Goal: Task Accomplishment & Management: Use online tool/utility

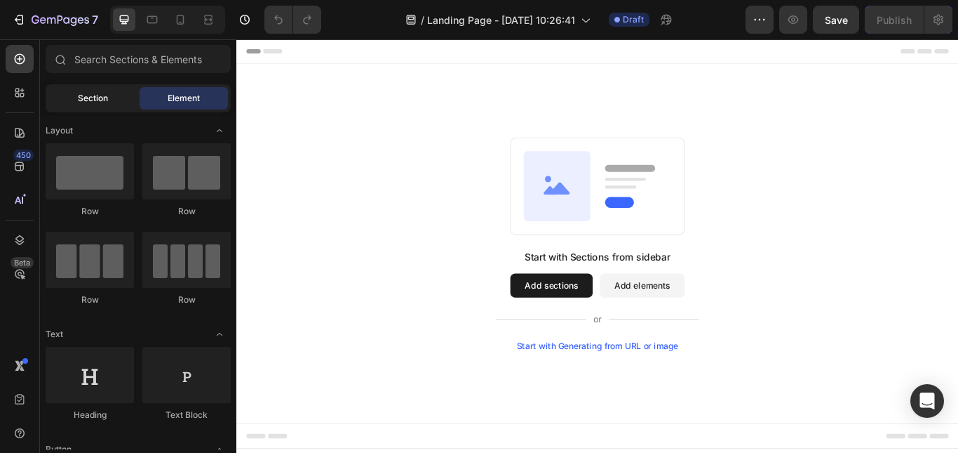
click at [93, 103] on span "Section" at bounding box center [93, 98] width 30 height 13
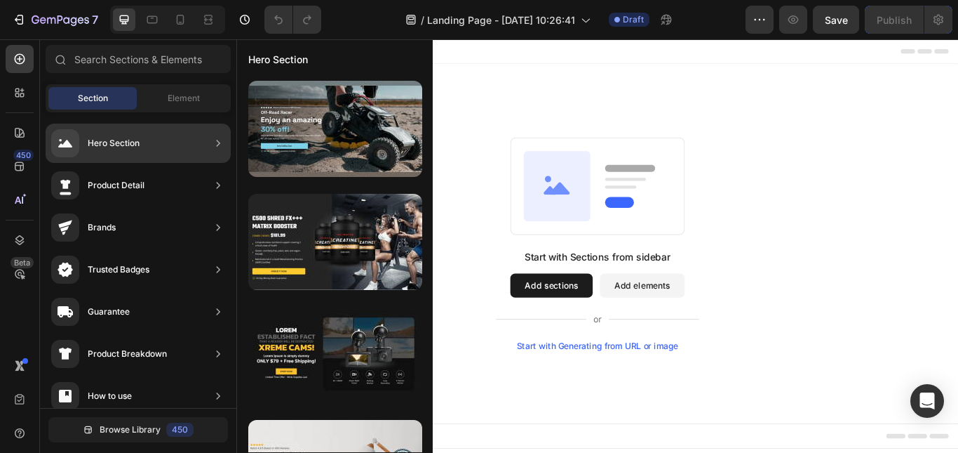
click at [108, 131] on div "Hero Section" at bounding box center [95, 143] width 88 height 28
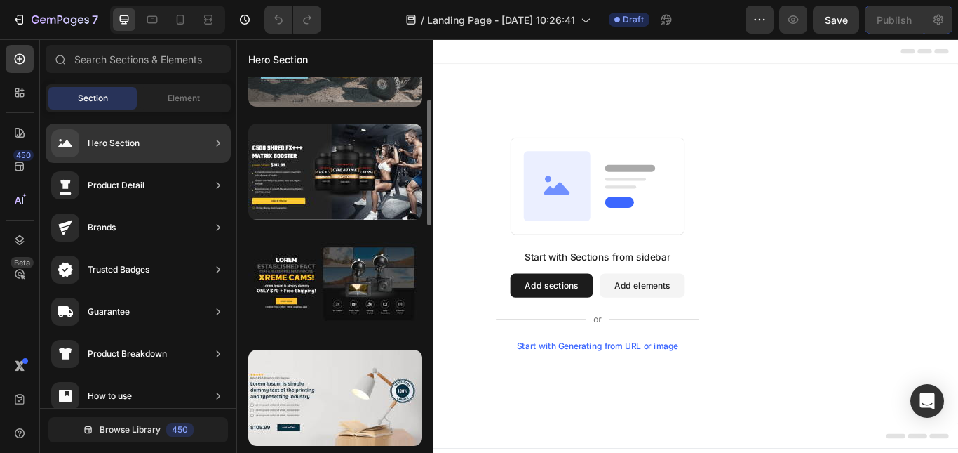
scroll to position [140, 0]
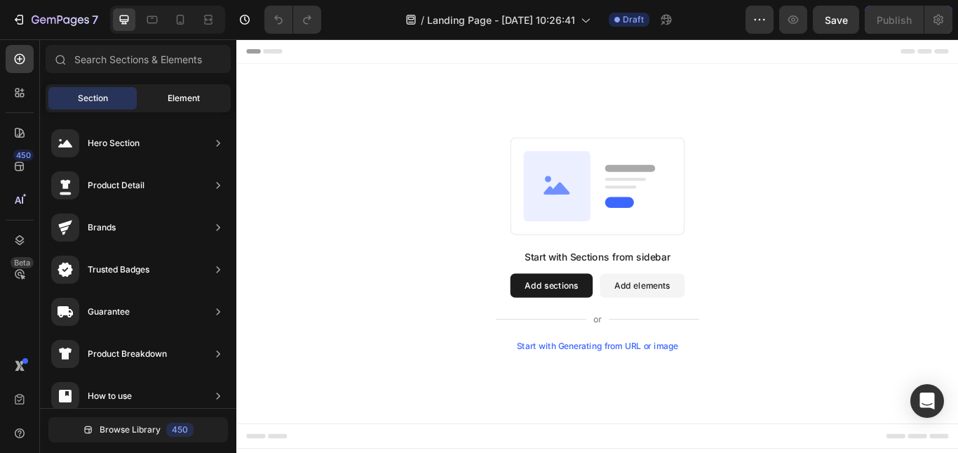
click at [176, 105] on div "Element" at bounding box center [184, 98] width 88 height 22
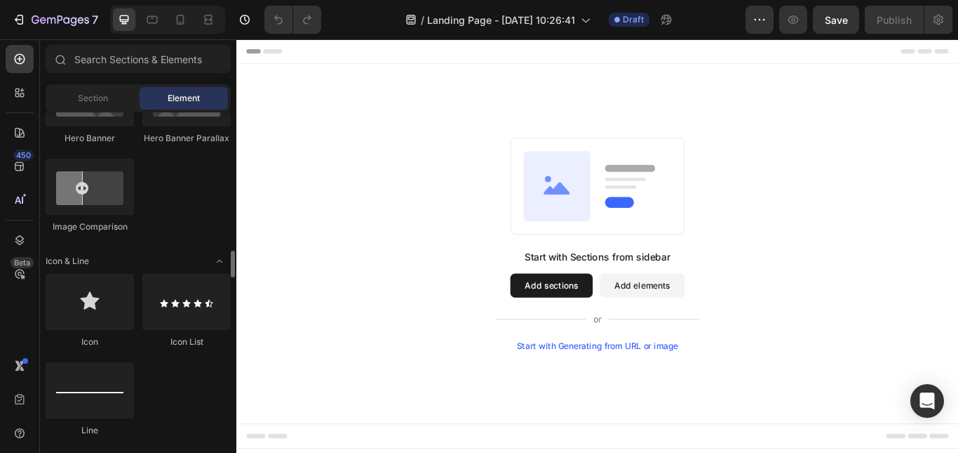
scroll to position [842, 0]
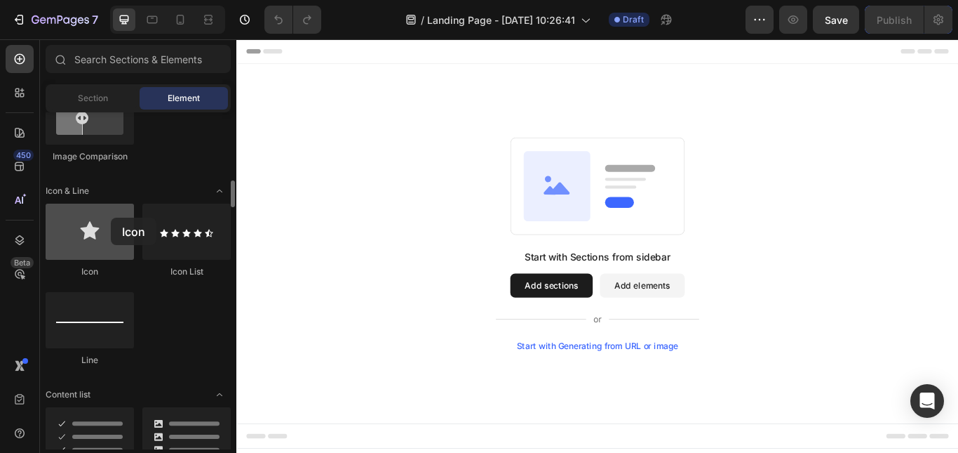
click at [111, 218] on div at bounding box center [90, 231] width 88 height 56
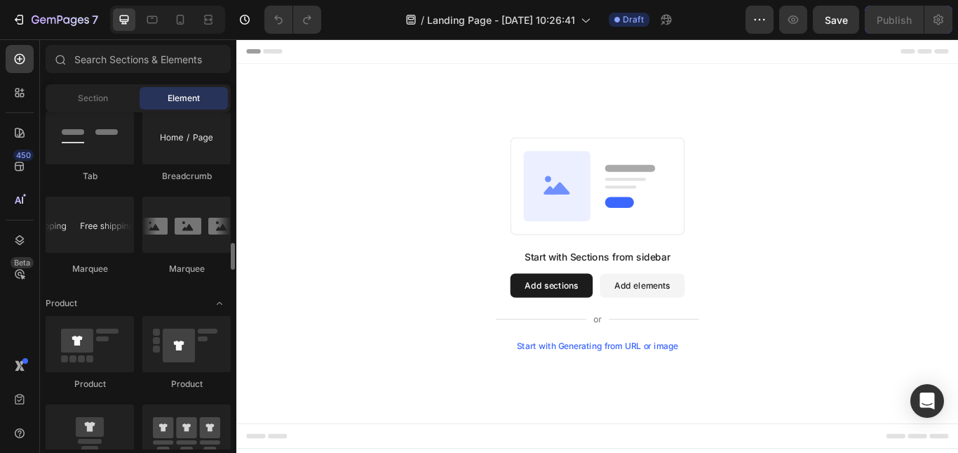
scroll to position [1684, 0]
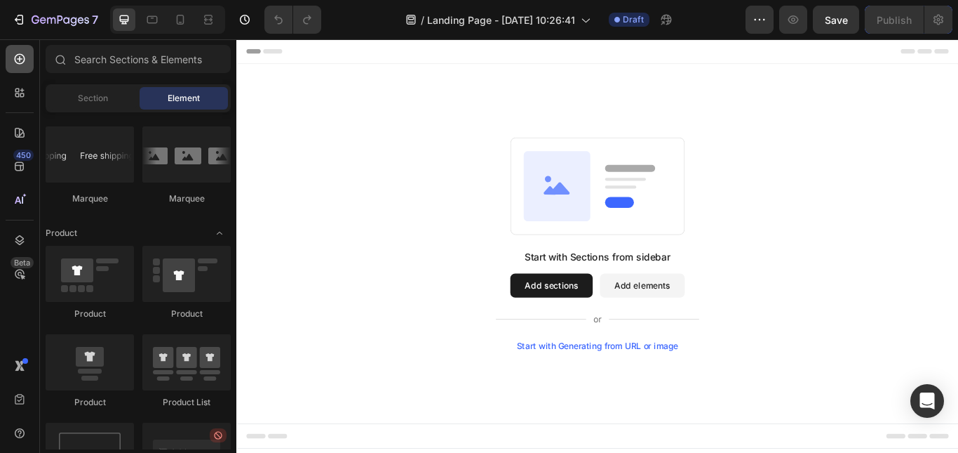
click at [15, 64] on icon at bounding box center [20, 59] width 14 height 14
click at [15, 83] on div at bounding box center [20, 93] width 28 height 28
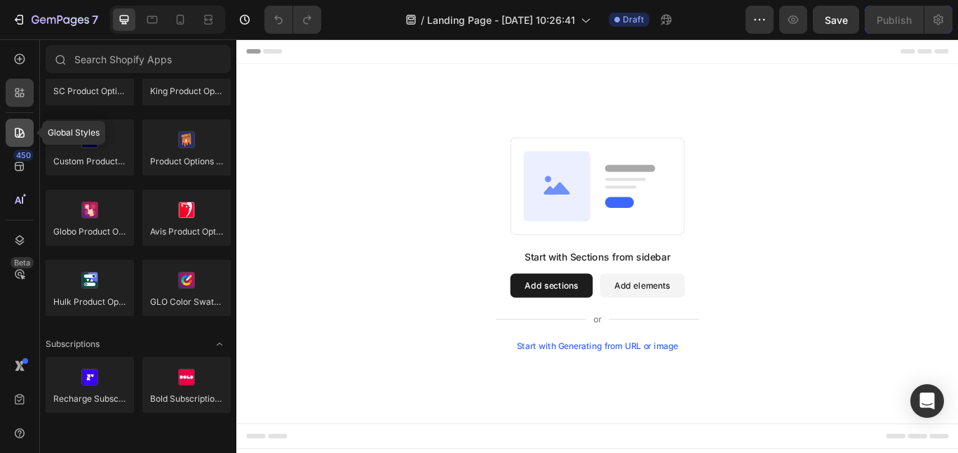
click at [15, 133] on icon at bounding box center [20, 133] width 10 height 10
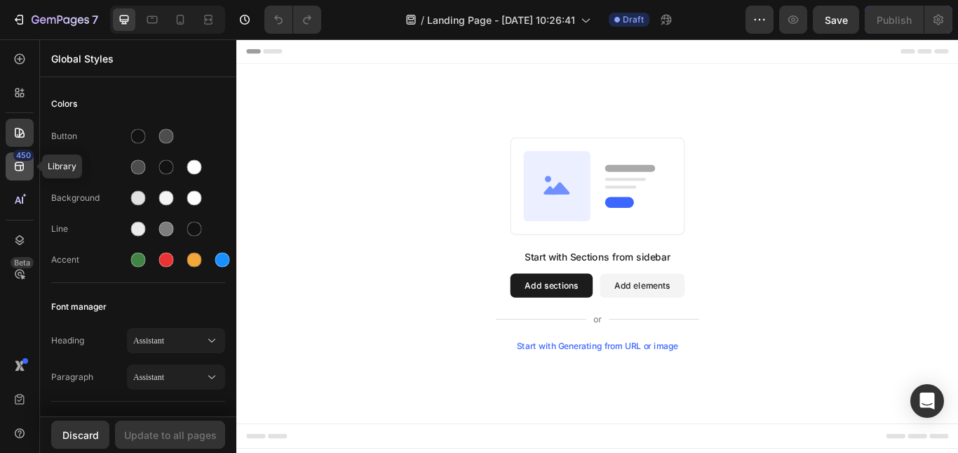
click at [6, 162] on div "450" at bounding box center [20, 166] width 28 height 28
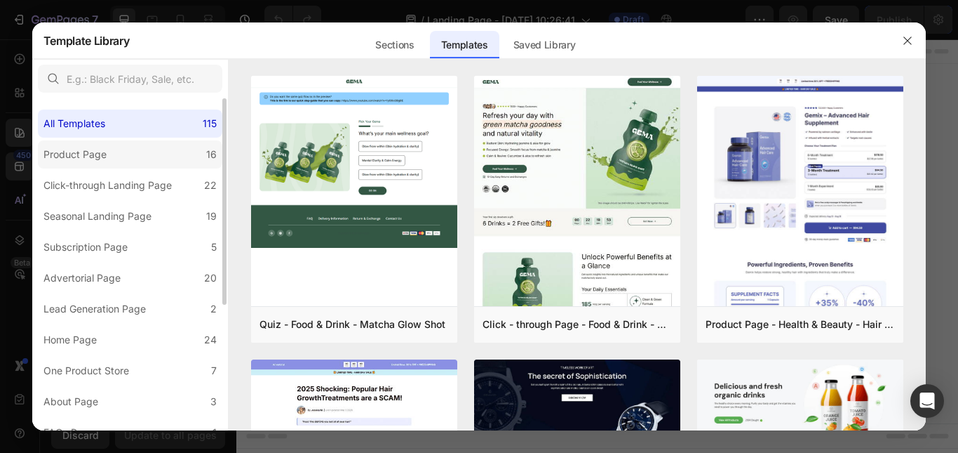
click at [39, 147] on label "Product Page 16" at bounding box center [130, 154] width 185 height 28
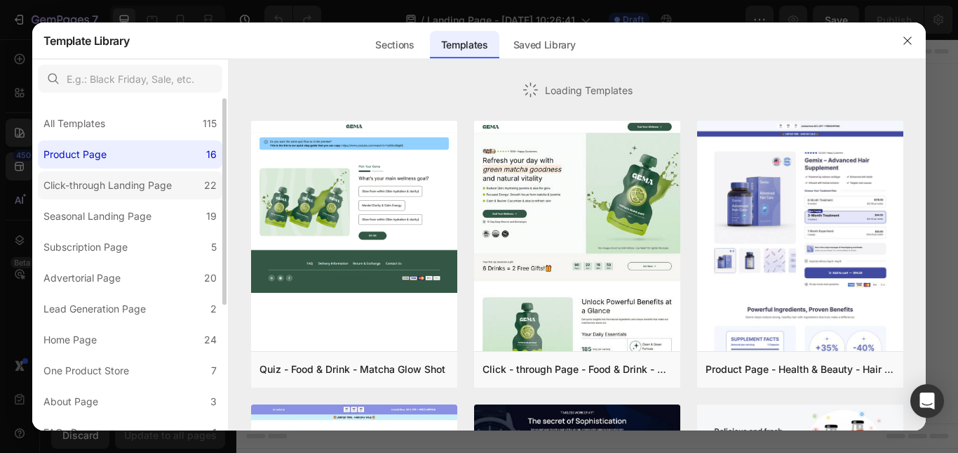
click at [80, 190] on div "Click-through Landing Page" at bounding box center [108, 185] width 128 height 17
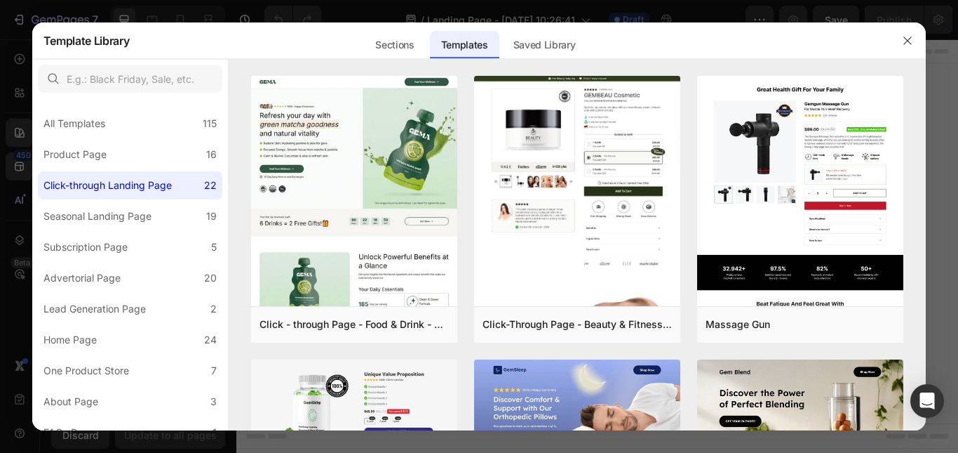
click at [0, 69] on div at bounding box center [479, 226] width 958 height 453
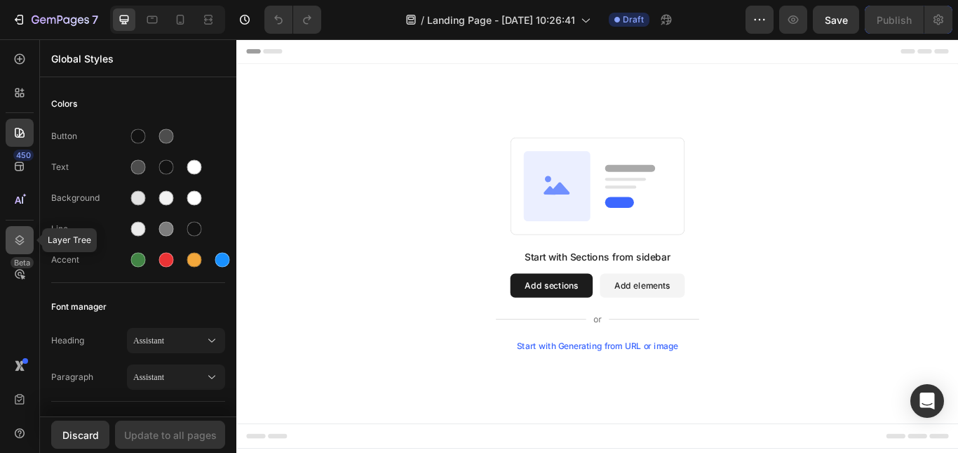
click at [11, 243] on div at bounding box center [20, 240] width 28 height 28
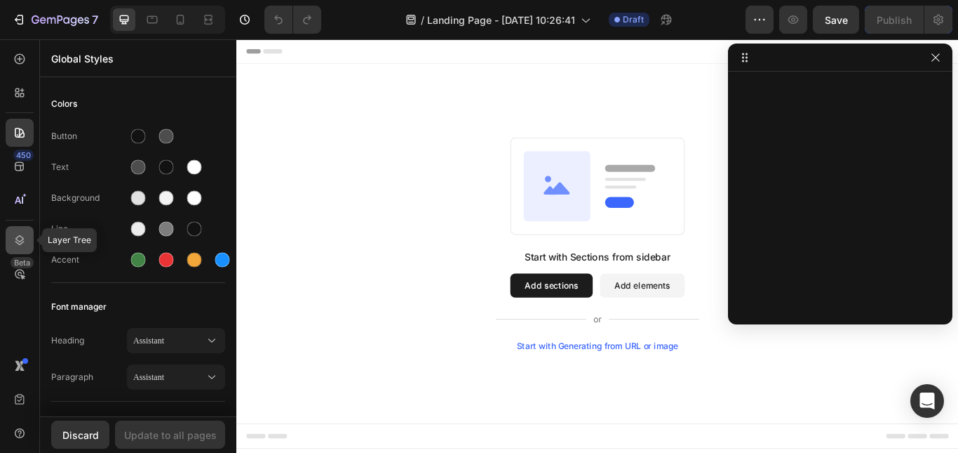
click at [17, 236] on icon at bounding box center [20, 240] width 14 height 14
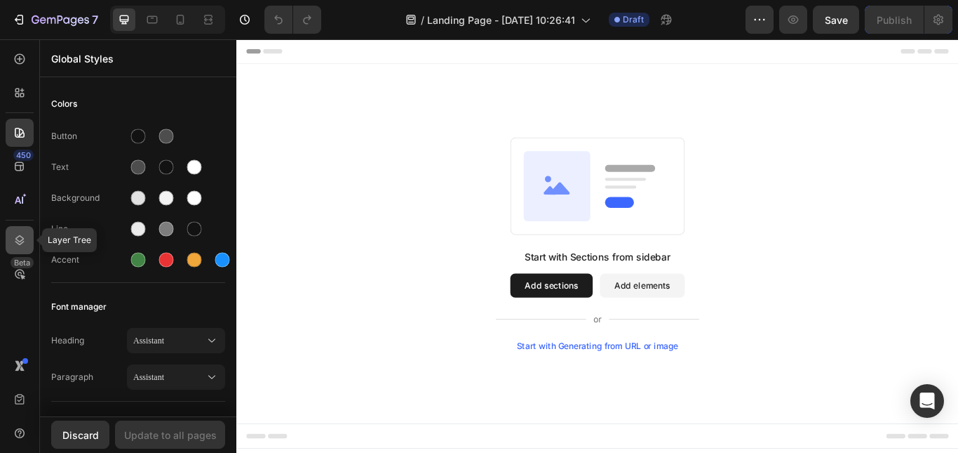
click at [17, 236] on icon at bounding box center [20, 240] width 14 height 14
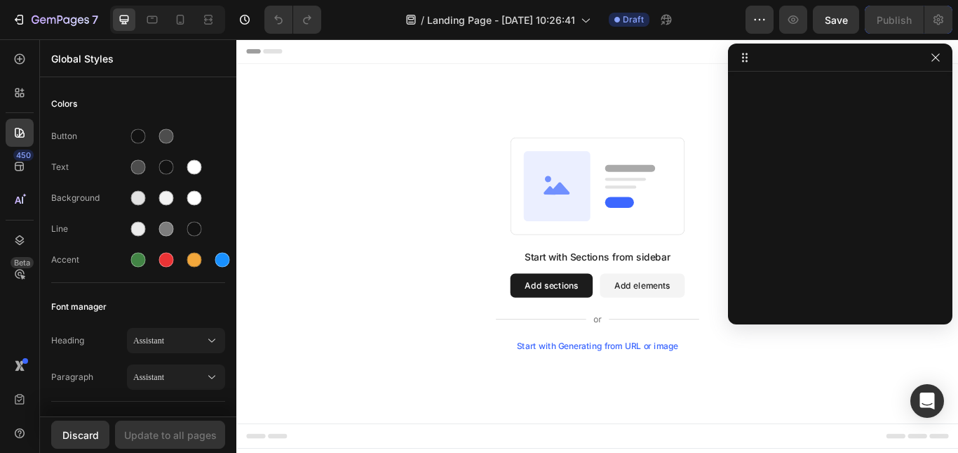
click at [15, 340] on div "450 Beta" at bounding box center [20, 198] width 28 height 307
click at [22, 60] on icon at bounding box center [20, 59] width 14 height 14
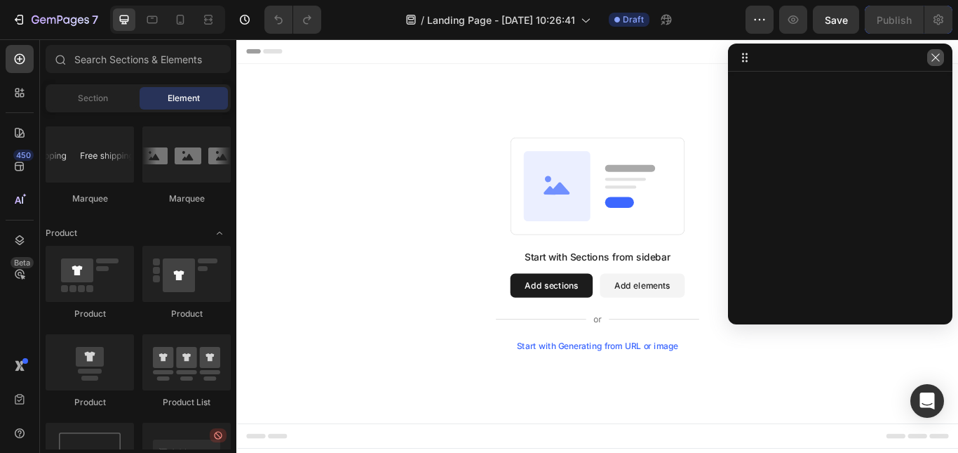
click at [935, 60] on icon "button" at bounding box center [935, 57] width 11 height 11
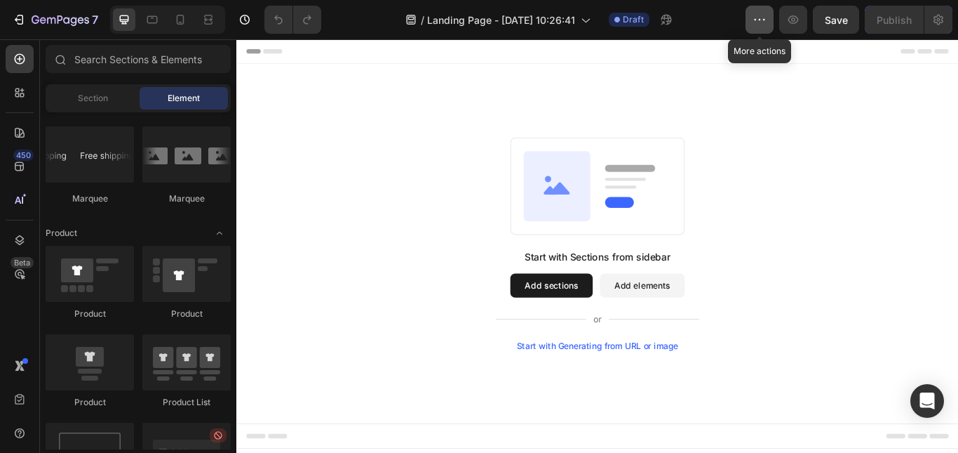
click at [755, 17] on icon "button" at bounding box center [760, 20] width 14 height 14
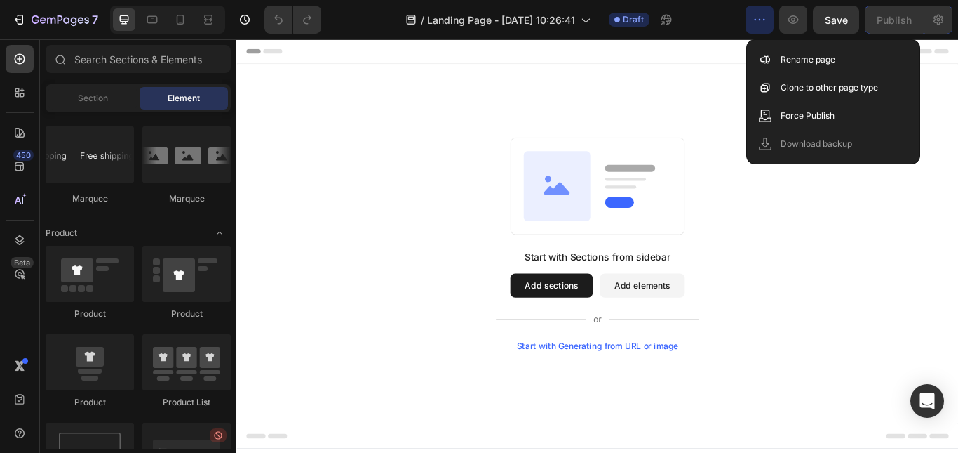
click at [755, 17] on icon "button" at bounding box center [760, 20] width 14 height 14
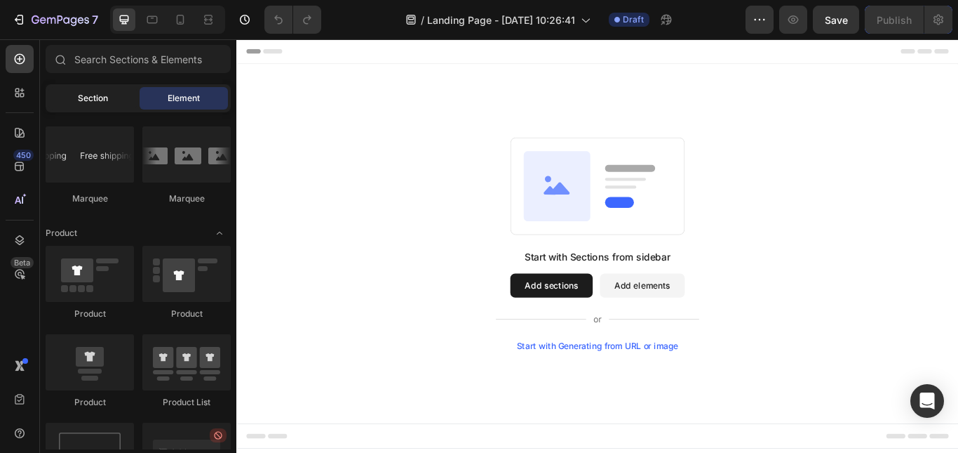
click at [100, 104] on span "Section" at bounding box center [93, 98] width 30 height 13
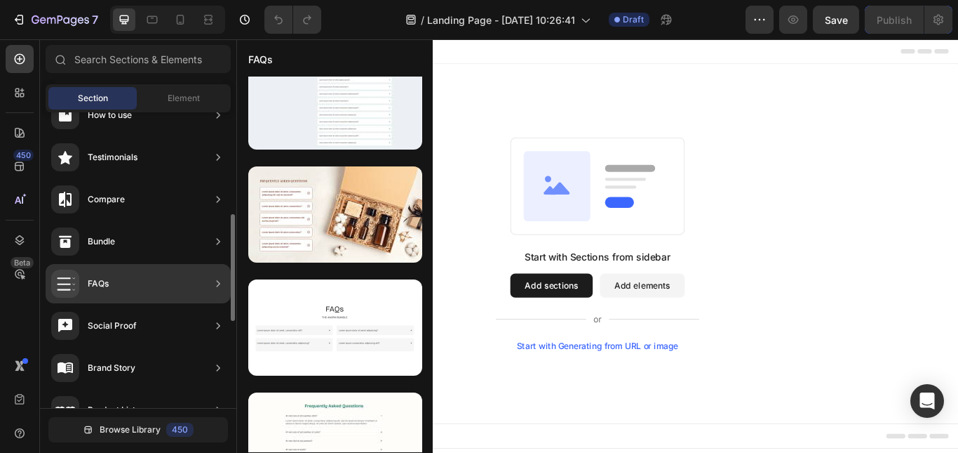
scroll to position [351, 0]
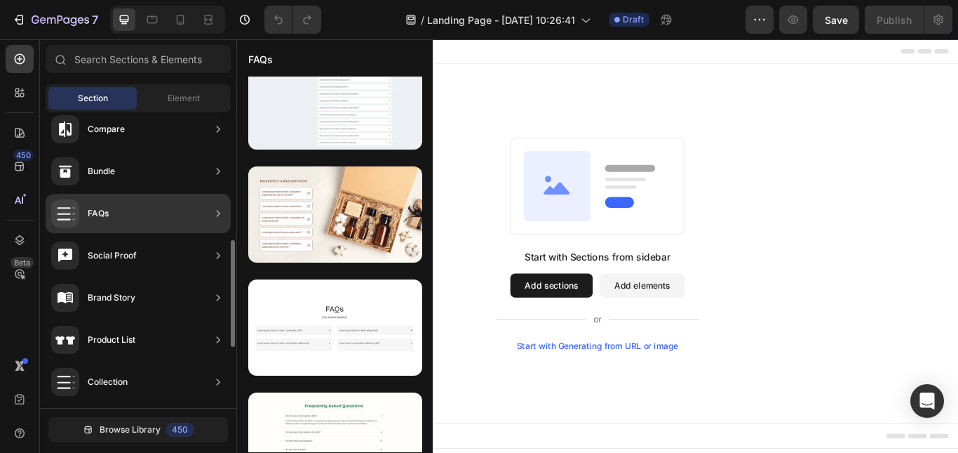
click at [188, 255] on div "Social Proof" at bounding box center [138, 255] width 185 height 39
click at [183, 295] on div "Brand Story" at bounding box center [138, 297] width 185 height 39
click at [185, 296] on div "Brand Story" at bounding box center [138, 297] width 185 height 39
click at [185, 349] on div "Product List" at bounding box center [138, 339] width 185 height 39
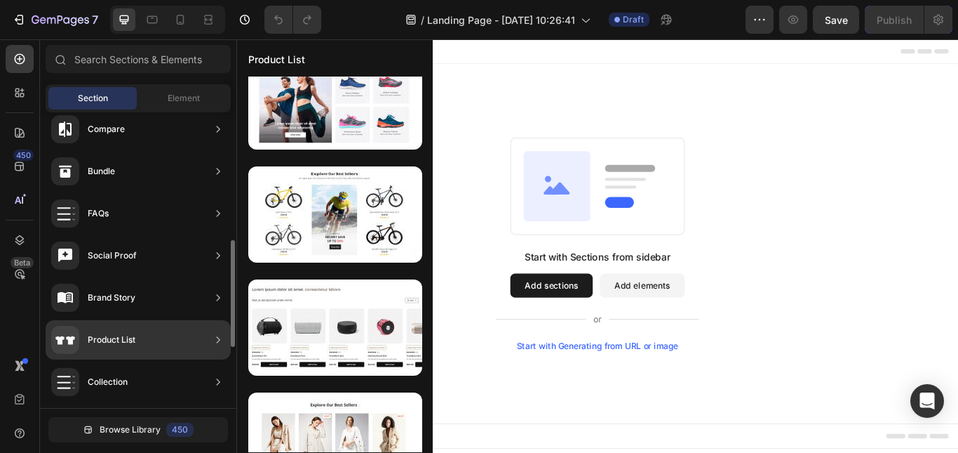
scroll to position [519, 0]
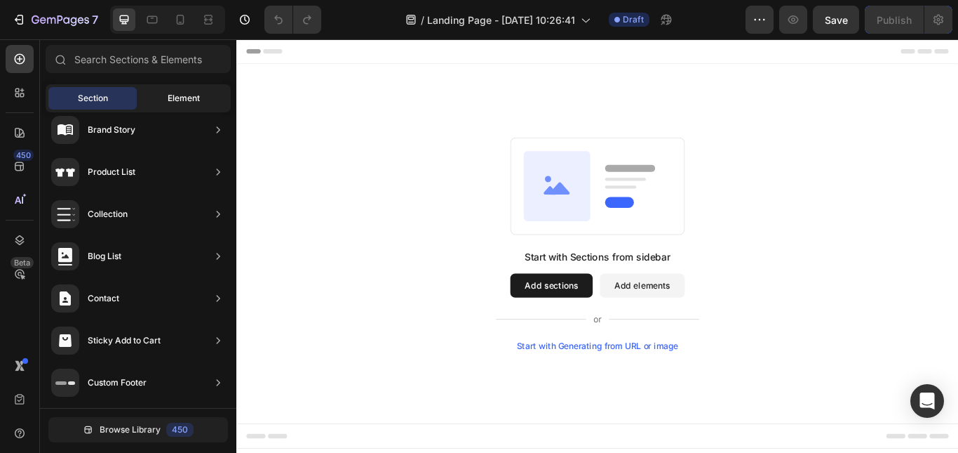
click at [192, 87] on div "Element" at bounding box center [184, 98] width 88 height 22
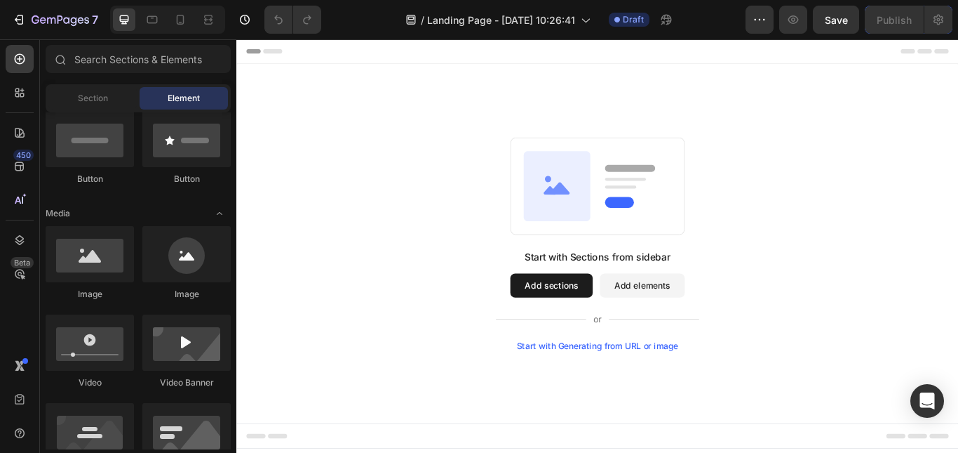
scroll to position [0, 0]
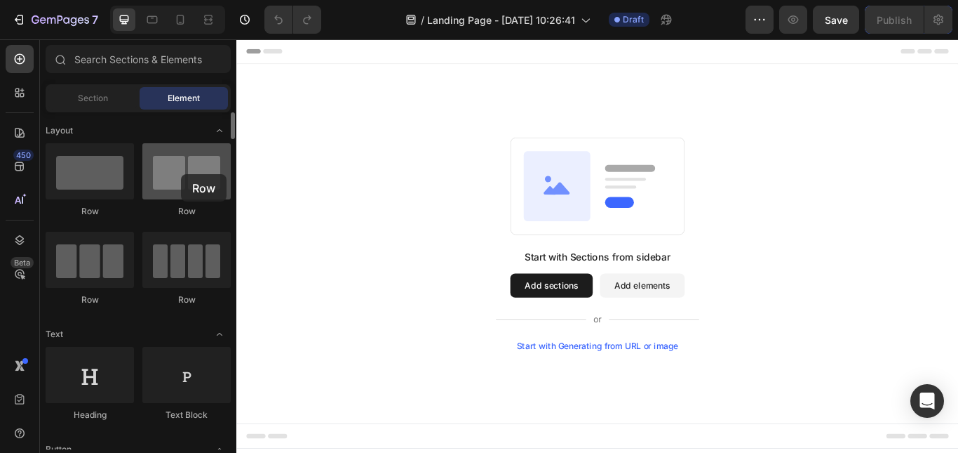
click at [181, 174] on div at bounding box center [186, 171] width 88 height 56
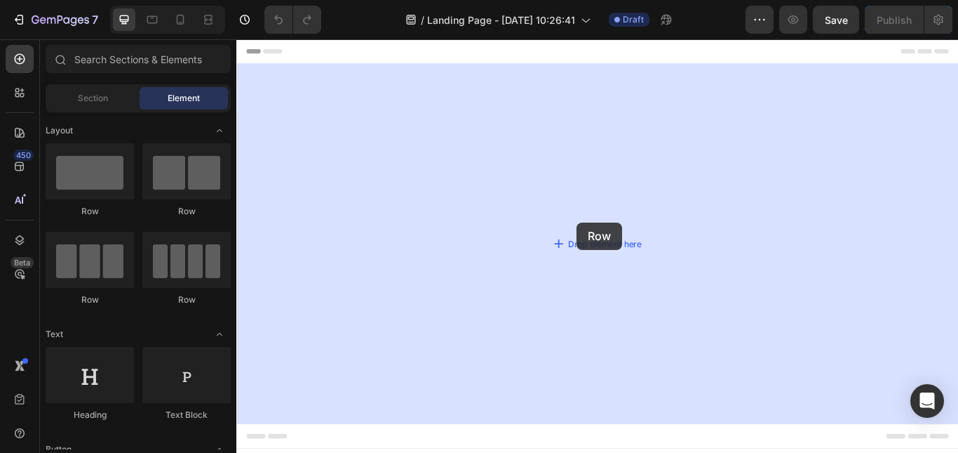
drag, startPoint x: 307, startPoint y: 206, endPoint x: 375, endPoint y: 253, distance: 82.7
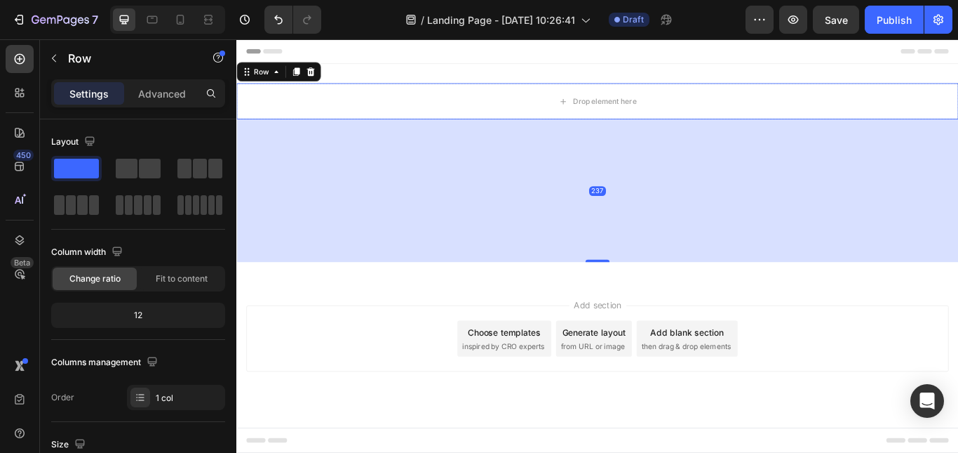
drag, startPoint x: 647, startPoint y: 142, endPoint x: 652, endPoint y: 297, distance: 155.1
click at [652, 297] on div at bounding box center [657, 297] width 28 height 3
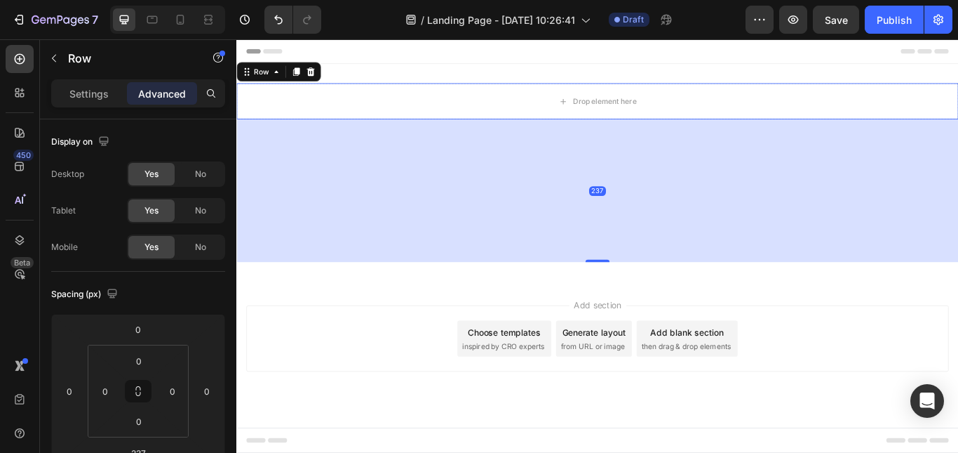
click at [549, 133] on div "237" at bounding box center [657, 216] width 842 height 166
click at [552, 104] on div "Drop element here" at bounding box center [657, 112] width 842 height 42
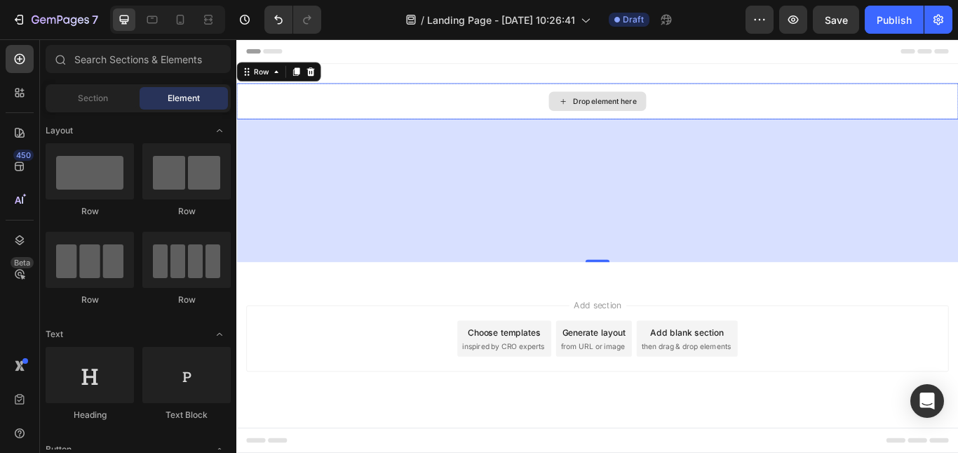
click at [644, 111] on div "Drop element here" at bounding box center [666, 111] width 74 height 11
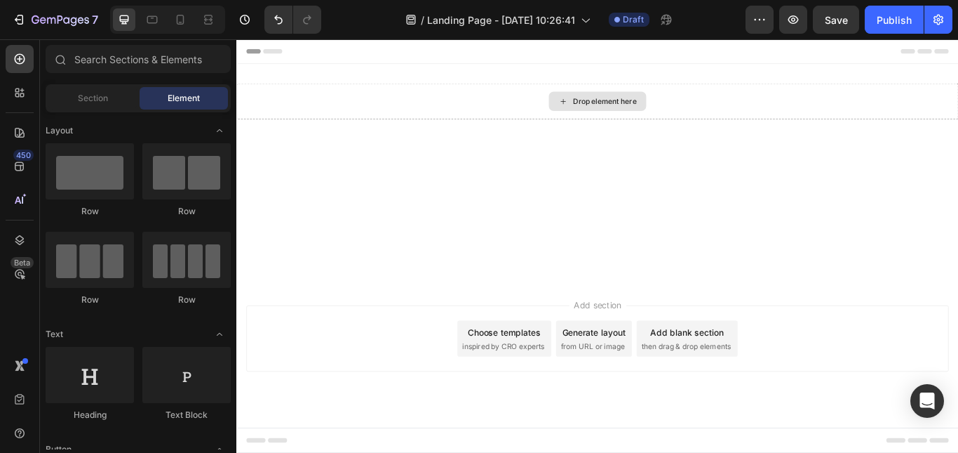
click at [644, 111] on div "Drop element here" at bounding box center [666, 111] width 74 height 11
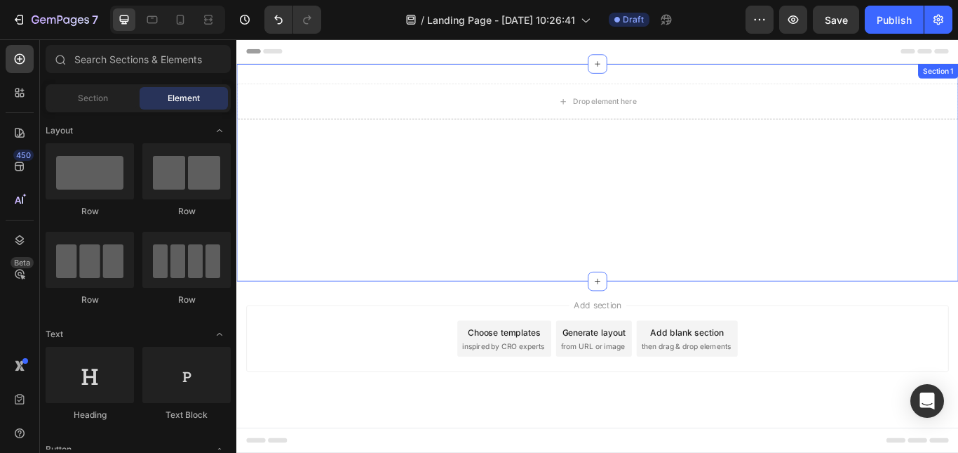
click at [589, 213] on div "Drop element here Row" at bounding box center [657, 195] width 842 height 208
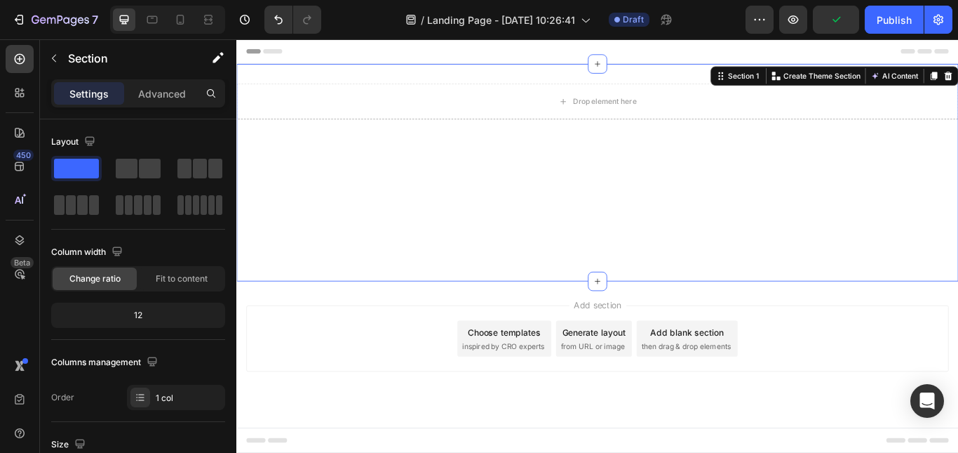
click at [636, 175] on div "Drop element here Row" at bounding box center [657, 195] width 842 height 208
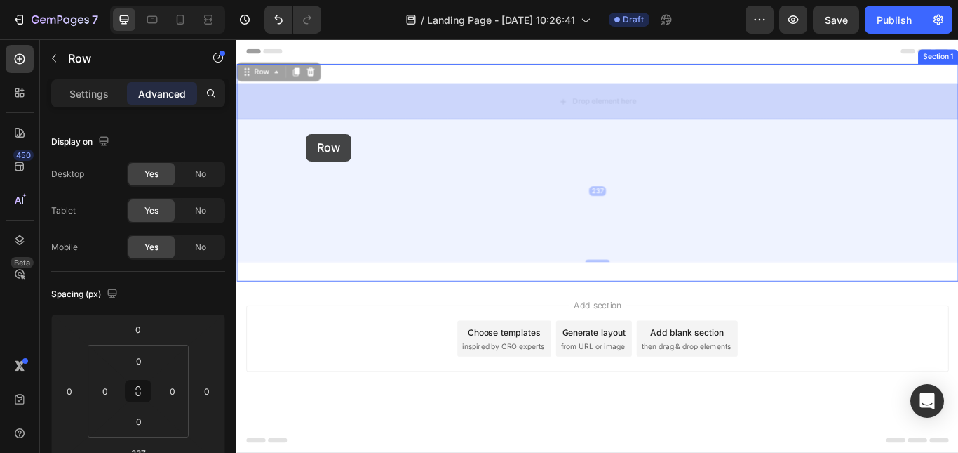
drag, startPoint x: 319, startPoint y: 94, endPoint x: 318, endPoint y: 139, distance: 44.9
click at [318, 149] on div "Header Row 237 Drop element here Row 237 Section 1 Root Start with Sections fro…" at bounding box center [657, 266] width 842 height 455
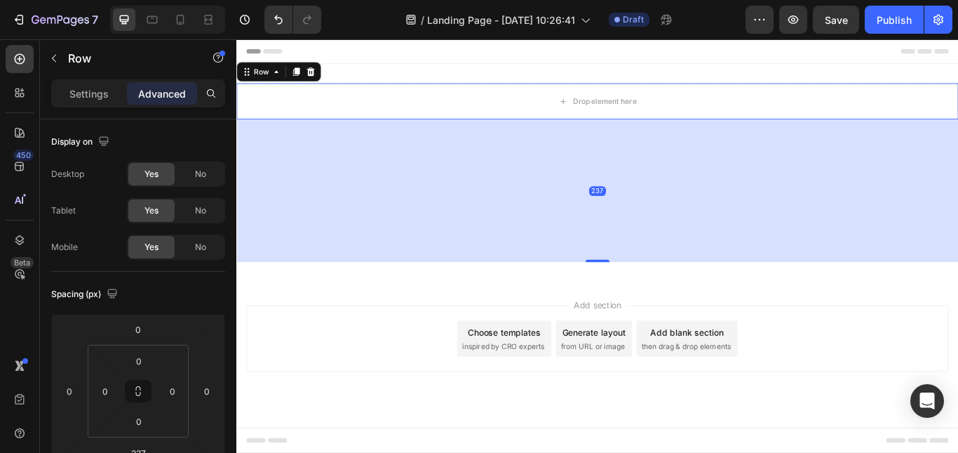
click at [318, 149] on div "237" at bounding box center [657, 216] width 842 height 166
click at [671, 218] on div "237" at bounding box center [657, 216] width 842 height 166
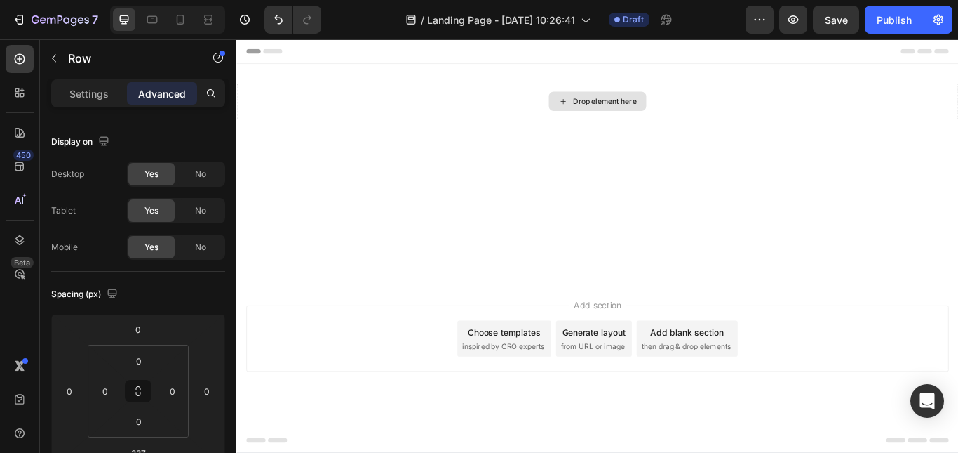
click at [645, 101] on div "Drop element here" at bounding box center [658, 111] width 114 height 22
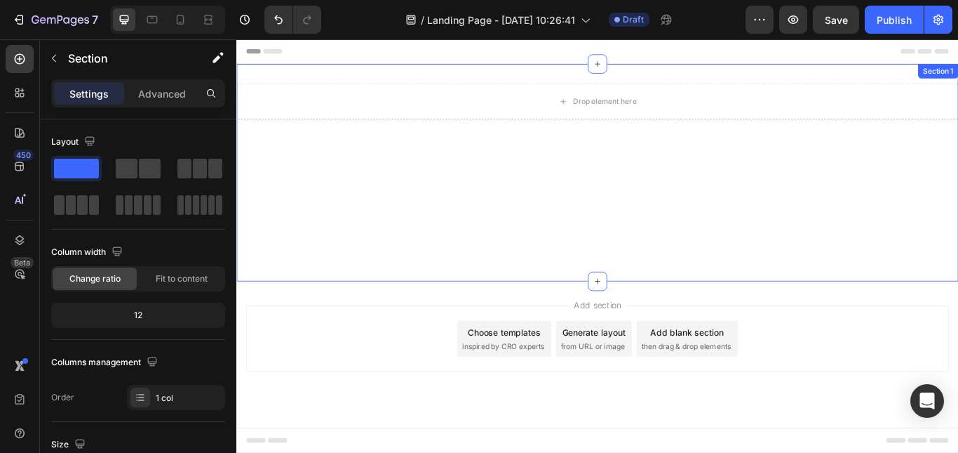
click at [486, 174] on div "Drop element here Row" at bounding box center [657, 195] width 842 height 208
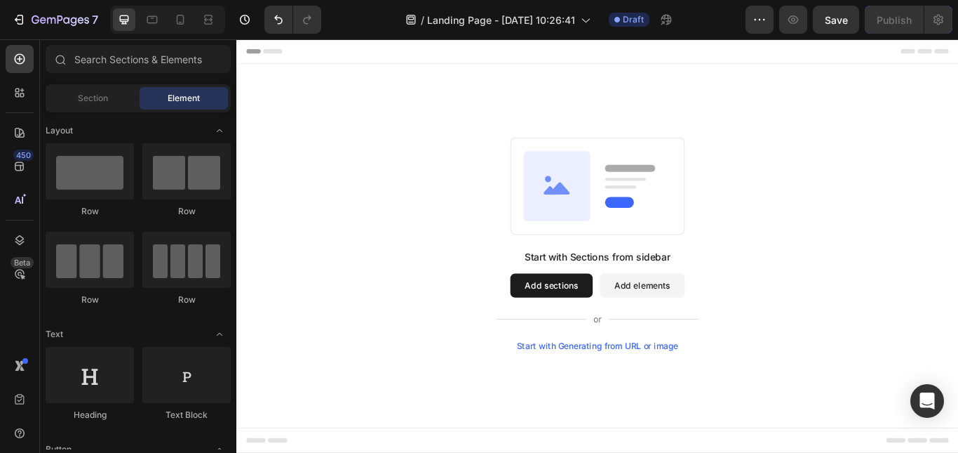
click at [603, 199] on icon at bounding box center [610, 209] width 78 height 81
click at [681, 326] on button "Add elements" at bounding box center [709, 326] width 99 height 28
click at [607, 319] on button "Add sections" at bounding box center [604, 326] width 96 height 28
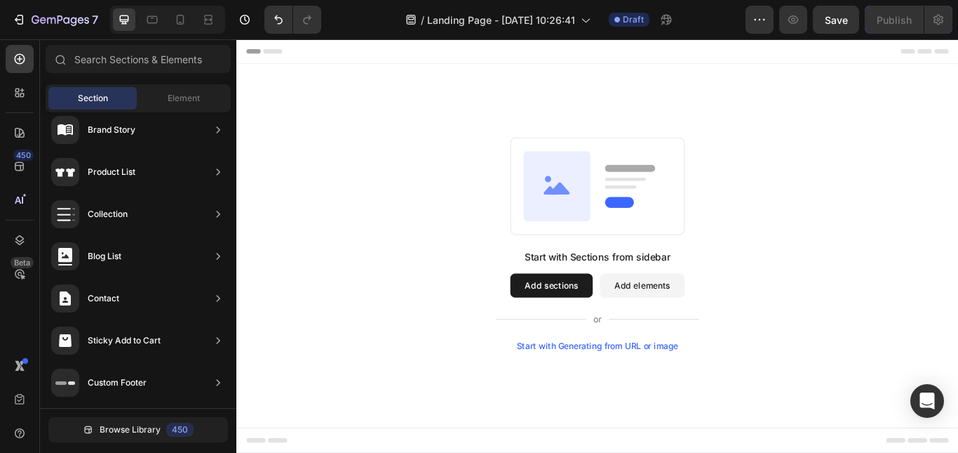
click at [718, 318] on button "Add elements" at bounding box center [709, 326] width 99 height 28
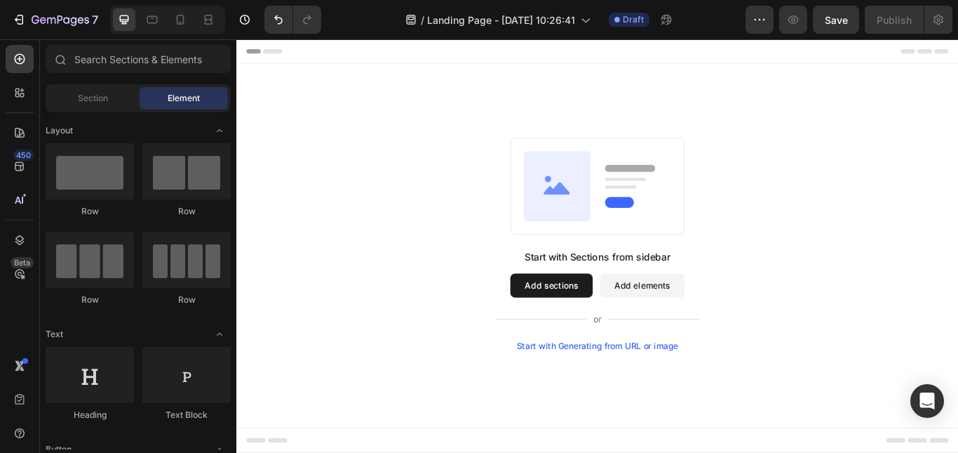
click at [720, 317] on button "Add elements" at bounding box center [709, 326] width 99 height 28
click at [722, 335] on button "Add elements" at bounding box center [709, 326] width 99 height 28
click at [622, 342] on div "Start with Sections from sidebar Add sections Add elements Start with Generatin…" at bounding box center [657, 343] width 237 height 118
click at [621, 334] on button "Add sections" at bounding box center [604, 326] width 96 height 28
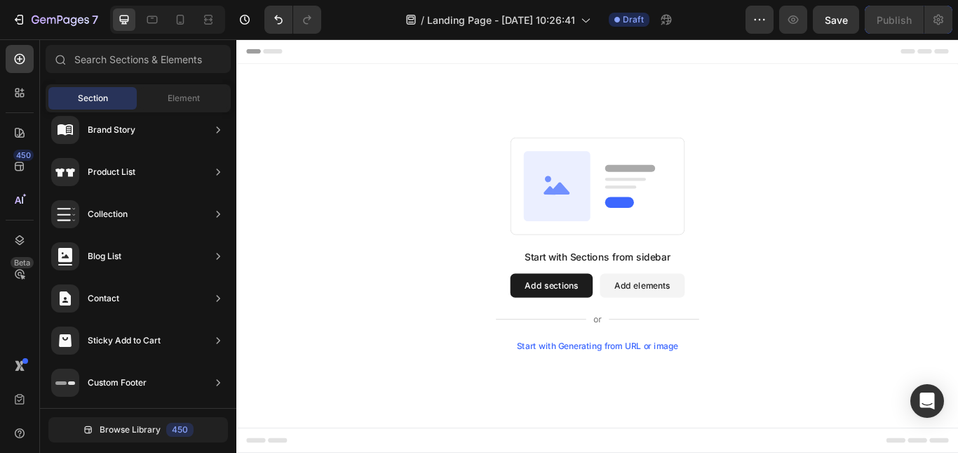
click at [741, 321] on button "Add elements" at bounding box center [709, 326] width 99 height 28
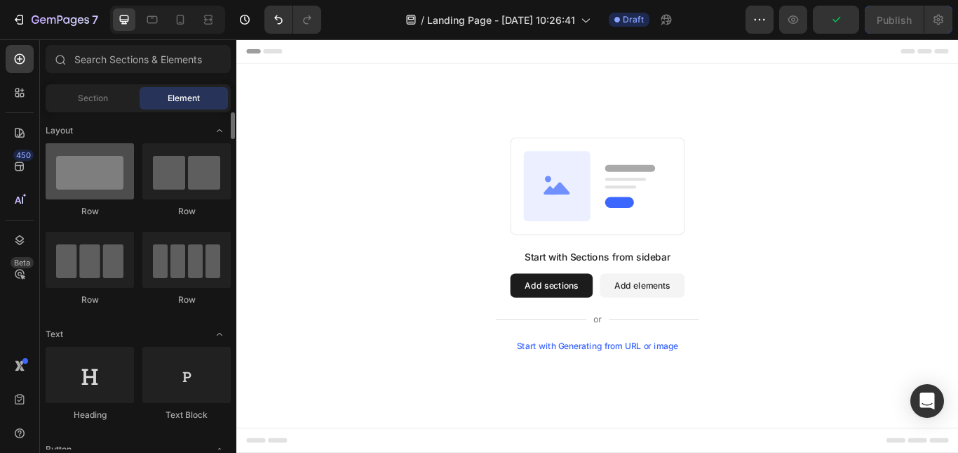
click at [105, 178] on div at bounding box center [90, 171] width 88 height 56
click at [622, 239] on icon at bounding box center [610, 209] width 78 height 81
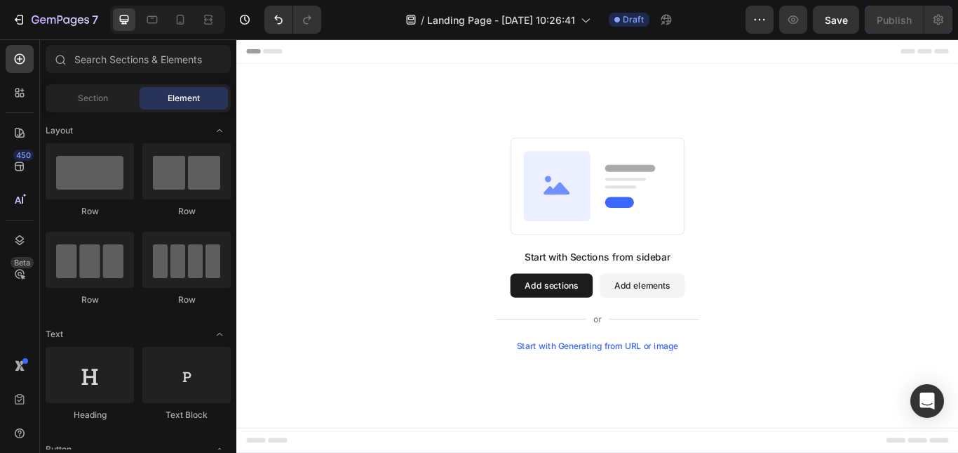
click at [697, 321] on button "Add elements" at bounding box center [709, 326] width 99 height 28
drag, startPoint x: 462, startPoint y: 239, endPoint x: 334, endPoint y: 225, distance: 129.1
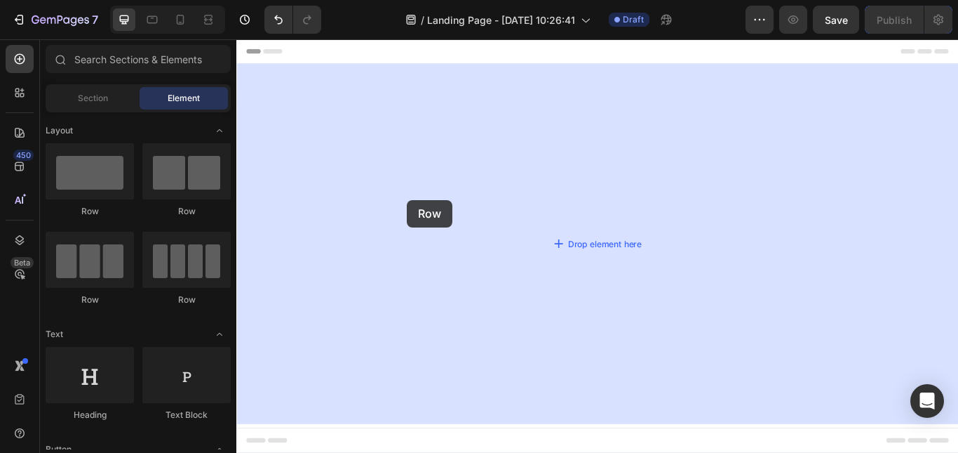
drag, startPoint x: 316, startPoint y: 202, endPoint x: 435, endPoint y: 227, distance: 121.1
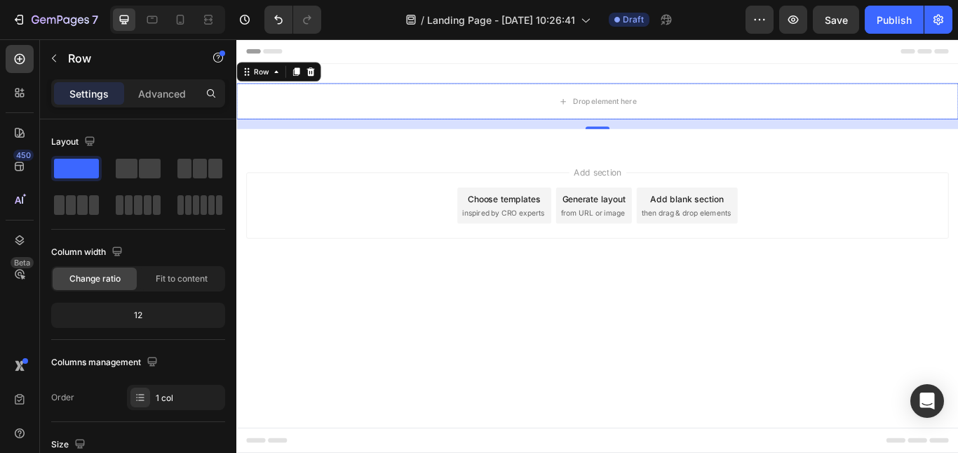
click at [656, 150] on div "16" at bounding box center [657, 154] width 14 height 11
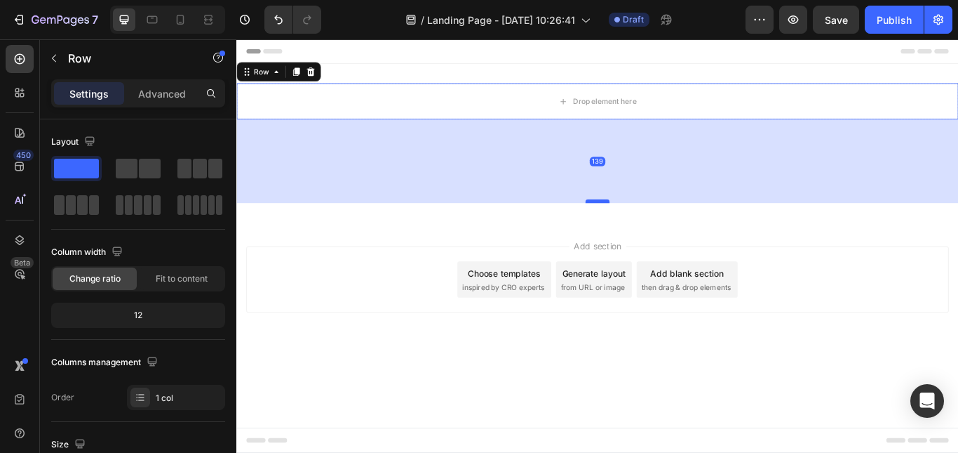
drag, startPoint x: 655, startPoint y: 141, endPoint x: 657, endPoint y: 228, distance: 87.0
click at [657, 228] on div at bounding box center [657, 228] width 28 height 4
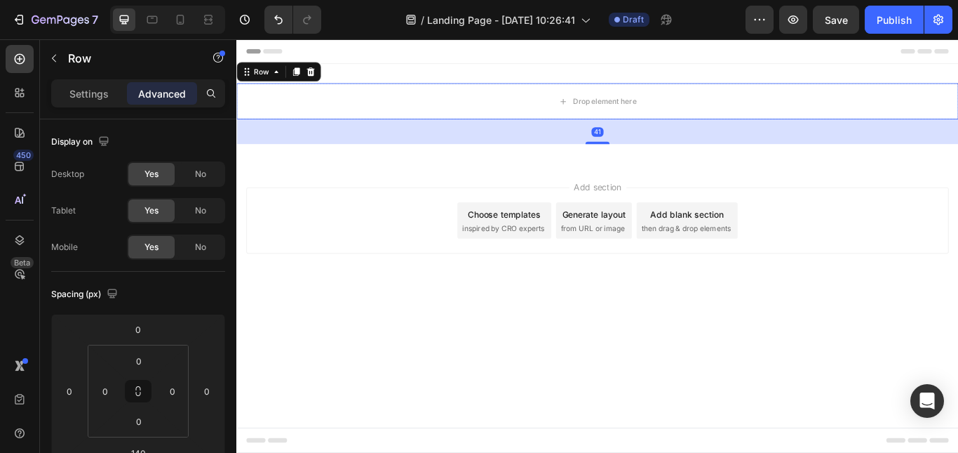
drag, startPoint x: 656, startPoint y: 228, endPoint x: 649, endPoint y: 131, distance: 97.1
click at [653, 159] on div at bounding box center [657, 160] width 28 height 3
type input "31"
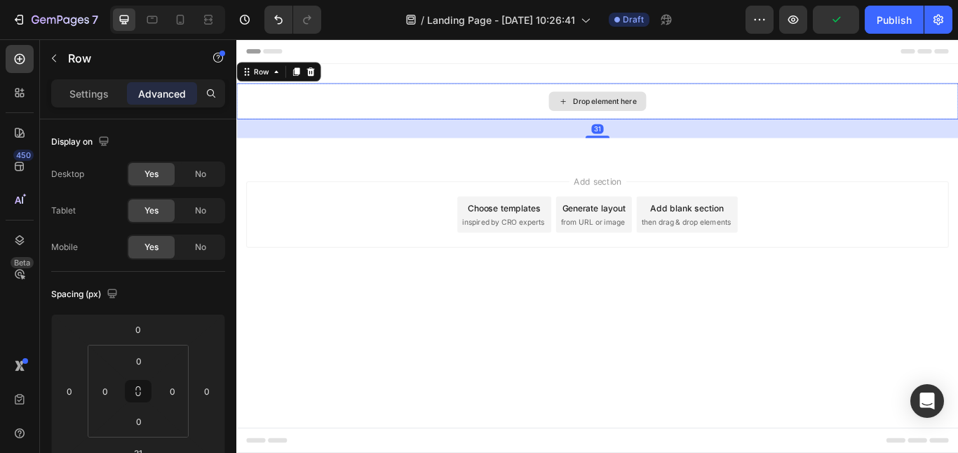
click at [574, 107] on div "Drop element here" at bounding box center [657, 112] width 842 height 42
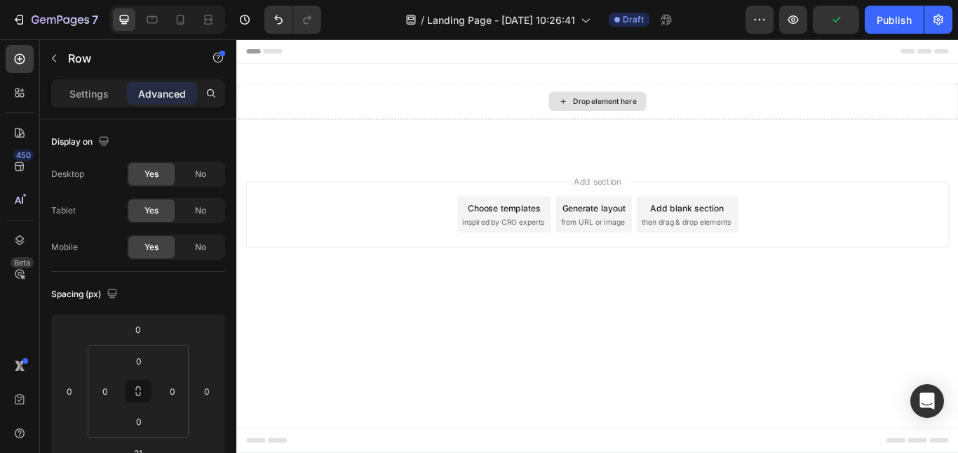
click at [642, 104] on div "Drop element here" at bounding box center [658, 111] width 114 height 22
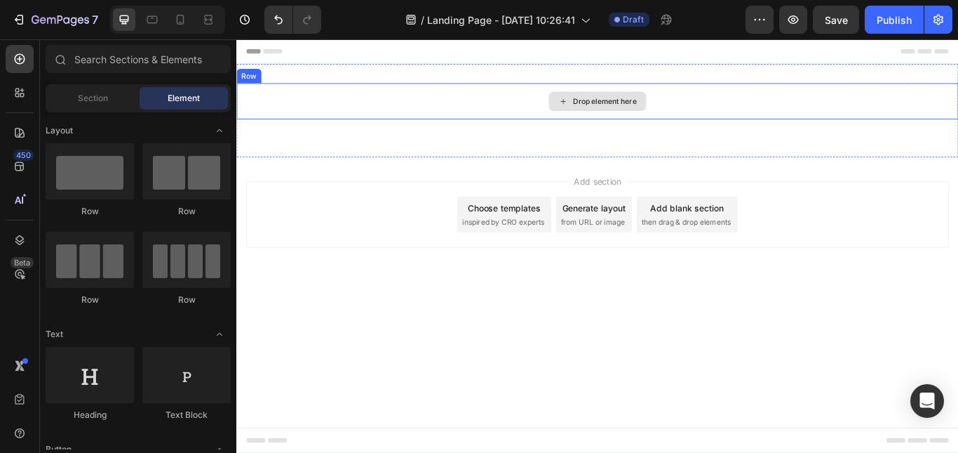
click at [620, 112] on icon at bounding box center [617, 112] width 11 height 12
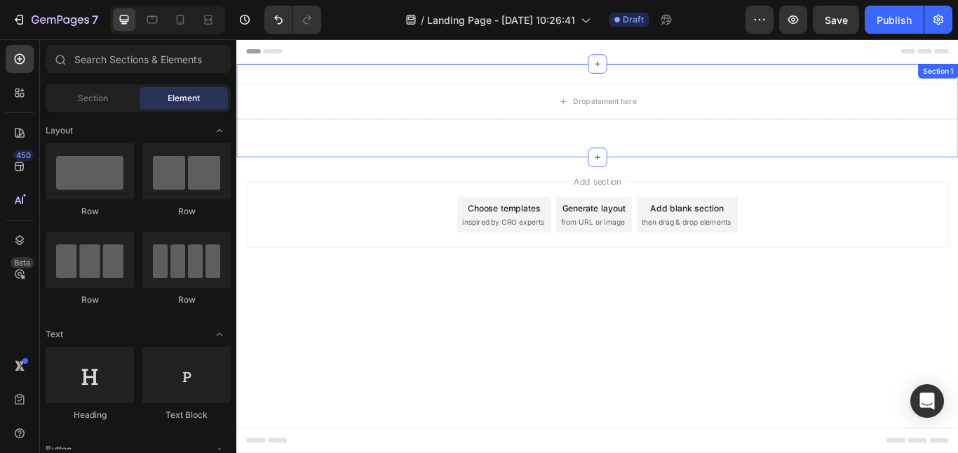
click at [563, 152] on div "Drop element here Row" at bounding box center [657, 123] width 842 height 64
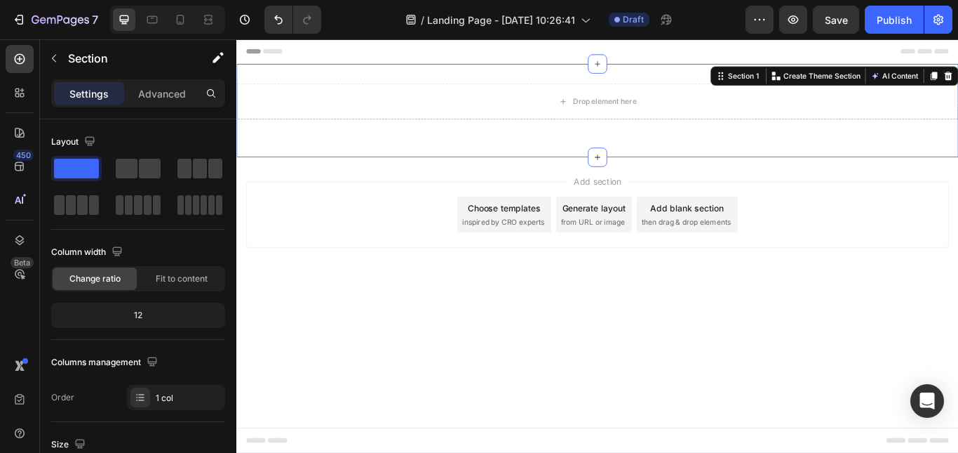
click at [563, 152] on div "Drop element here Row" at bounding box center [657, 123] width 842 height 64
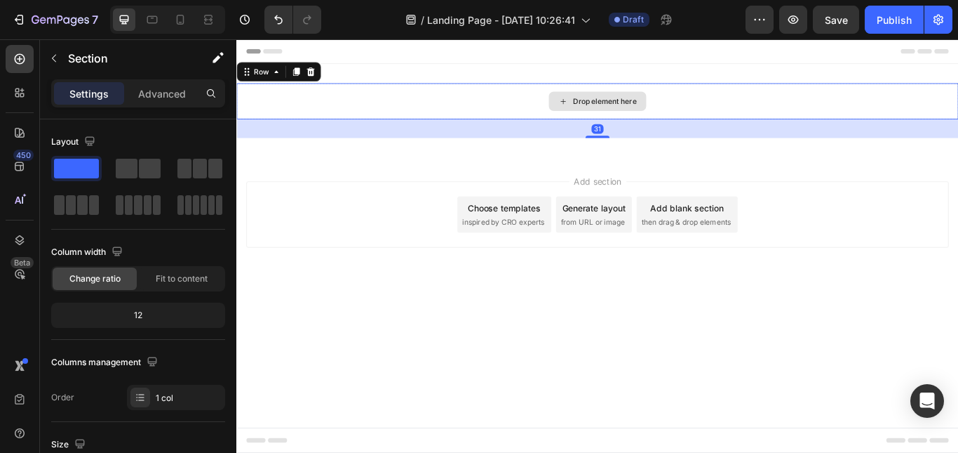
click at [558, 112] on div "Drop element here" at bounding box center [657, 112] width 842 height 42
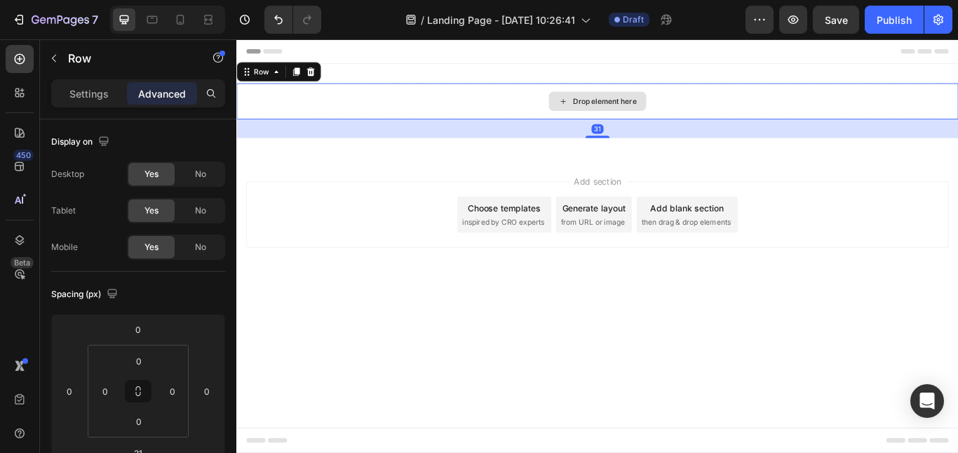
click at [558, 112] on div "Drop element here" at bounding box center [657, 112] width 842 height 42
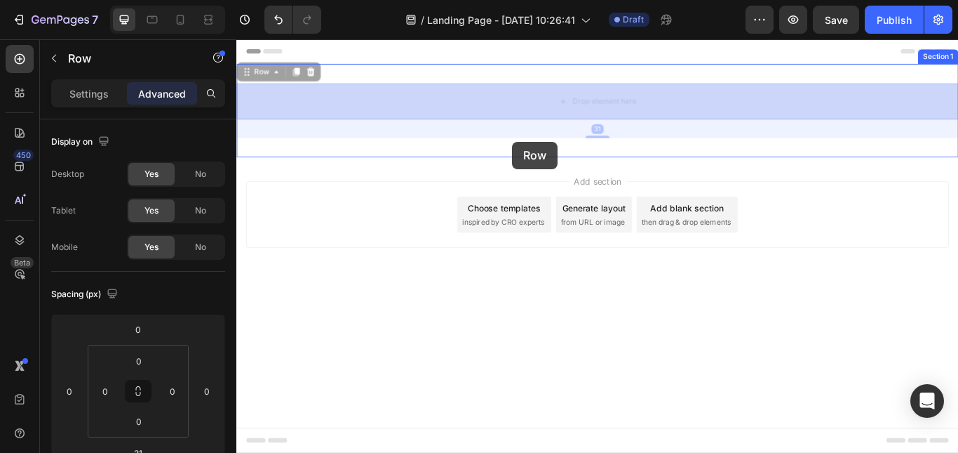
drag, startPoint x: 558, startPoint y: 112, endPoint x: 558, endPoint y: 159, distance: 47.0
click at [558, 159] on div "Header Row 31 Drop element here Row 31 Section 1 Root Start with Sections from …" at bounding box center [657, 194] width 842 height 310
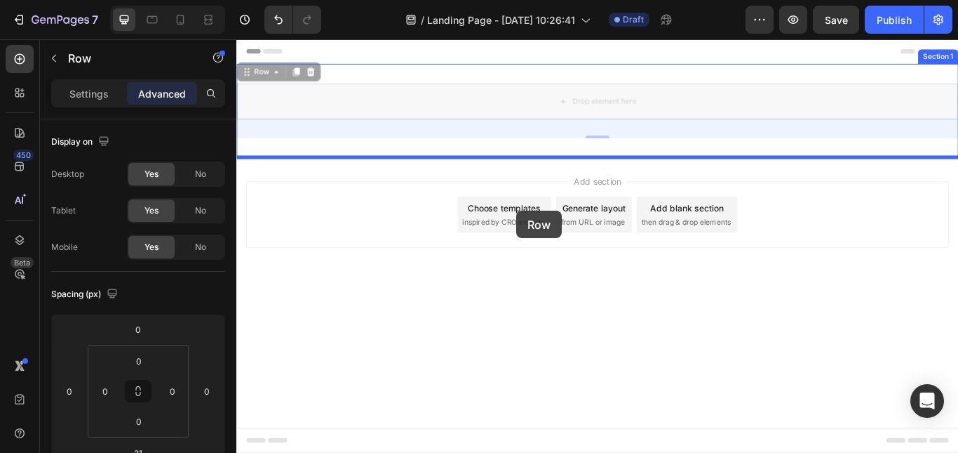
drag, startPoint x: 568, startPoint y: 115, endPoint x: 563, endPoint y: 239, distance: 124.3
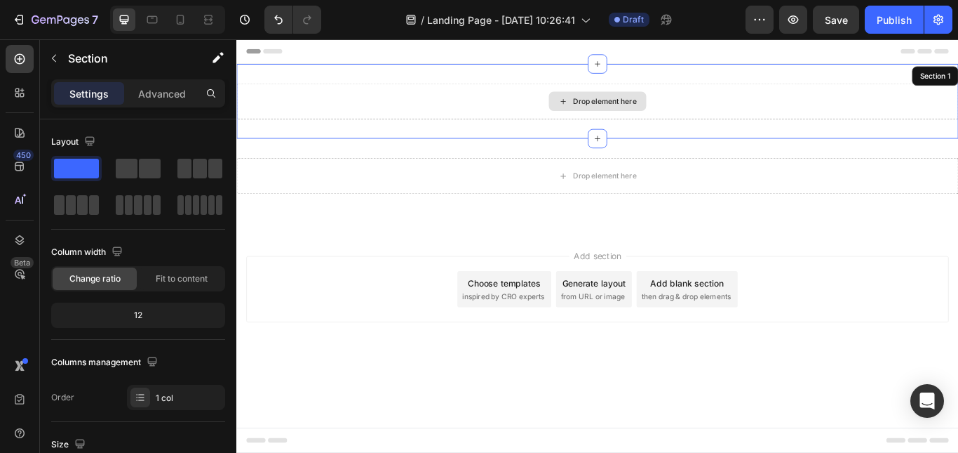
click at [555, 109] on div "Drop element here" at bounding box center [657, 112] width 842 height 42
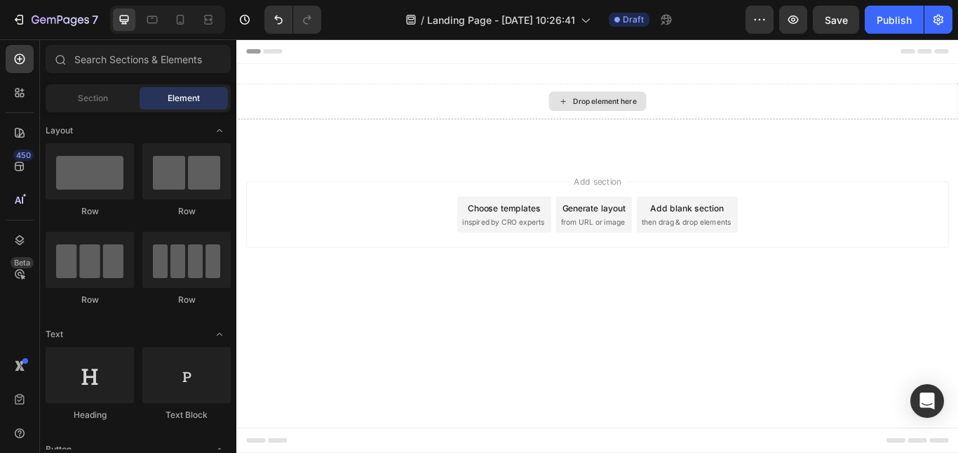
click at [556, 109] on div "Drop element here" at bounding box center [657, 112] width 842 height 42
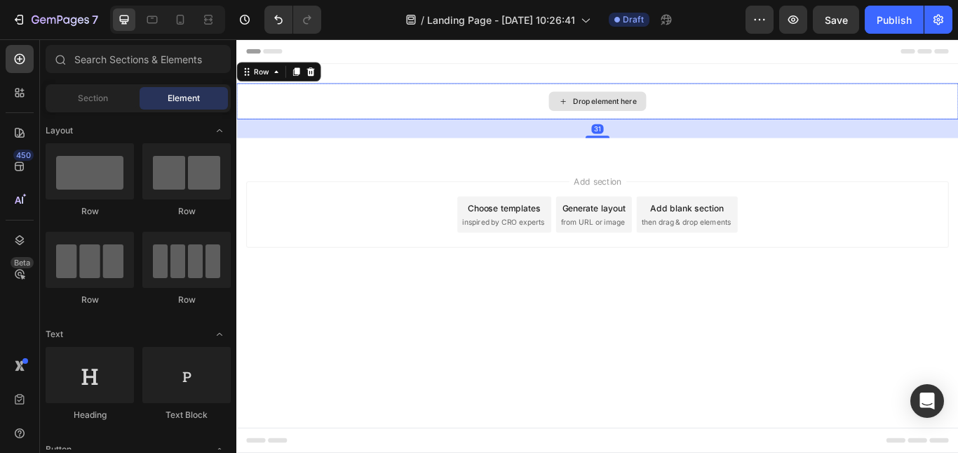
click at [643, 109] on div "Drop element here" at bounding box center [666, 111] width 74 height 11
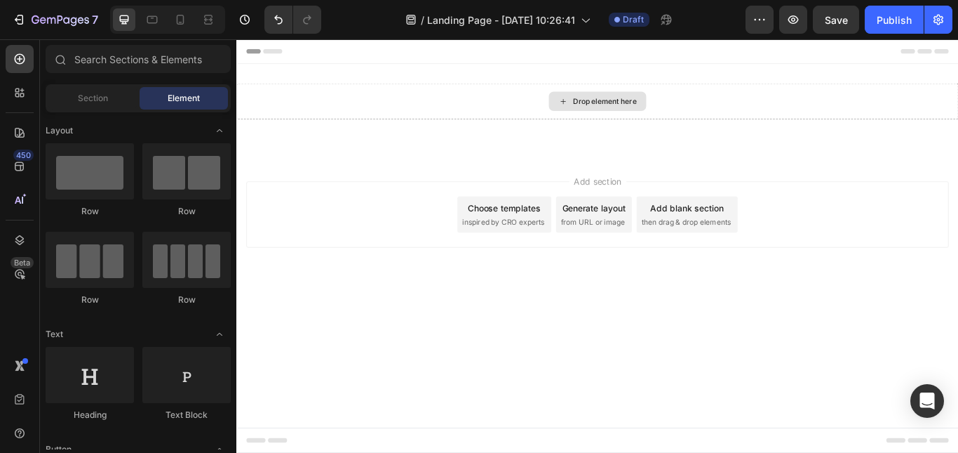
click at [643, 109] on div "Drop element here" at bounding box center [666, 111] width 74 height 11
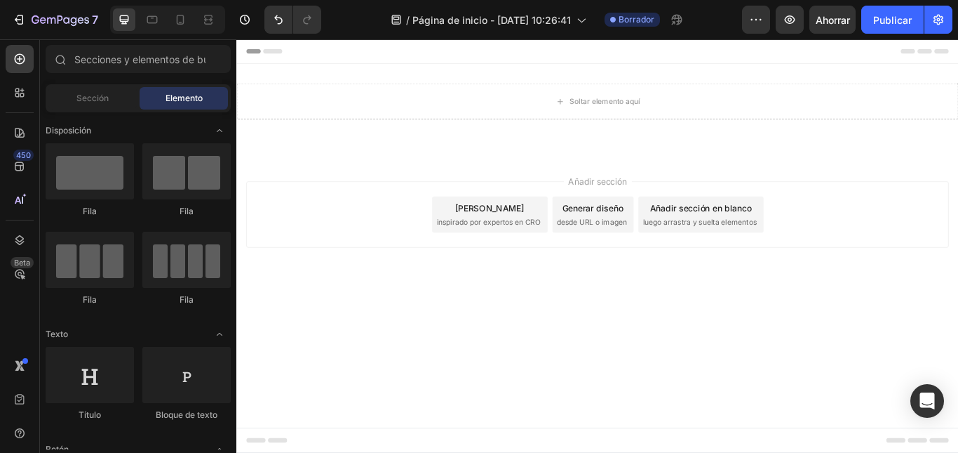
click at [696, 395] on body "Encabezamiento Soltar elemento aquí Fila Sección 1 Raíz Comience con las seccio…" at bounding box center [657, 280] width 842 height 482
click at [6, 156] on div "450" at bounding box center [20, 166] width 28 height 28
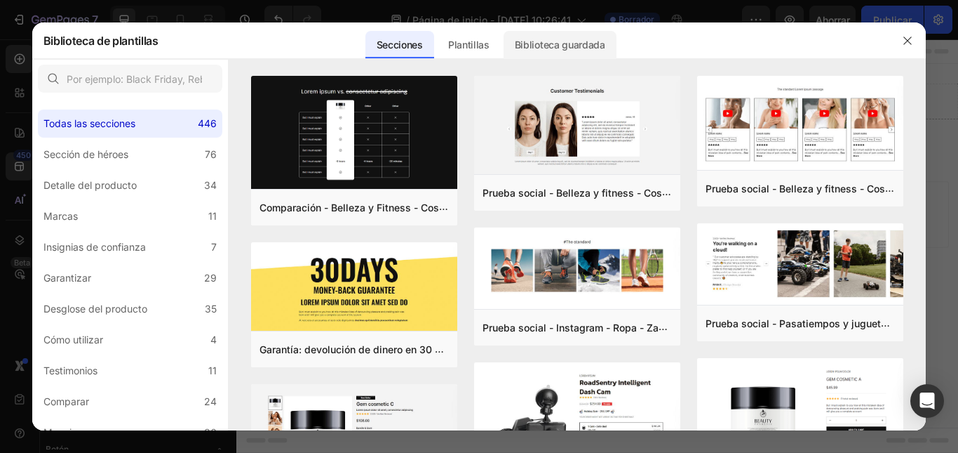
click at [532, 46] on font "Biblioteca guardada" at bounding box center [560, 45] width 91 height 12
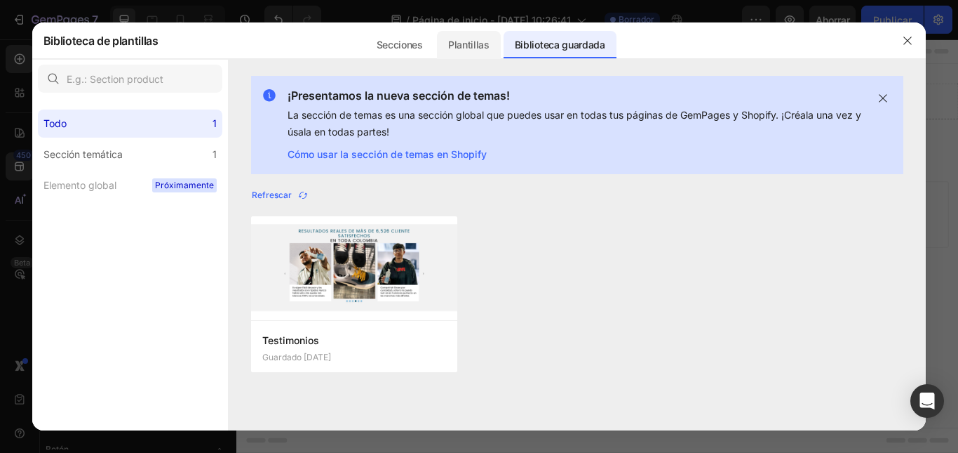
click at [456, 31] on div "Plantillas" at bounding box center [469, 45] width 64 height 28
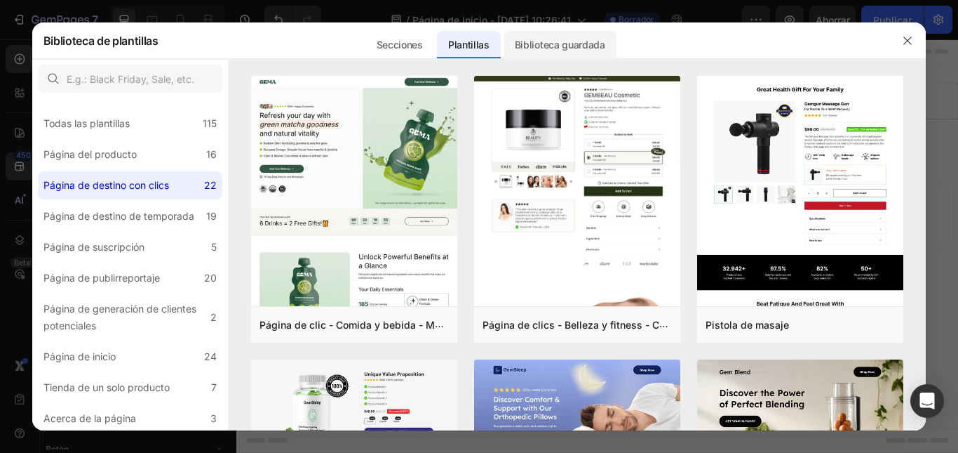
click at [521, 31] on div "Biblioteca guardada" at bounding box center [560, 45] width 113 height 28
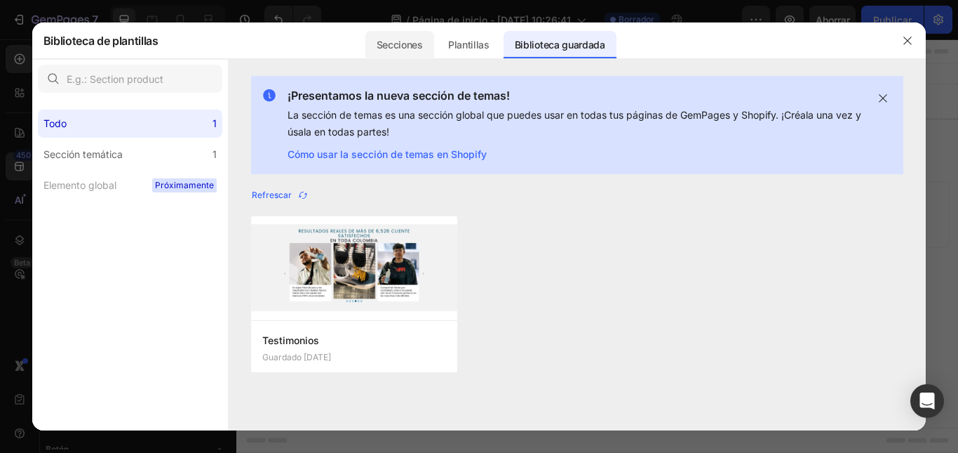
click at [396, 55] on div "Secciones" at bounding box center [400, 45] width 69 height 28
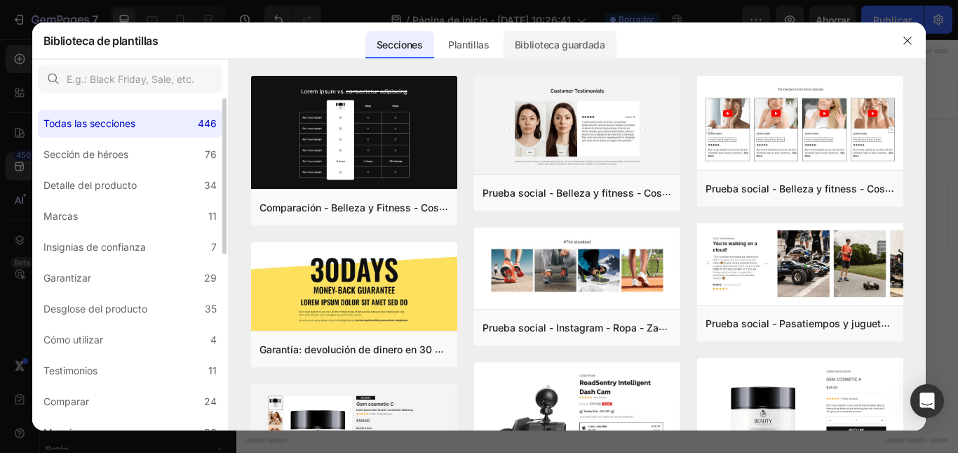
click at [542, 44] on font "Biblioteca guardada" at bounding box center [560, 45] width 91 height 12
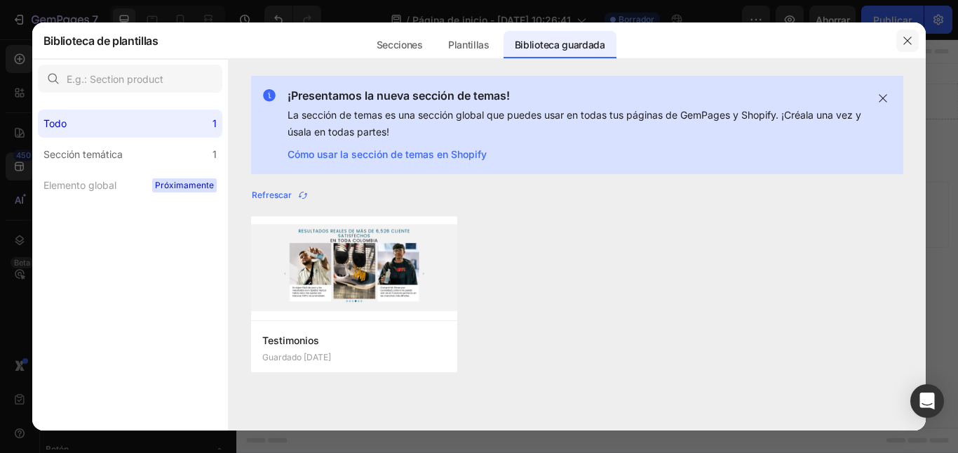
click at [902, 41] on icon "button" at bounding box center [907, 40] width 11 height 11
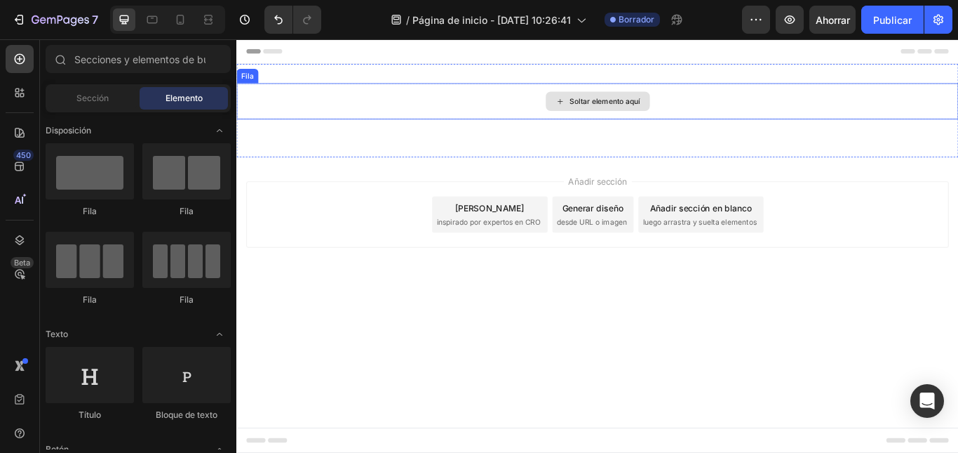
click at [641, 106] on font "Soltar elemento aquí" at bounding box center [666, 111] width 82 height 11
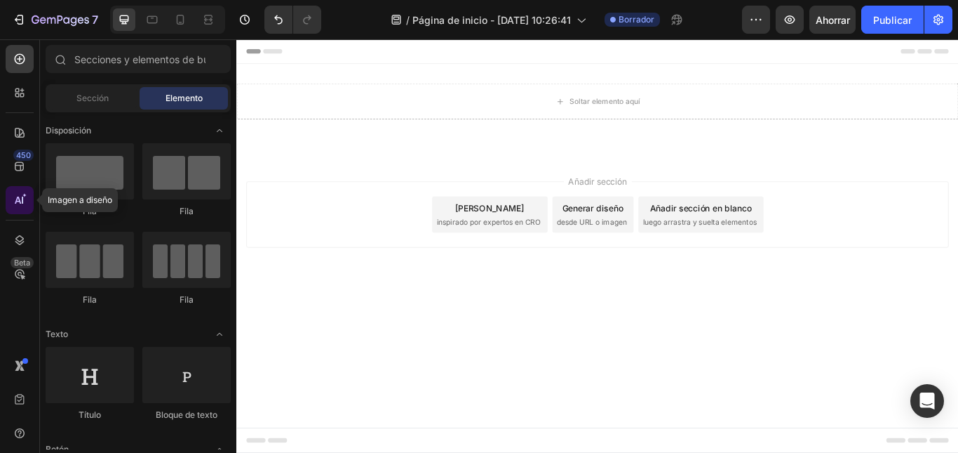
click at [13, 195] on icon at bounding box center [20, 200] width 14 height 14
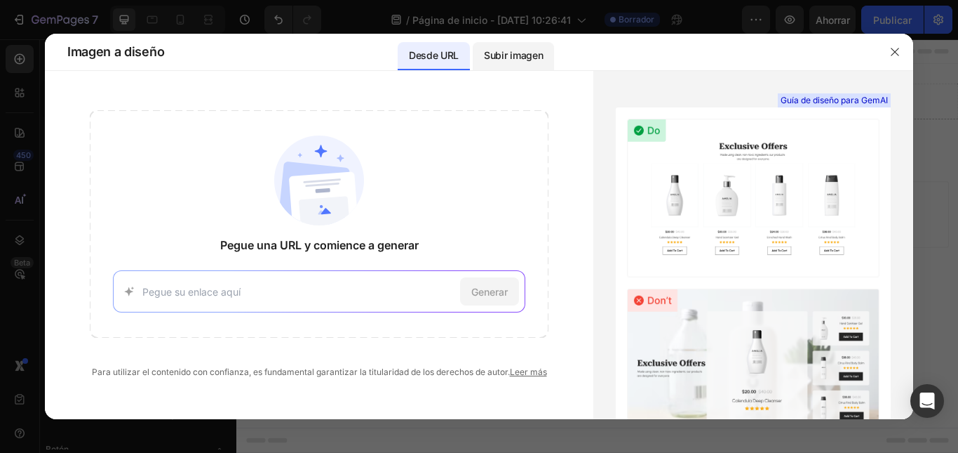
click at [542, 62] on p "Subir imagen" at bounding box center [513, 55] width 59 height 17
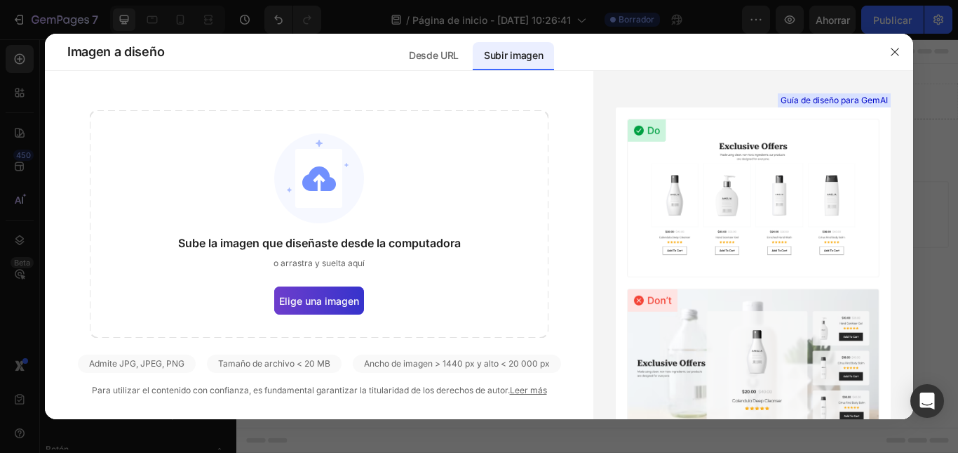
click at [340, 300] on font "Elige una imagen" at bounding box center [319, 301] width 80 height 12
click at [0, 0] on input "Elige una imagen" at bounding box center [0, 0] width 0 height 0
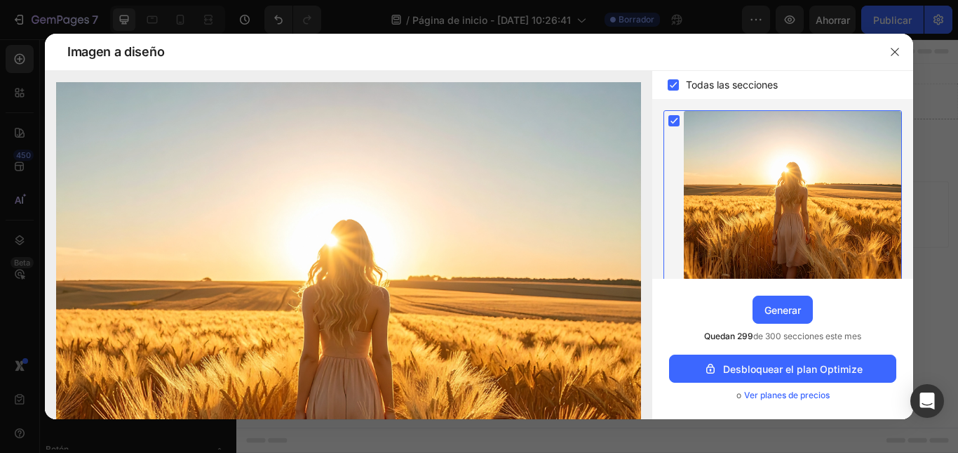
scroll to position [13, 0]
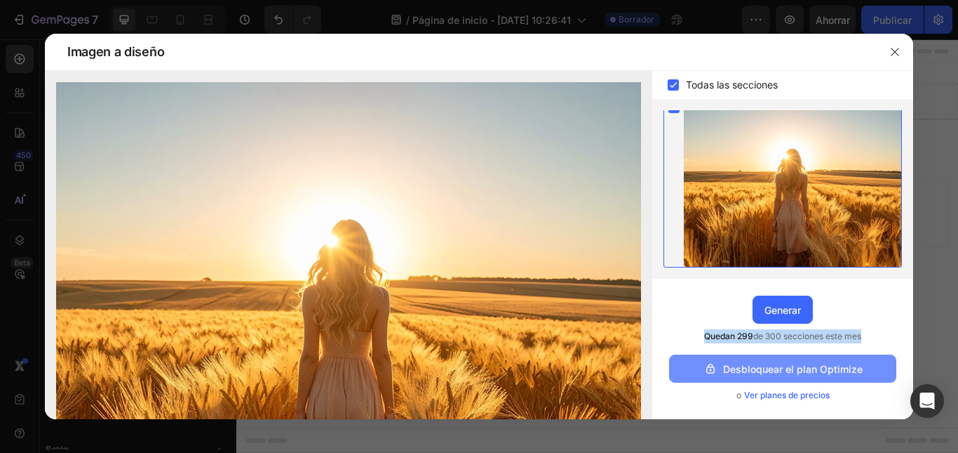
drag, startPoint x: 704, startPoint y: 292, endPoint x: 697, endPoint y: 366, distance: 74.7
click at [697, 366] on div "Actualice al plan Optimize y obtenga secciones de generación y páginas de publi…" at bounding box center [783, 349] width 261 height 140
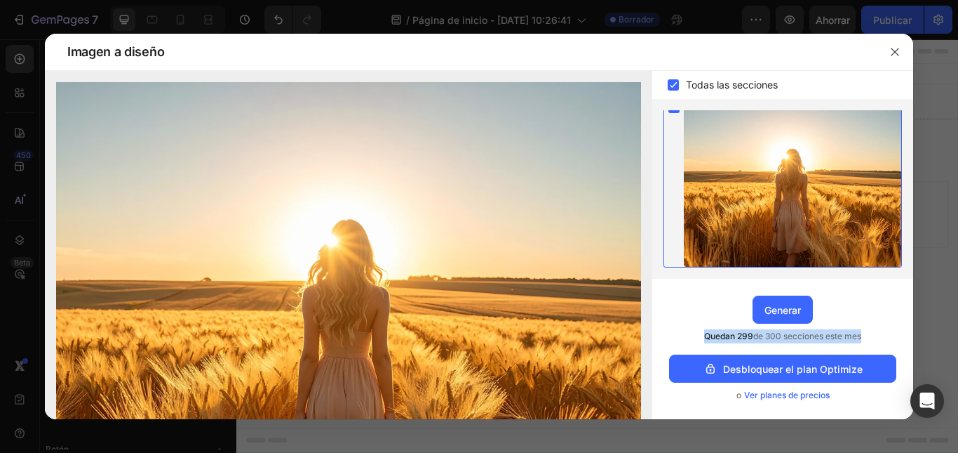
click at [719, 310] on div "Actualice al plan Optimize y obtenga secciones de generación y páginas de publi…" at bounding box center [783, 349] width 261 height 140
click at [718, 224] on div at bounding box center [793, 182] width 218 height 169
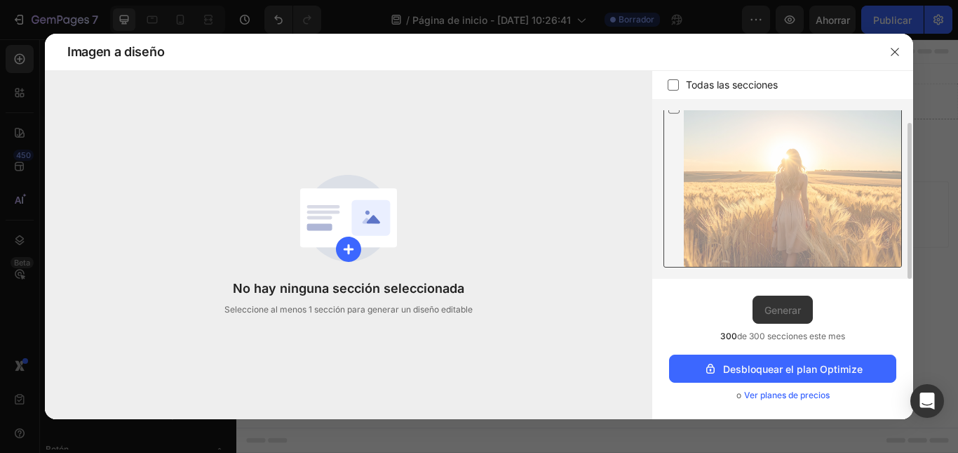
click at [704, 222] on div at bounding box center [793, 182] width 218 height 169
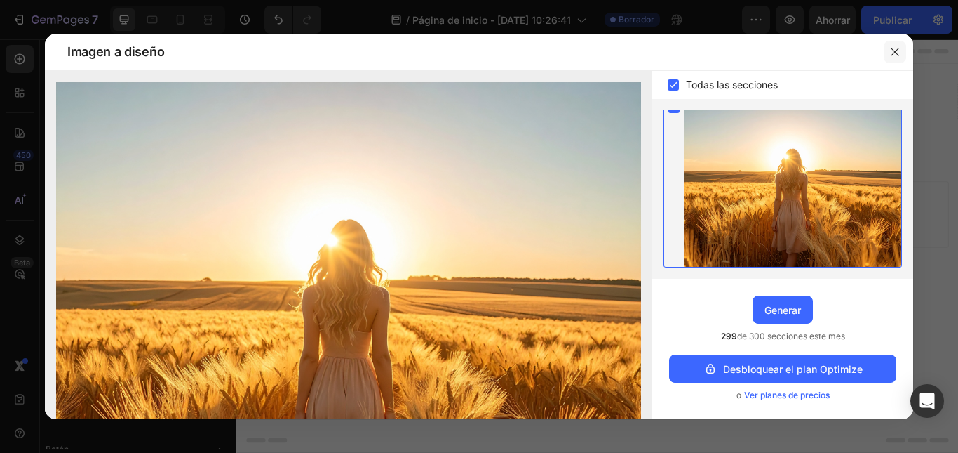
click at [897, 53] on icon "button" at bounding box center [895, 51] width 11 height 11
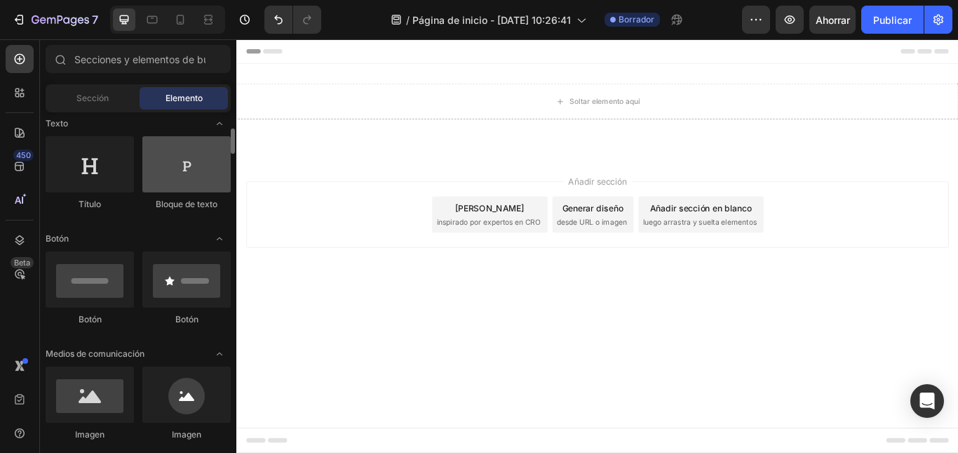
scroll to position [351, 0]
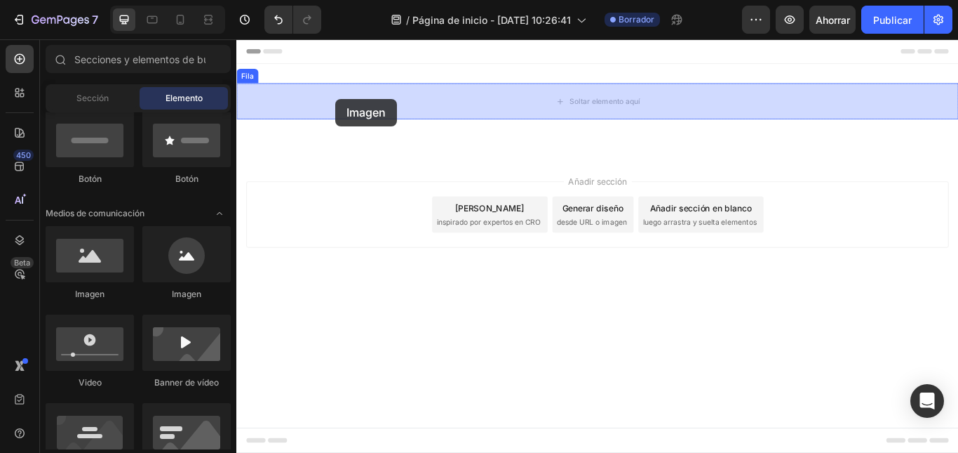
drag, startPoint x: 325, startPoint y: 304, endPoint x: 352, endPoint y: 109, distance: 197.0
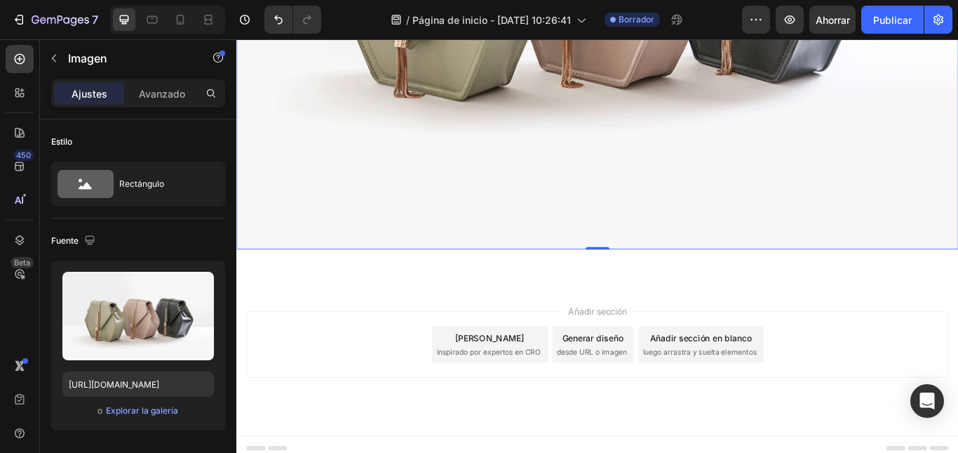
scroll to position [439, 0]
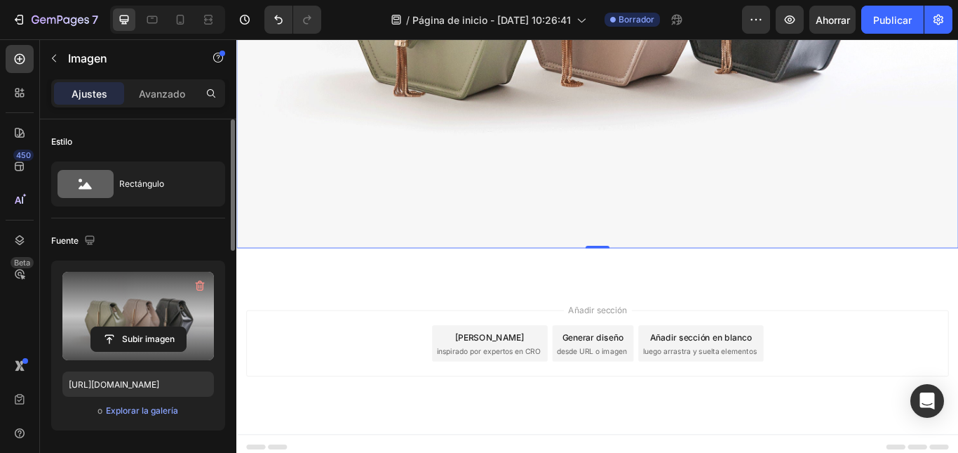
click at [148, 317] on label at bounding box center [138, 316] width 152 height 88
click at [148, 327] on input "file" at bounding box center [138, 339] width 95 height 24
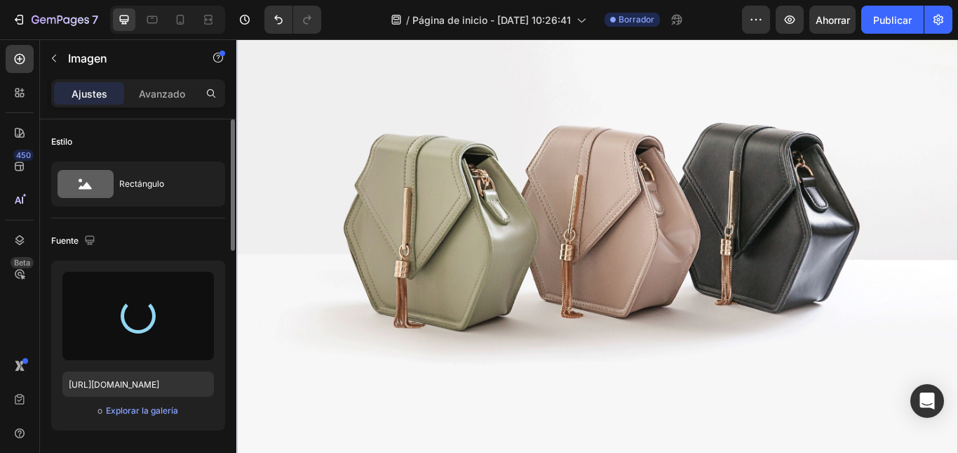
type input "[URL][DOMAIN_NAME]"
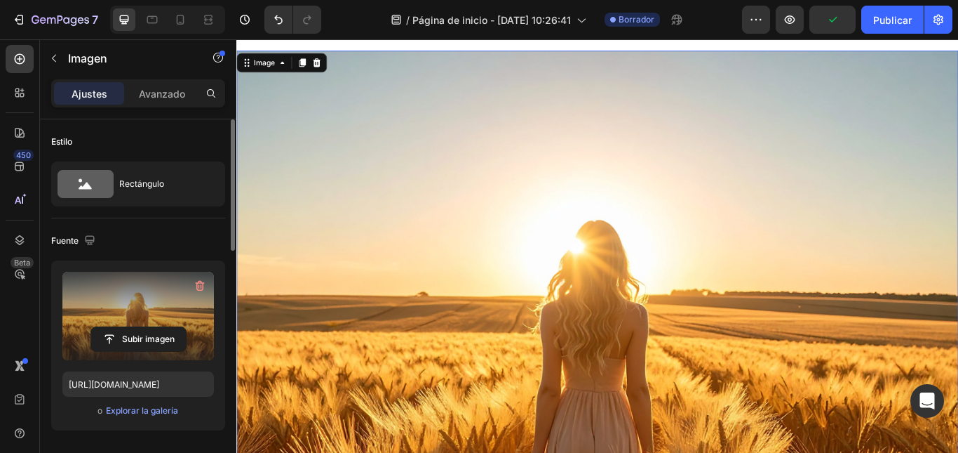
scroll to position [0, 0]
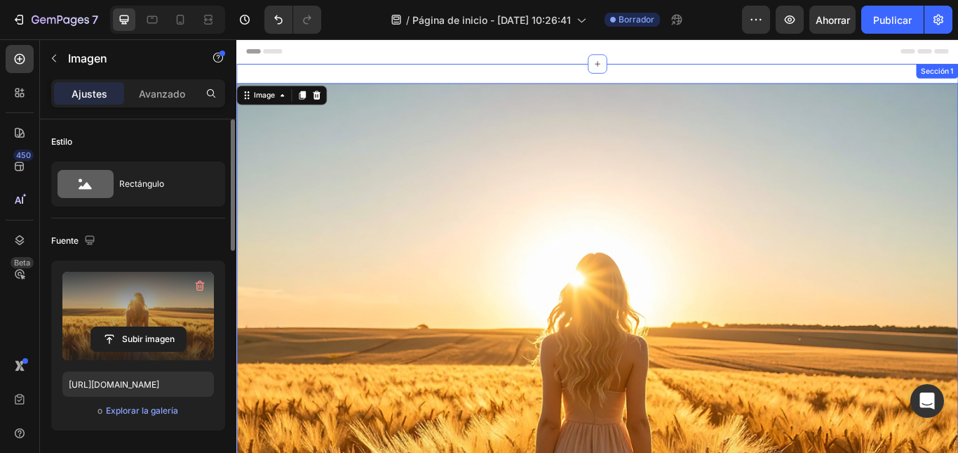
click at [453, 68] on div "Image 0 Fila Sección 1" at bounding box center [657, 428] width 842 height 721
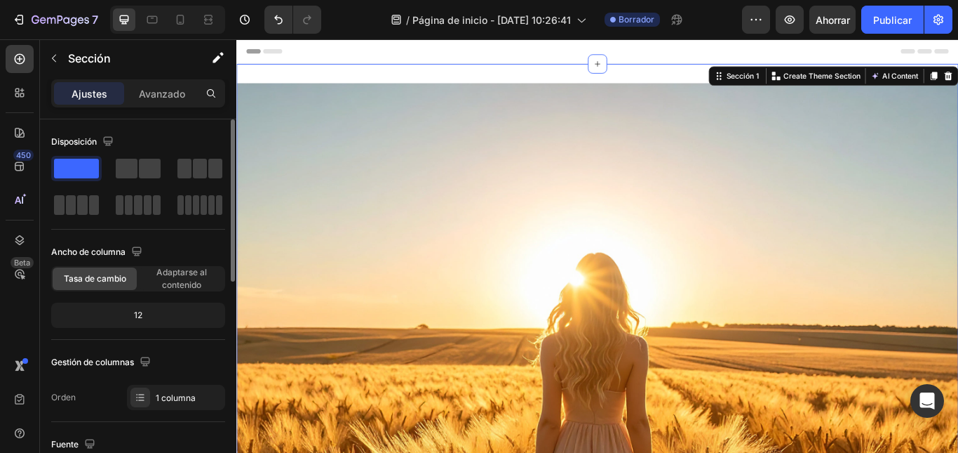
click at [453, 72] on div "Image Fila Sección 1 Create Theme Section AI Content Write with [PERSON_NAME] W…" at bounding box center [657, 428] width 842 height 721
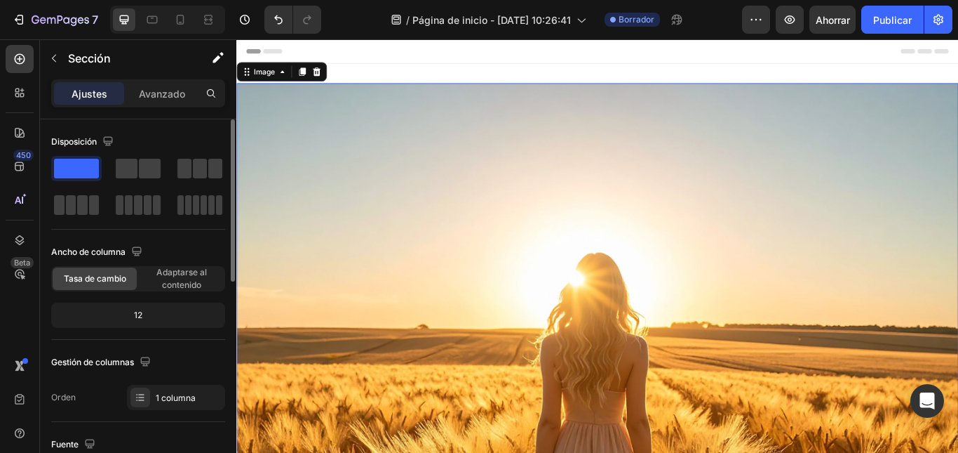
click at [439, 174] on img at bounding box center [657, 418] width 842 height 655
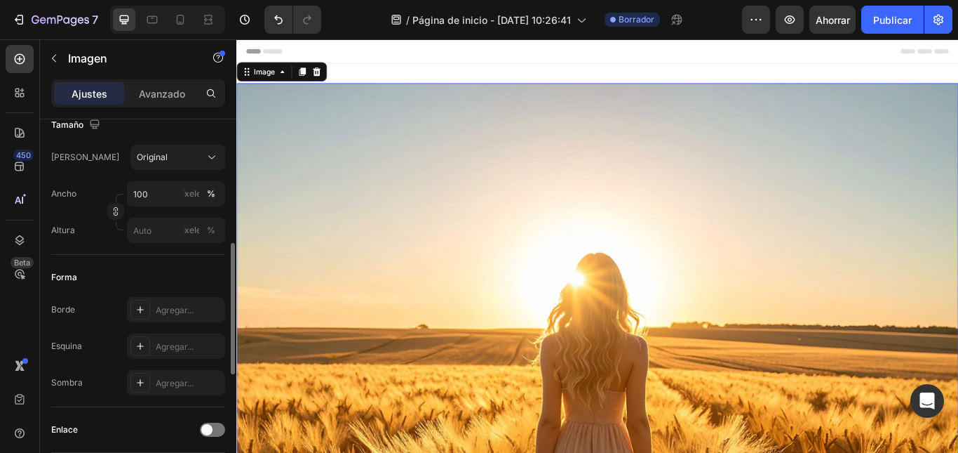
scroll to position [686, 0]
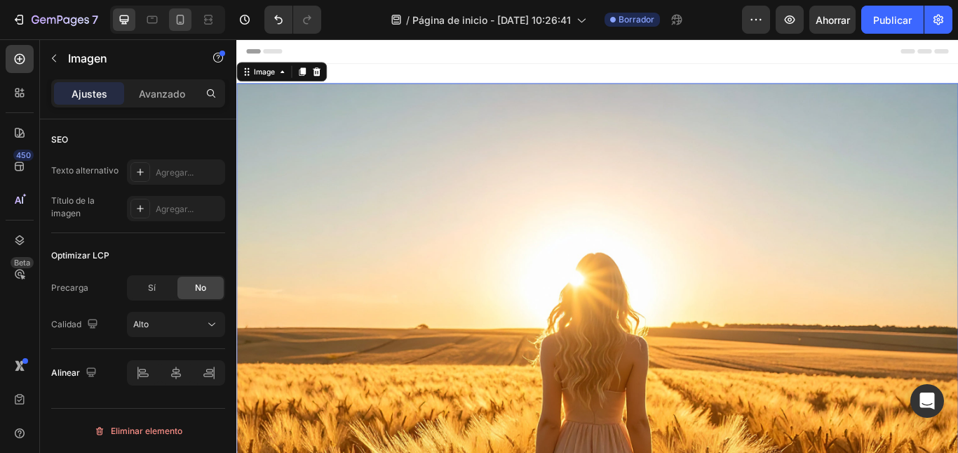
click at [180, 18] on icon at bounding box center [180, 20] width 14 height 14
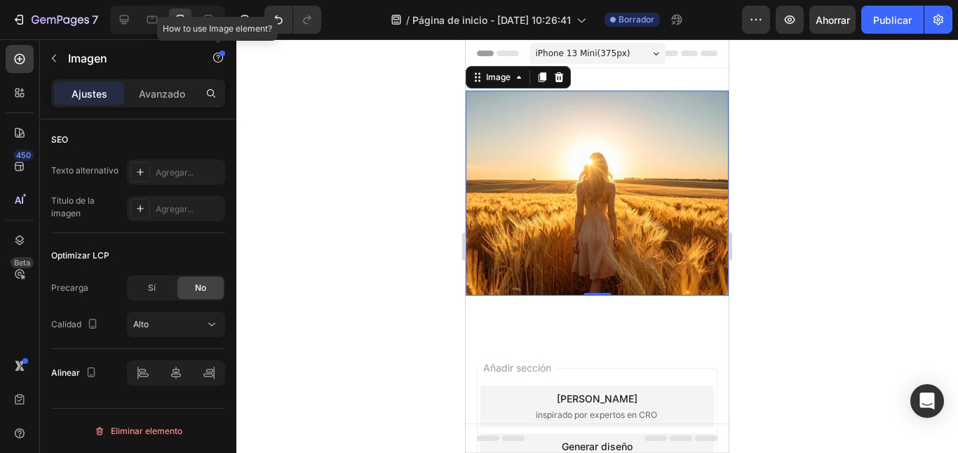
scroll to position [2, 0]
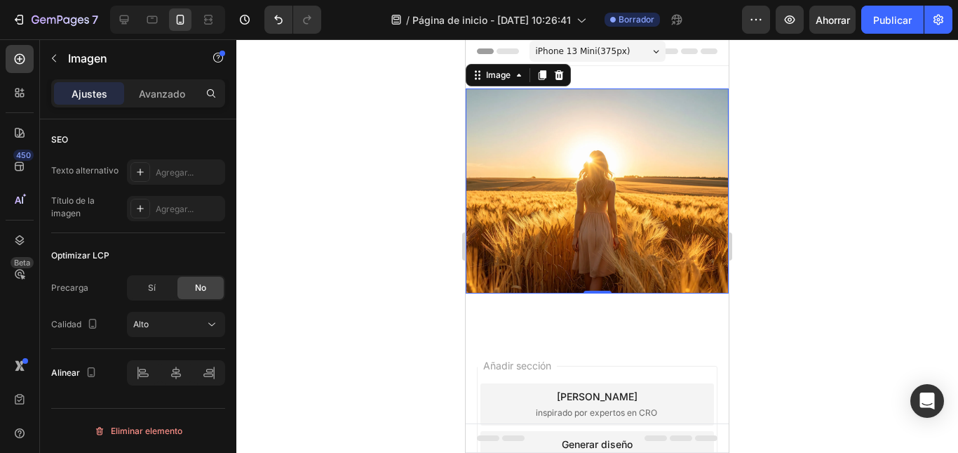
click at [366, 158] on div at bounding box center [597, 245] width 722 height 413
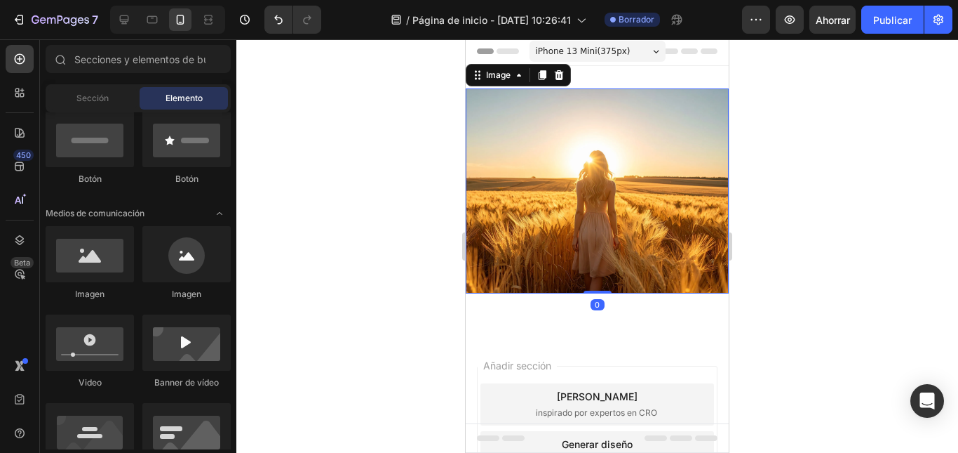
click at [594, 135] on img at bounding box center [597, 190] width 263 height 205
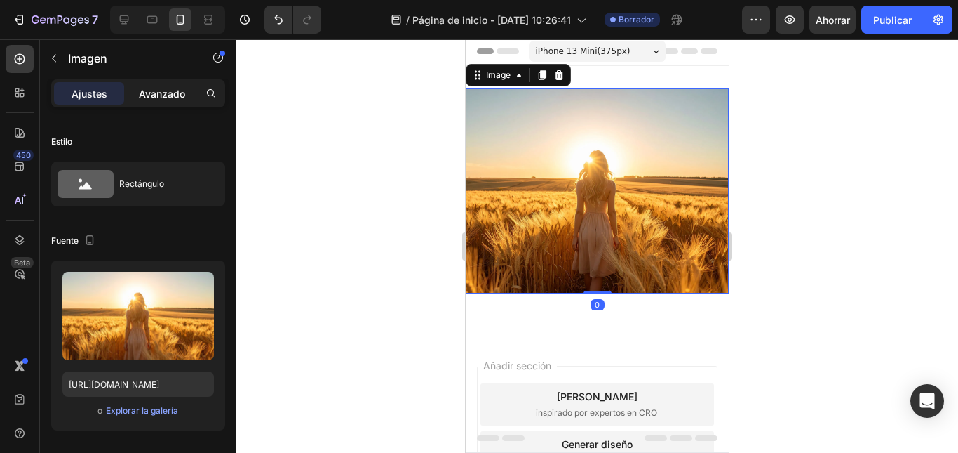
click at [156, 95] on font "Avanzado" at bounding box center [162, 94] width 46 height 12
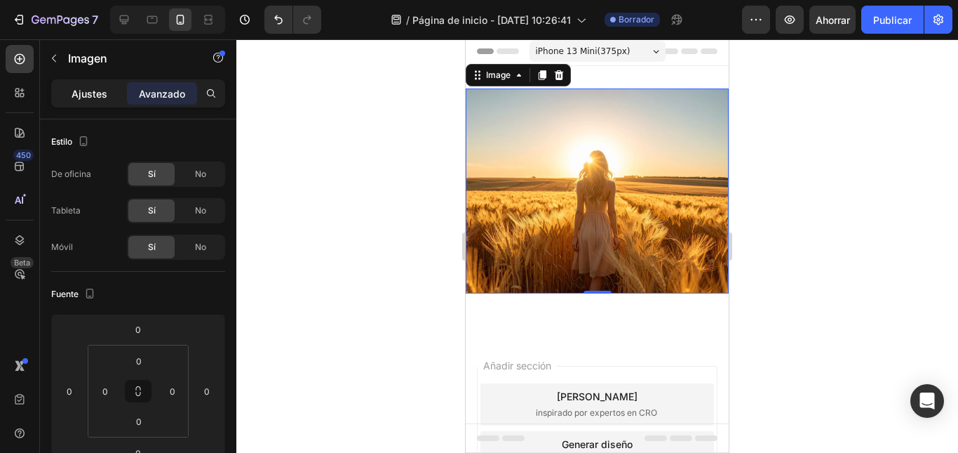
click at [88, 88] on font "Ajustes" at bounding box center [90, 94] width 36 height 12
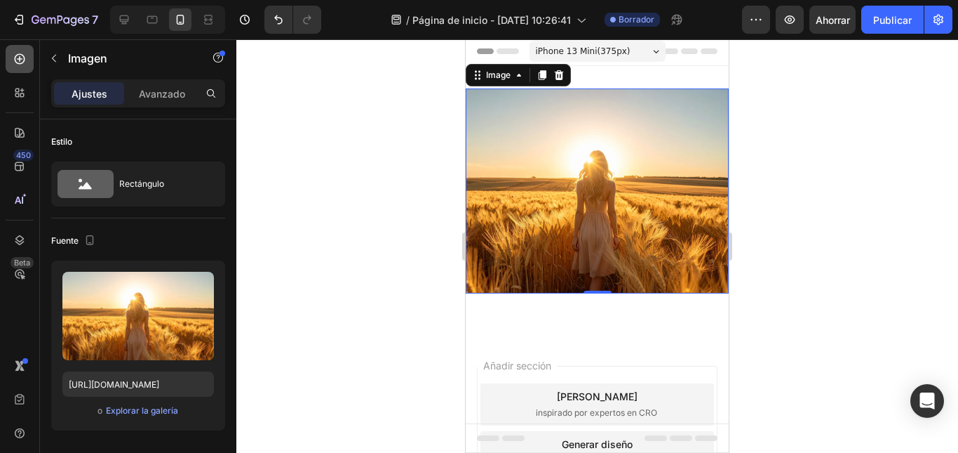
click at [20, 60] on icon at bounding box center [20, 59] width 14 height 14
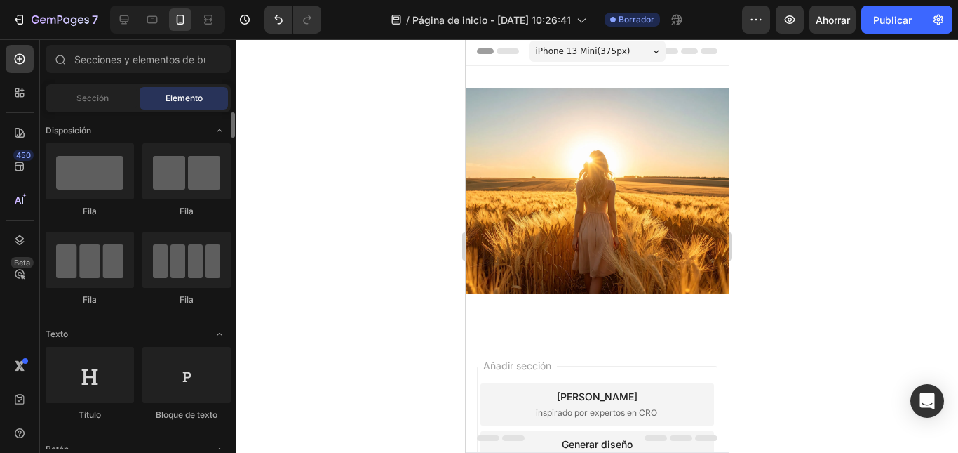
scroll to position [140, 0]
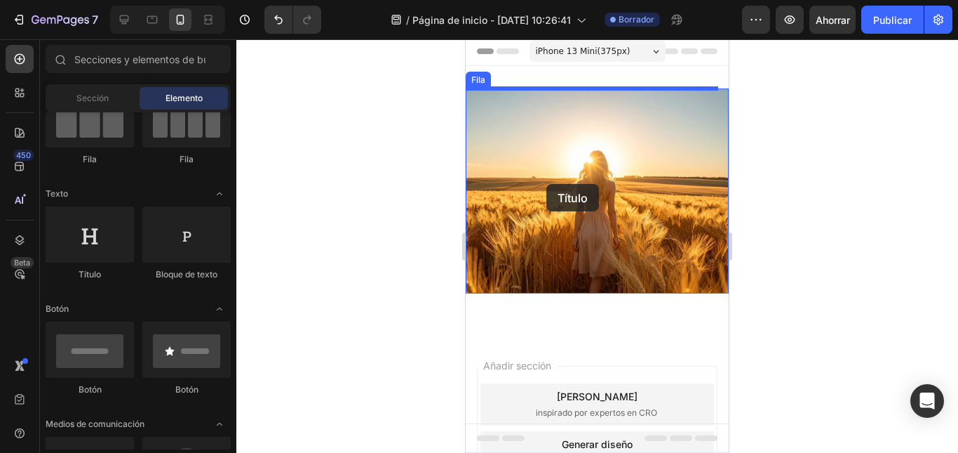
drag, startPoint x: 586, startPoint y: 272, endPoint x: 547, endPoint y: 184, distance: 96.7
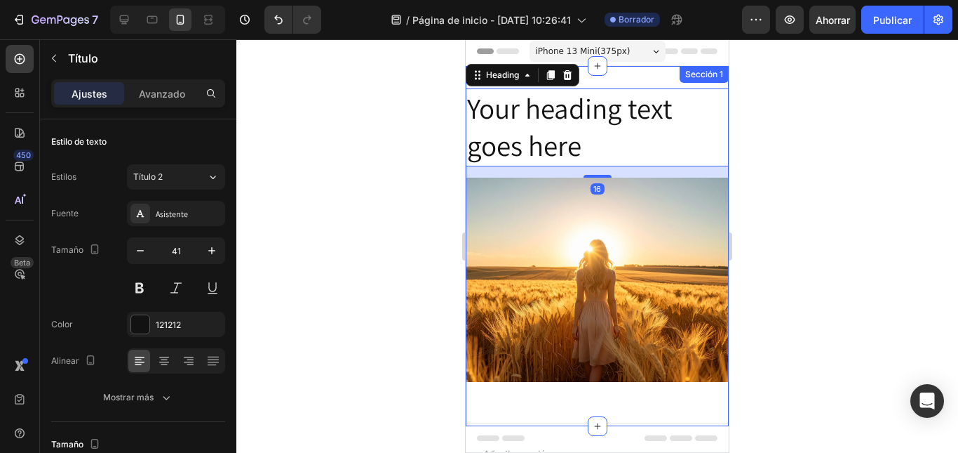
click at [599, 87] on div "Your heading text goes here Heading 16 Image Fila Sección 1" at bounding box center [597, 246] width 263 height 360
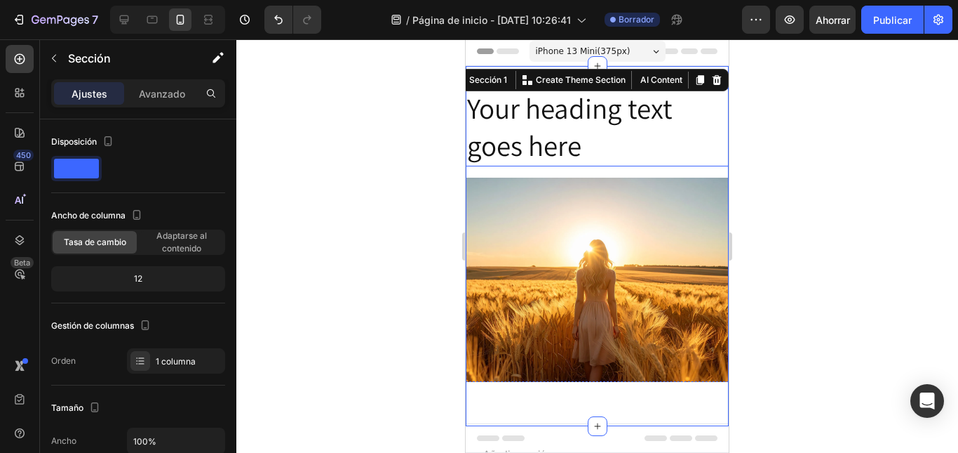
click at [598, 111] on h2 "Your heading text goes here" at bounding box center [597, 127] width 263 height 78
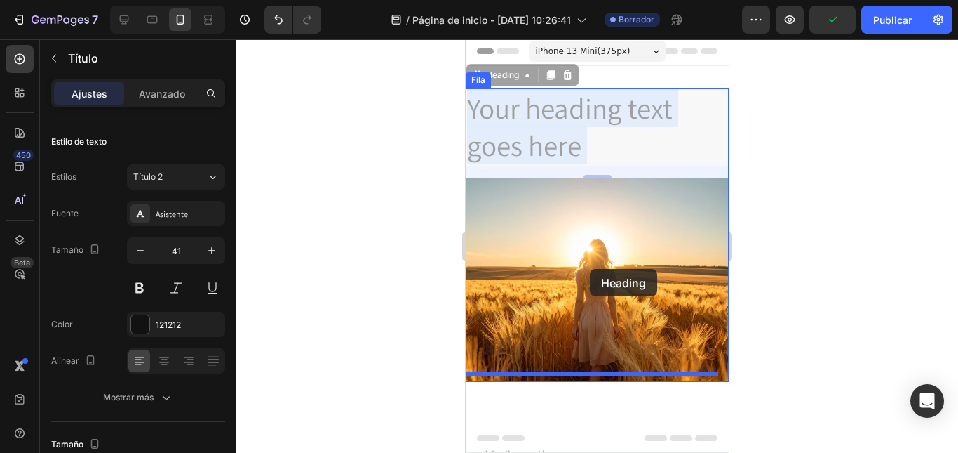
drag, startPoint x: 584, startPoint y: 137, endPoint x: 590, endPoint y: 269, distance: 132.0
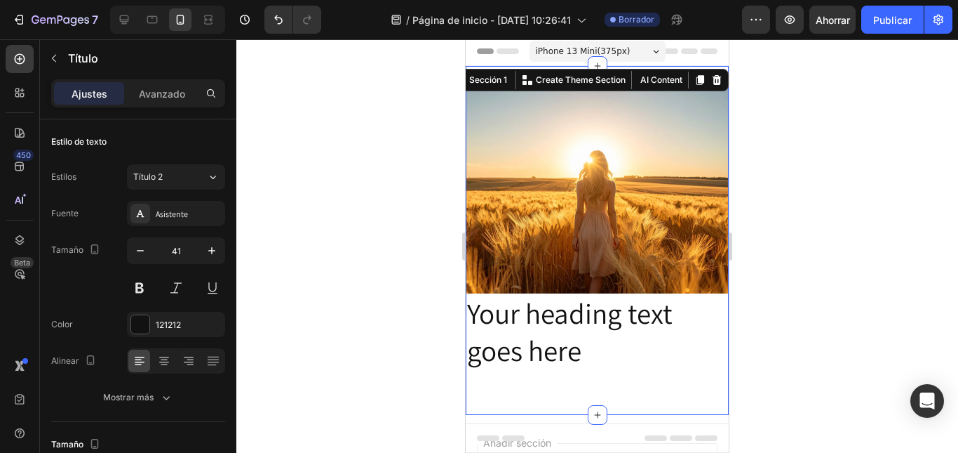
click at [624, 373] on div "Image Your heading text goes here Heading Fila" at bounding box center [597, 240] width 263 height 304
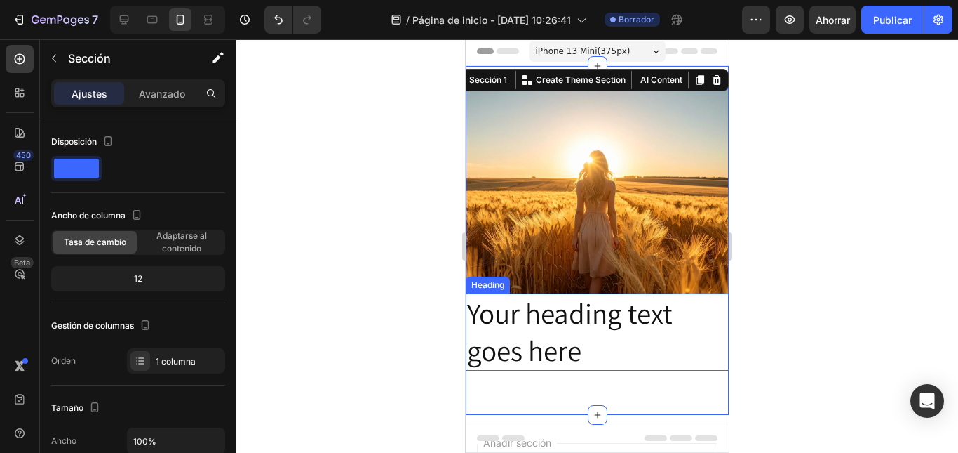
click at [606, 325] on p "Your heading text goes here" at bounding box center [597, 332] width 260 height 75
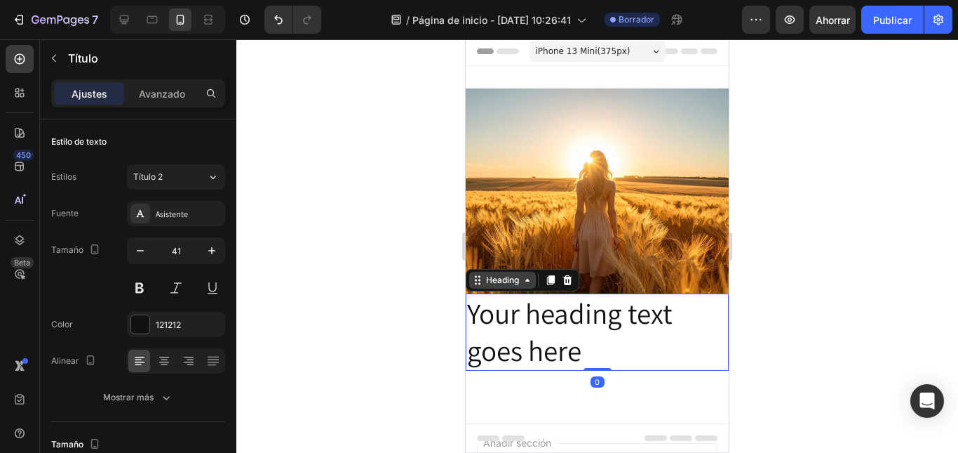
click at [513, 274] on div "Heading" at bounding box center [502, 280] width 39 height 13
click at [511, 274] on div "Heading" at bounding box center [502, 280] width 39 height 13
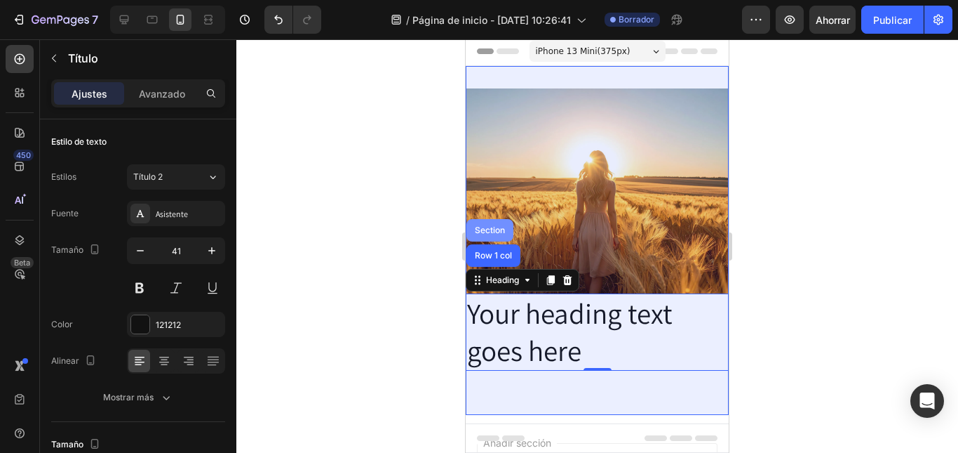
click at [492, 226] on div "Section" at bounding box center [490, 230] width 36 height 8
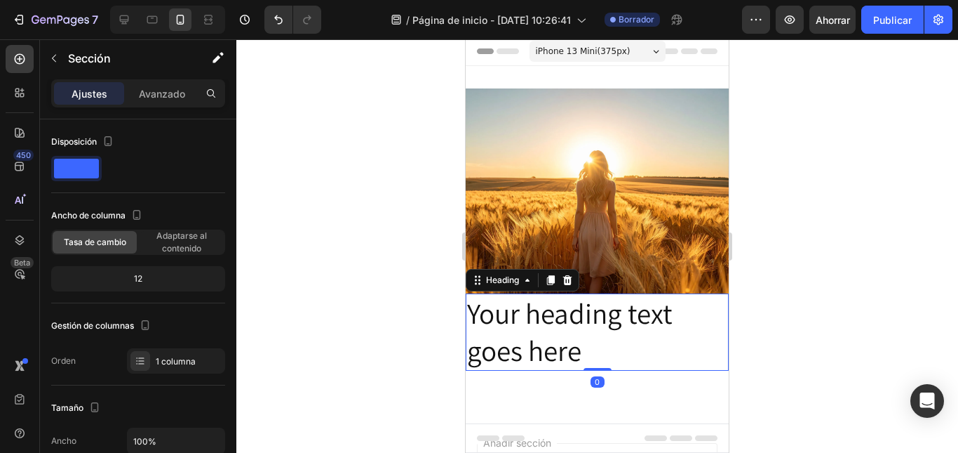
click at [504, 298] on p "Your heading text goes here" at bounding box center [597, 332] width 260 height 75
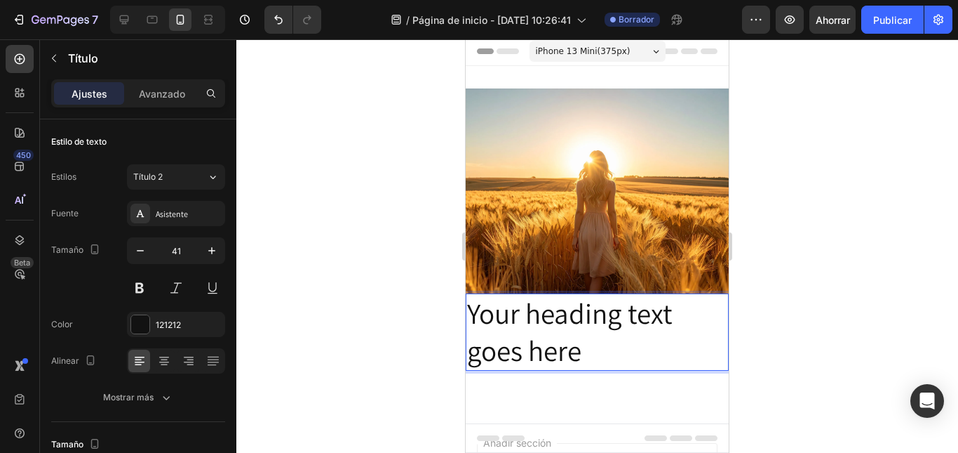
click at [523, 300] on p "Your heading text goes here" at bounding box center [597, 332] width 260 height 75
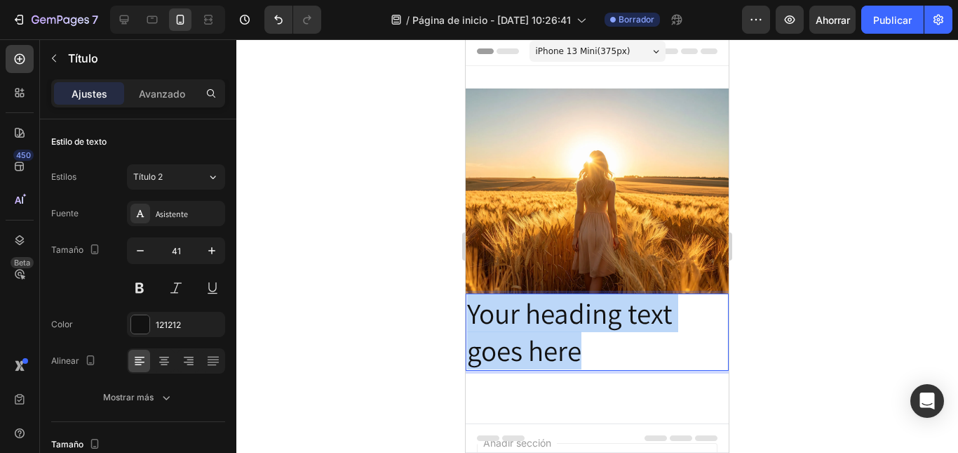
click at [523, 300] on p "Your heading text goes here" at bounding box center [597, 332] width 260 height 75
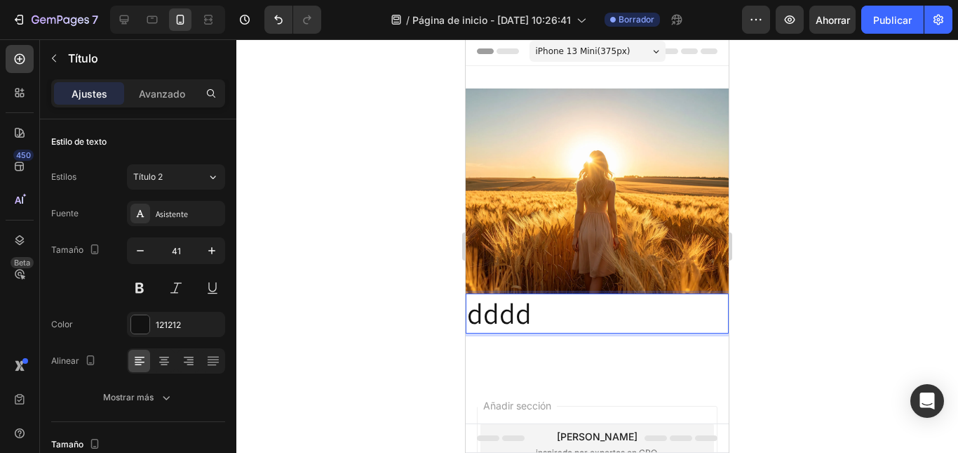
click at [392, 272] on div at bounding box center [597, 245] width 722 height 413
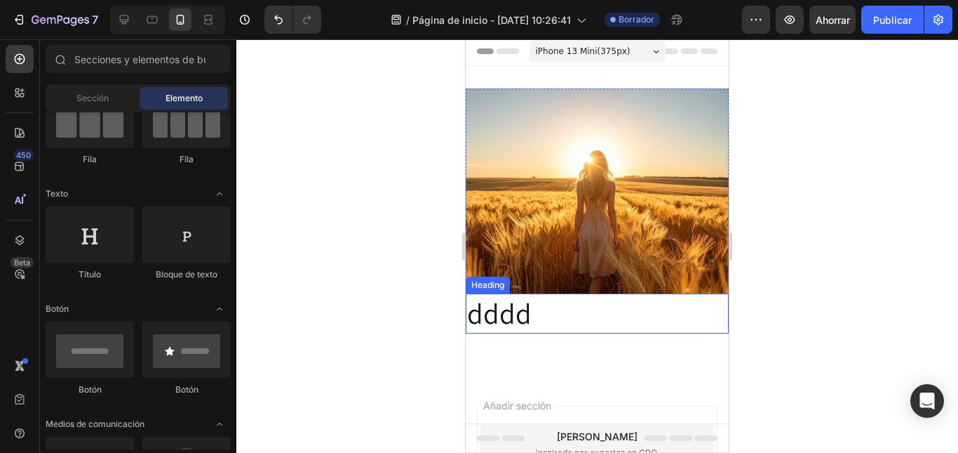
click at [533, 301] on p "dddd" at bounding box center [597, 313] width 260 height 37
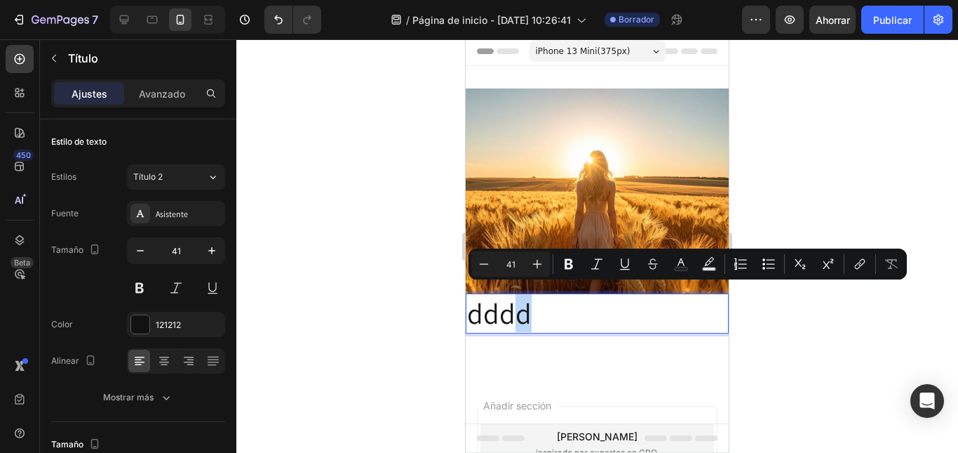
drag, startPoint x: 509, startPoint y: 305, endPoint x: 550, endPoint y: 297, distance: 42.0
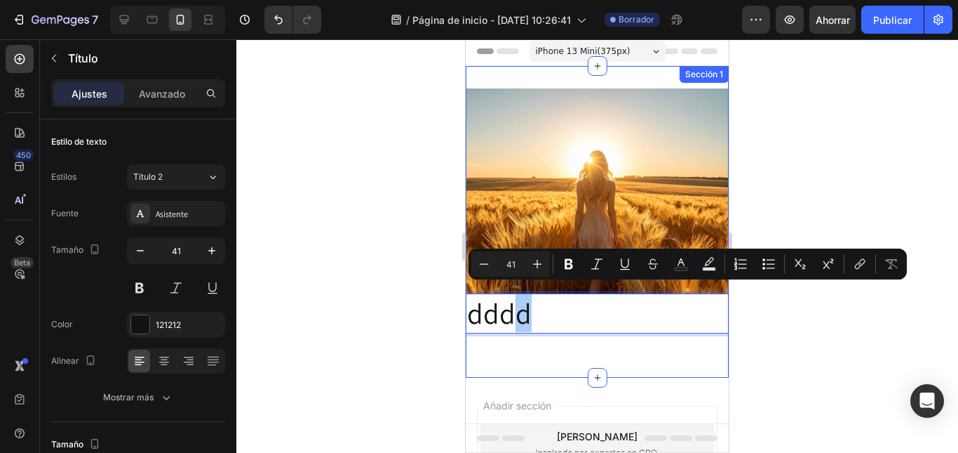
click at [448, 335] on div at bounding box center [597, 245] width 722 height 413
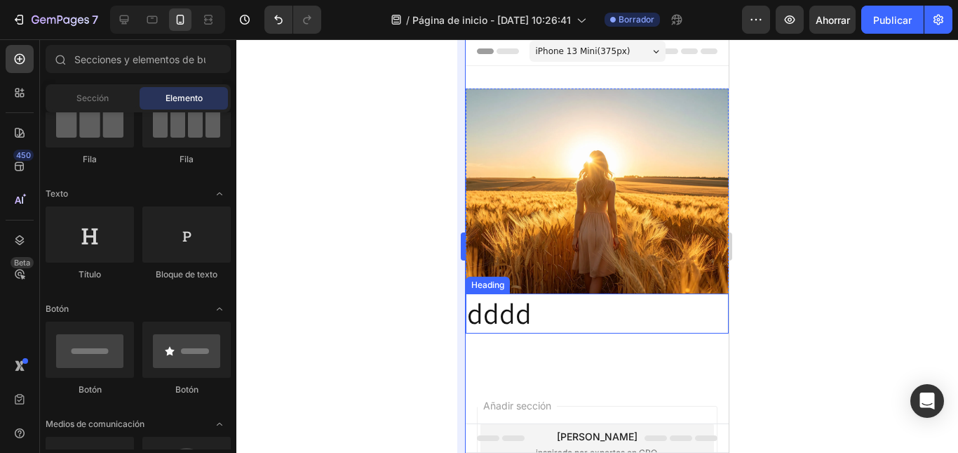
click at [481, 306] on p "dddd" at bounding box center [597, 313] width 260 height 37
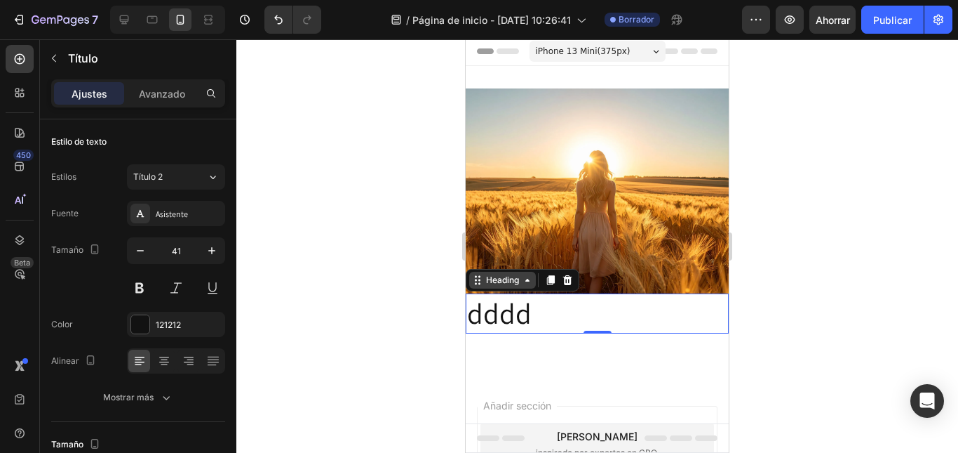
click at [511, 274] on div "Heading" at bounding box center [502, 280] width 39 height 13
click at [551, 279] on div at bounding box center [550, 280] width 17 height 17
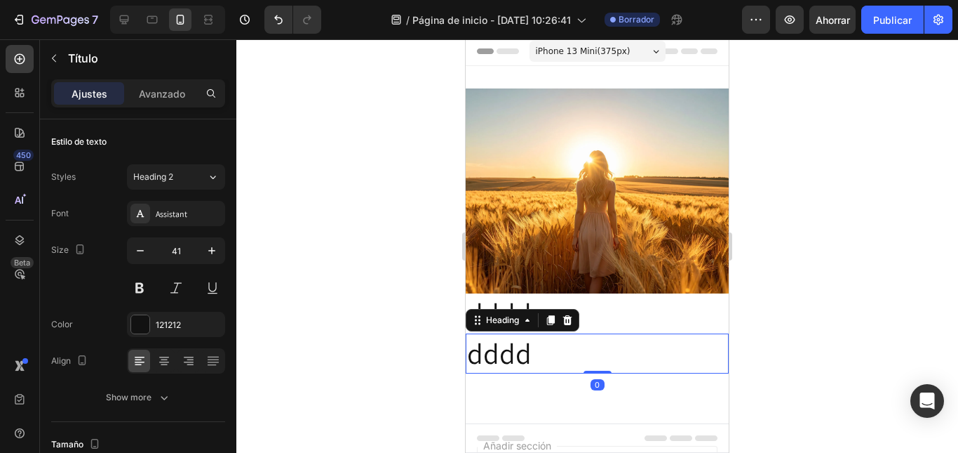
scroll to position [537, 0]
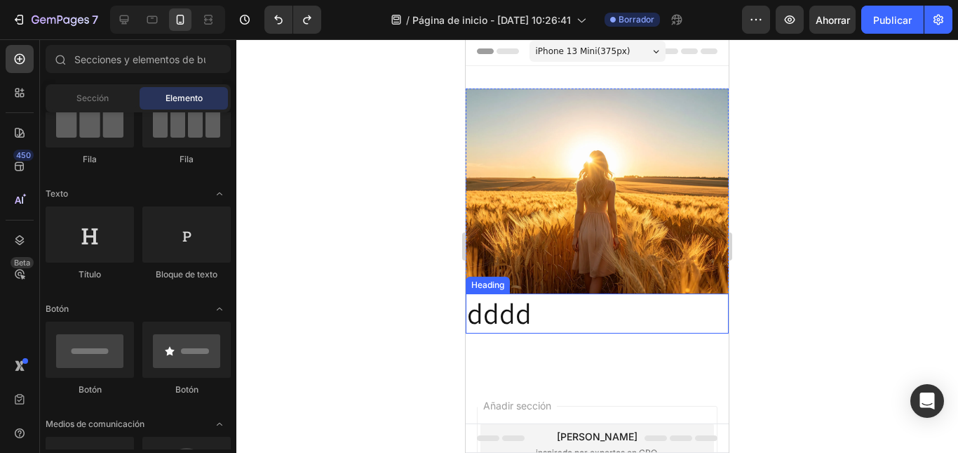
click at [520, 298] on p "dddd" at bounding box center [597, 313] width 260 height 37
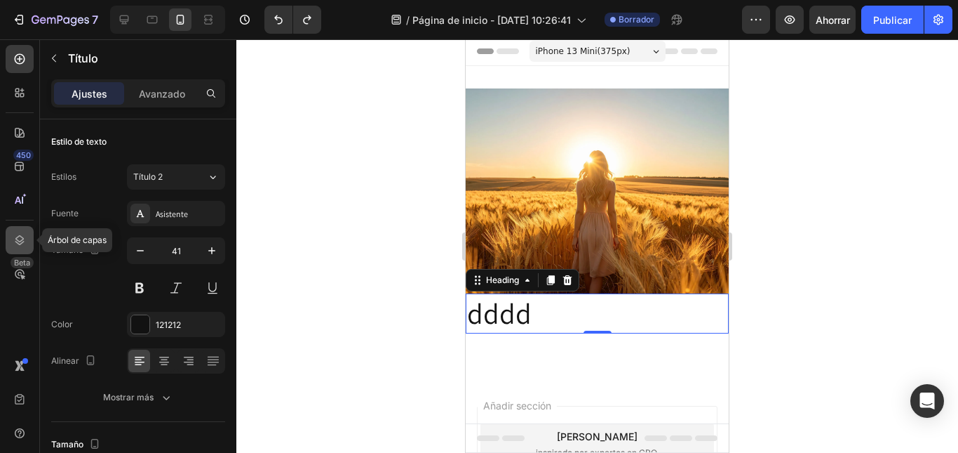
click at [23, 240] on icon at bounding box center [20, 240] width 14 height 14
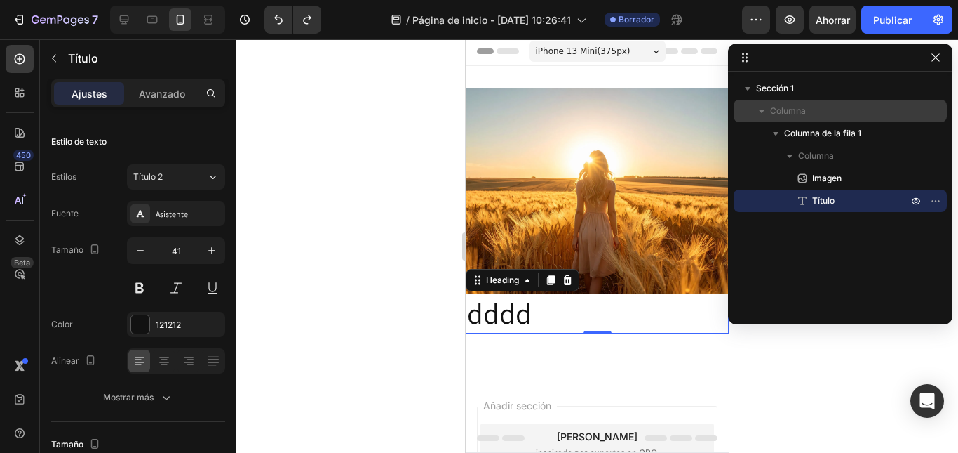
drag, startPoint x: 820, startPoint y: 133, endPoint x: 843, endPoint y: 102, distance: 38.7
click at [843, 104] on div "Columna Columna de la fila 1 Columna Imagen Título" at bounding box center [840, 156] width 213 height 112
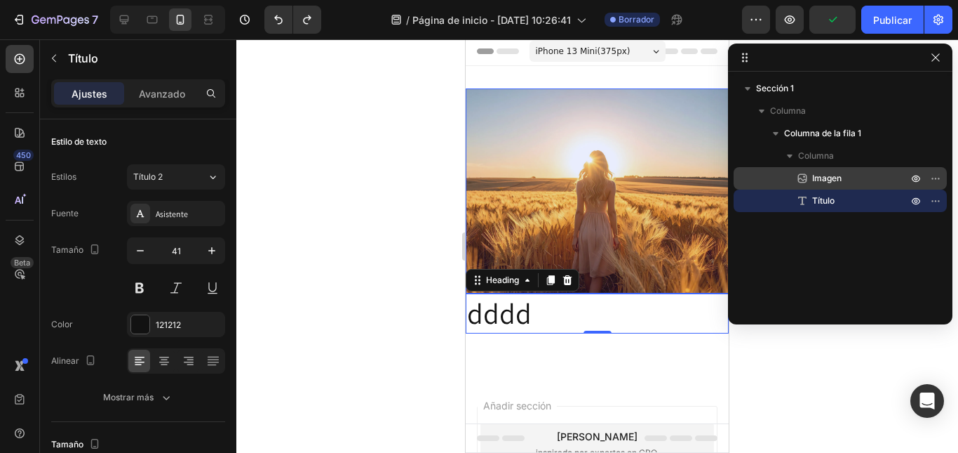
drag, startPoint x: 837, startPoint y: 202, endPoint x: 842, endPoint y: 167, distance: 35.4
click at [842, 167] on div "Imagen Título" at bounding box center [840, 189] width 213 height 45
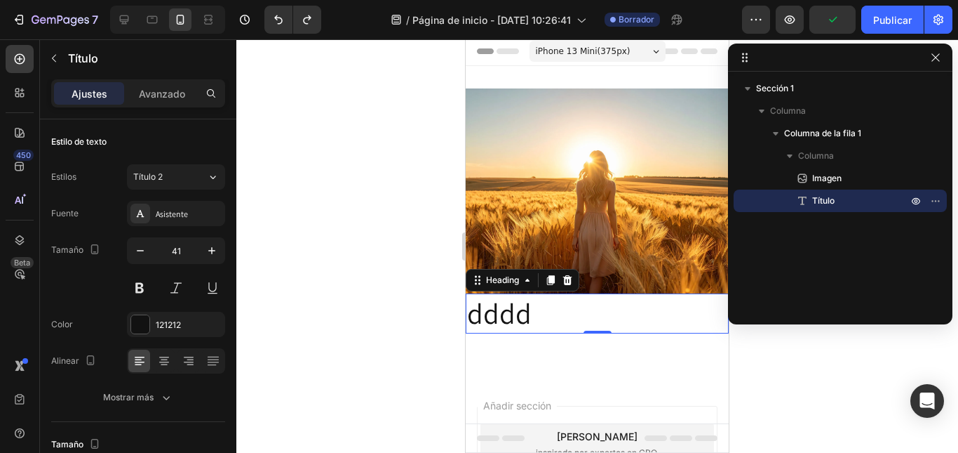
click at [840, 199] on p "Título" at bounding box center [845, 201] width 98 height 14
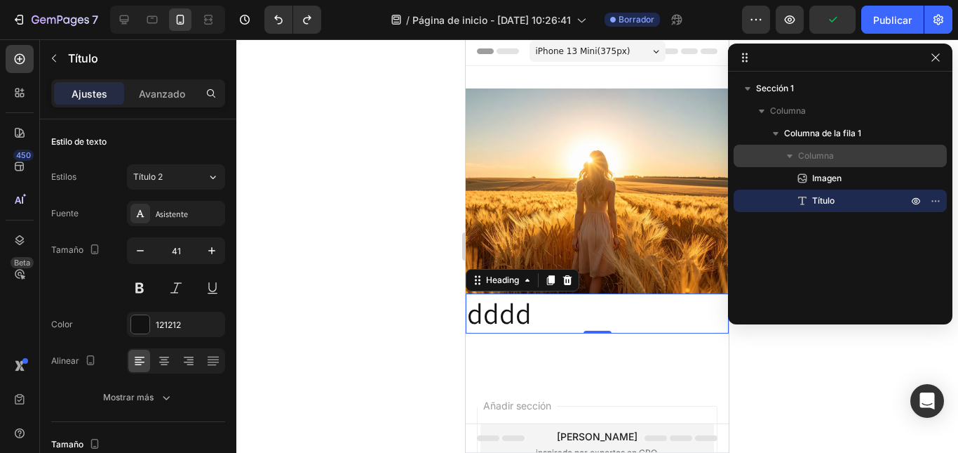
drag, startPoint x: 816, startPoint y: 196, endPoint x: 817, endPoint y: 162, distance: 34.4
click at [817, 162] on div "Columna Imagen Título" at bounding box center [840, 178] width 213 height 67
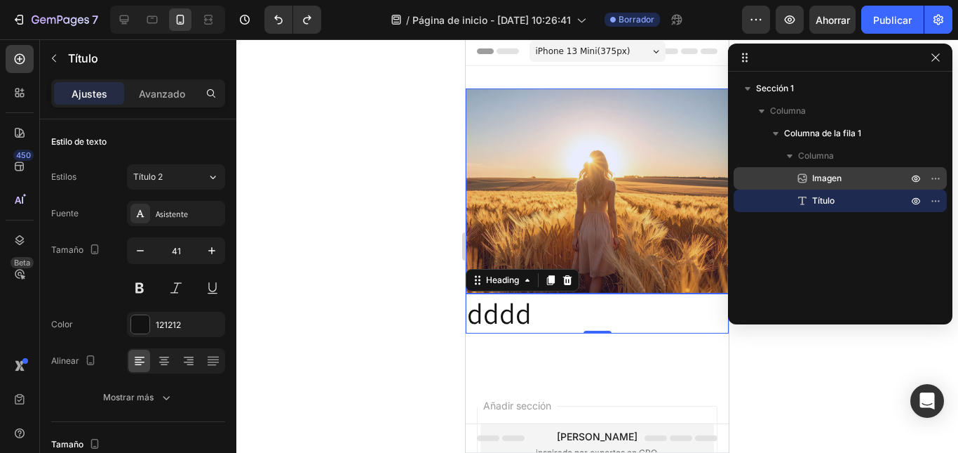
click at [816, 175] on font "Imagen" at bounding box center [826, 178] width 29 height 11
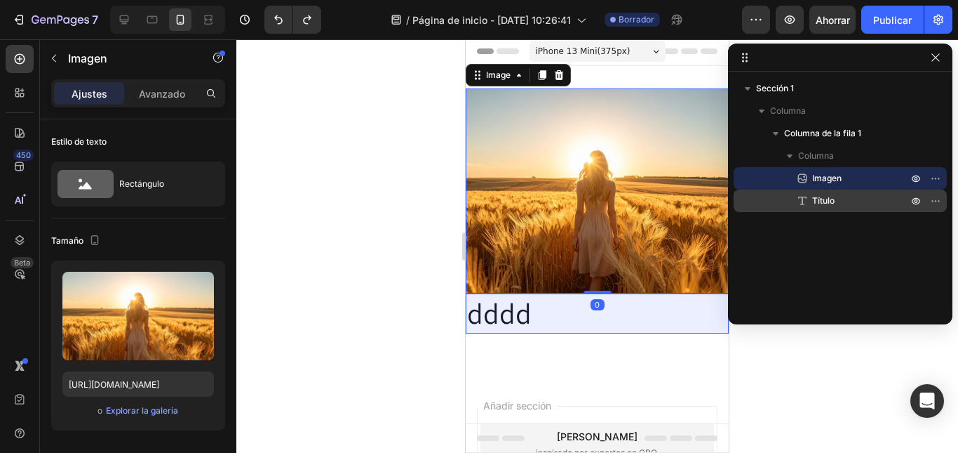
drag, startPoint x: 868, startPoint y: 175, endPoint x: 868, endPoint y: 205, distance: 30.2
click at [868, 205] on div "Imagen Título" at bounding box center [840, 189] width 213 height 45
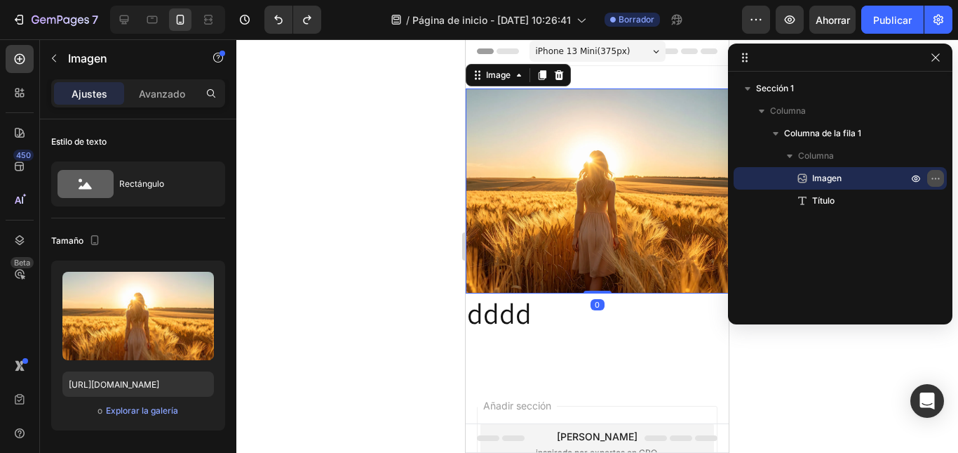
click at [933, 178] on icon "button" at bounding box center [935, 178] width 11 height 11
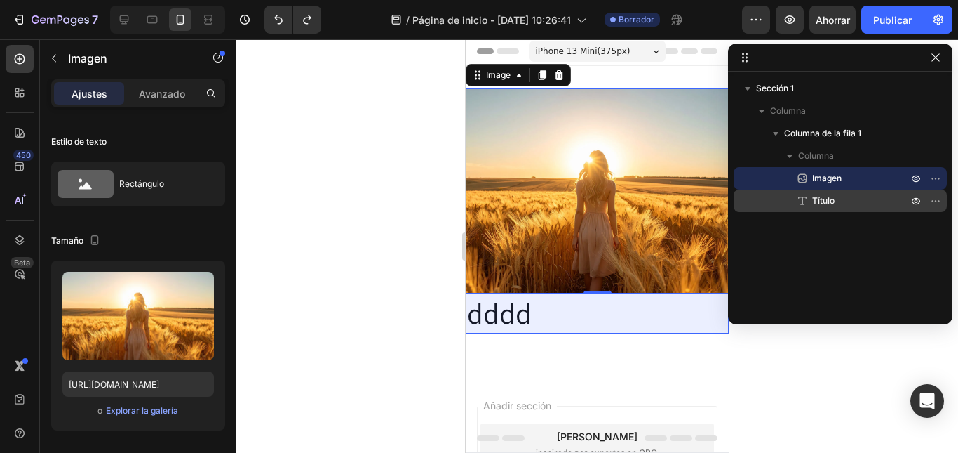
click at [770, 205] on div "Título" at bounding box center [841, 200] width 202 height 22
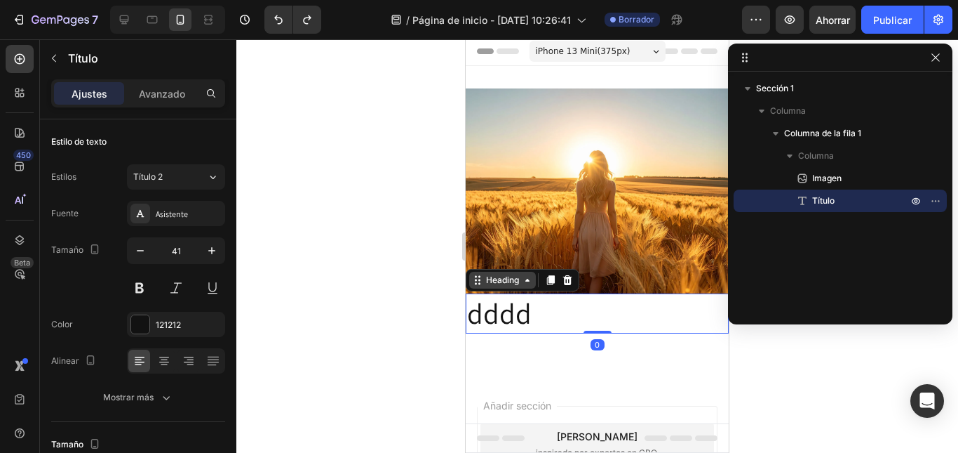
click at [532, 272] on div "Heading" at bounding box center [502, 280] width 67 height 17
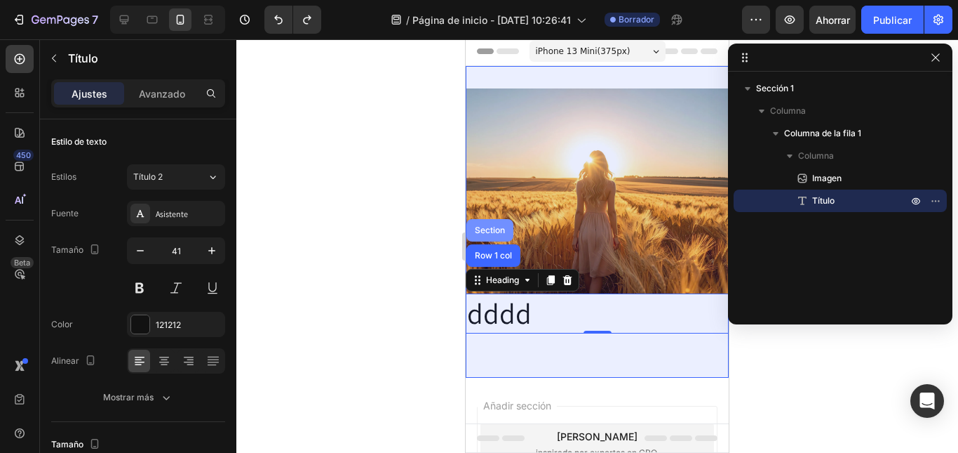
click at [490, 226] on div "Section" at bounding box center [490, 230] width 47 height 22
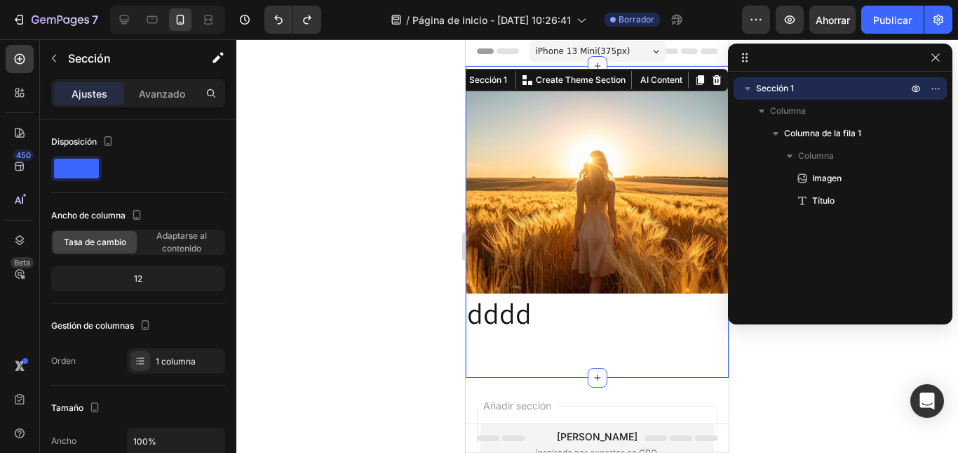
click at [382, 149] on div at bounding box center [597, 245] width 722 height 413
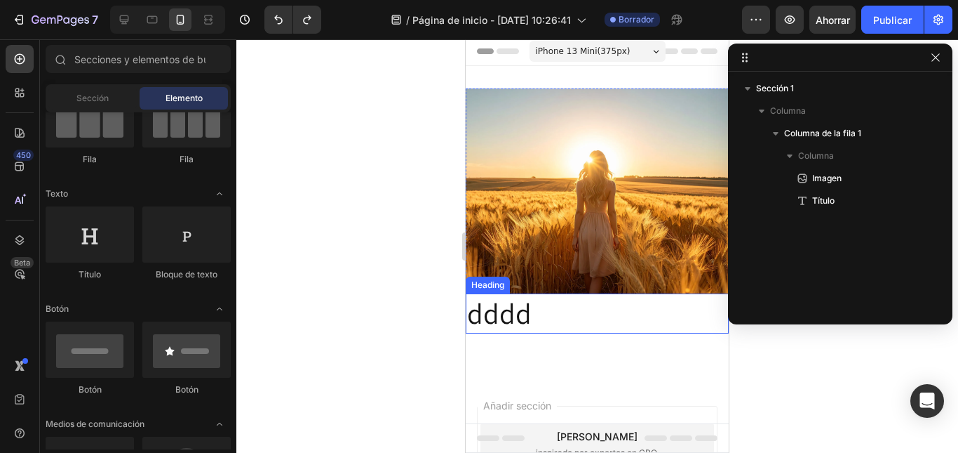
click at [523, 300] on p "dddd" at bounding box center [597, 313] width 260 height 37
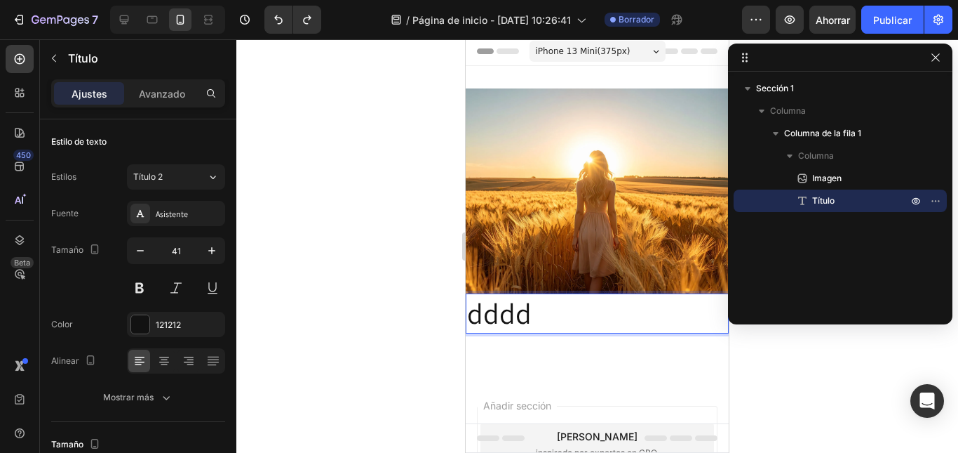
drag, startPoint x: 517, startPoint y: 300, endPoint x: 513, endPoint y: 324, distance: 24.9
click at [530, 315] on p "dddd" at bounding box center [597, 313] width 260 height 37
click at [589, 295] on p "dddd" at bounding box center [597, 313] width 260 height 37
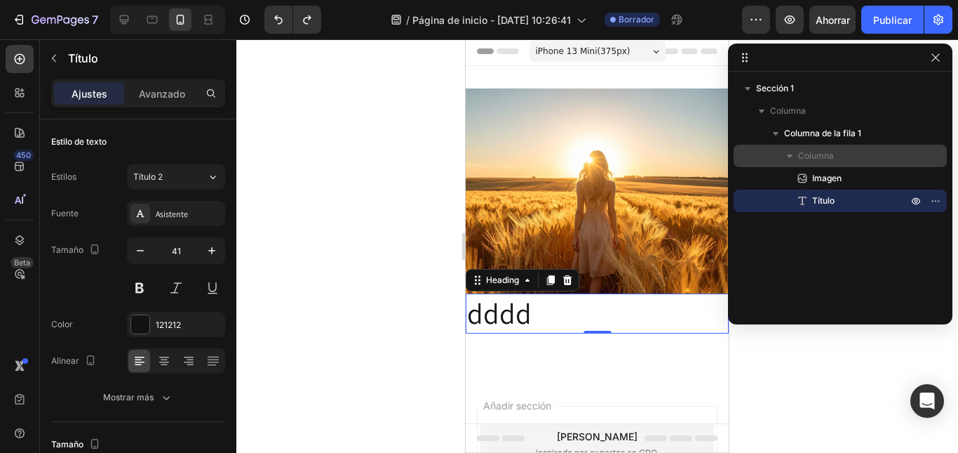
click at [789, 153] on icon "button" at bounding box center [790, 156] width 14 height 14
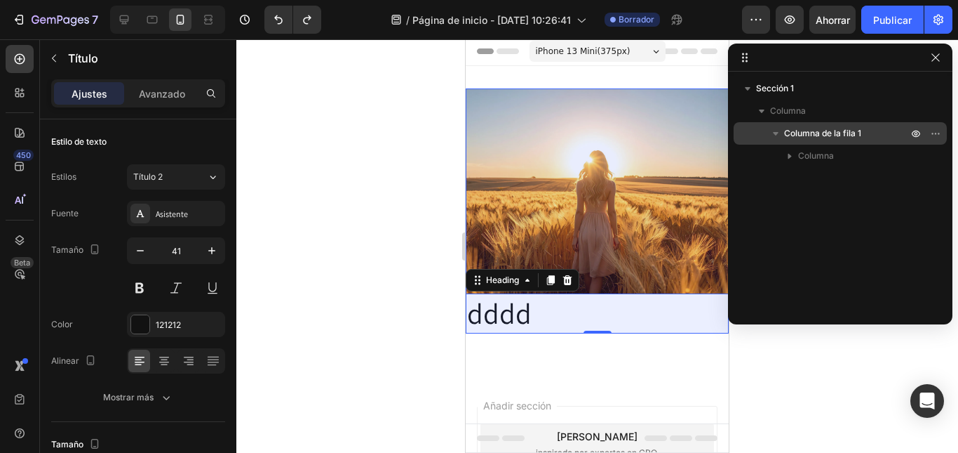
click at [778, 134] on icon "button" at bounding box center [776, 133] width 14 height 14
click at [914, 131] on icon "button" at bounding box center [916, 133] width 11 height 11
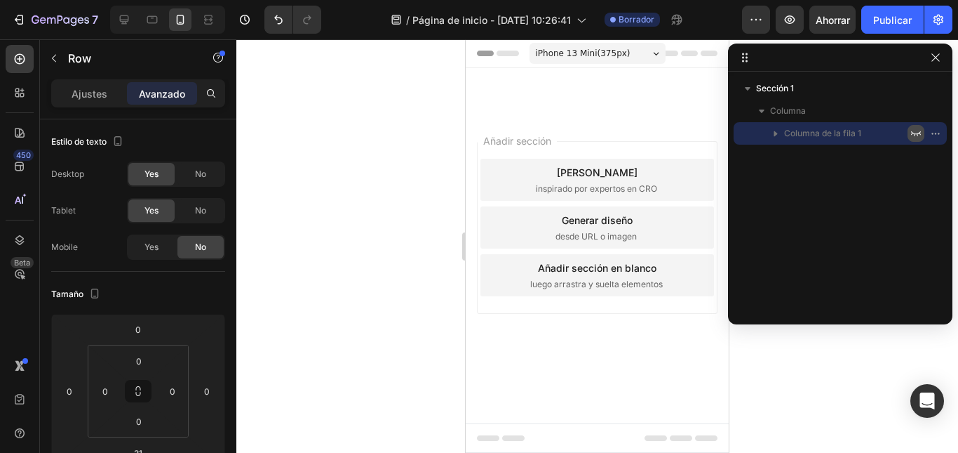
scroll to position [0, 0]
click at [914, 131] on icon "button" at bounding box center [916, 133] width 11 height 11
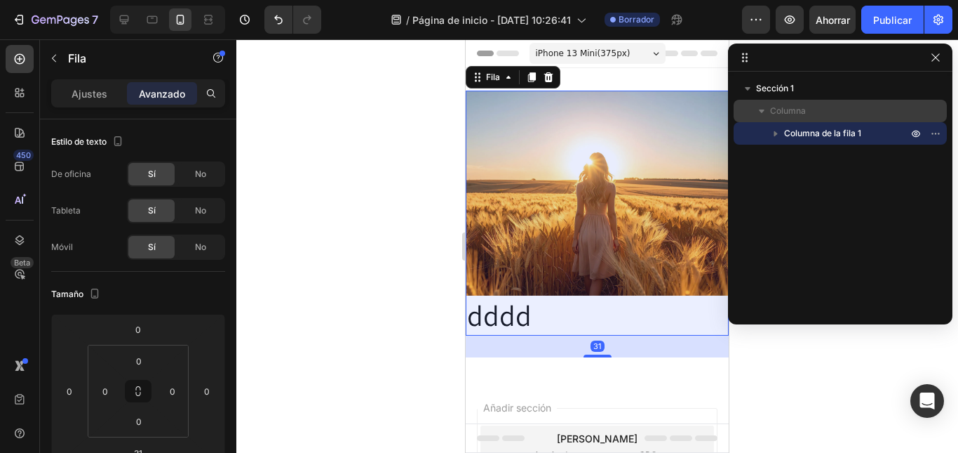
click at [762, 109] on icon "button" at bounding box center [762, 111] width 6 height 4
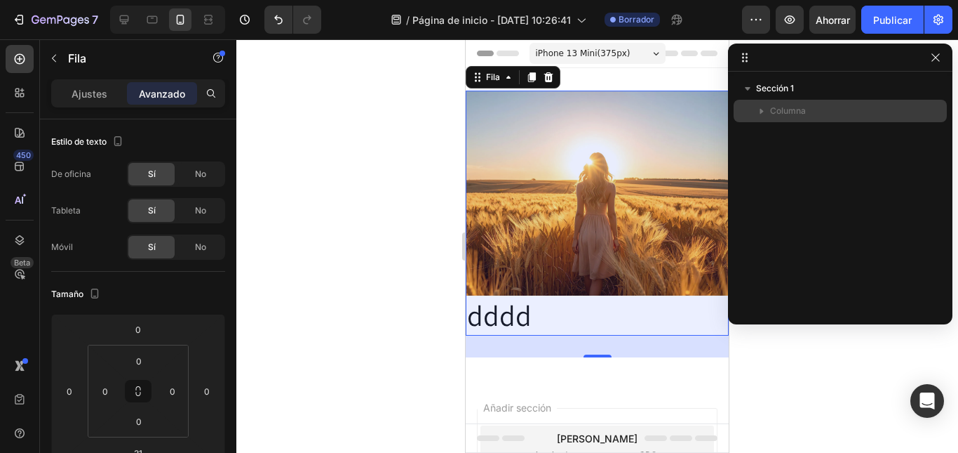
click at [758, 107] on icon "button" at bounding box center [762, 111] width 14 height 14
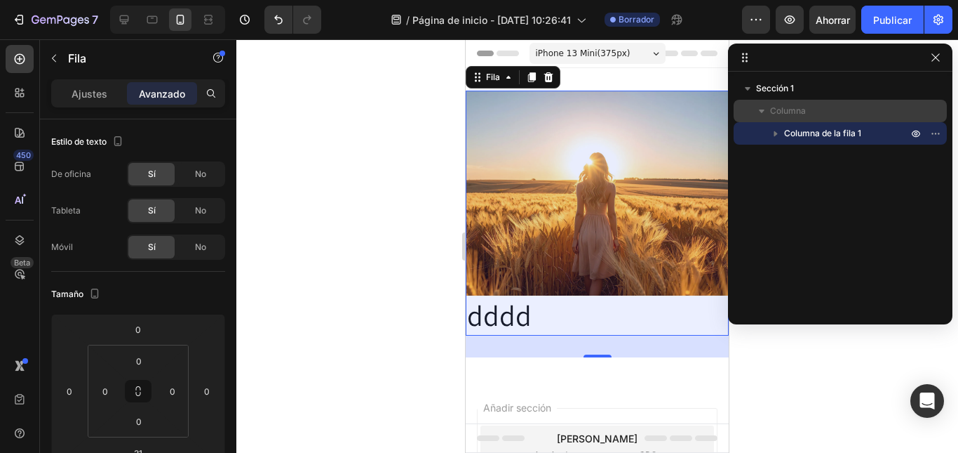
click at [802, 112] on font "Columna" at bounding box center [788, 110] width 36 height 11
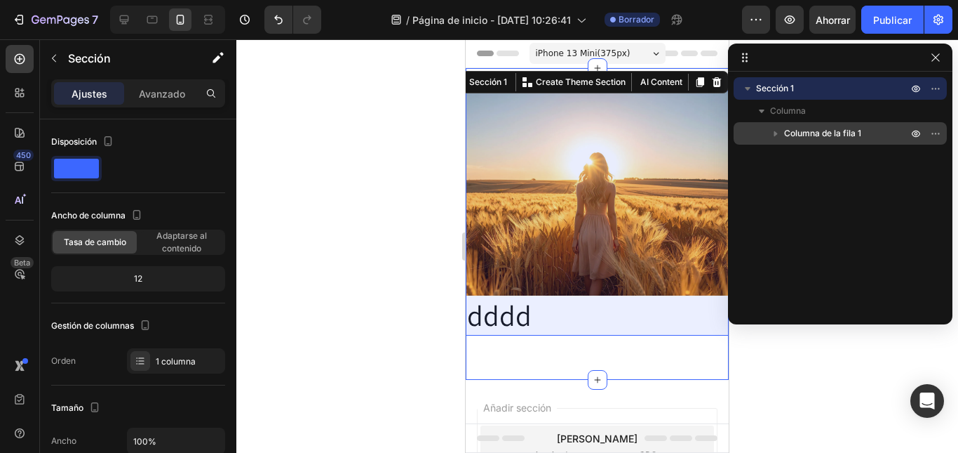
click at [806, 132] on font "Columna de la fila 1" at bounding box center [822, 133] width 77 height 11
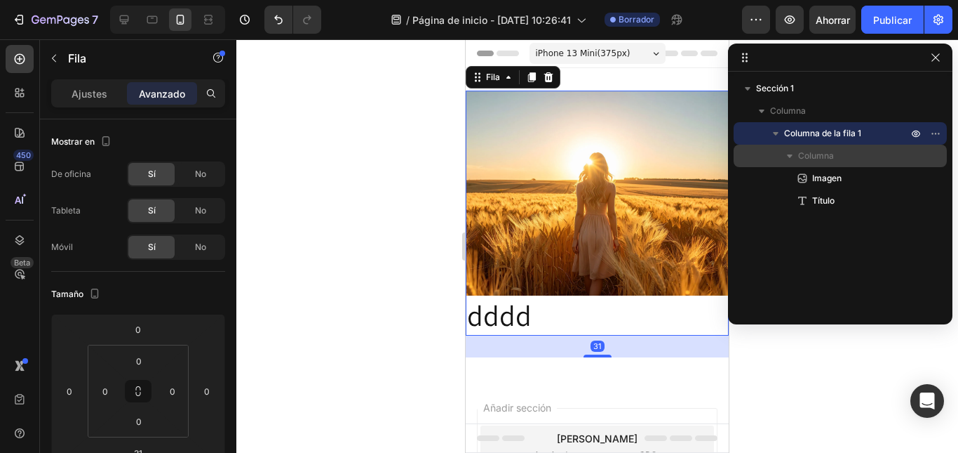
click at [788, 154] on icon "button" at bounding box center [790, 156] width 14 height 14
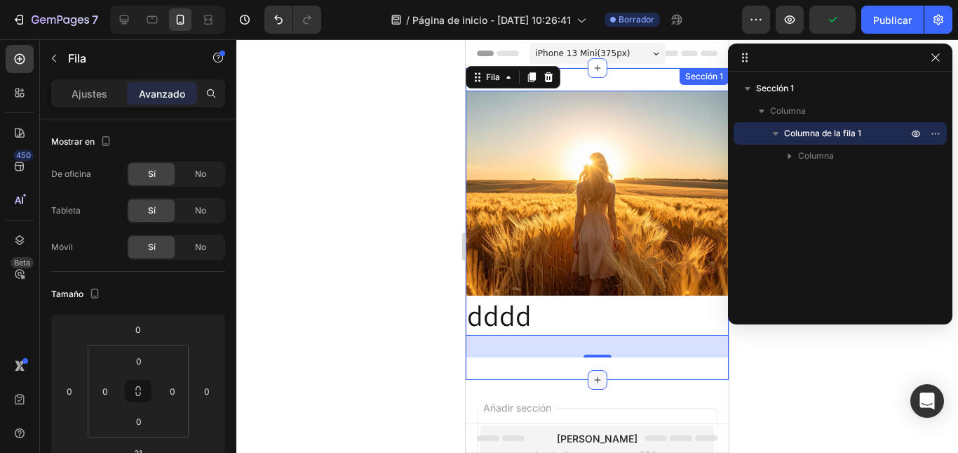
click at [592, 374] on icon at bounding box center [597, 379] width 11 height 11
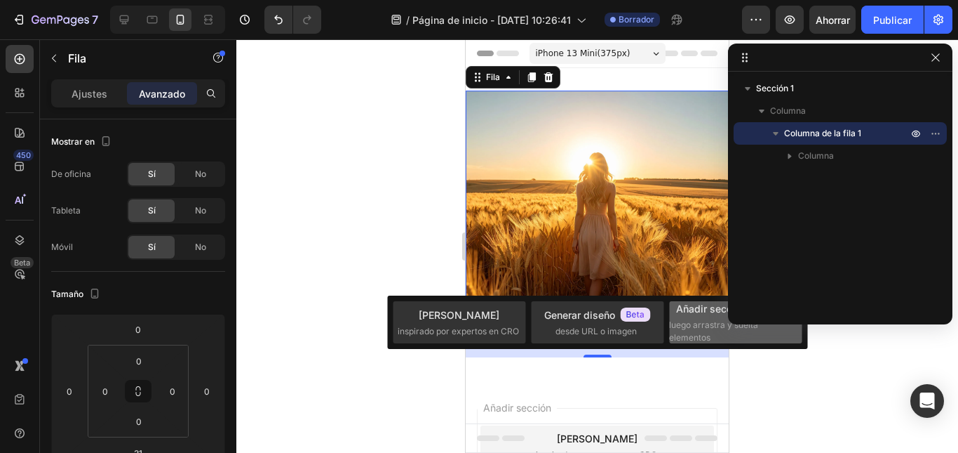
click at [700, 319] on span "luego arrastra y suelta elementos" at bounding box center [734, 331] width 131 height 25
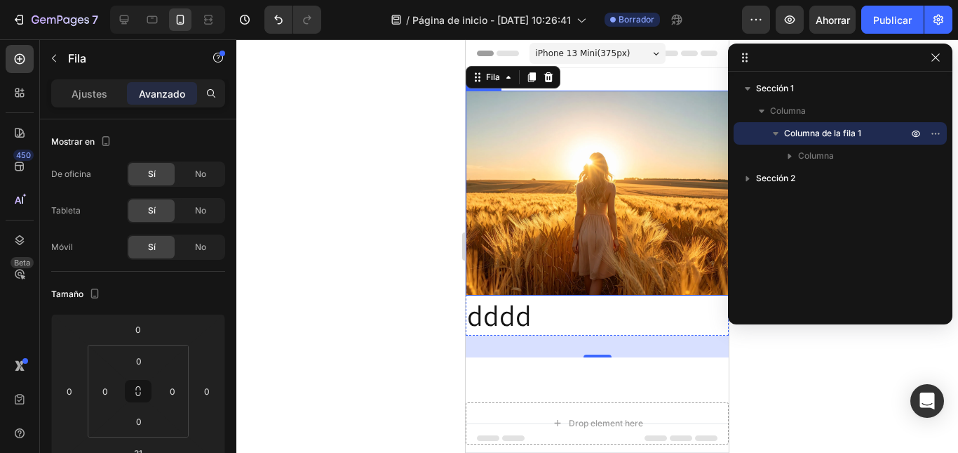
scroll to position [70, 0]
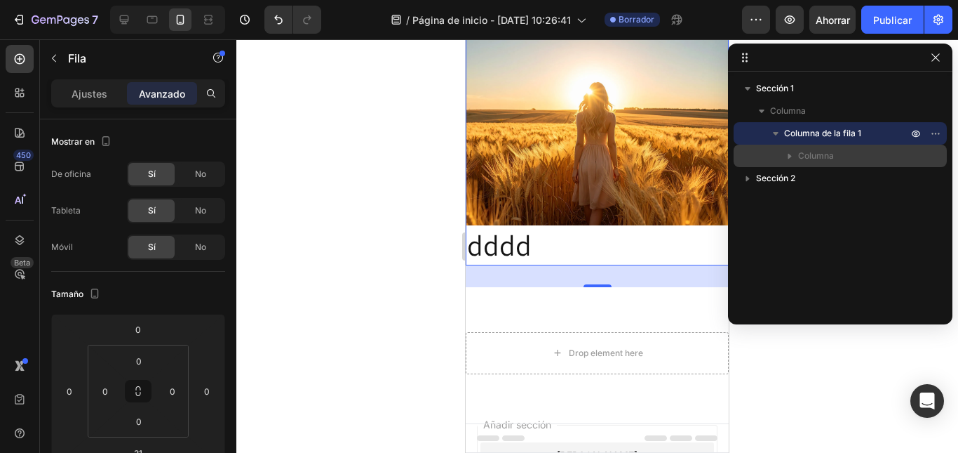
click at [794, 156] on icon "button" at bounding box center [790, 156] width 14 height 14
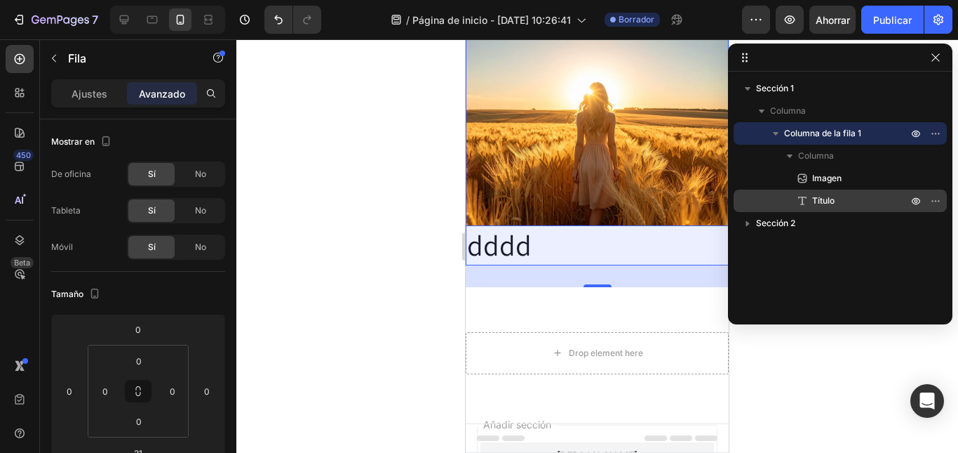
click at [829, 199] on font "Título" at bounding box center [823, 200] width 22 height 11
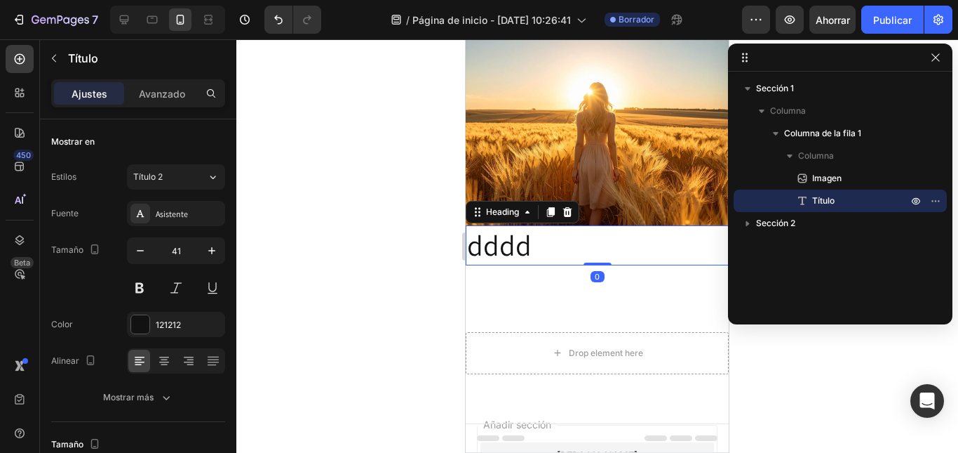
drag, startPoint x: 860, startPoint y: 199, endPoint x: 807, endPoint y: 251, distance: 74.9
click at [807, 251] on div "Sección 1 Columna Columna de la fila 1 Columna Imagen Título Sección 2" at bounding box center [840, 193] width 225 height 232
drag, startPoint x: 836, startPoint y: 199, endPoint x: 832, endPoint y: 250, distance: 51.3
click at [832, 250] on div "Sección 1 Columna Columna de la fila 1 Columna Imagen Título Sección 2" at bounding box center [840, 193] width 225 height 232
click at [829, 208] on div "Título" at bounding box center [841, 200] width 202 height 22
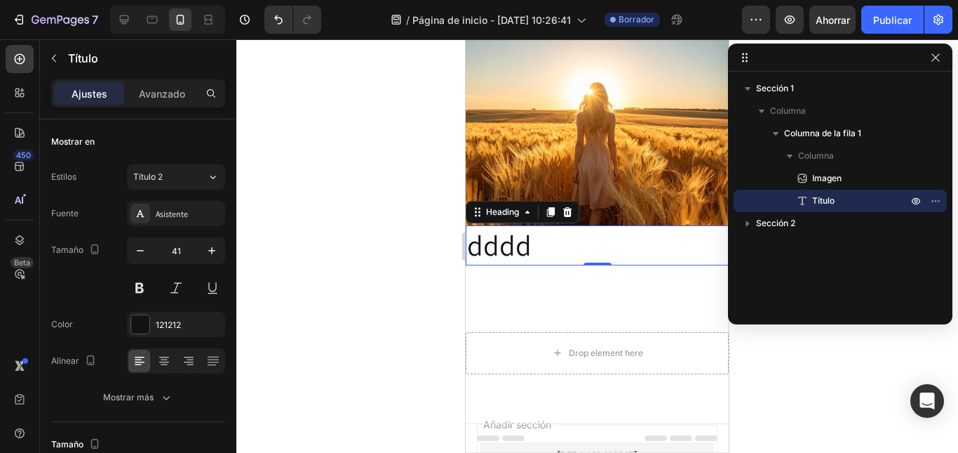
click at [563, 249] on p "dddd" at bounding box center [597, 245] width 260 height 37
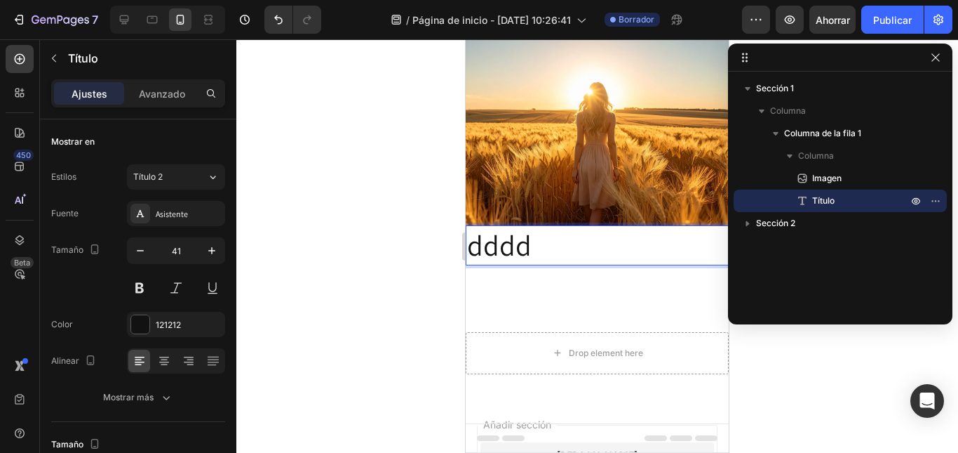
click at [527, 227] on p "dddd" at bounding box center [597, 245] width 260 height 37
click at [572, 256] on h2 "dddd" at bounding box center [597, 245] width 263 height 40
click at [583, 227] on p "dddd" at bounding box center [597, 245] width 260 height 37
click at [638, 280] on div "Image dddd Heading 0 Fila Sección 1" at bounding box center [597, 154] width 263 height 312
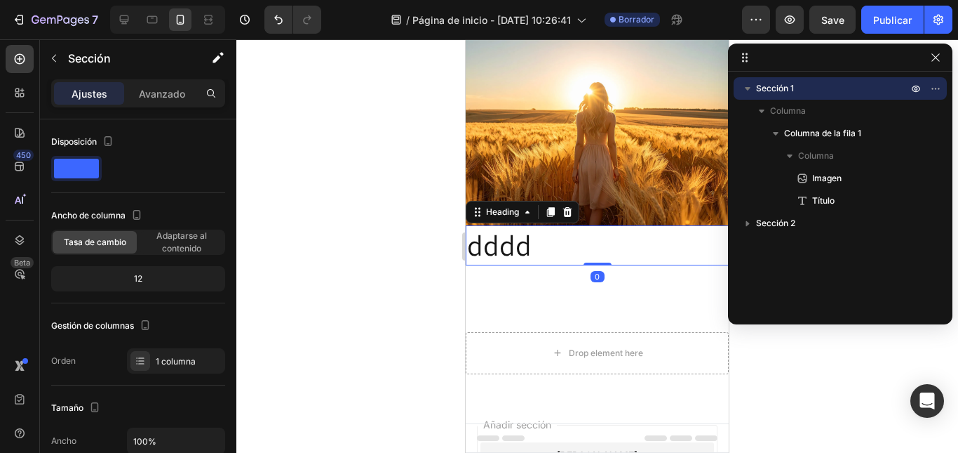
click at [522, 244] on p "dddd" at bounding box center [597, 245] width 260 height 37
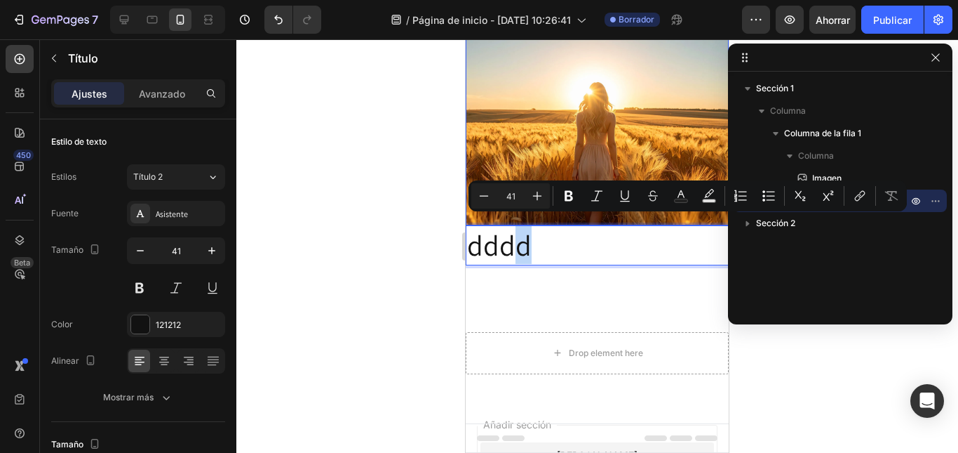
drag, startPoint x: 521, startPoint y: 241, endPoint x: 539, endPoint y: 206, distance: 39.2
click at [552, 229] on p "dddd" at bounding box center [597, 245] width 260 height 37
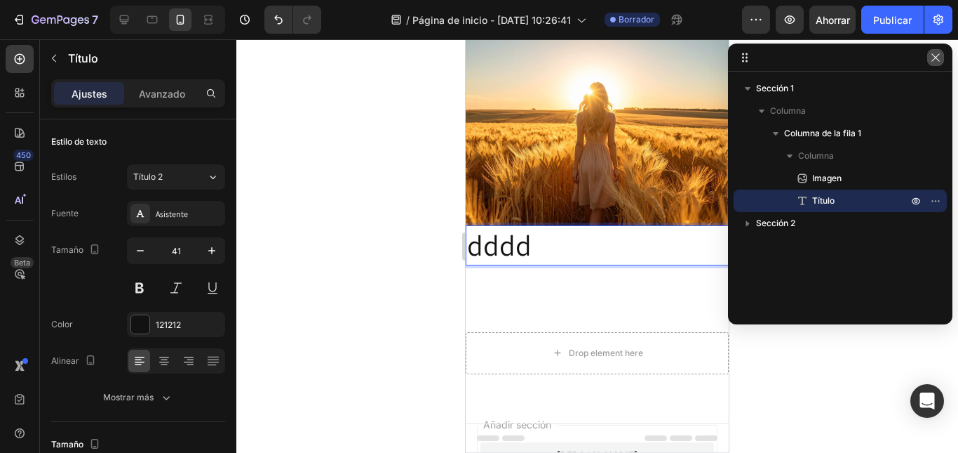
click at [935, 57] on icon "button" at bounding box center [936, 57] width 8 height 8
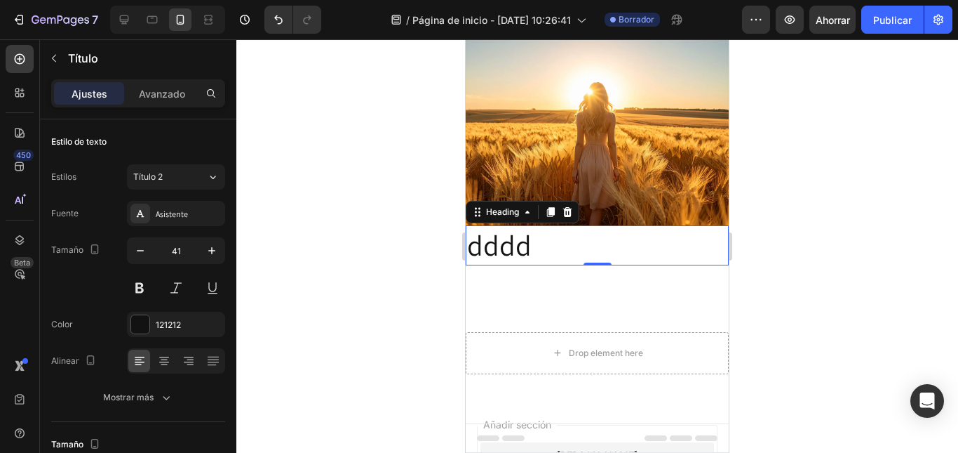
click at [837, 251] on div at bounding box center [597, 245] width 722 height 413
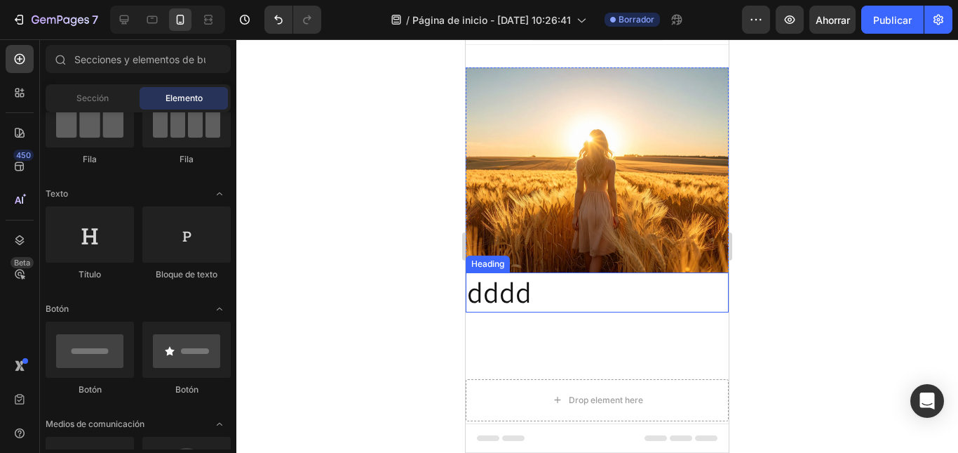
scroll to position [0, 0]
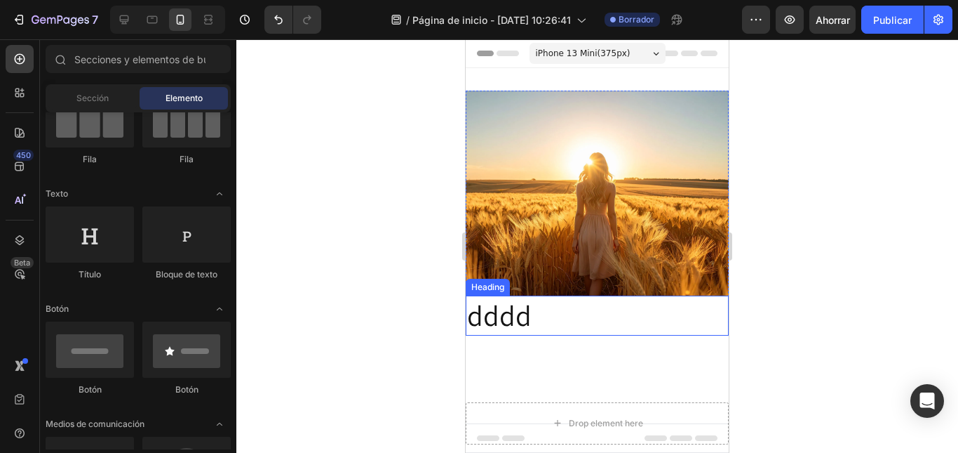
click at [500, 297] on p "dddd" at bounding box center [597, 315] width 260 height 37
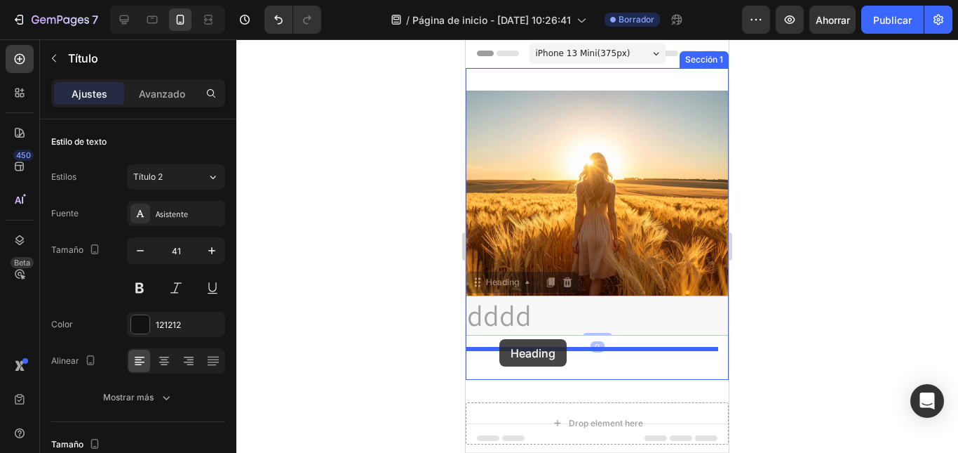
drag, startPoint x: 497, startPoint y: 274, endPoint x: 478, endPoint y: 281, distance: 20.9
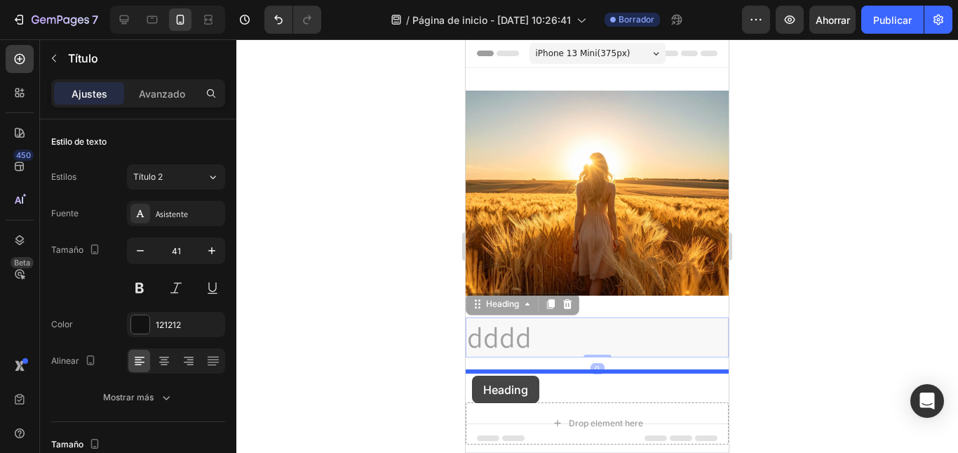
drag, startPoint x: 476, startPoint y: 295, endPoint x: 472, endPoint y: 375, distance: 80.1
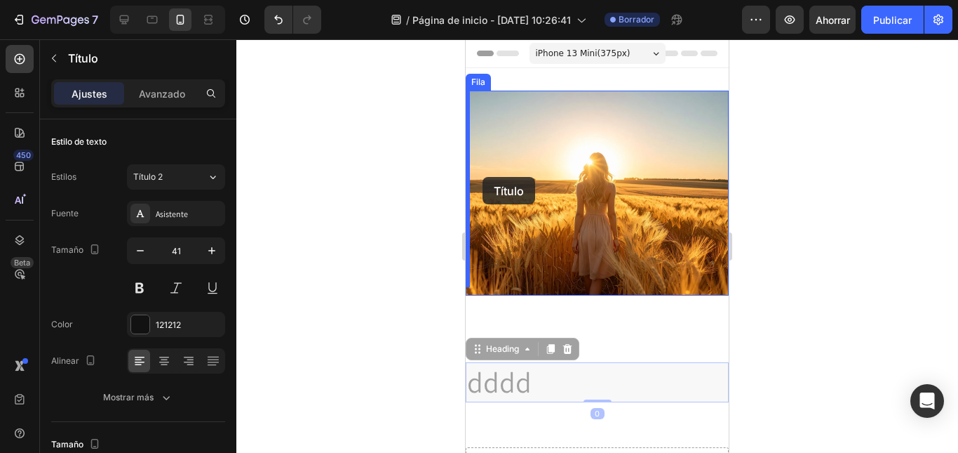
drag, startPoint x: 476, startPoint y: 339, endPoint x: 483, endPoint y: 177, distance: 162.2
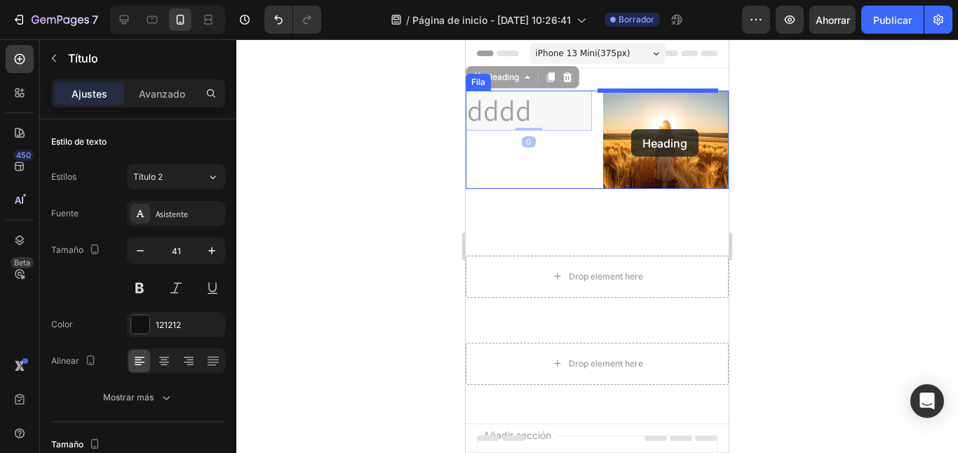
drag, startPoint x: 474, startPoint y: 79, endPoint x: 631, endPoint y: 129, distance: 164.9
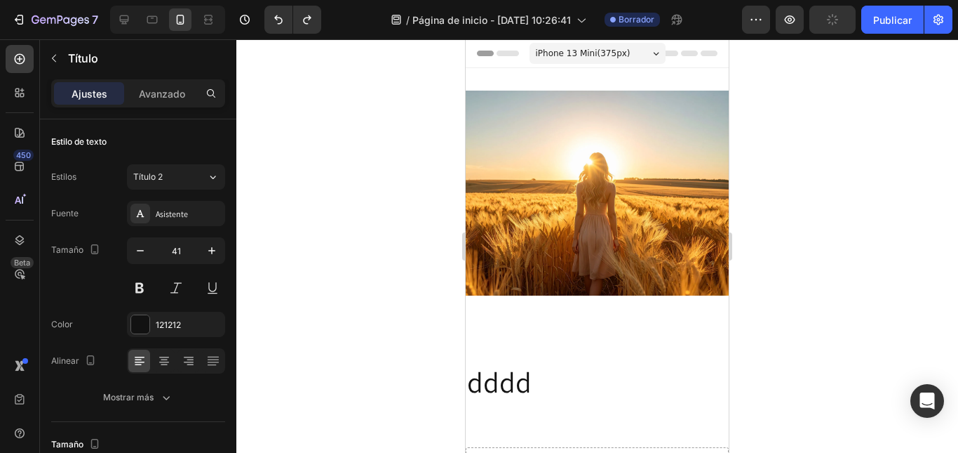
click at [471, 368] on h2 "dddd" at bounding box center [597, 382] width 263 height 40
click at [575, 366] on p "dddd" at bounding box center [597, 381] width 260 height 37
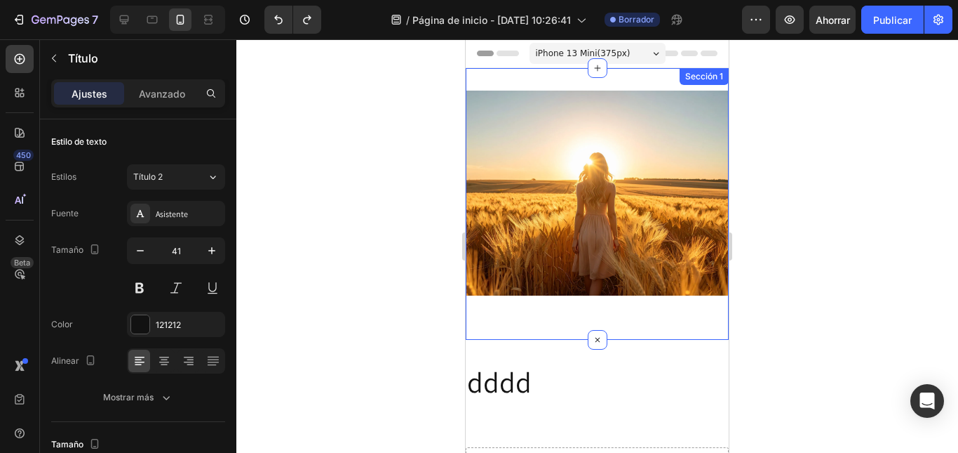
click at [695, 324] on div "Image Fila Sección 1" at bounding box center [597, 204] width 263 height 272
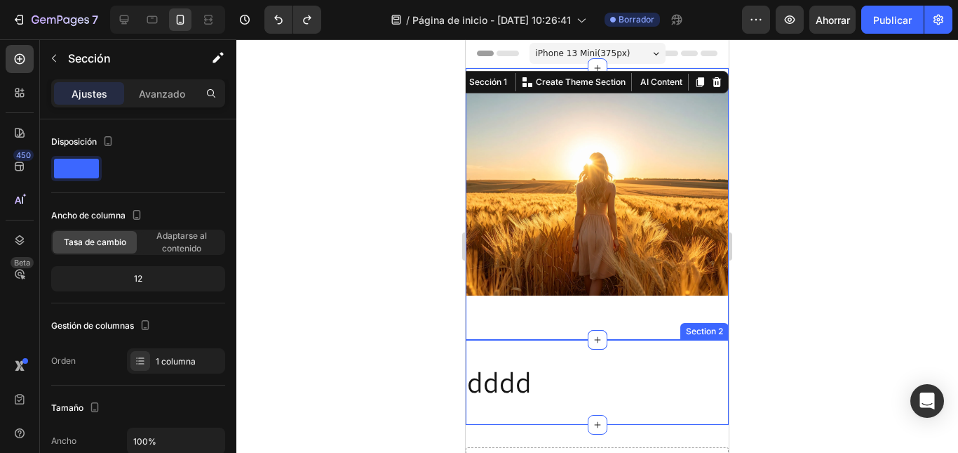
click at [690, 325] on div "Section 2" at bounding box center [705, 331] width 48 height 17
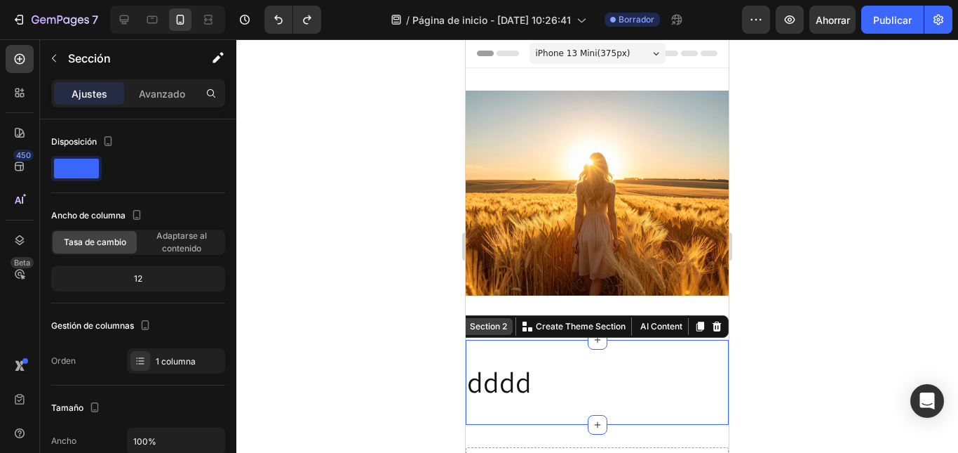
scroll to position [446, 0]
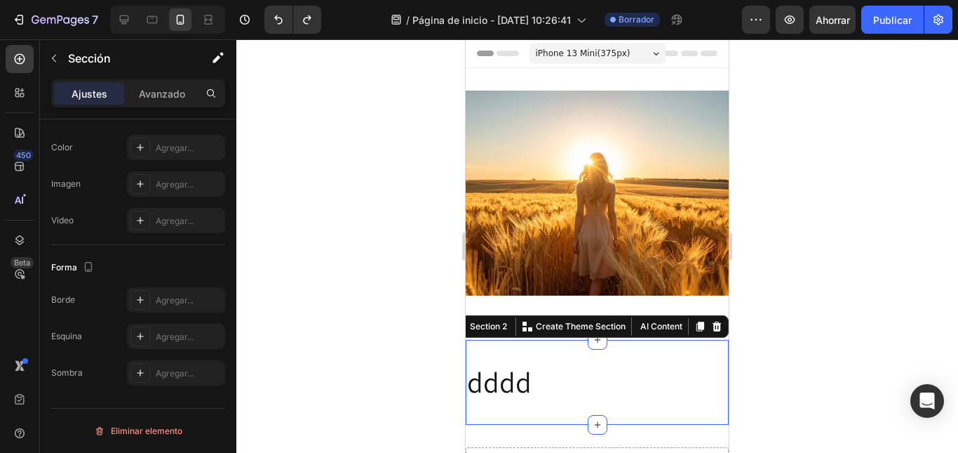
click at [403, 347] on div at bounding box center [597, 245] width 722 height 413
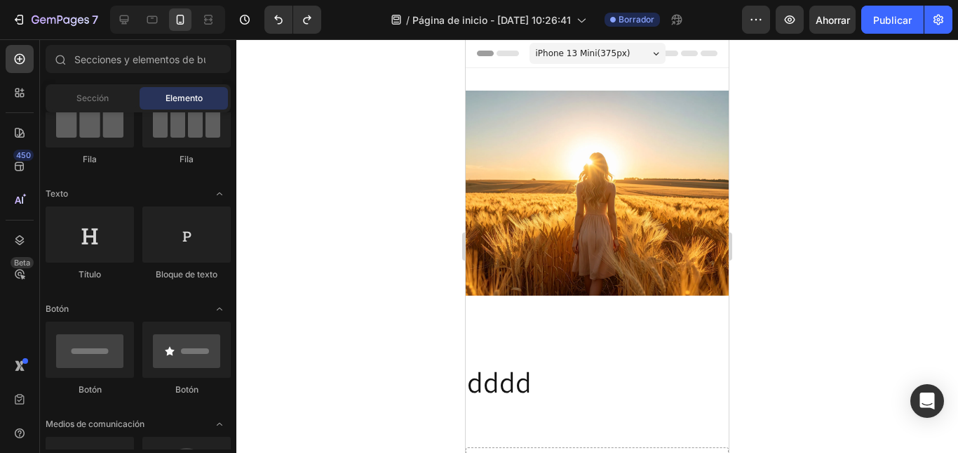
click at [403, 347] on div at bounding box center [597, 245] width 722 height 413
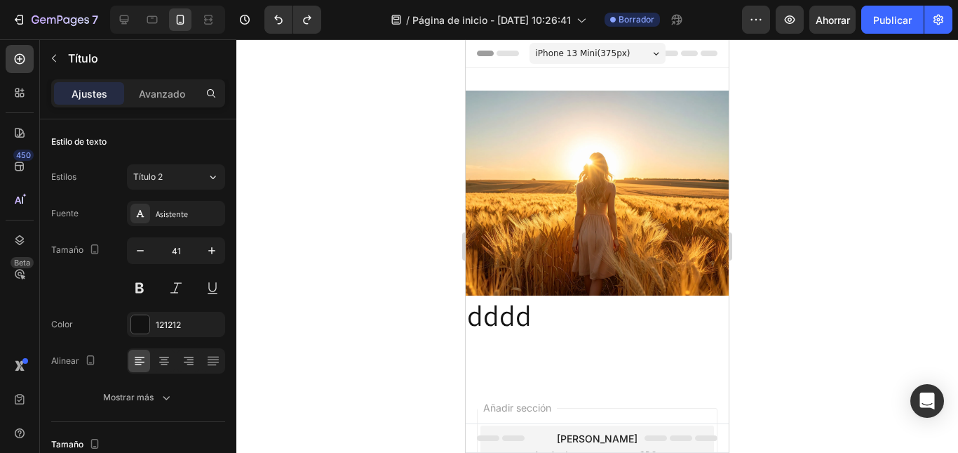
click at [530, 299] on h2 "dddd" at bounding box center [597, 315] width 263 height 40
click at [475, 314] on p "dddd" at bounding box center [597, 315] width 260 height 37
click at [467, 297] on p "dddd" at bounding box center [597, 315] width 260 height 37
click at [511, 307] on p "dddd" at bounding box center [597, 315] width 260 height 37
click at [738, 351] on div at bounding box center [597, 245] width 722 height 413
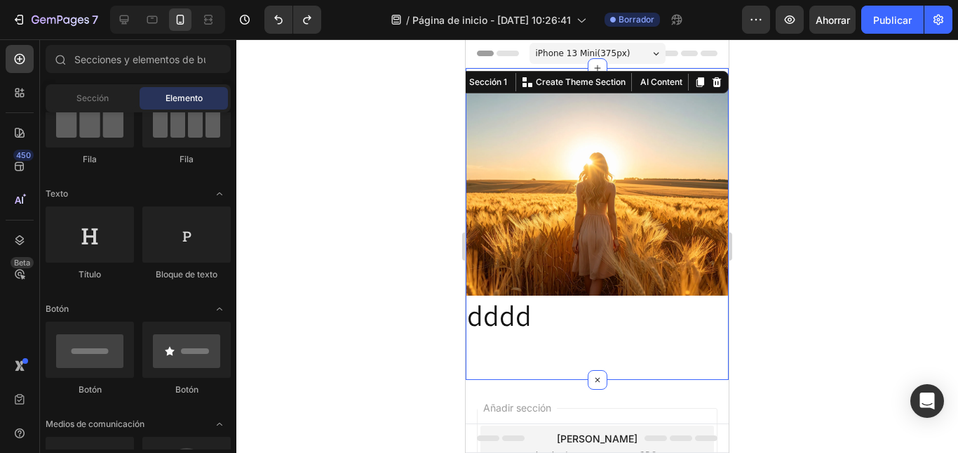
click at [641, 361] on div "Image dddd Heading Fila Sección 1 Create Theme Section AI Content Write with [P…" at bounding box center [597, 224] width 263 height 312
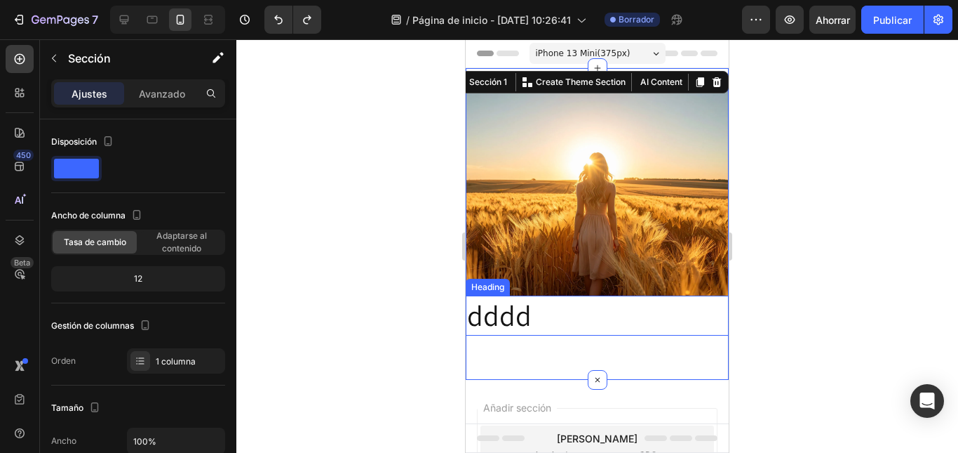
click at [515, 314] on p "dddd" at bounding box center [597, 315] width 260 height 37
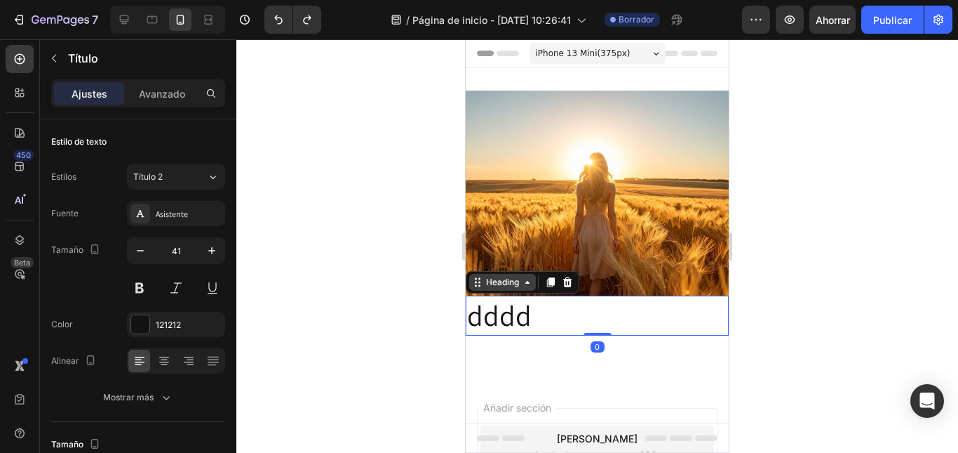
click at [502, 278] on div "Heading" at bounding box center [502, 282] width 39 height 13
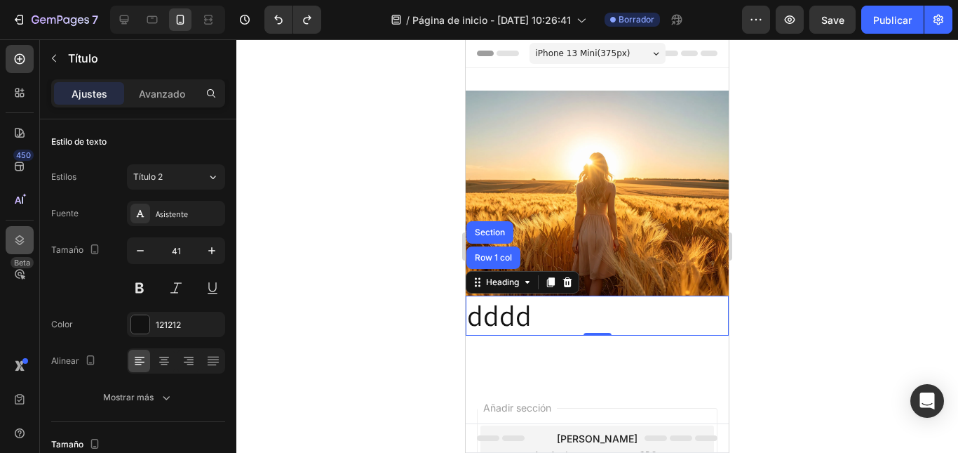
click at [10, 250] on div at bounding box center [20, 240] width 28 height 28
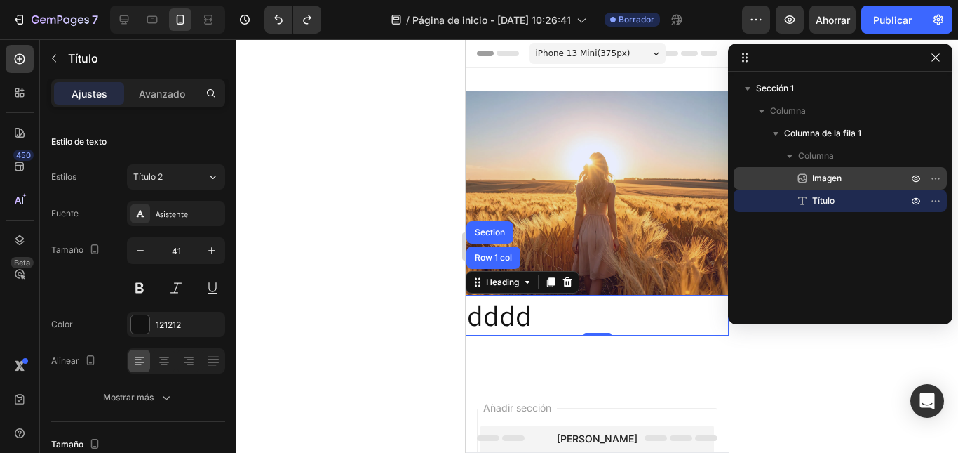
drag, startPoint x: 812, startPoint y: 201, endPoint x: 813, endPoint y: 168, distance: 33.0
click at [813, 168] on div "Imagen Título" at bounding box center [840, 189] width 213 height 45
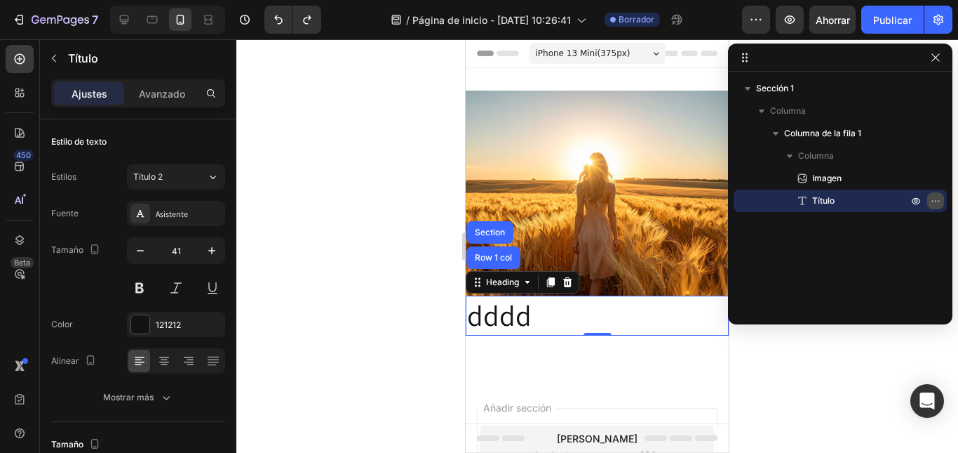
click at [939, 196] on icon "button" at bounding box center [935, 200] width 11 height 11
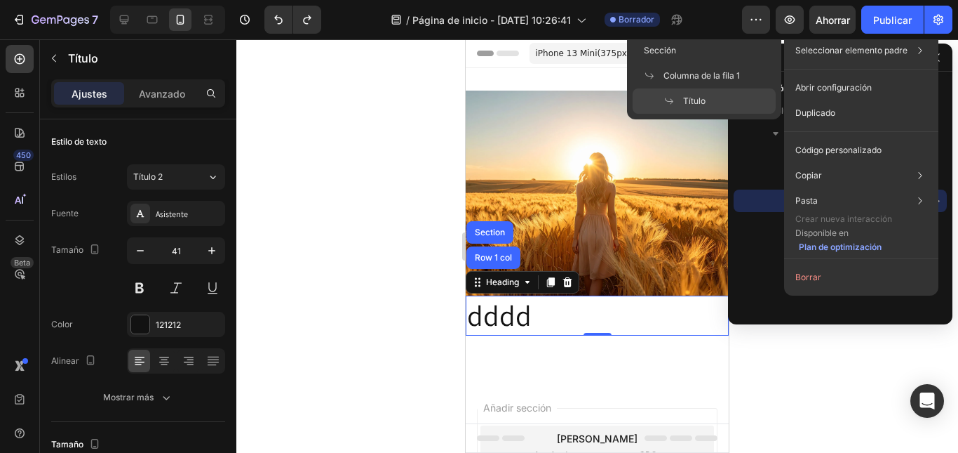
click at [905, 53] on font "Seleccionar elemento padre" at bounding box center [852, 50] width 112 height 11
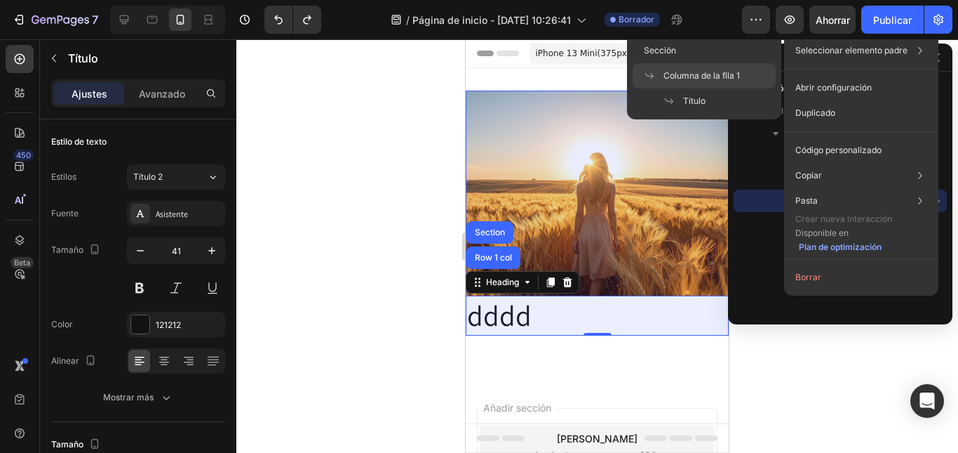
click at [700, 74] on font "Columna de la fila 1" at bounding box center [702, 75] width 76 height 11
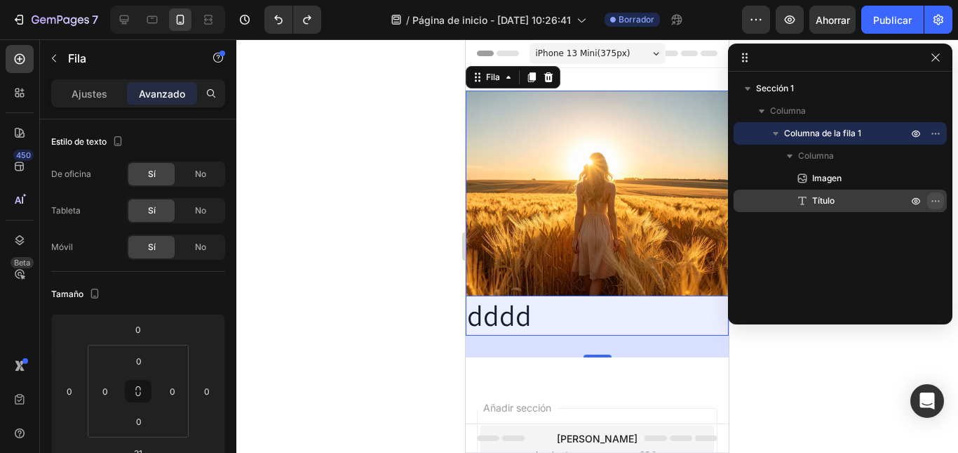
click at [933, 199] on icon "button" at bounding box center [935, 200] width 11 height 11
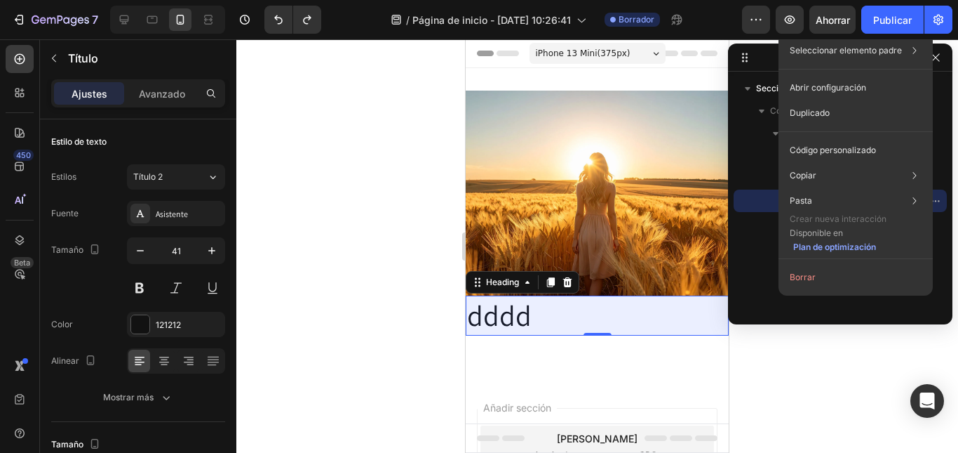
click at [755, 265] on div "Sección 1 Columna Columna de la fila 1 Columna Imagen Título" at bounding box center [840, 193] width 225 height 232
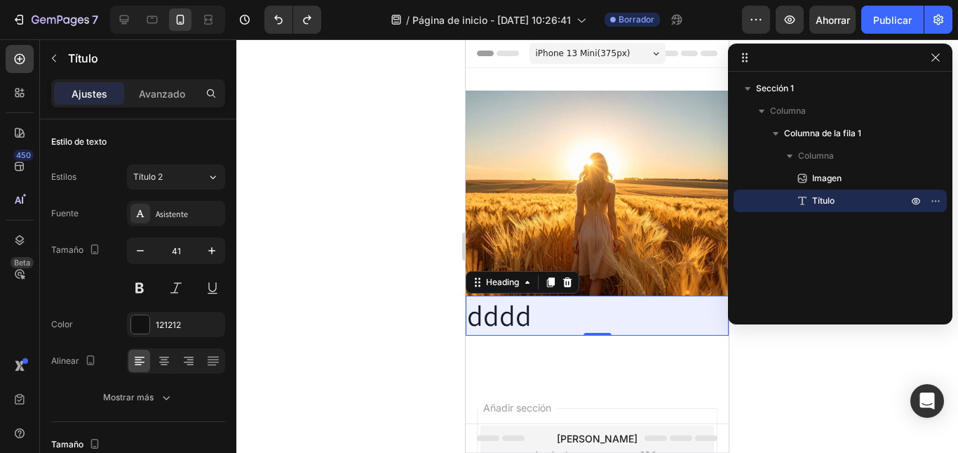
click at [755, 265] on div "Sección 1 Columna Columna de la fila 1 Columna Imagen Título" at bounding box center [840, 193] width 225 height 232
click at [802, 251] on div "Sección 1 Columna Columna de la fila 1 Columna Imagen Título" at bounding box center [840, 193] width 225 height 232
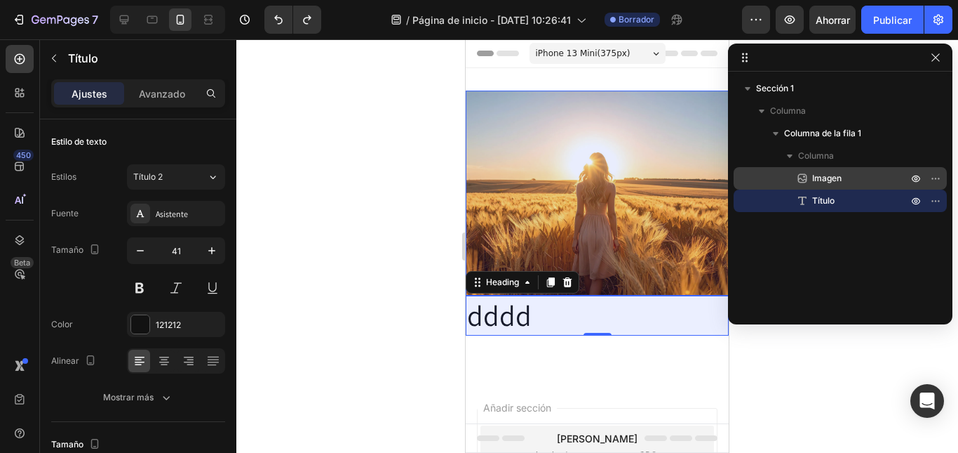
click at [846, 180] on p "Imagen" at bounding box center [845, 178] width 98 height 14
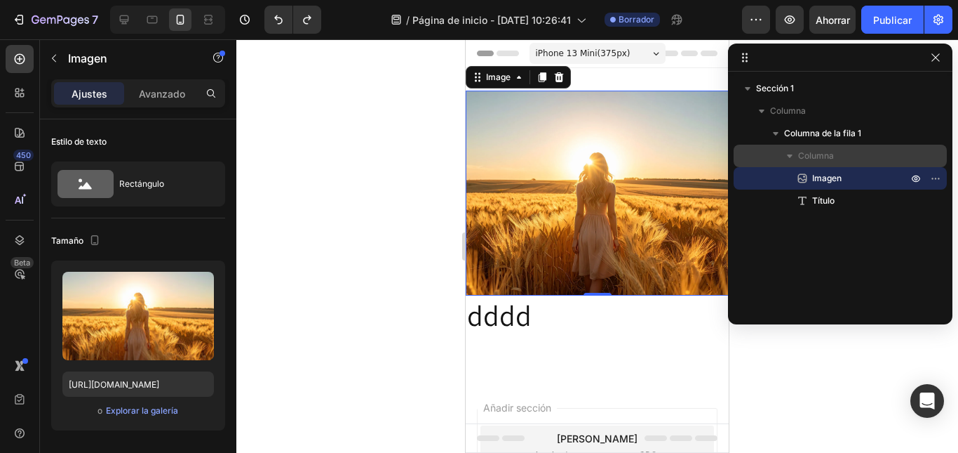
click at [787, 155] on icon "button" at bounding box center [790, 156] width 14 height 14
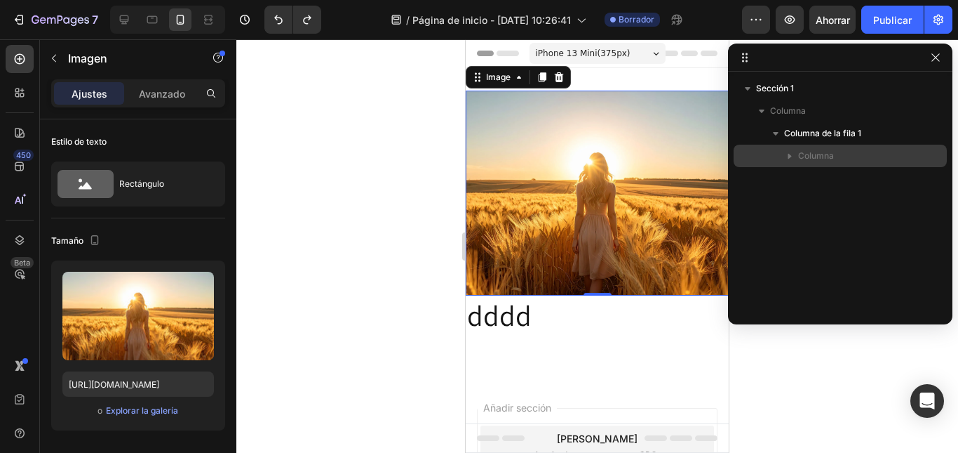
click at [837, 152] on p "Columna" at bounding box center [854, 156] width 112 height 14
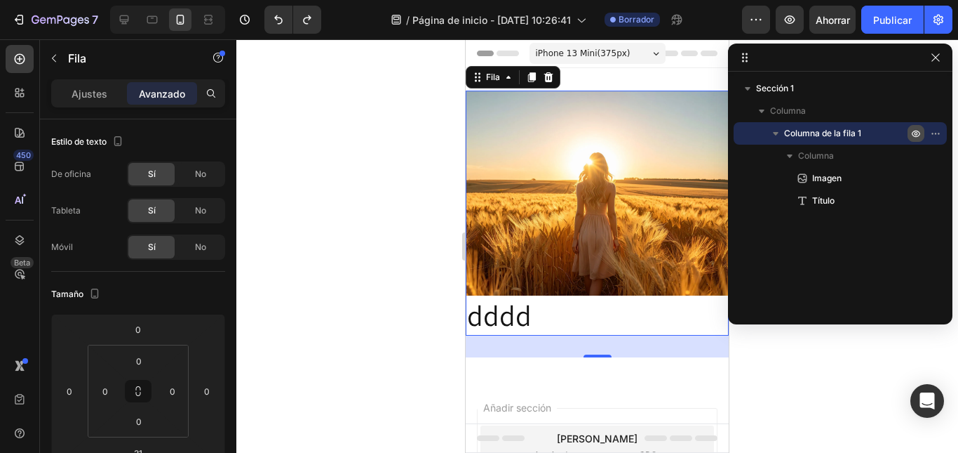
click at [912, 131] on icon "button" at bounding box center [916, 133] width 11 height 11
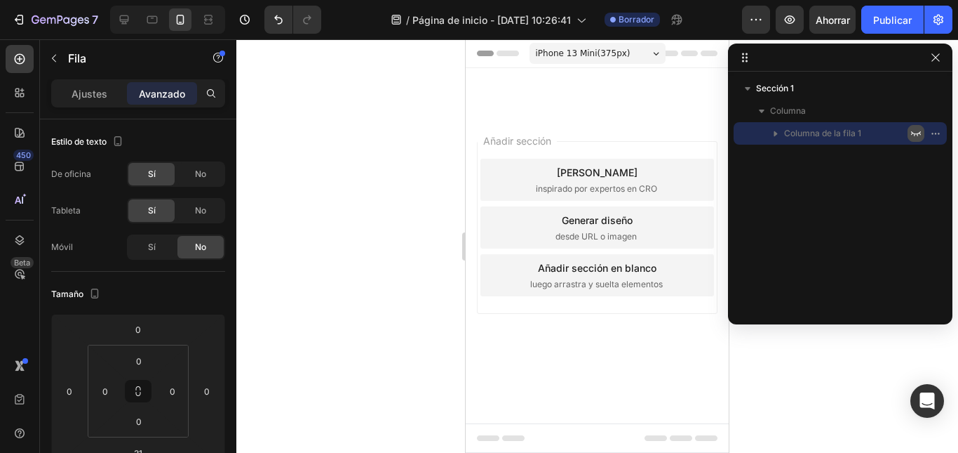
click at [912, 131] on icon "button" at bounding box center [916, 133] width 11 height 11
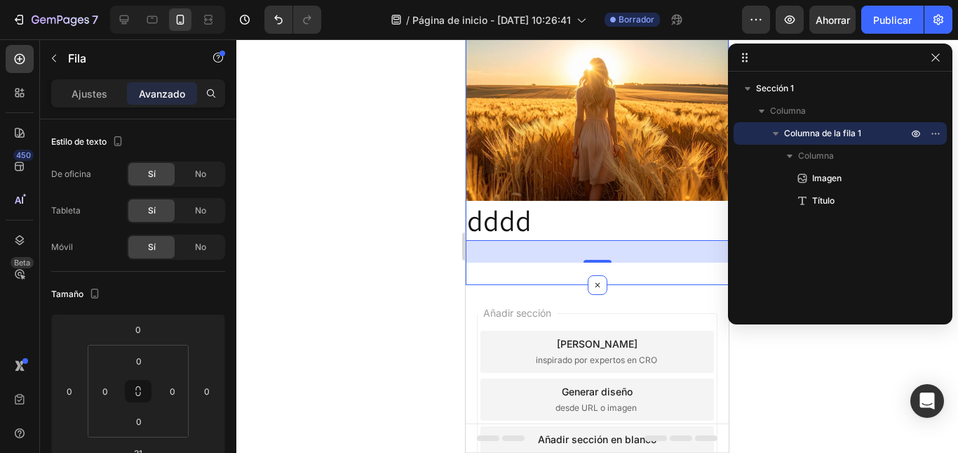
scroll to position [187, 0]
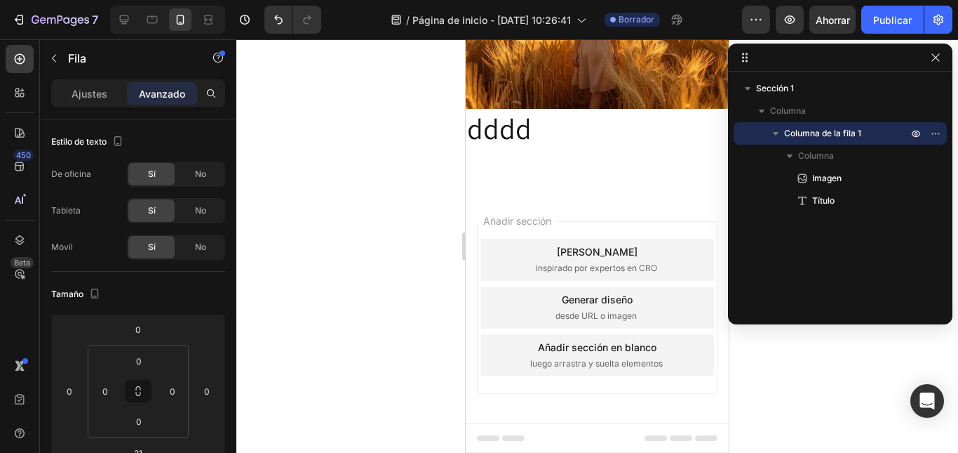
click at [556, 198] on div "Añadir sección Elija plantillas inspirado por expertos en CRO Generar diseño de…" at bounding box center [597, 327] width 263 height 268
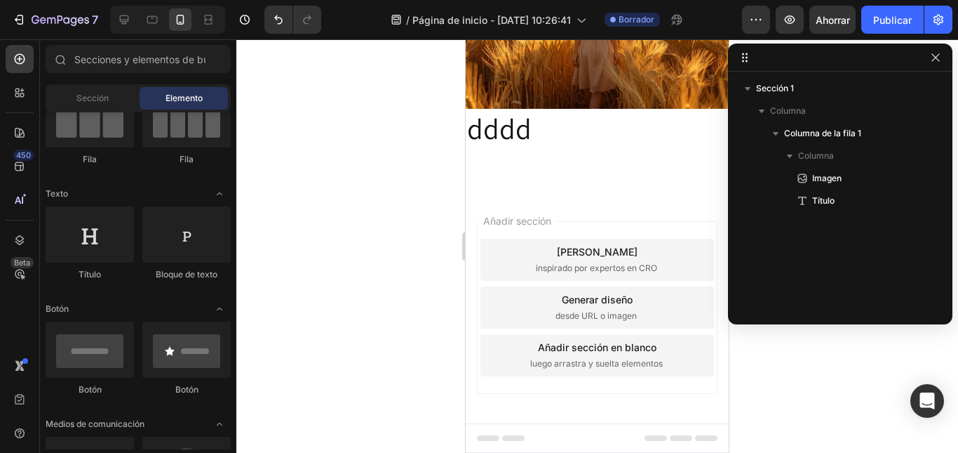
scroll to position [116, 0]
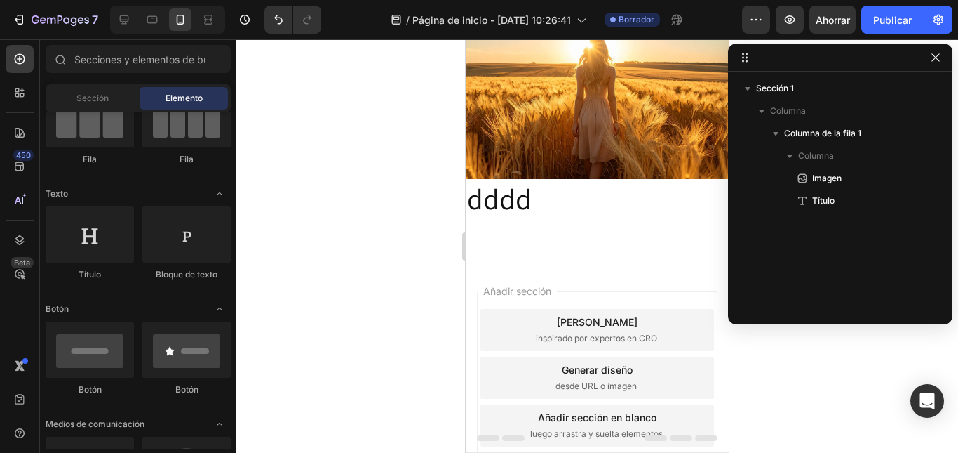
click at [532, 285] on font "Añadir sección" at bounding box center [517, 291] width 68 height 12
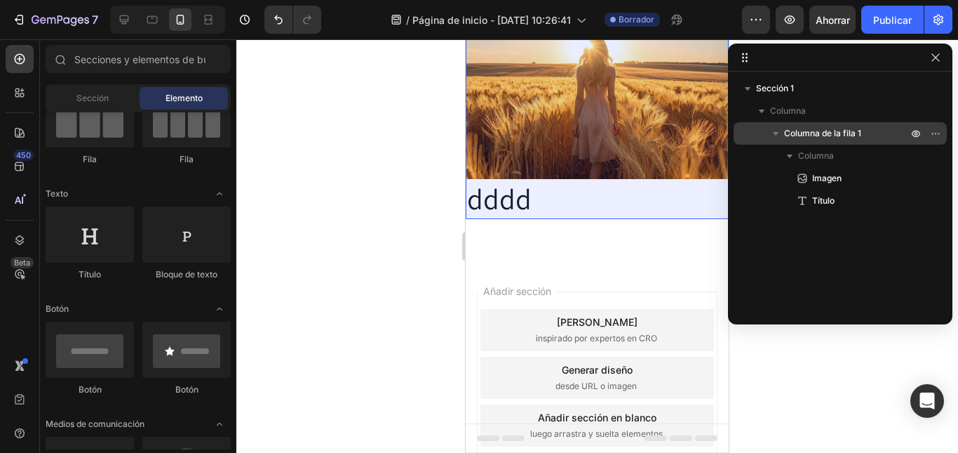
click at [780, 133] on icon "button" at bounding box center [776, 133] width 14 height 14
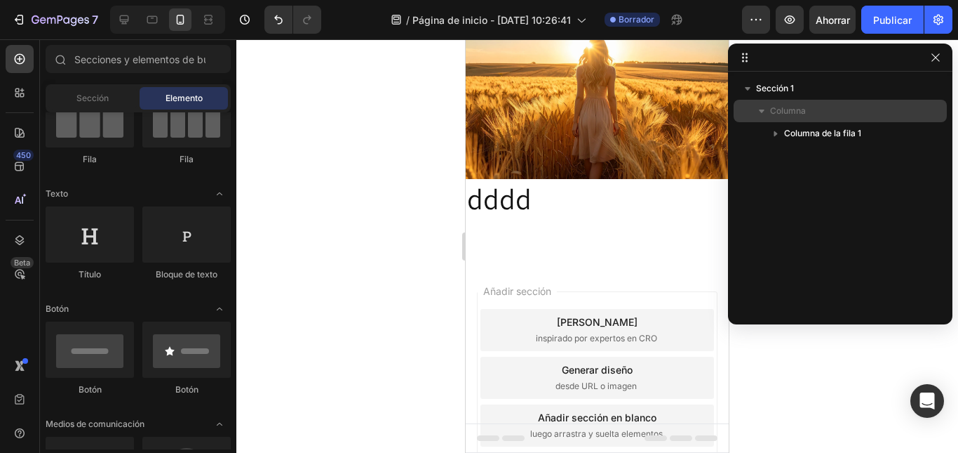
click at [763, 105] on icon "button" at bounding box center [762, 111] width 14 height 14
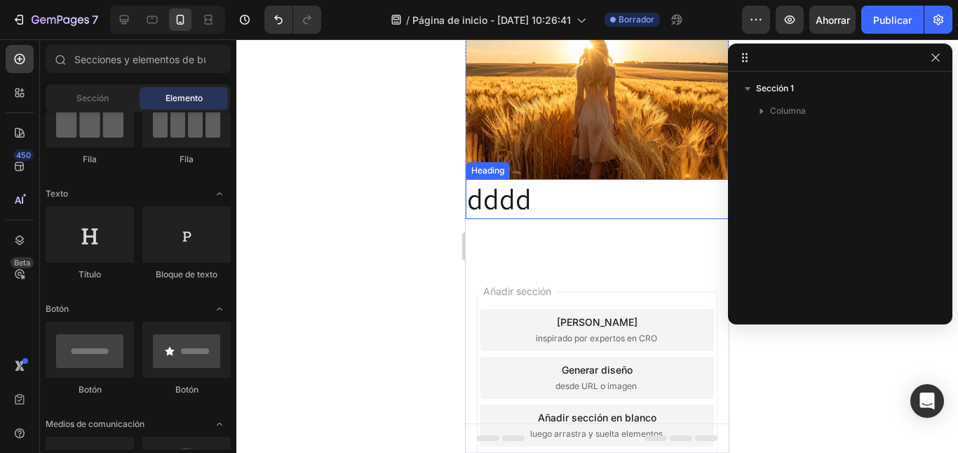
click at [648, 198] on p "dddd" at bounding box center [597, 198] width 260 height 37
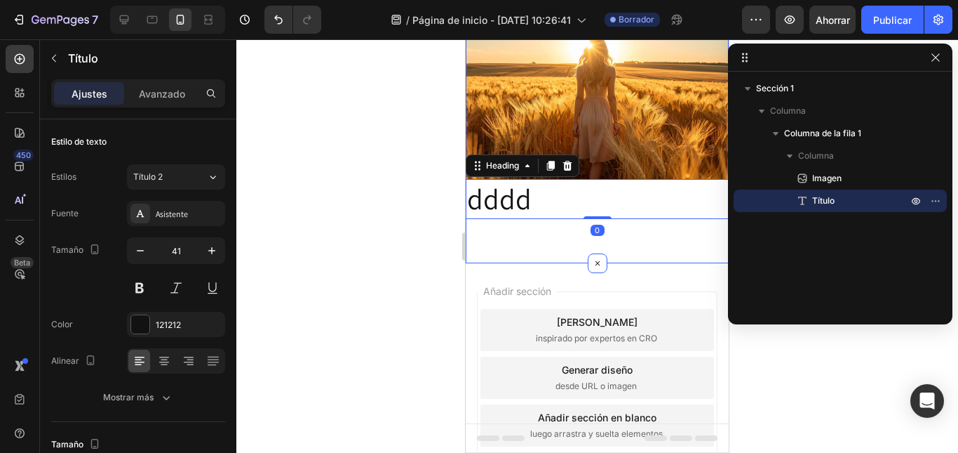
click at [510, 263] on div "Añadir sección Elija plantillas inspirado por expertos en CRO Generar diseño de…" at bounding box center [597, 397] width 263 height 268
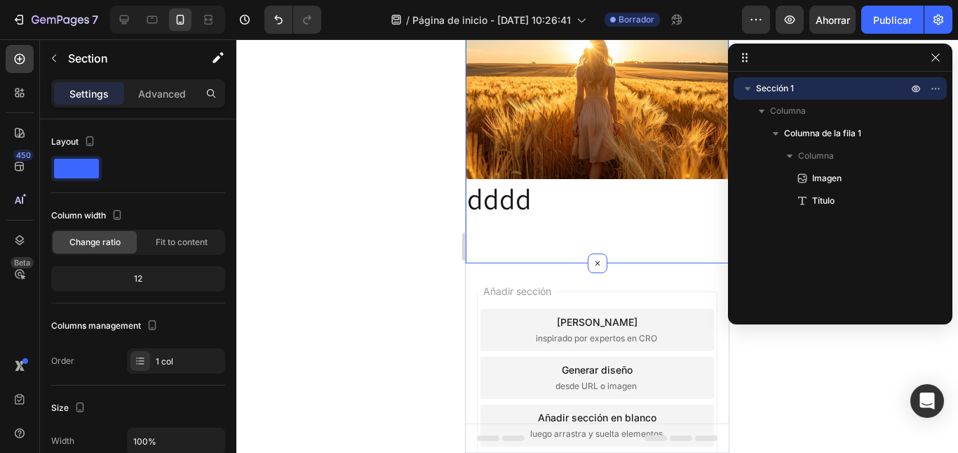
click at [536, 228] on div "Image dddd Heading Fila" at bounding box center [597, 107] width 263 height 267
click at [597, 255] on icon at bounding box center [597, 263] width 16 height 16
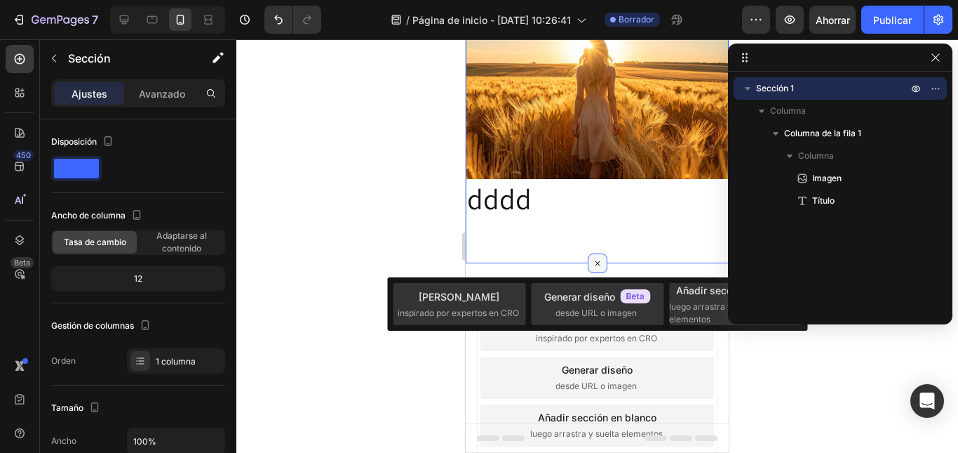
click at [598, 255] on icon at bounding box center [597, 263] width 16 height 16
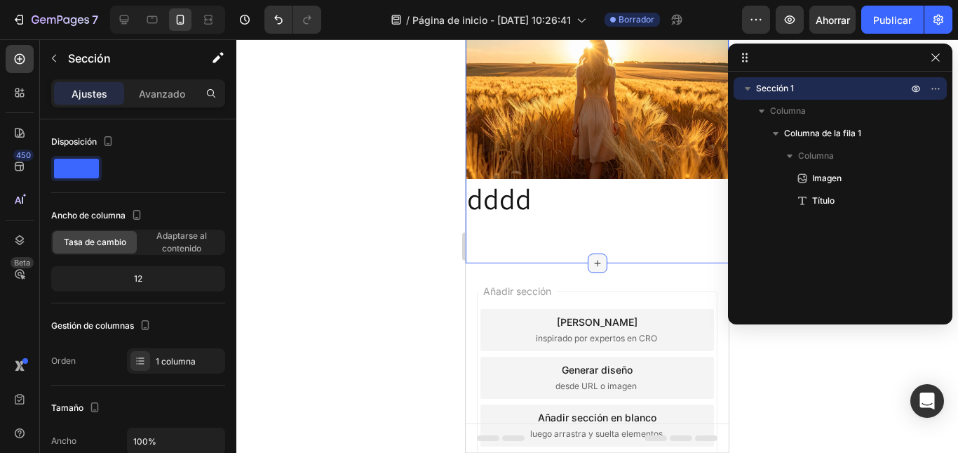
click at [598, 255] on div at bounding box center [598, 263] width 20 height 20
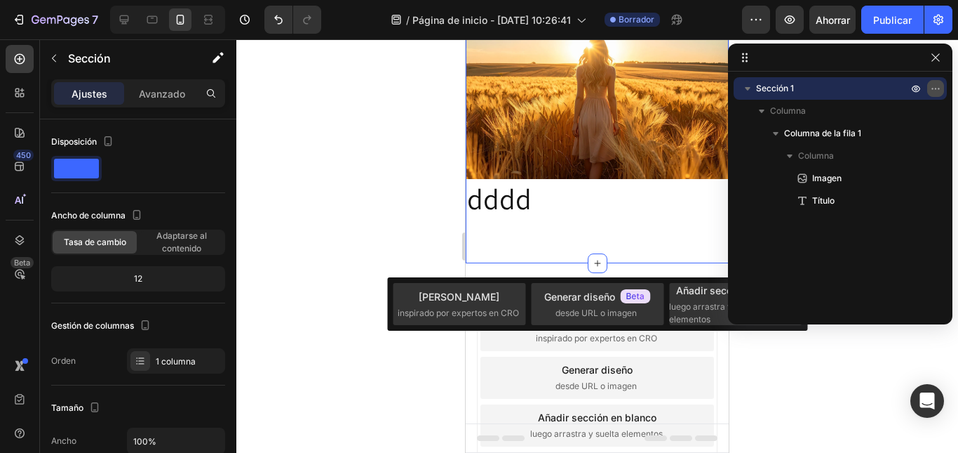
click at [937, 86] on icon "button" at bounding box center [935, 88] width 11 height 11
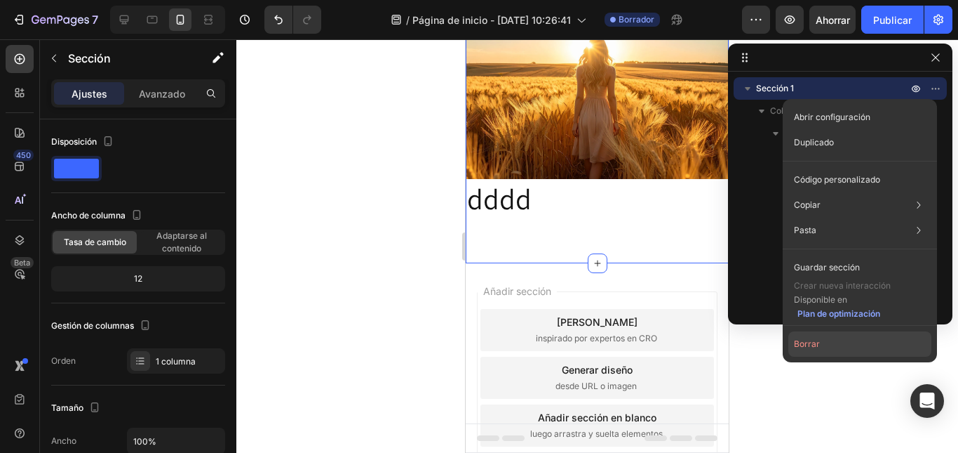
click at [810, 344] on font "Borrar" at bounding box center [807, 343] width 26 height 11
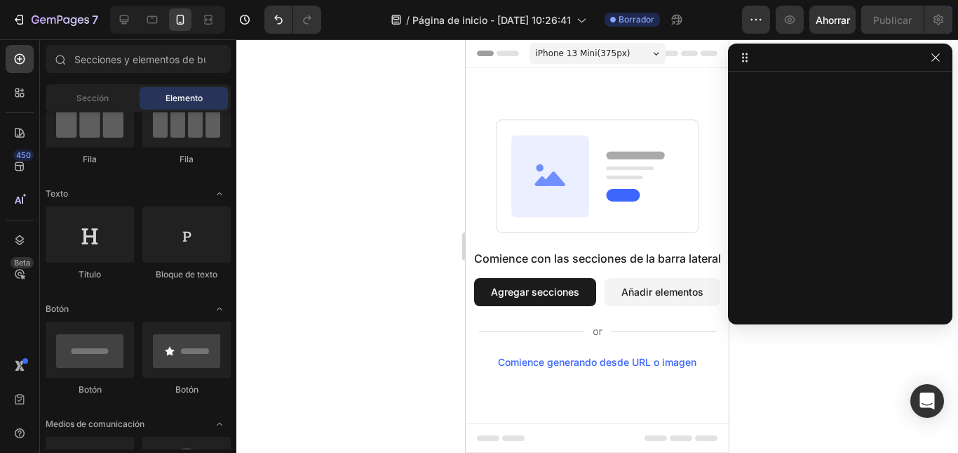
click at [606, 107] on div "Comience con las secciones de la barra lateral Agregar secciones Añadir element…" at bounding box center [597, 243] width 263 height 350
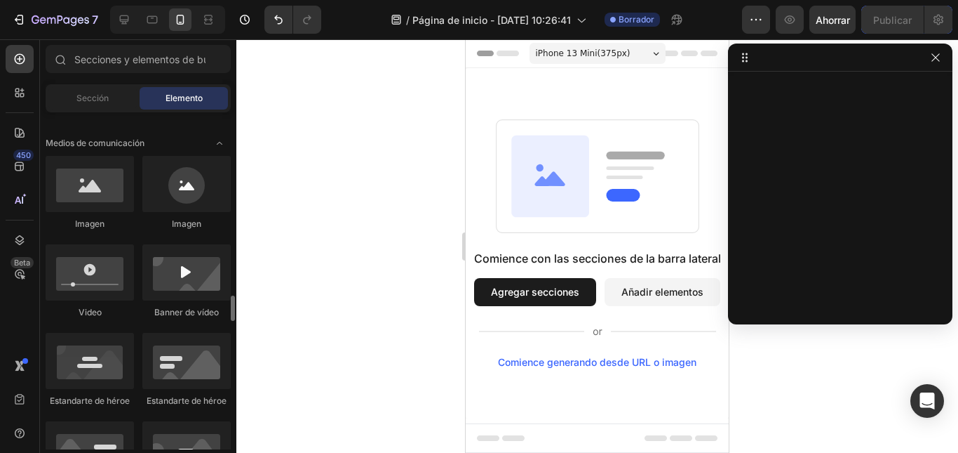
scroll to position [561, 0]
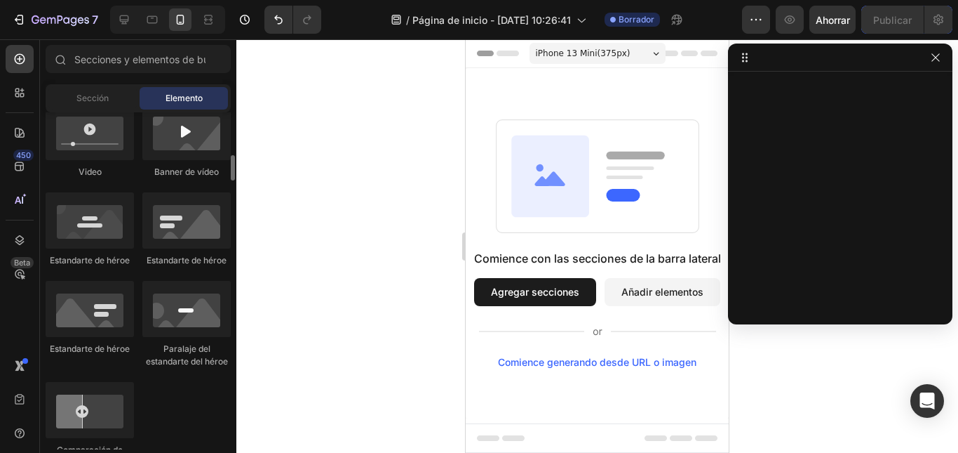
click at [110, 232] on div at bounding box center [90, 220] width 88 height 56
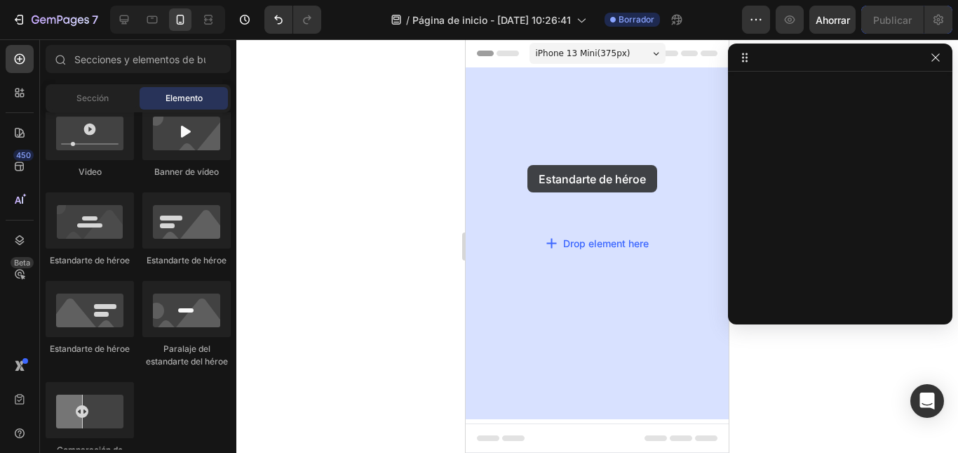
drag, startPoint x: 541, startPoint y: 266, endPoint x: 483, endPoint y: 185, distance: 100.1
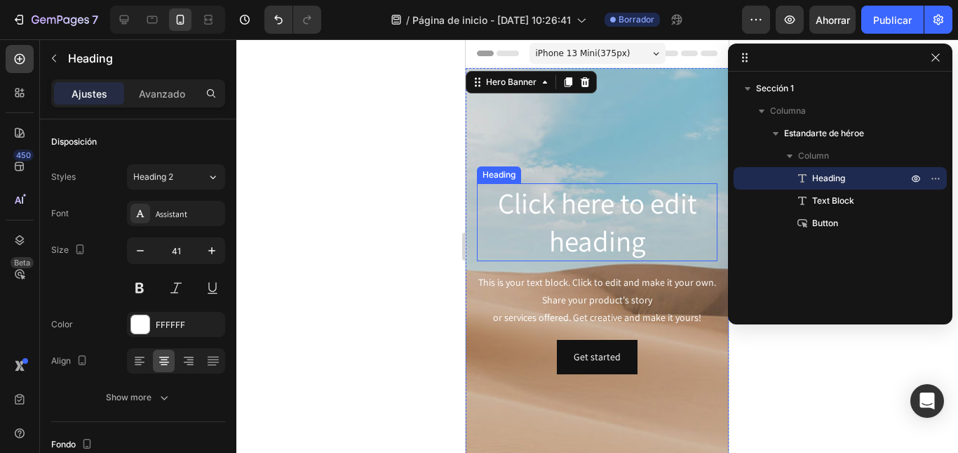
click at [556, 195] on h2 "Click here to edit heading" at bounding box center [597, 222] width 241 height 78
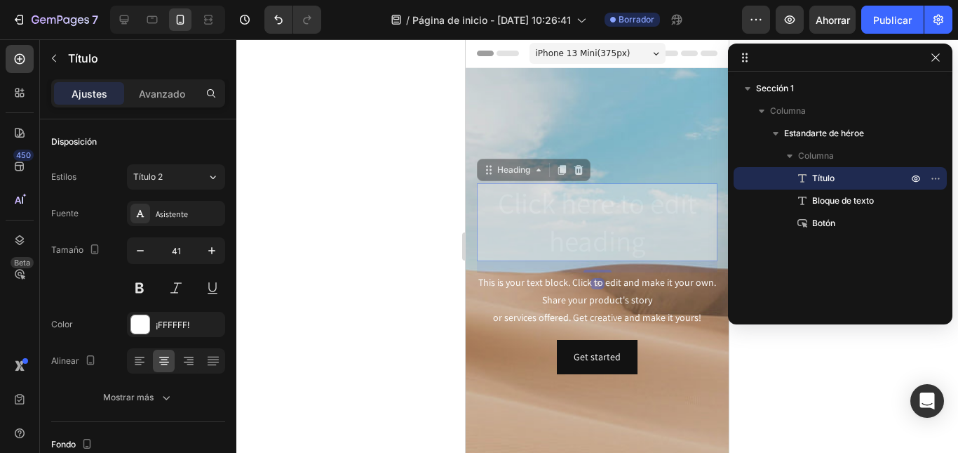
drag, startPoint x: 488, startPoint y: 168, endPoint x: 488, endPoint y: 131, distance: 37.9
click at [488, 131] on div "Click here to edit heading Heading 16 Click here to edit heading Heading 16 Thi…" at bounding box center [597, 278] width 263 height 421
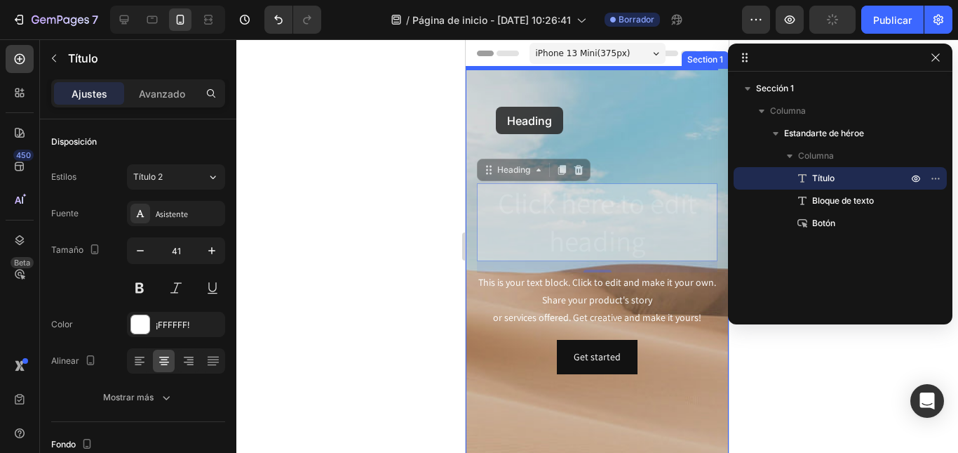
drag, startPoint x: 487, startPoint y: 164, endPoint x: 496, endPoint y: 107, distance: 58.3
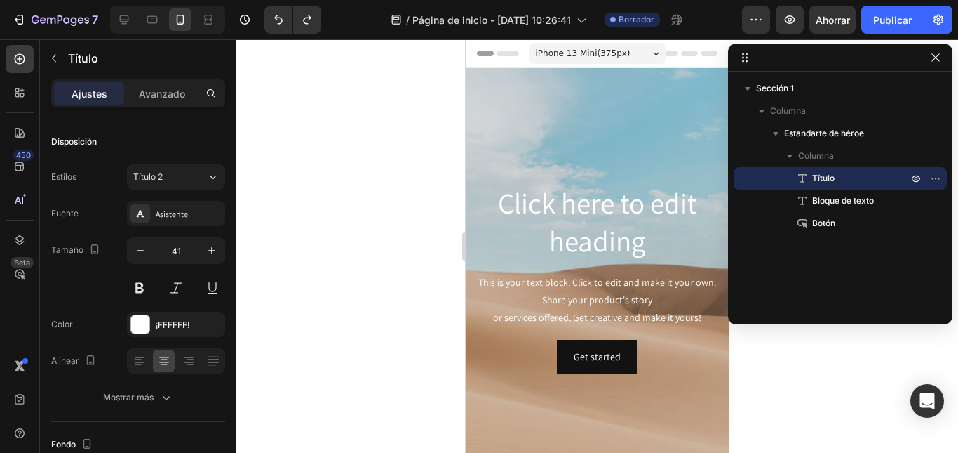
click at [524, 196] on h2 "Click here to edit heading" at bounding box center [597, 222] width 241 height 78
click at [504, 210] on p "Click here to edit heading" at bounding box center [598, 222] width 238 height 75
click at [939, 62] on icon "button" at bounding box center [935, 57] width 11 height 11
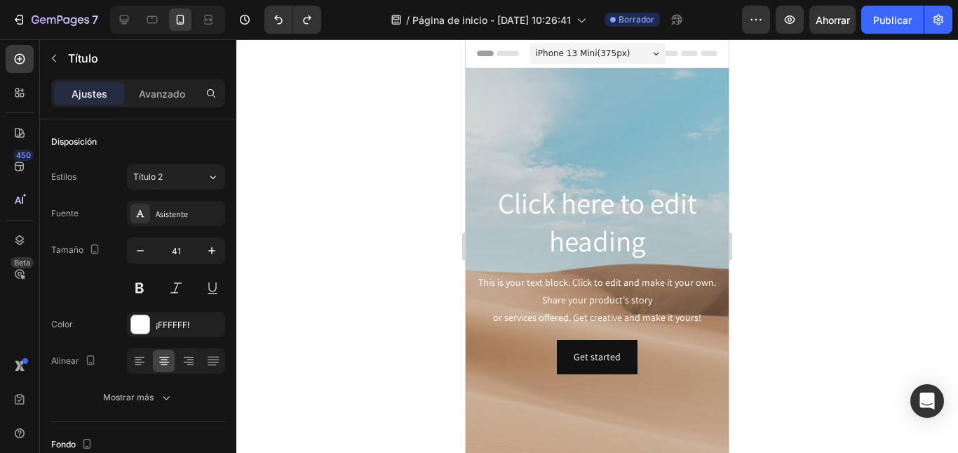
click at [611, 202] on p "Click here to edit heading" at bounding box center [598, 222] width 238 height 75
click at [747, 208] on div at bounding box center [597, 245] width 722 height 413
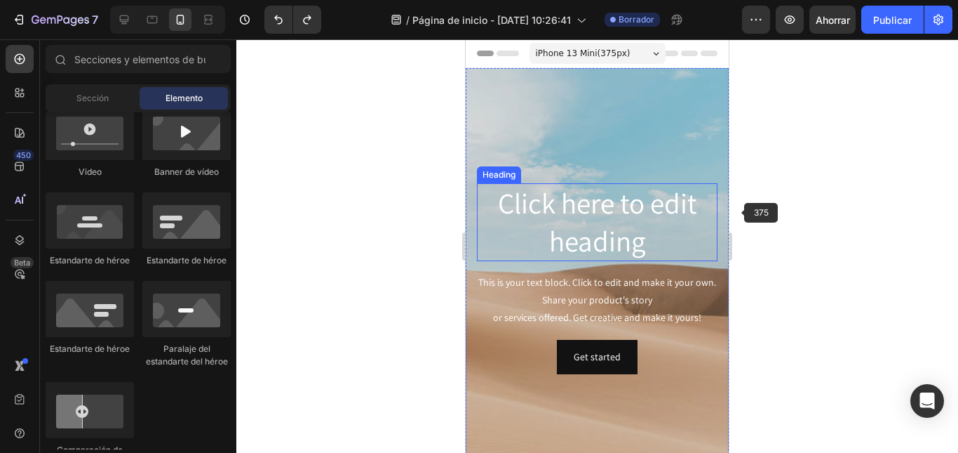
click at [650, 212] on p "Click here to edit heading" at bounding box center [598, 222] width 238 height 75
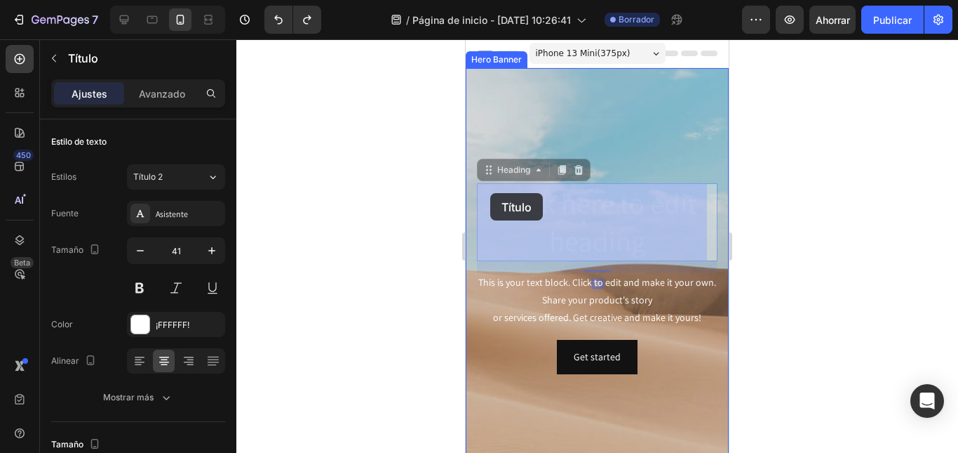
drag, startPoint x: 490, startPoint y: 175, endPoint x: 490, endPoint y: 192, distance: 17.5
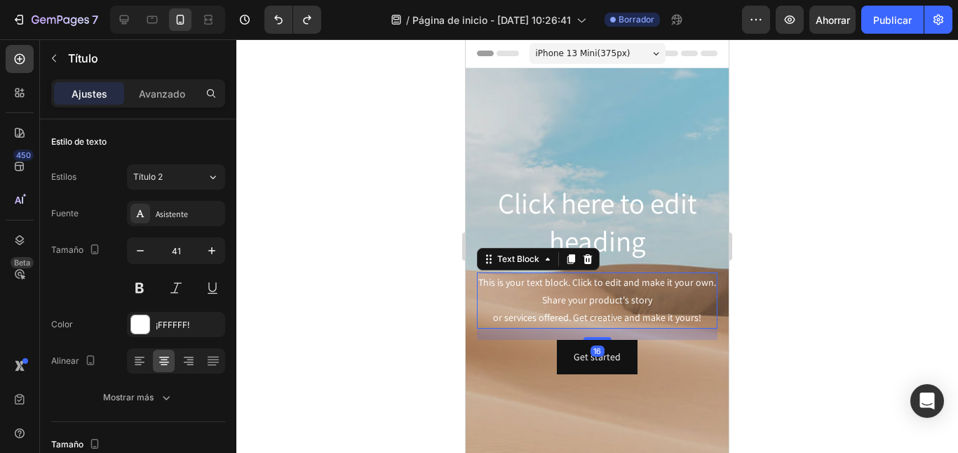
click at [531, 297] on div "This is your text block. Click to edit and make it your own. Share your product…" at bounding box center [597, 300] width 241 height 56
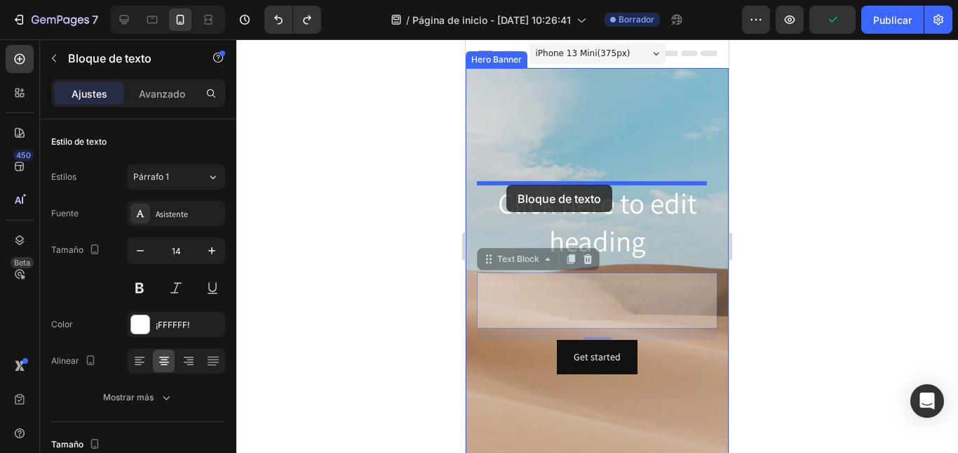
drag, startPoint x: 488, startPoint y: 262, endPoint x: 507, endPoint y: 185, distance: 79.3
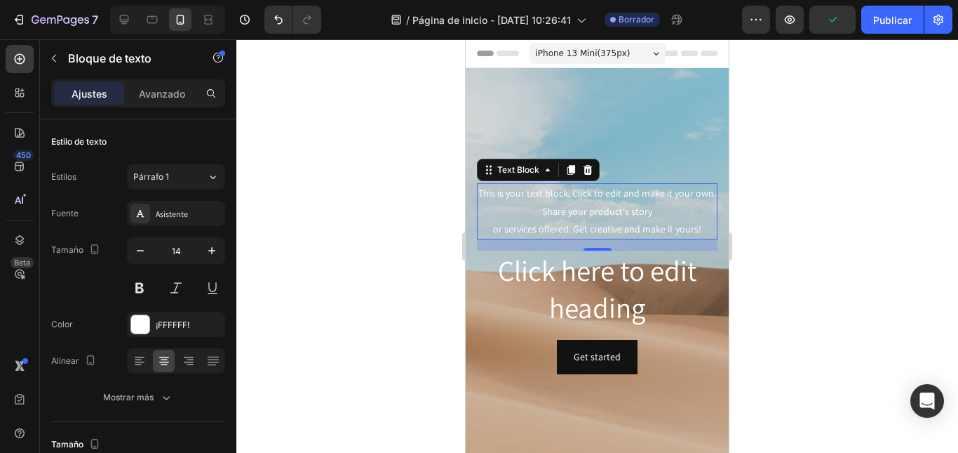
click at [817, 185] on div at bounding box center [597, 245] width 722 height 413
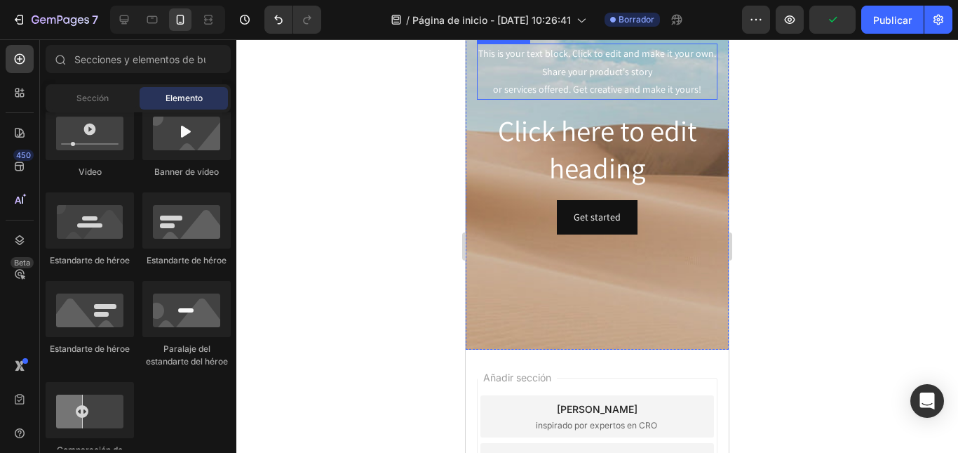
scroll to position [140, 0]
click at [608, 226] on button "Get started" at bounding box center [597, 216] width 81 height 34
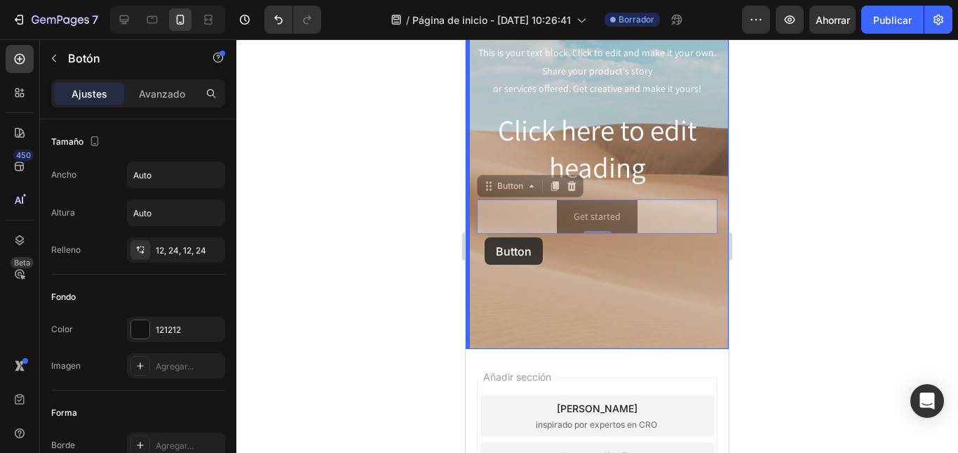
drag, startPoint x: 486, startPoint y: 194, endPoint x: 485, endPoint y: 240, distance: 46.3
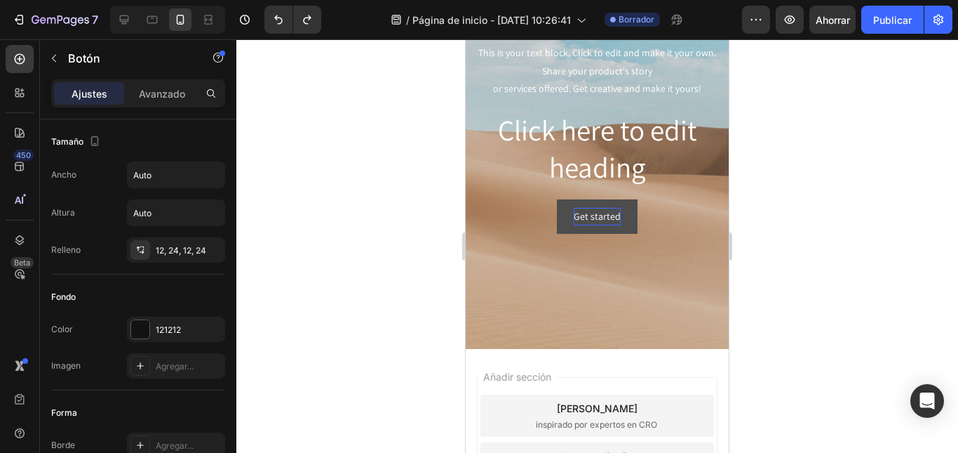
click at [612, 218] on div "Get started" at bounding box center [597, 217] width 47 height 18
click at [532, 201] on div "Get started Button" at bounding box center [597, 216] width 241 height 34
click at [551, 205] on div "Get started Button" at bounding box center [597, 216] width 241 height 34
click at [557, 203] on button "Get started" at bounding box center [597, 216] width 81 height 34
click at [573, 203] on button "Get started" at bounding box center [597, 216] width 81 height 34
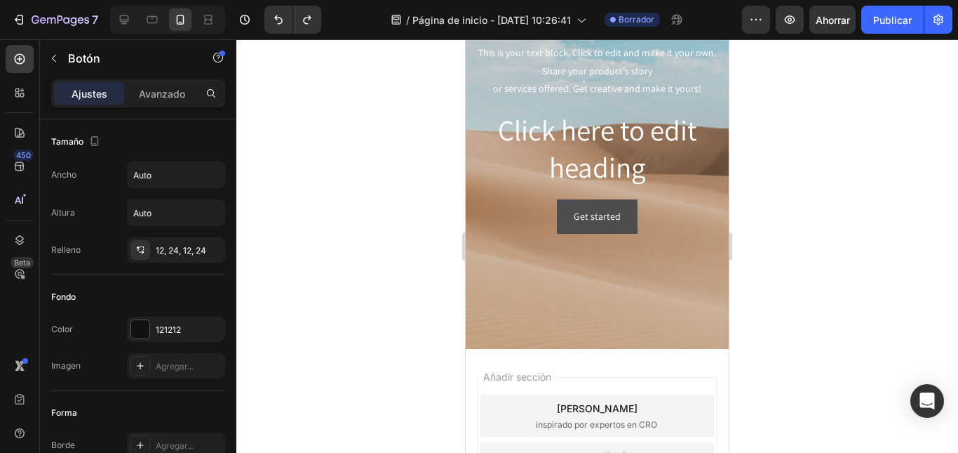
click at [560, 208] on button "Get started" at bounding box center [597, 216] width 81 height 34
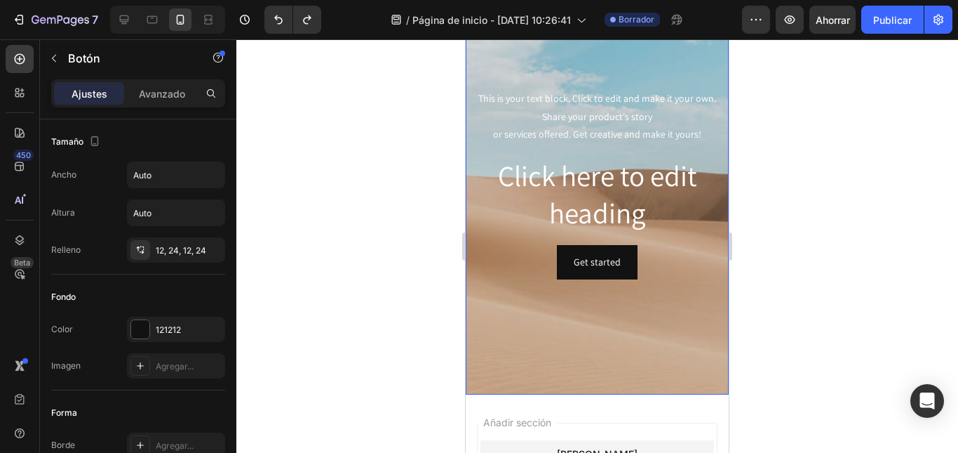
scroll to position [70, 0]
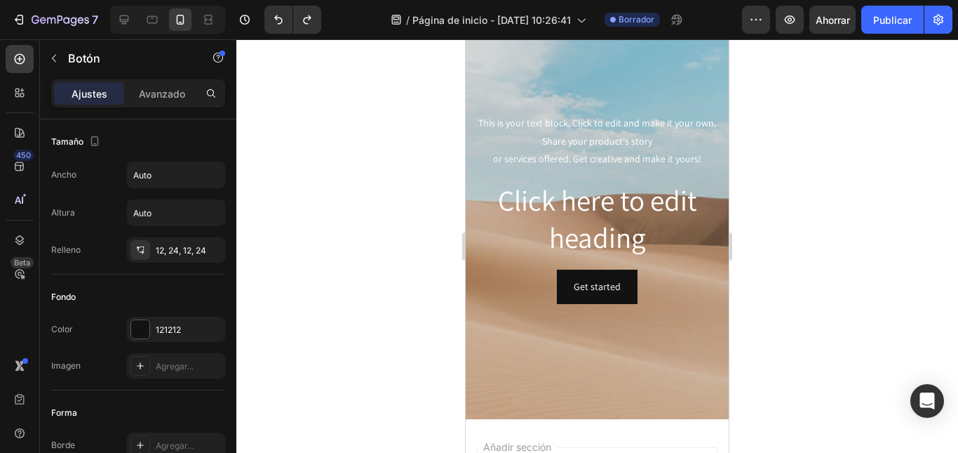
click at [791, 262] on div at bounding box center [597, 245] width 722 height 413
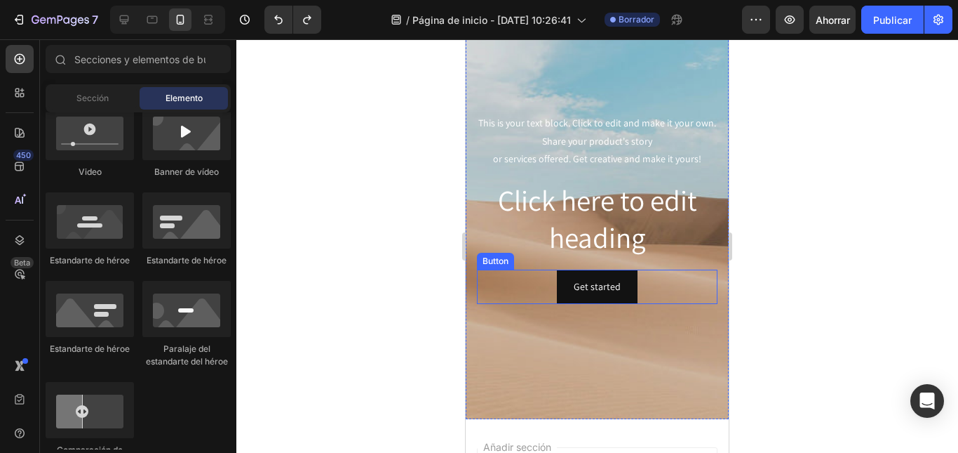
click at [639, 274] on div "Get started Button" at bounding box center [597, 286] width 241 height 34
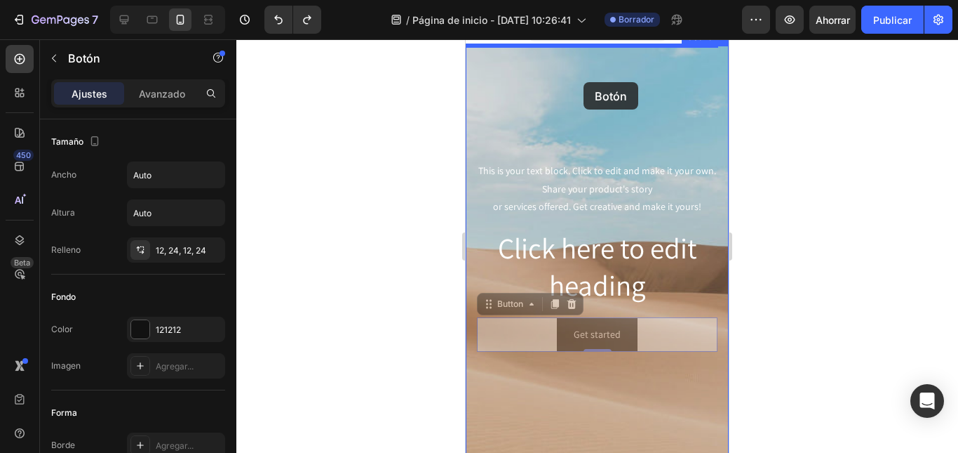
scroll to position [0, 0]
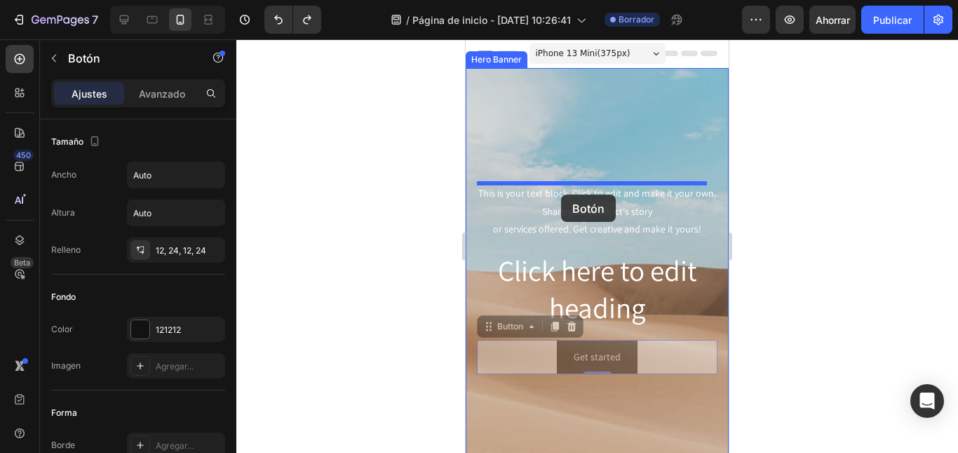
drag, startPoint x: 493, startPoint y: 279, endPoint x: 561, endPoint y: 194, distance: 108.3
click at [561, 194] on div "iPhone 13 Mini ( 375 px) iPhone 13 Mini iPhone 13 Pro iPhone 11 Pro Max iPhone …" at bounding box center [597, 412] width 263 height 747
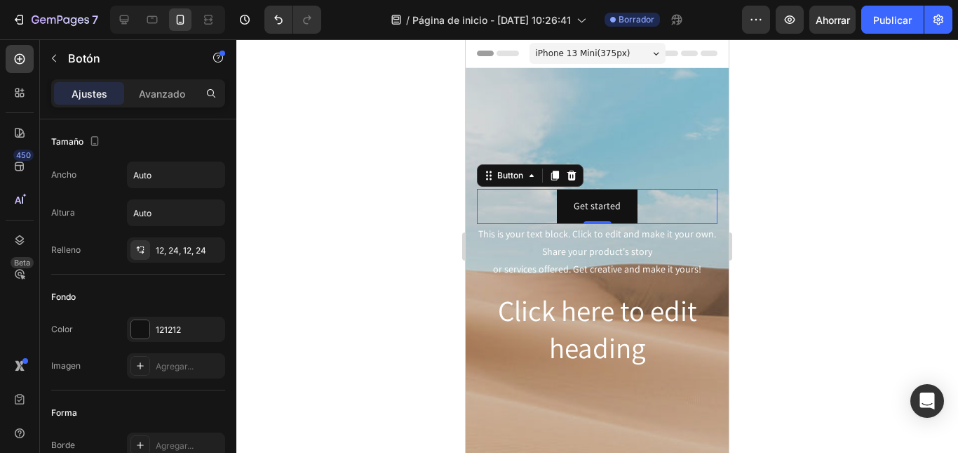
click at [841, 190] on div at bounding box center [597, 245] width 722 height 413
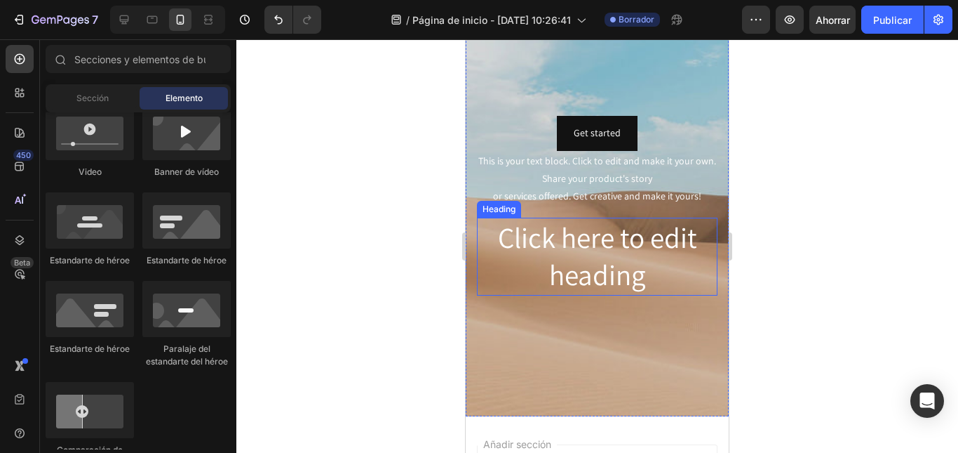
scroll to position [70, 0]
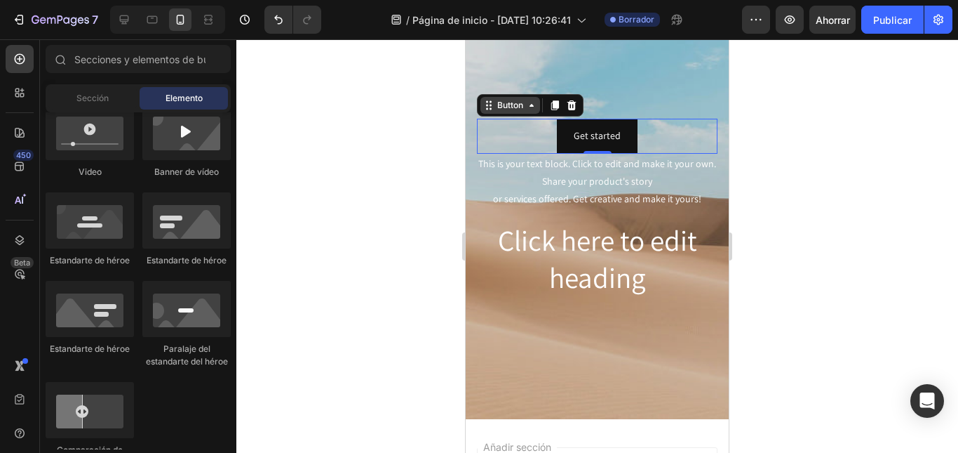
click at [497, 114] on div "Button" at bounding box center [511, 105] width 60 height 17
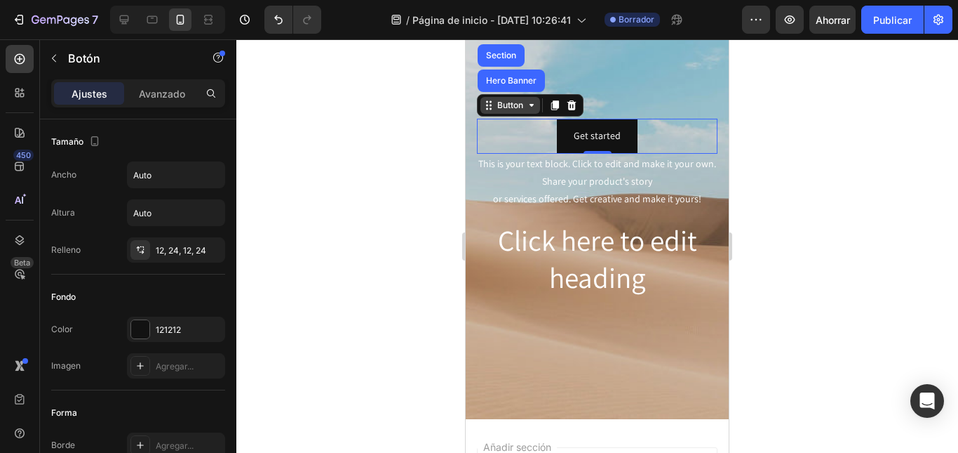
click at [529, 102] on icon at bounding box center [531, 105] width 11 height 11
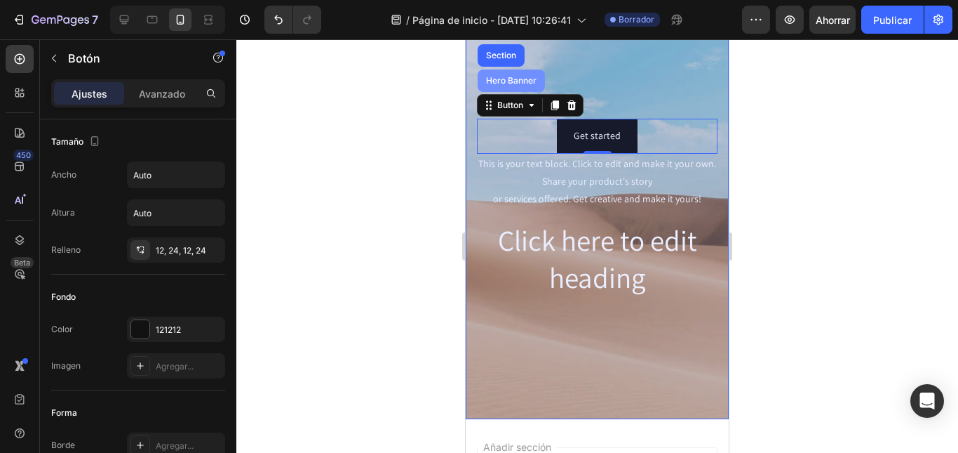
click at [519, 83] on div "Hero Banner" at bounding box center [511, 80] width 56 height 8
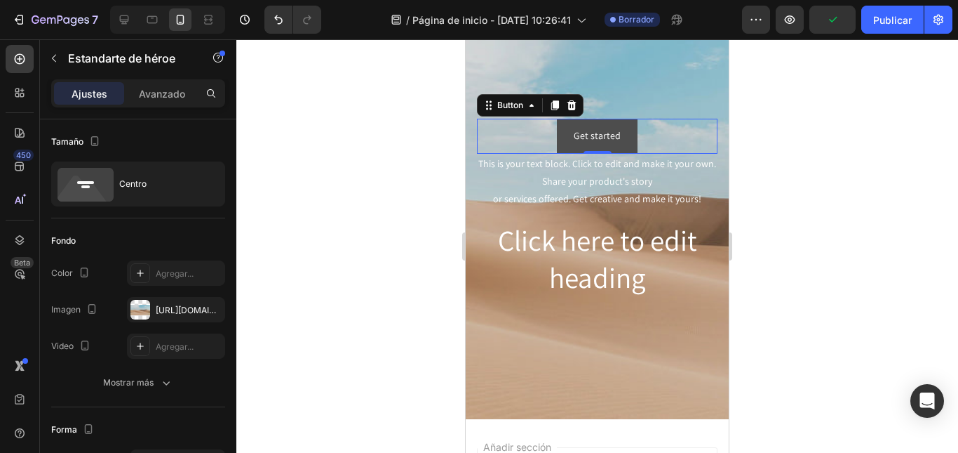
click at [559, 122] on button "Get started" at bounding box center [597, 136] width 81 height 34
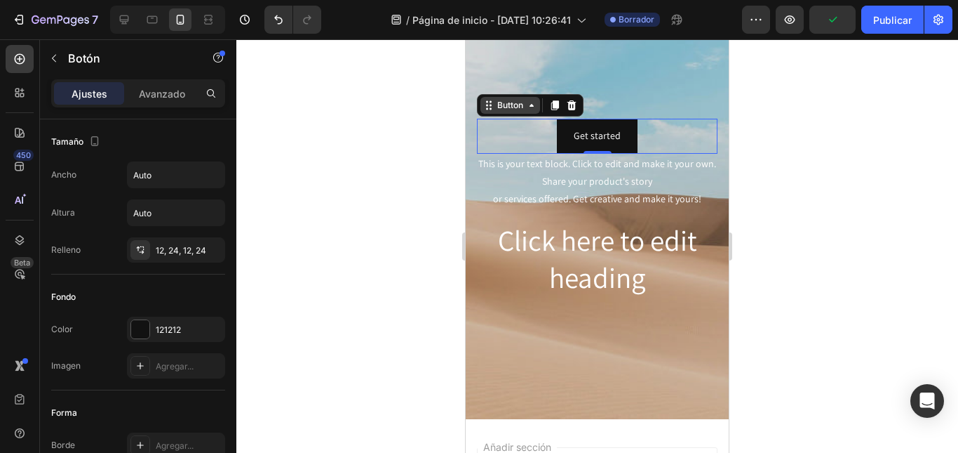
click at [488, 105] on icon at bounding box center [488, 105] width 11 height 11
click at [479, 133] on div "Get started Button Hero Banner Section 0" at bounding box center [597, 136] width 241 height 34
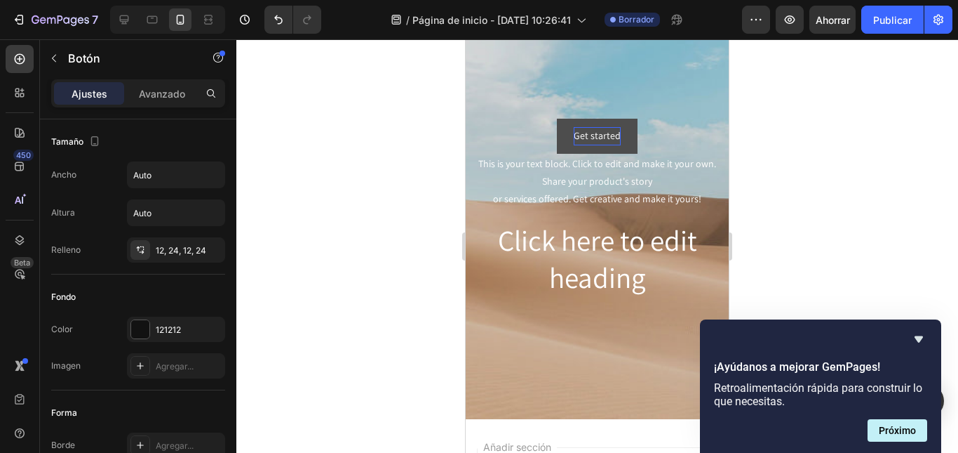
click at [563, 133] on button "Get started" at bounding box center [597, 136] width 81 height 34
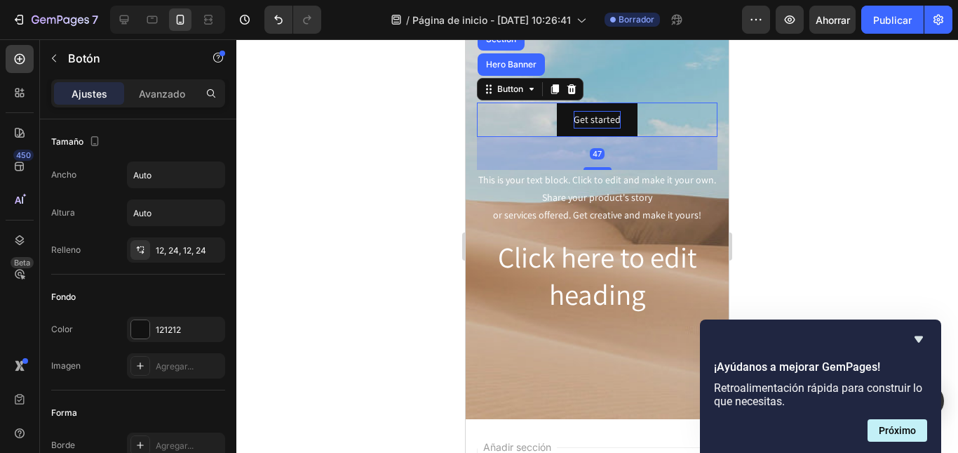
drag, startPoint x: 586, startPoint y: 152, endPoint x: 589, endPoint y: 185, distance: 33.1
click at [589, 185] on div "Get started Button Hero Banner Section 47 This is your text block. Click to edi…" at bounding box center [597, 208] width 241 height 212
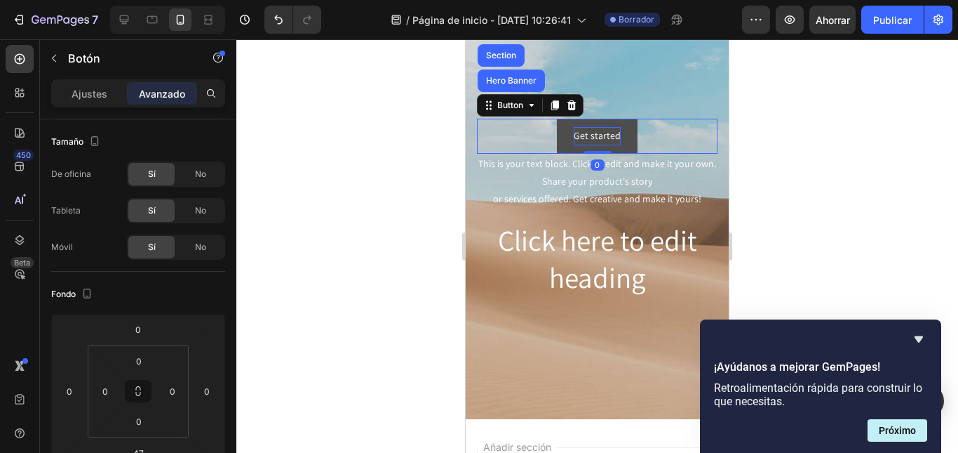
drag, startPoint x: 591, startPoint y: 169, endPoint x: 590, endPoint y: 125, distance: 44.2
click at [590, 125] on div "Get started Button Hero Banner Section 0" at bounding box center [597, 136] width 241 height 34
type input "0"
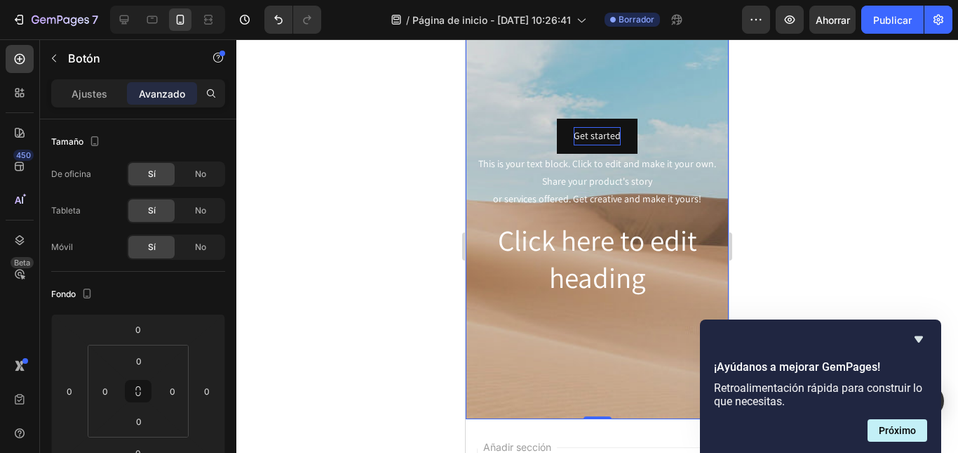
click at [474, 120] on div "Get started Button This is your text block. Click to edit and make it your own.…" at bounding box center [597, 207] width 263 height 201
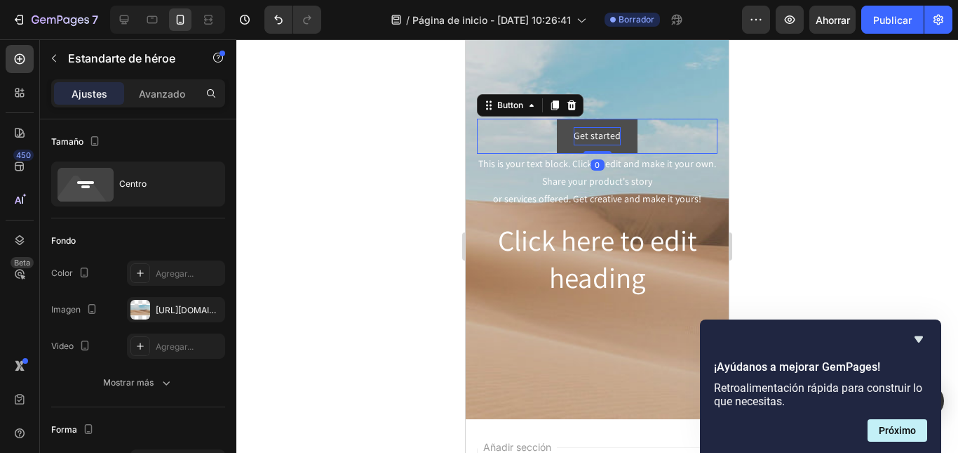
click at [562, 126] on button "Get started" at bounding box center [597, 136] width 81 height 34
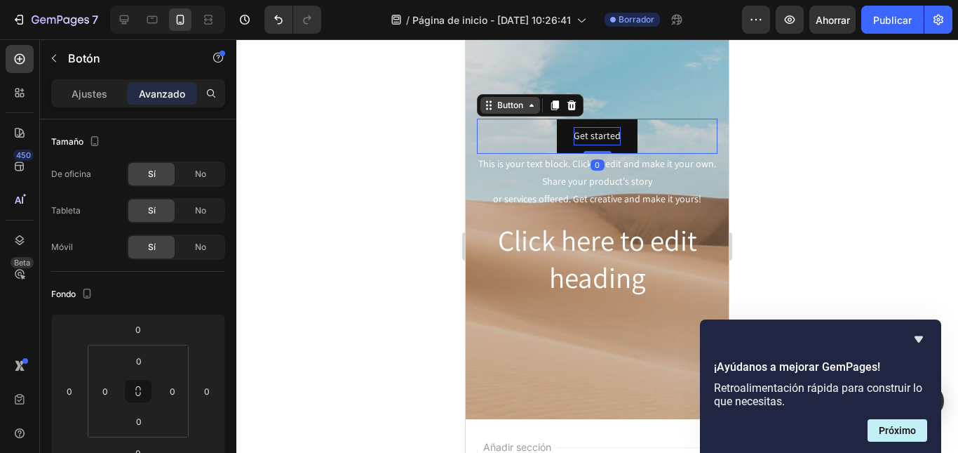
click at [519, 105] on div "Button" at bounding box center [511, 105] width 32 height 13
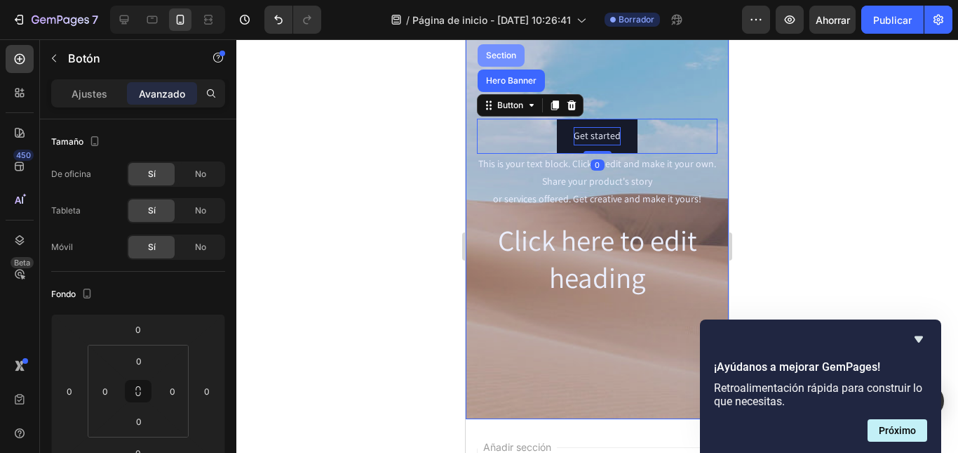
click at [504, 56] on div "Section" at bounding box center [501, 55] width 36 height 8
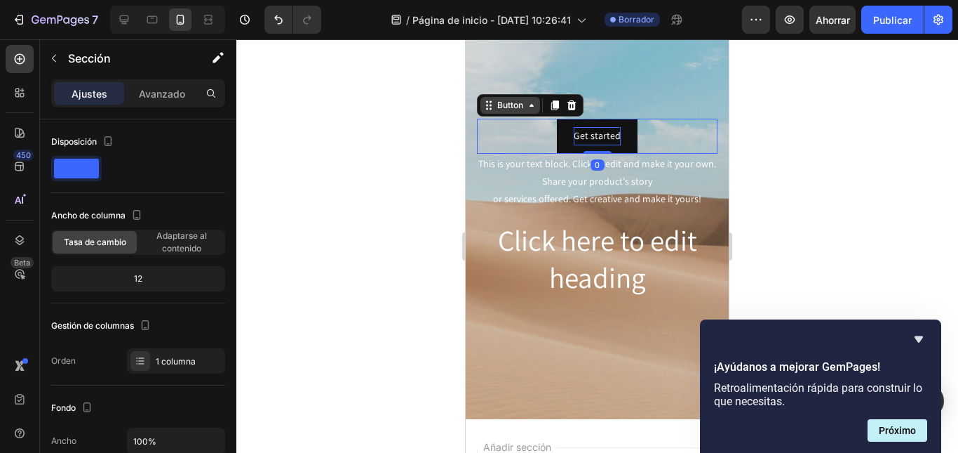
click at [490, 109] on div "Button" at bounding box center [511, 105] width 60 height 17
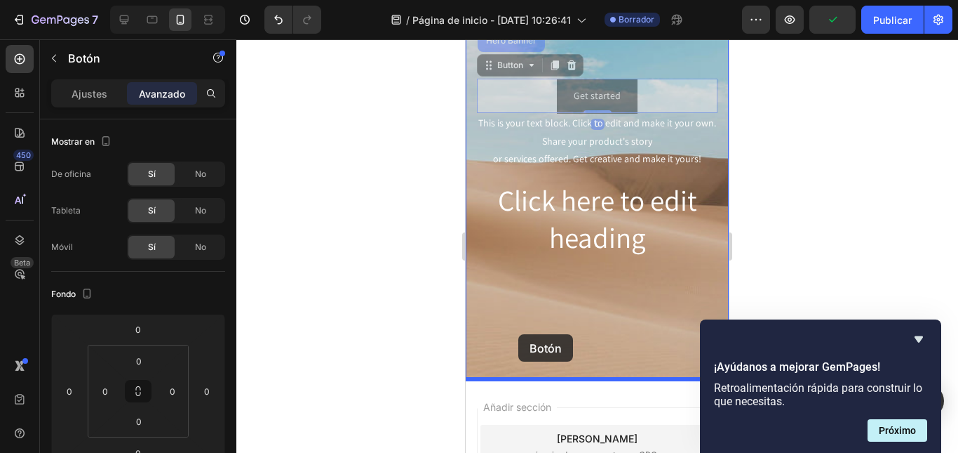
scroll to position [119, 0]
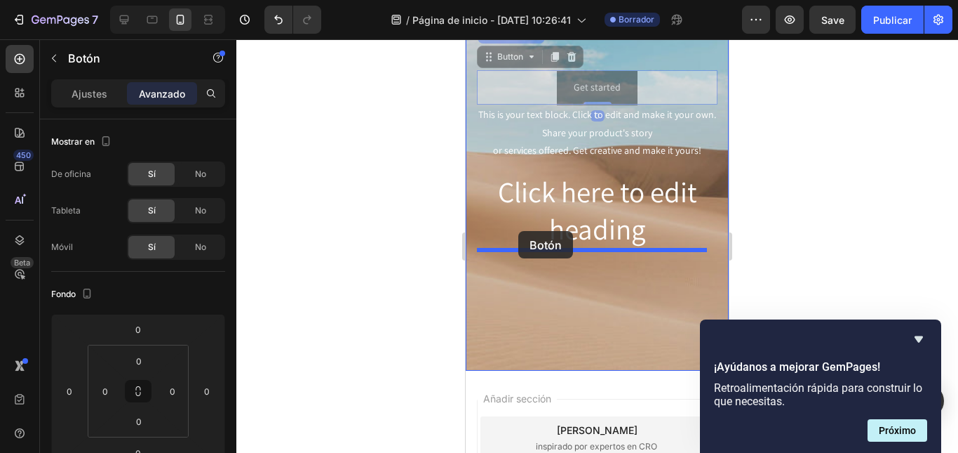
drag, startPoint x: 488, startPoint y: 109, endPoint x: 519, endPoint y: 231, distance: 125.1
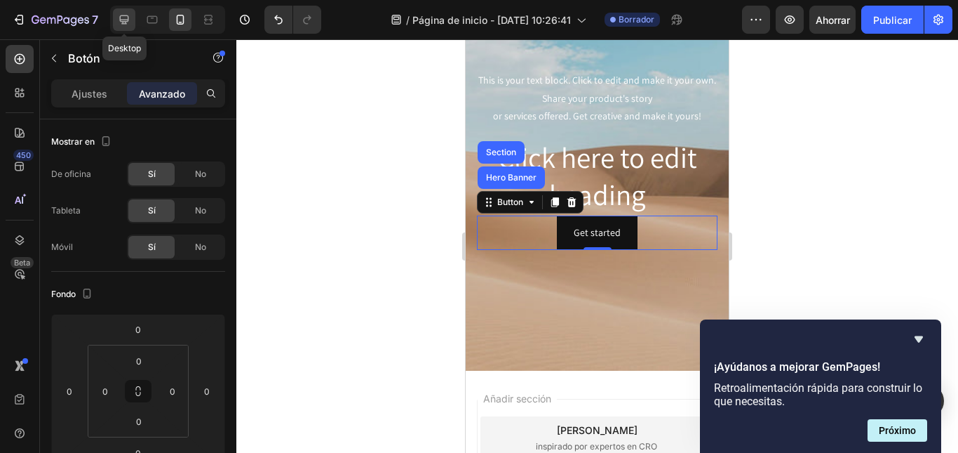
click at [126, 18] on icon at bounding box center [124, 20] width 14 height 14
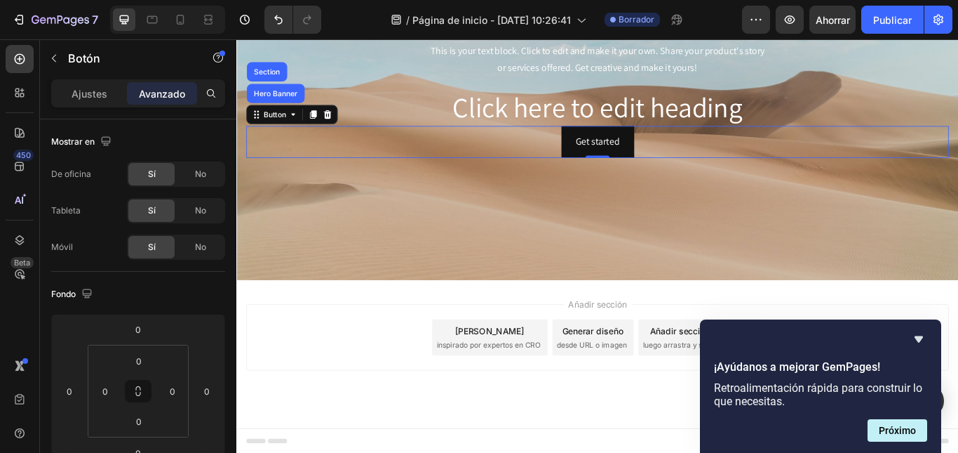
scroll to position [170, 0]
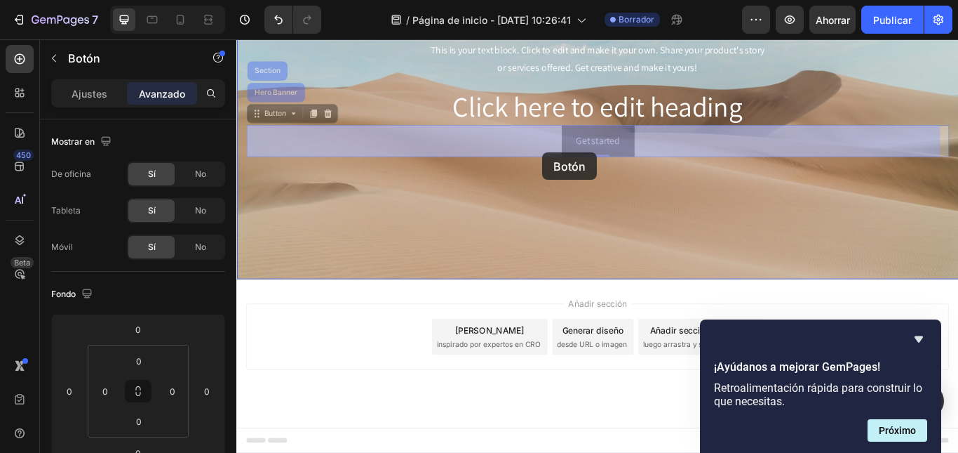
drag, startPoint x: 260, startPoint y: 121, endPoint x: 594, endPoint y: 171, distance: 337.0
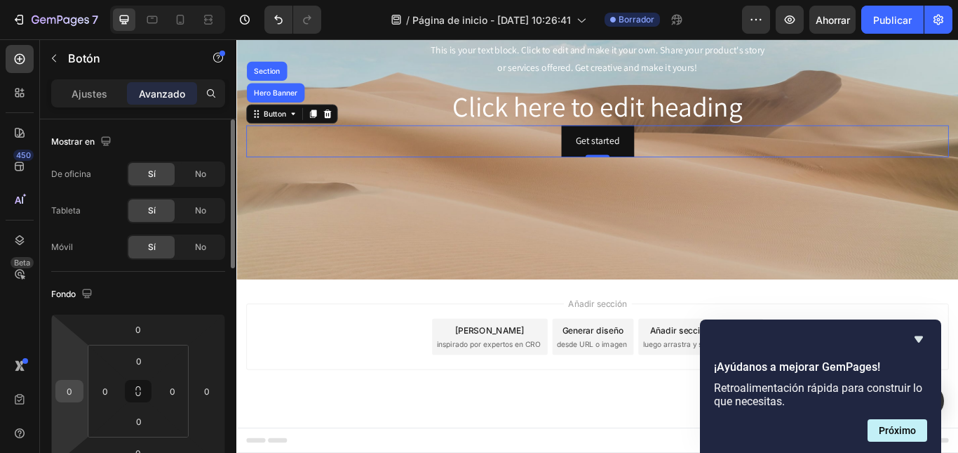
click at [70, 389] on input "0" at bounding box center [69, 390] width 21 height 21
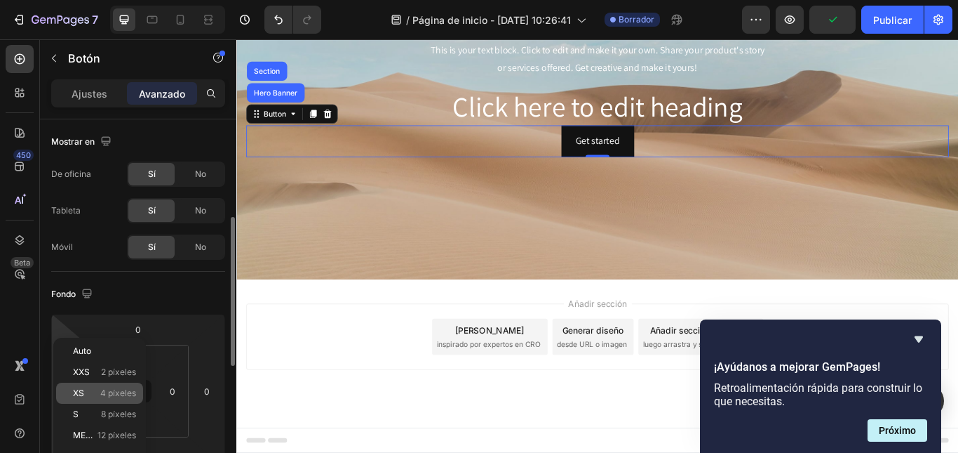
scroll to position [70, 0]
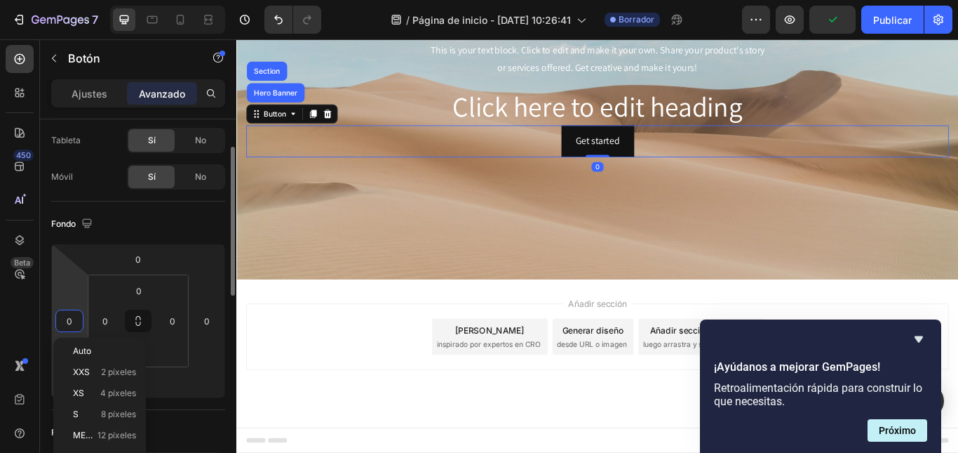
click at [184, 408] on div "Fondo 0 0 0 0 0 0 0 0" at bounding box center [138, 305] width 174 height 208
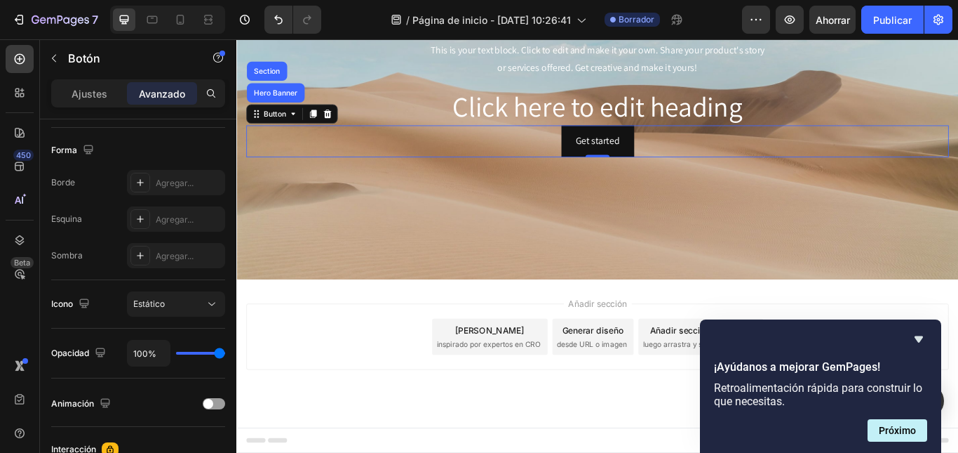
scroll to position [72, 0]
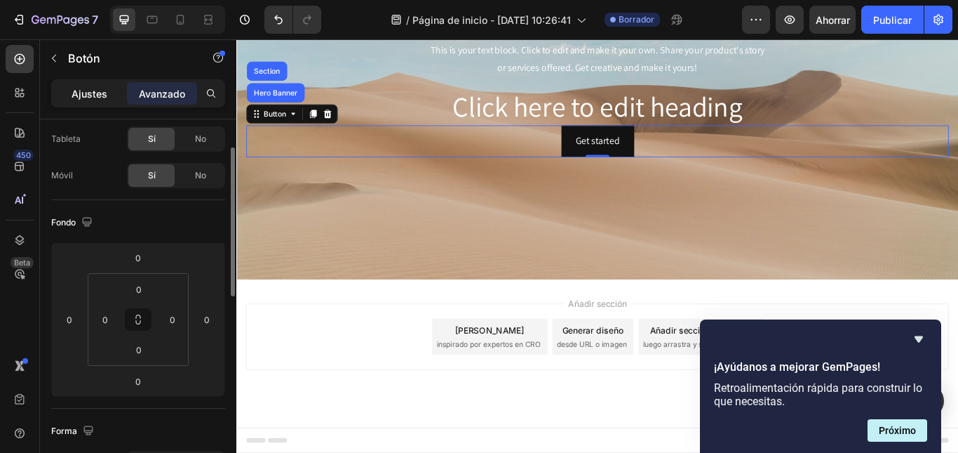
click at [88, 100] on p "Ajustes" at bounding box center [90, 93] width 36 height 15
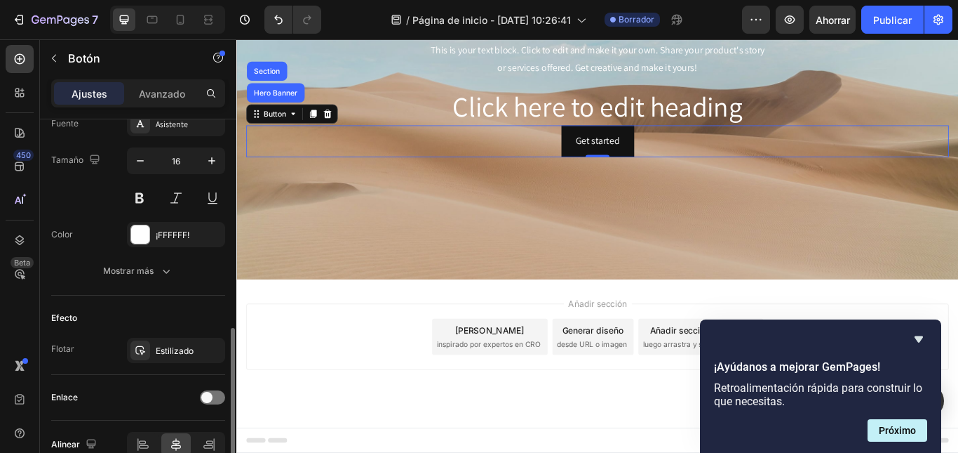
scroll to position [633, 0]
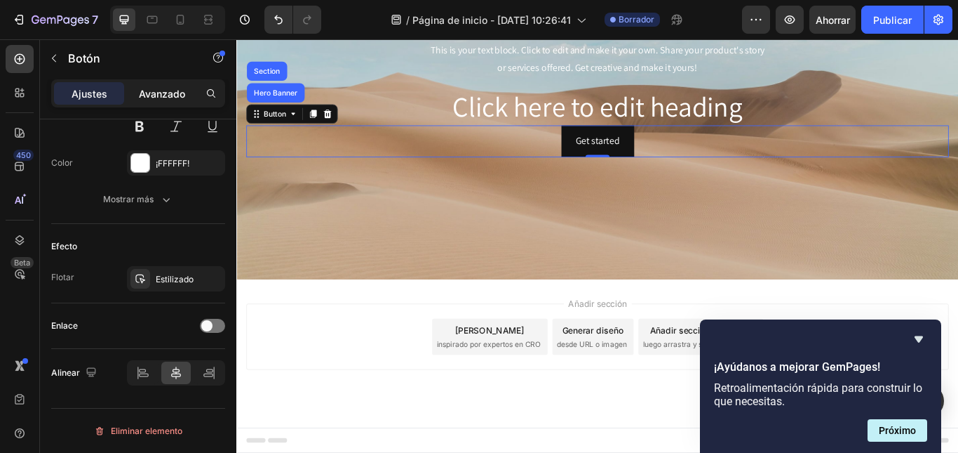
click at [143, 100] on p "Avanzado" at bounding box center [162, 93] width 46 height 15
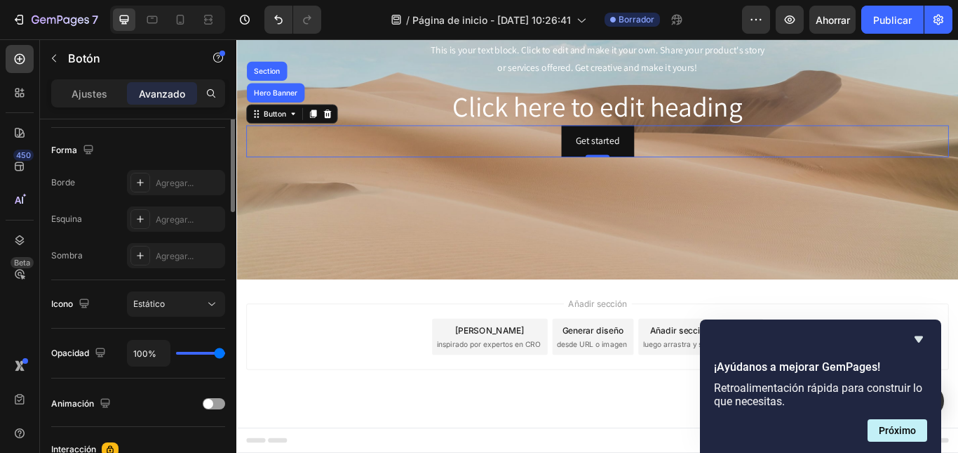
scroll to position [212, 0]
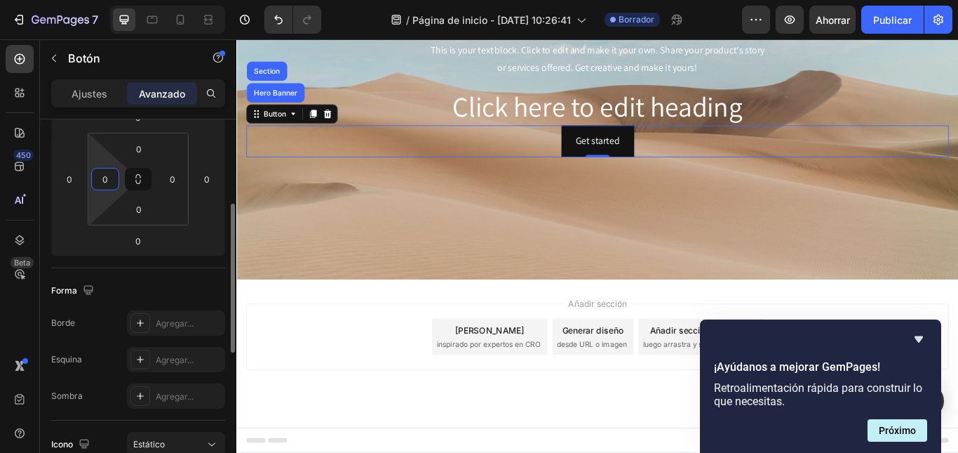
click at [103, 177] on input "0" at bounding box center [105, 178] width 21 height 21
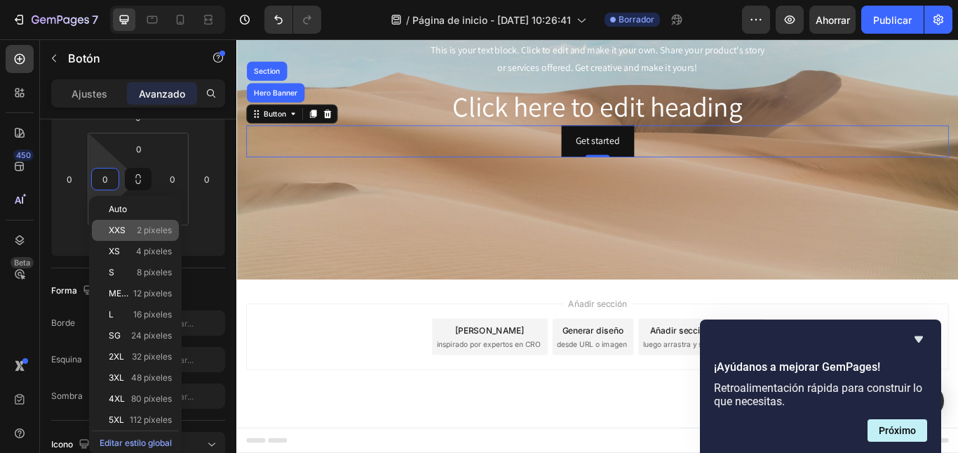
click at [154, 225] on font "2 píxeles" at bounding box center [154, 230] width 35 height 11
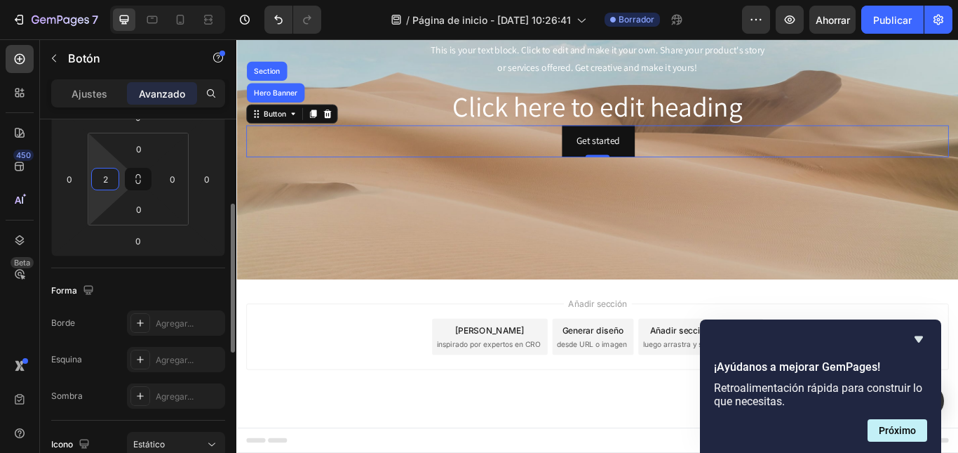
click at [111, 182] on input "2" at bounding box center [105, 178] width 21 height 21
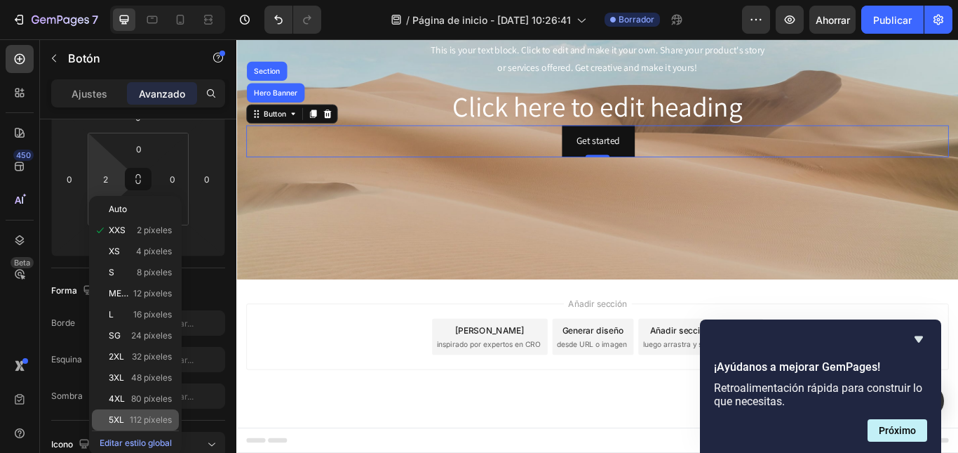
click at [138, 414] on div "5XL 112 píxeles" at bounding box center [135, 419] width 87 height 21
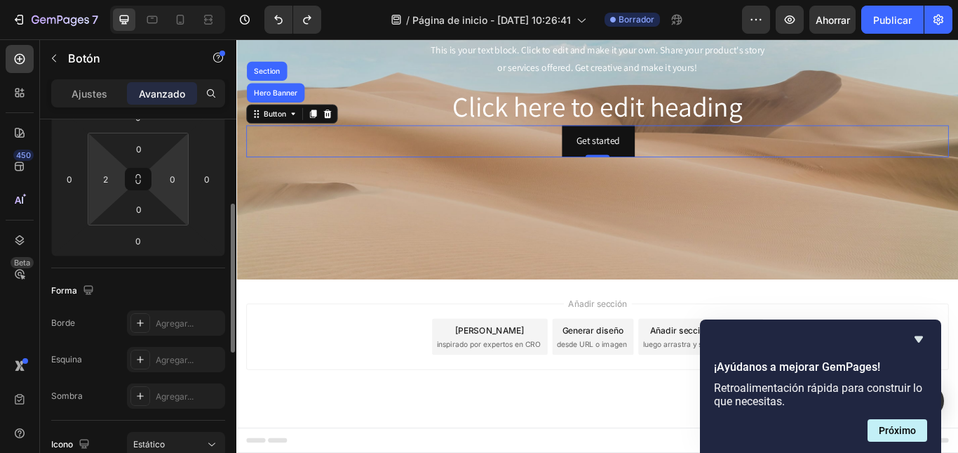
type input "0"
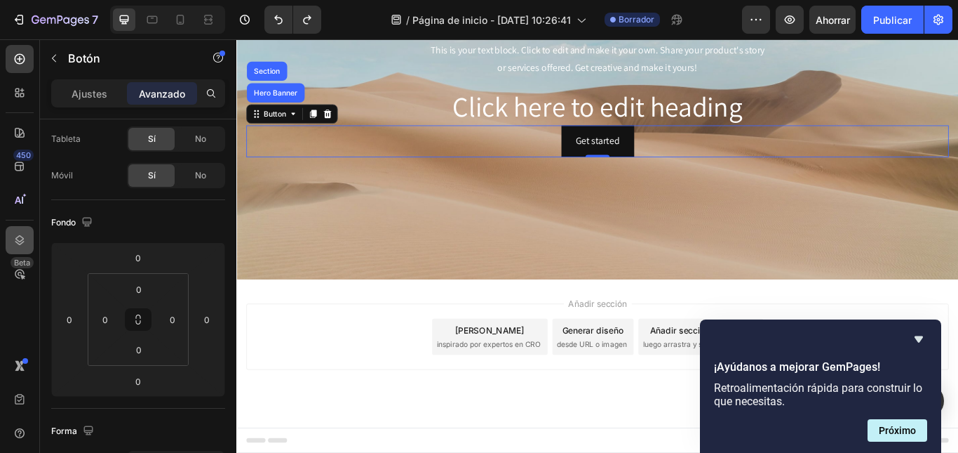
click at [26, 243] on icon at bounding box center [20, 240] width 14 height 14
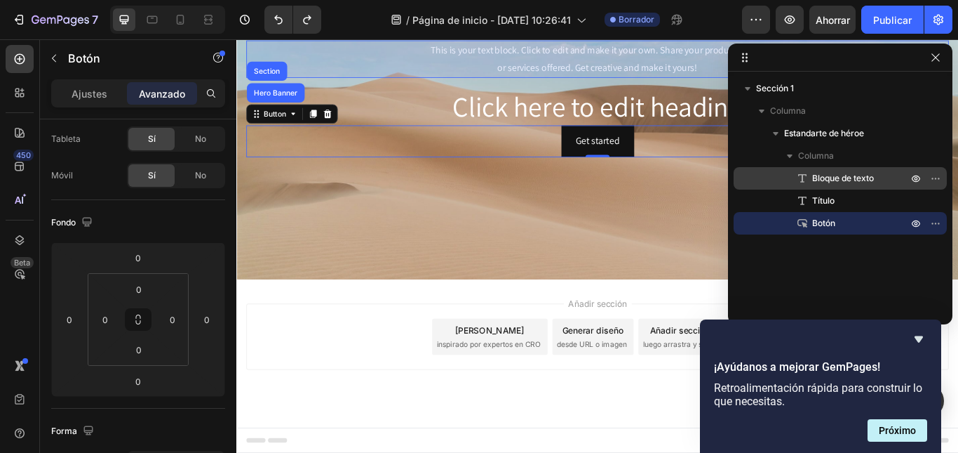
drag, startPoint x: 882, startPoint y: 218, endPoint x: 883, endPoint y: 172, distance: 46.3
click at [883, 172] on div "Bloque de texto Título Botón" at bounding box center [840, 200] width 213 height 67
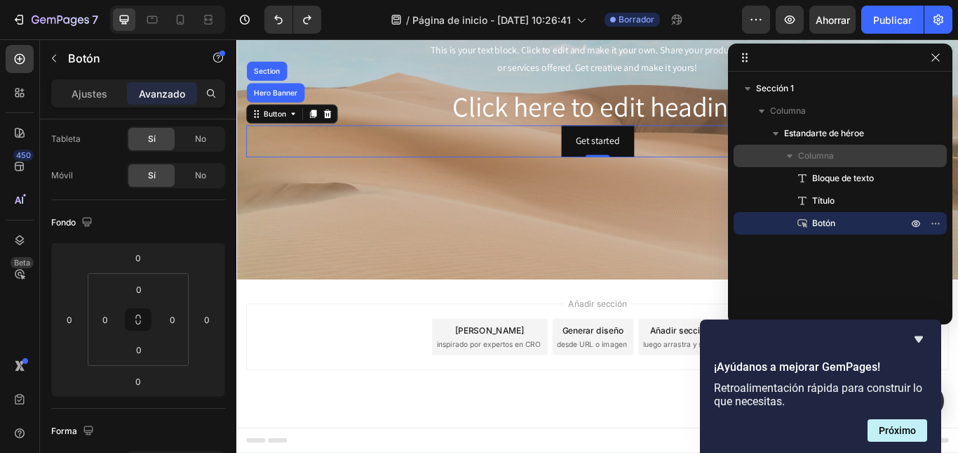
drag, startPoint x: 859, startPoint y: 219, endPoint x: 854, endPoint y: 156, distance: 63.4
click at [854, 156] on div "Columna Bloque de texto Título Botón" at bounding box center [840, 190] width 213 height 90
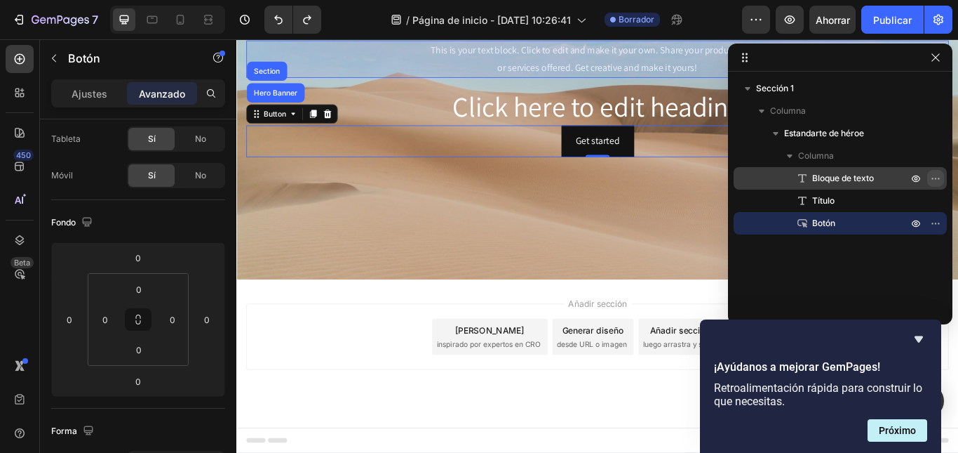
drag, startPoint x: 937, startPoint y: 222, endPoint x: 939, endPoint y: 173, distance: 48.5
click at [939, 173] on div "Bloque de texto Título Botón" at bounding box center [840, 200] width 213 height 67
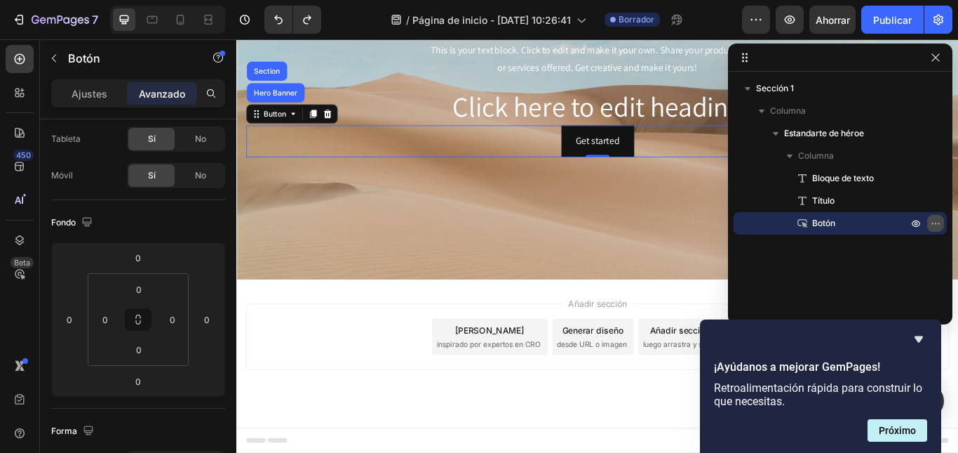
click at [932, 225] on icon "button" at bounding box center [935, 223] width 11 height 11
click at [920, 335] on icon "Ocultar encuesta" at bounding box center [919, 338] width 17 height 17
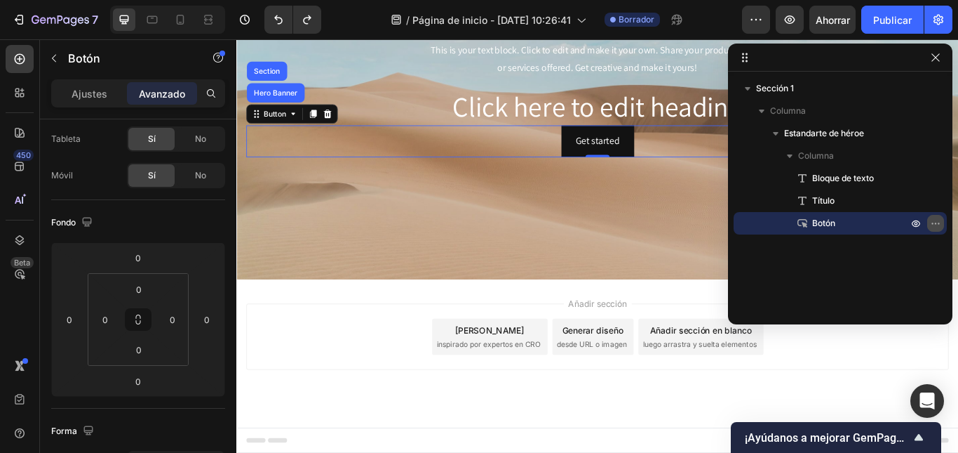
click at [934, 225] on icon "button" at bounding box center [935, 223] width 11 height 11
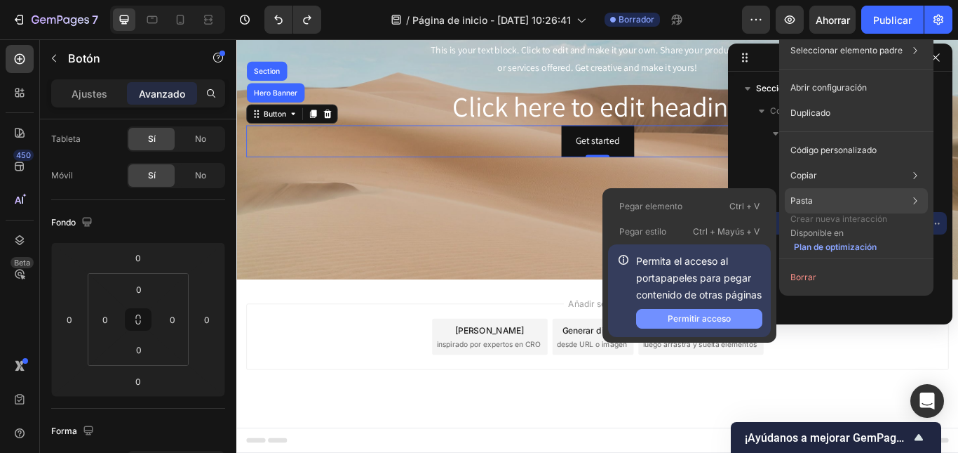
click at [685, 314] on font "Permitir acceso" at bounding box center [699, 318] width 63 height 11
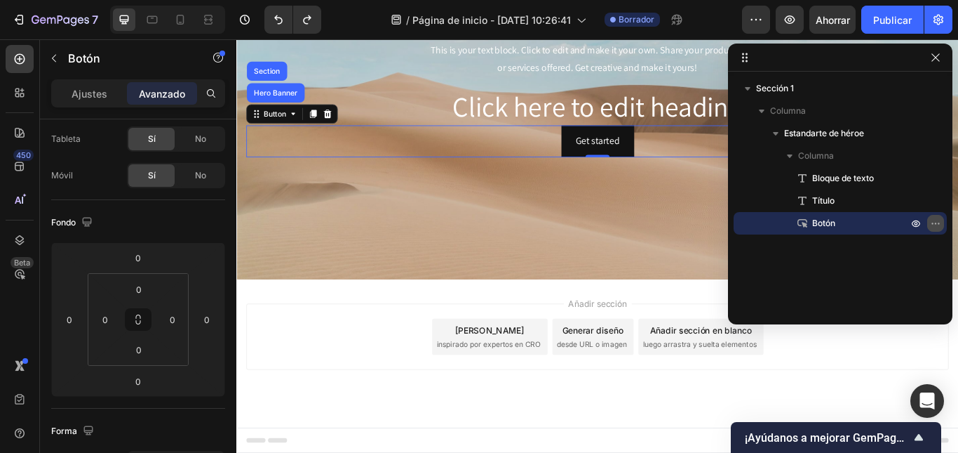
click at [939, 220] on icon "button" at bounding box center [935, 223] width 11 height 11
click at [747, 268] on div "Sección 1 Columna Estandarte de héroe Columna Bloque de texto Título Botón" at bounding box center [840, 193] width 225 height 232
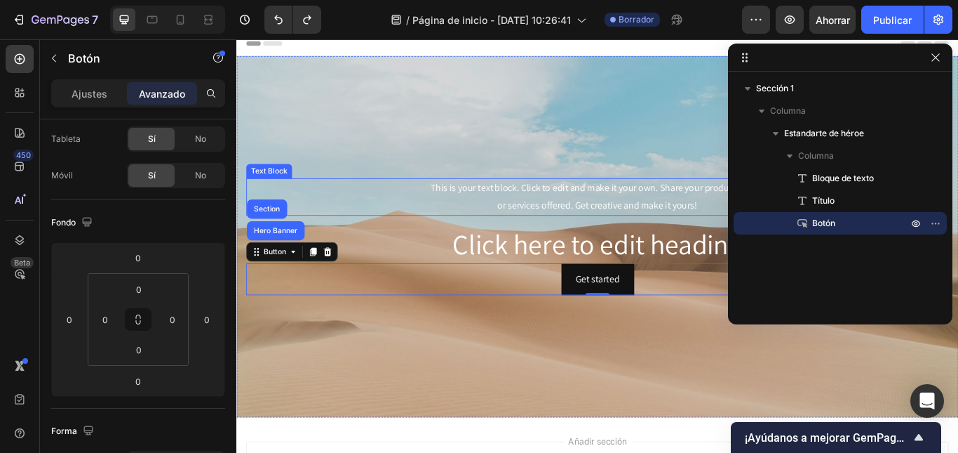
scroll to position [0, 0]
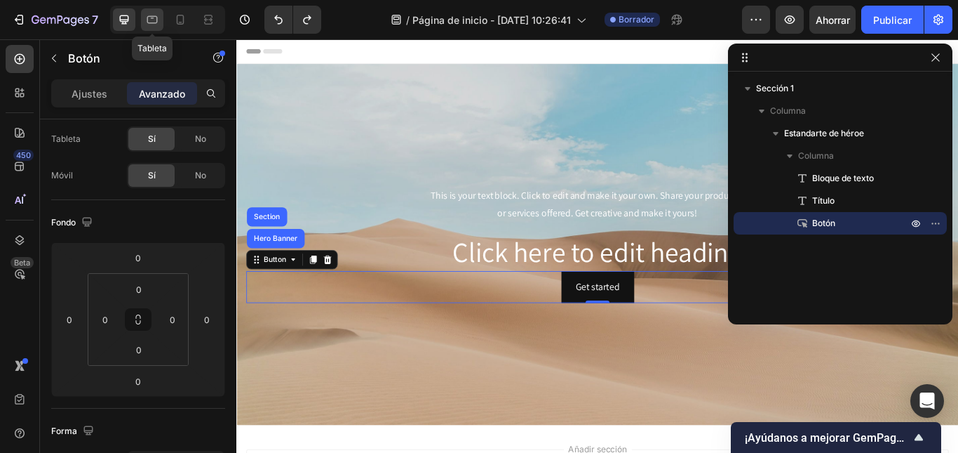
click at [157, 17] on icon at bounding box center [152, 20] width 11 height 8
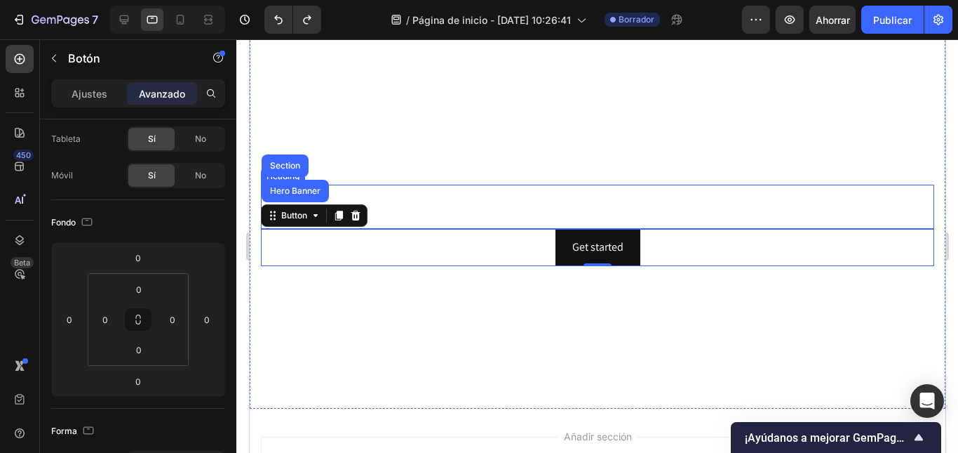
scroll to position [11, 0]
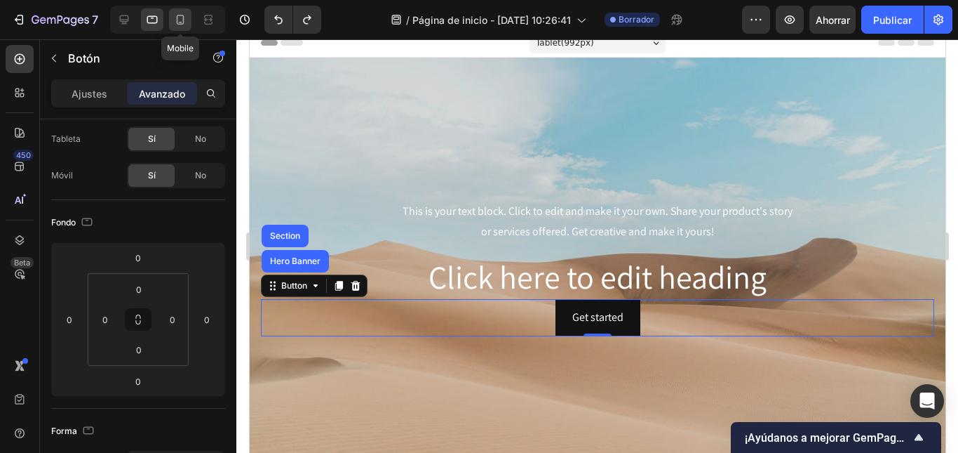
click at [181, 22] on icon at bounding box center [180, 20] width 14 height 14
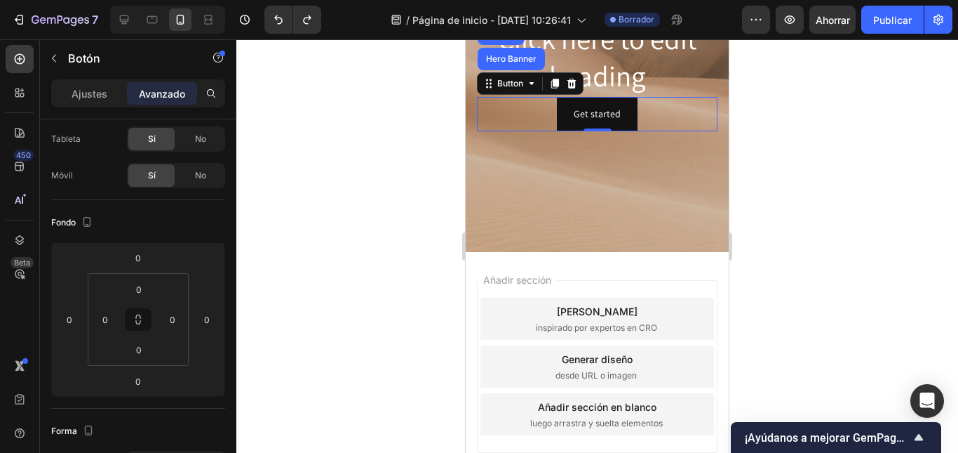
click at [328, 140] on div at bounding box center [597, 245] width 722 height 413
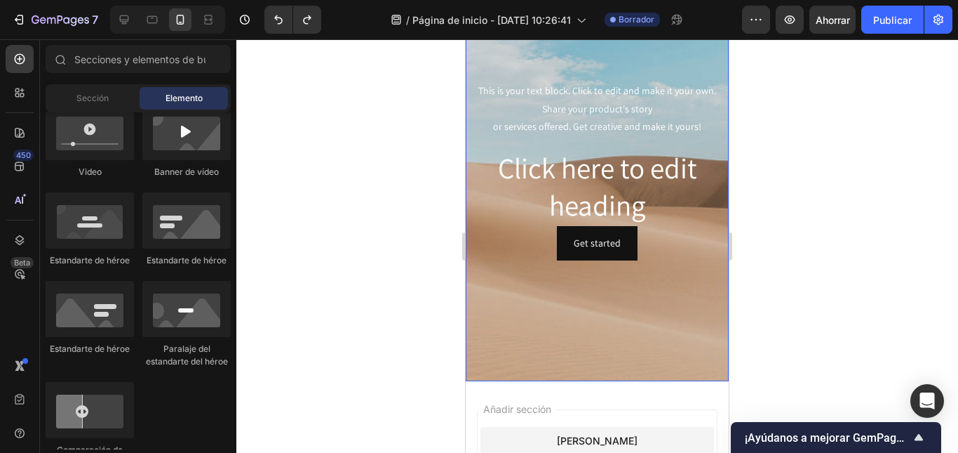
scroll to position [281, 0]
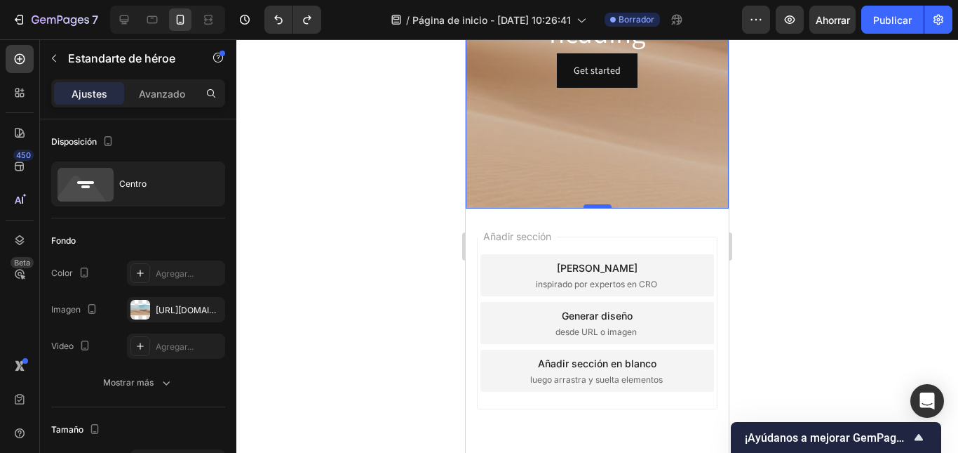
click at [590, 206] on div at bounding box center [598, 206] width 28 height 4
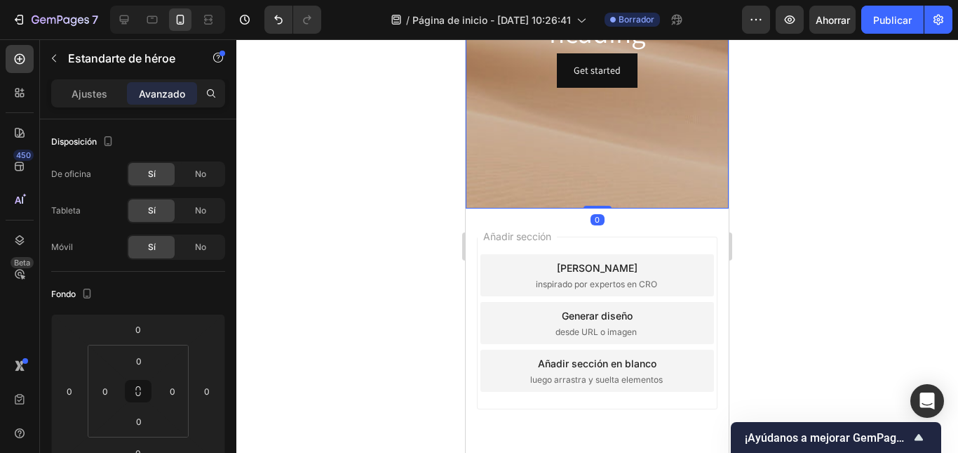
drag, startPoint x: 590, startPoint y: 206, endPoint x: 606, endPoint y: 107, distance: 100.2
drag, startPoint x: 591, startPoint y: 207, endPoint x: 568, endPoint y: 123, distance: 86.6
click at [84, 109] on div "Ajustes Avanzado" at bounding box center [138, 99] width 196 height 40
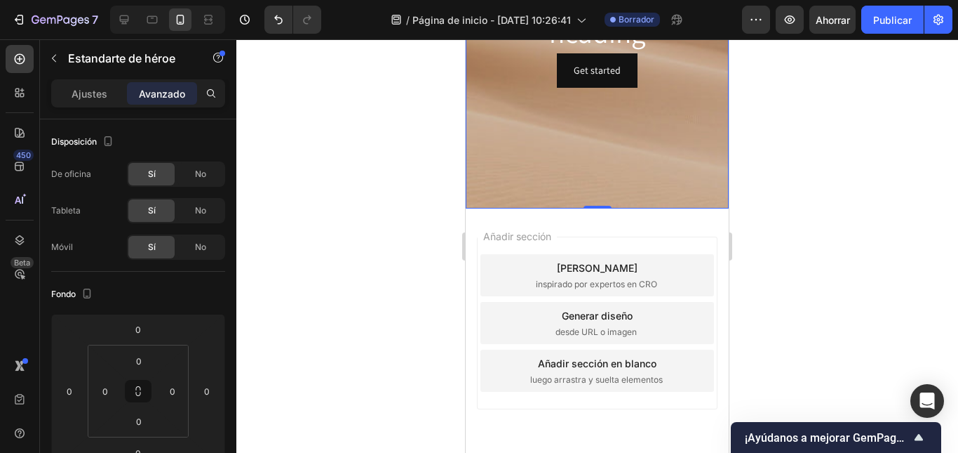
click at [84, 107] on div "Ajustes Avanzado" at bounding box center [138, 93] width 174 height 28
click at [86, 105] on div "Ajustes Avanzado" at bounding box center [138, 93] width 174 height 28
click at [94, 96] on font "Ajustes" at bounding box center [90, 94] width 36 height 12
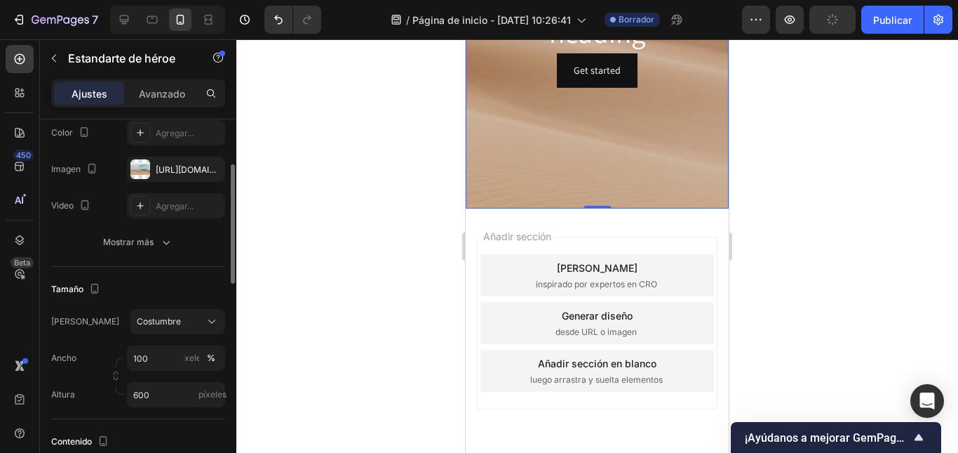
scroll to position [210, 0]
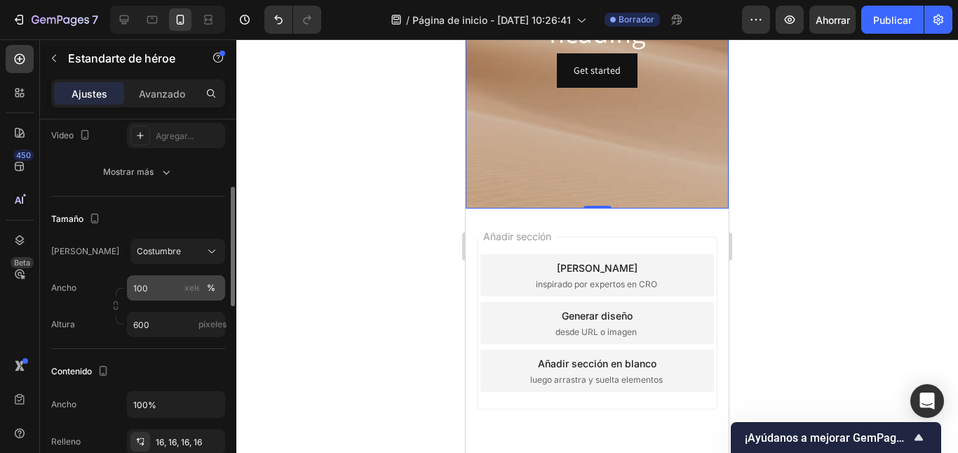
click at [211, 283] on font "%" at bounding box center [211, 287] width 8 height 11
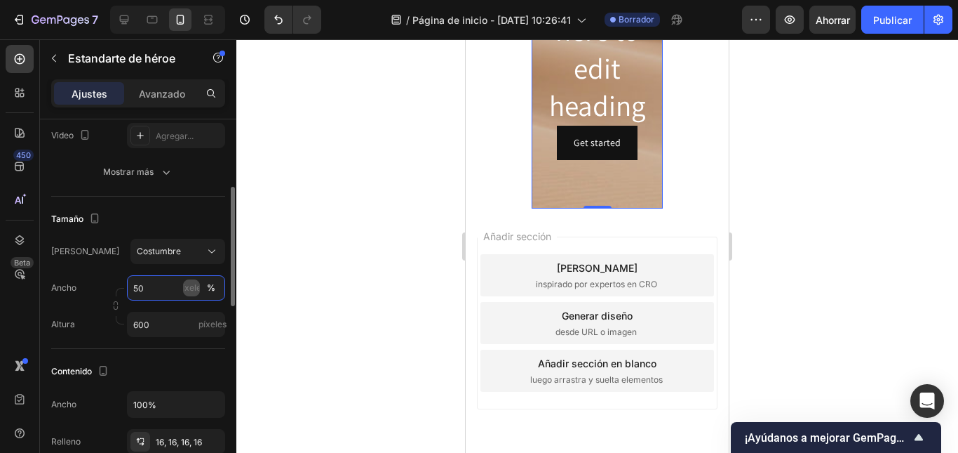
type input "100"
click at [166, 323] on input "600" at bounding box center [176, 324] width 98 height 25
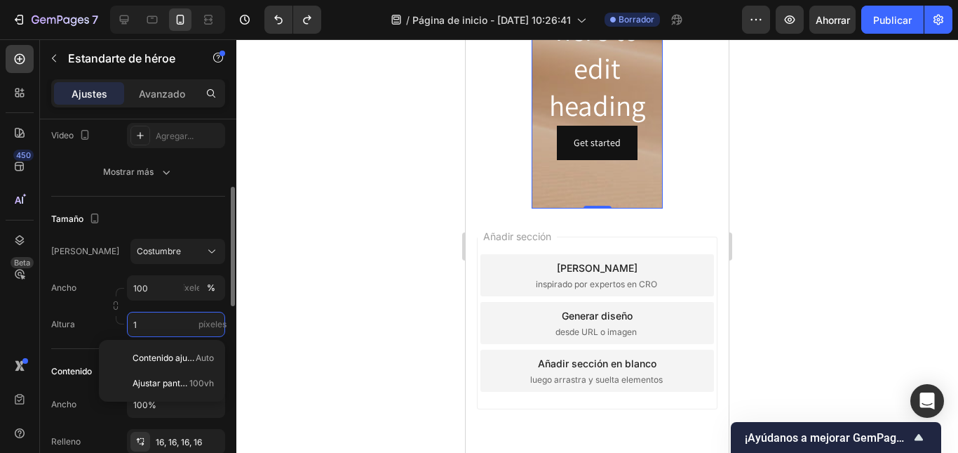
scroll to position [0, 0]
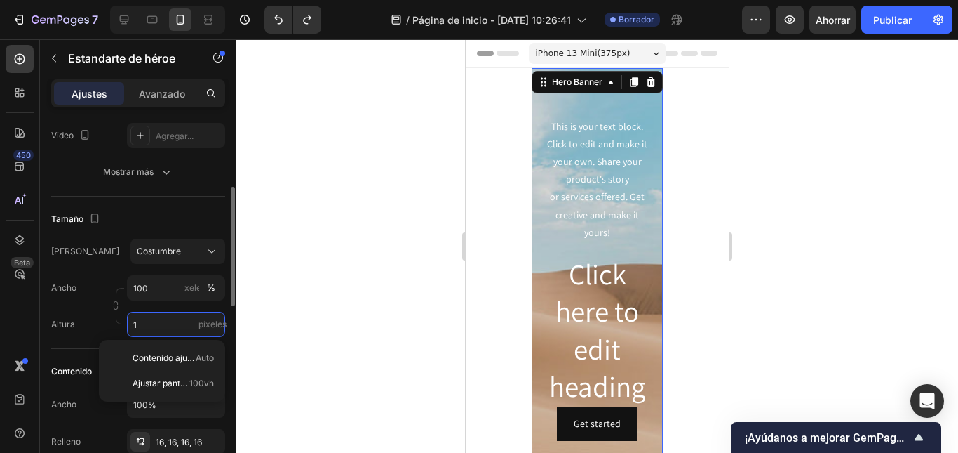
type input "10"
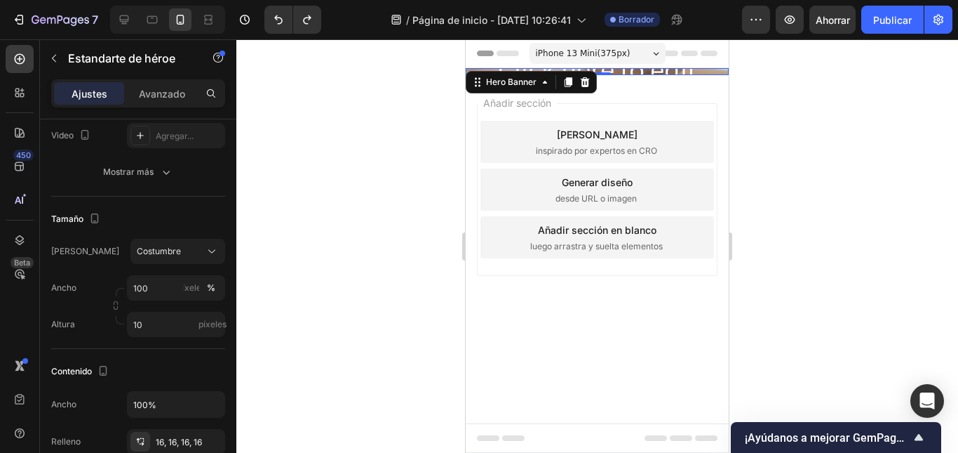
click at [542, 298] on div "Añadir sección Elija plantillas inspirado por expertos en CRO Generar diseño de…" at bounding box center [597, 209] width 263 height 268
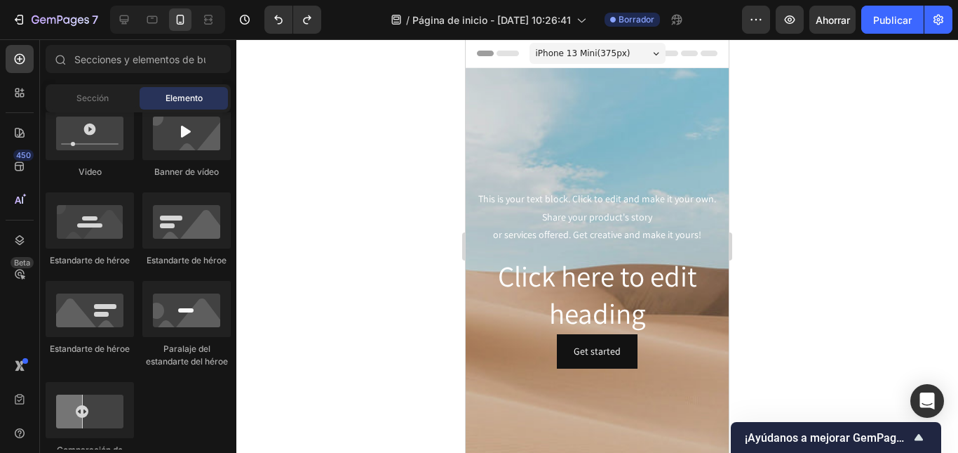
click at [449, 203] on div at bounding box center [597, 245] width 722 height 413
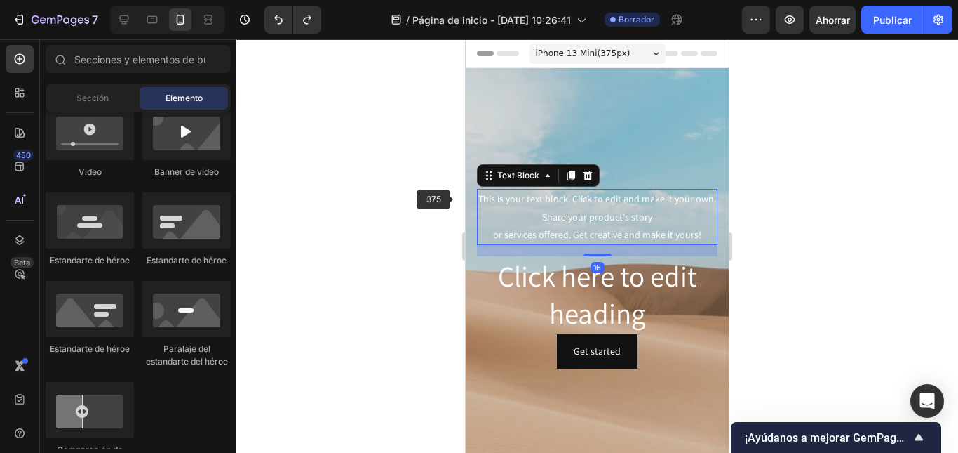
click at [504, 189] on div "This is your text block. Click to edit and make it your own. Share your product…" at bounding box center [597, 217] width 241 height 56
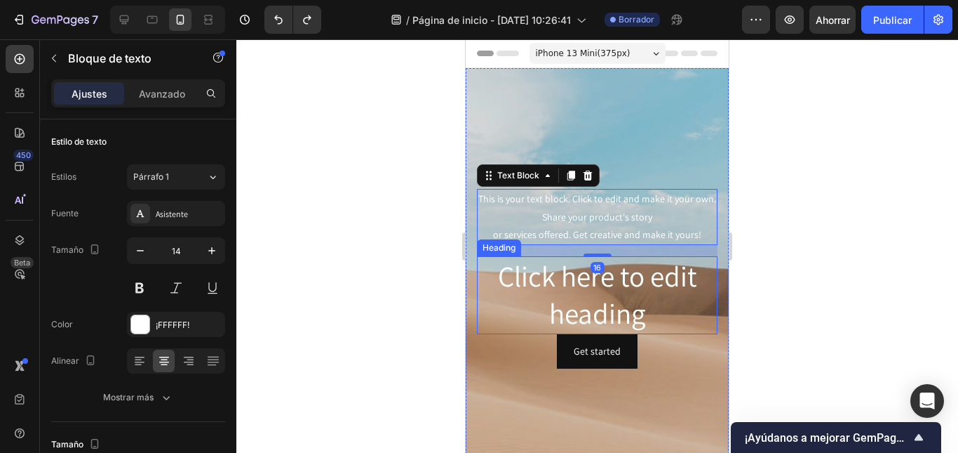
click at [485, 304] on p "Click here to edit heading" at bounding box center [598, 294] width 238 height 75
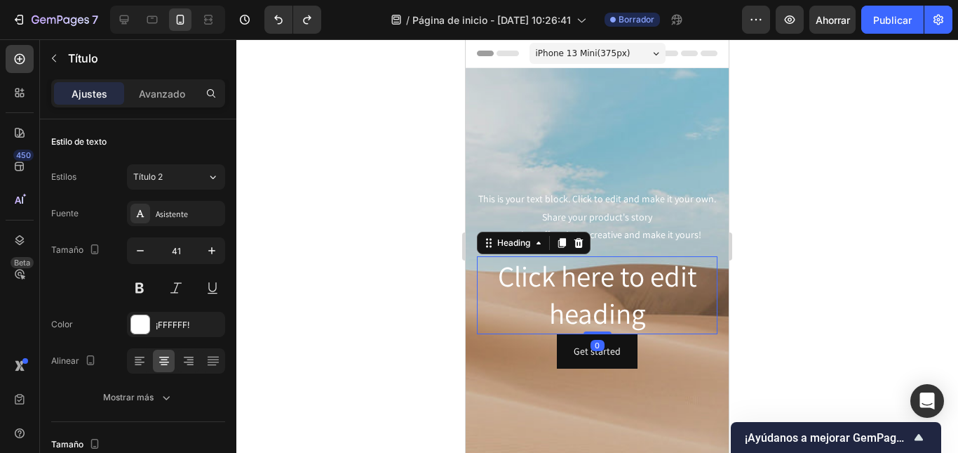
scroll to position [281, 0]
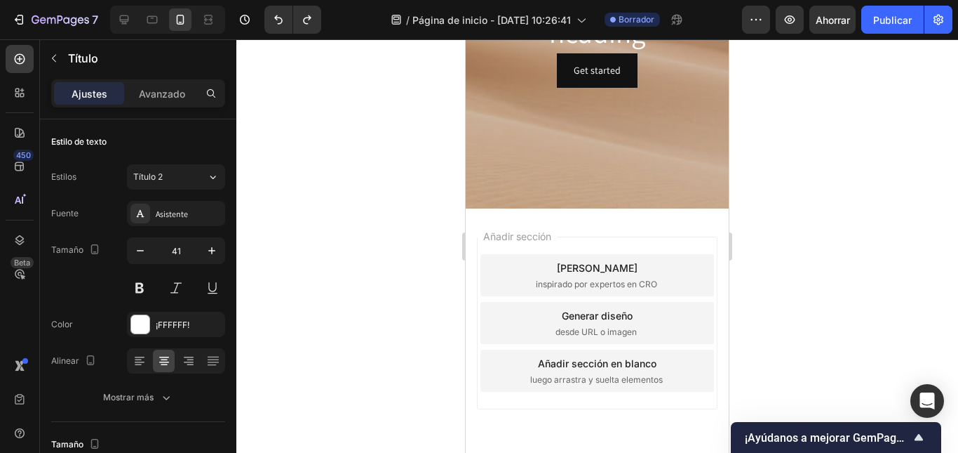
click at [500, 323] on div "Generar diseño desde URL o imagen" at bounding box center [598, 323] width 234 height 42
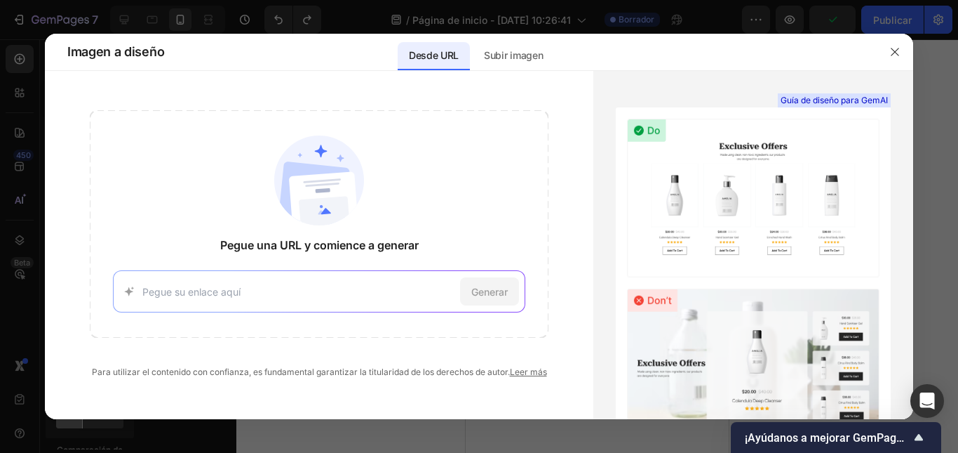
click at [515, 199] on div "Pegue una URL y comience a generar Generar" at bounding box center [319, 223] width 459 height 227
click at [890, 50] on icon "button" at bounding box center [895, 51] width 11 height 11
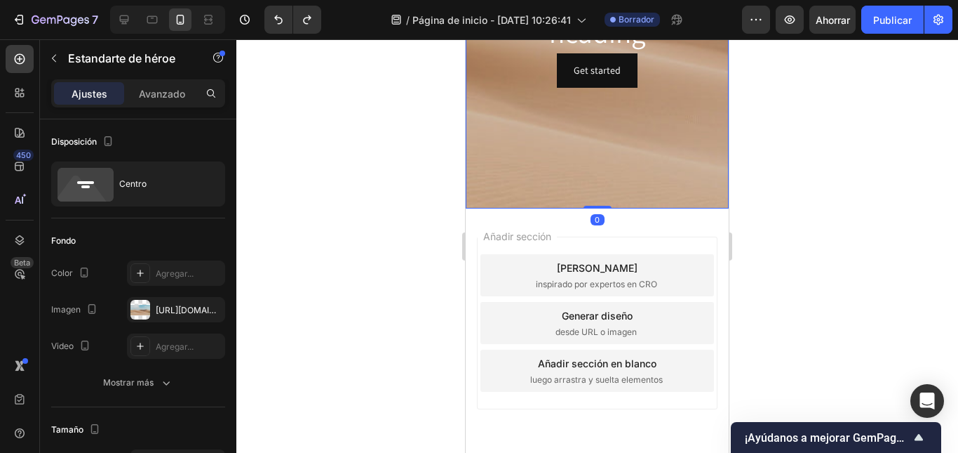
drag, startPoint x: 589, startPoint y: 208, endPoint x: 606, endPoint y: 126, distance: 83.8
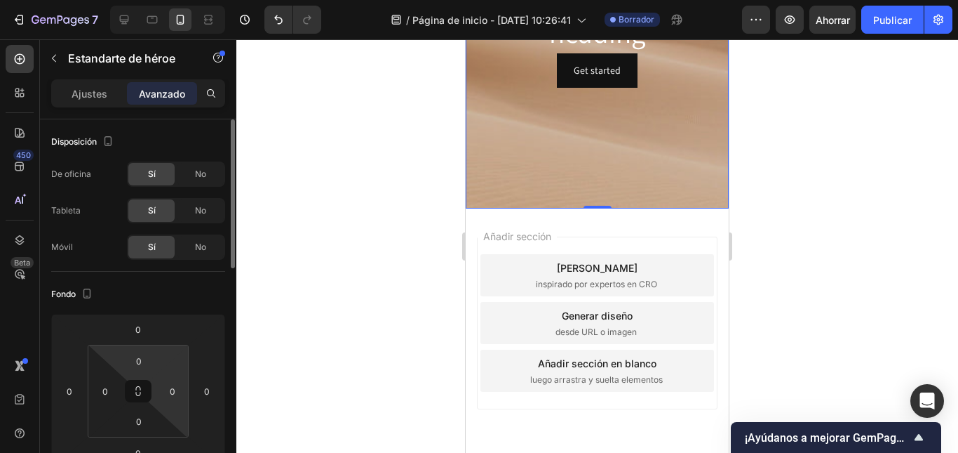
scroll to position [70, 0]
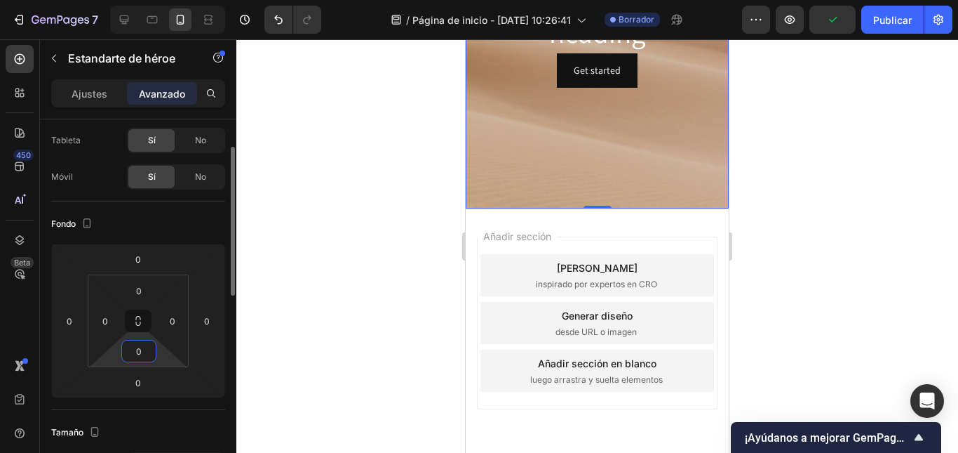
click at [137, 346] on input "0" at bounding box center [139, 350] width 28 height 21
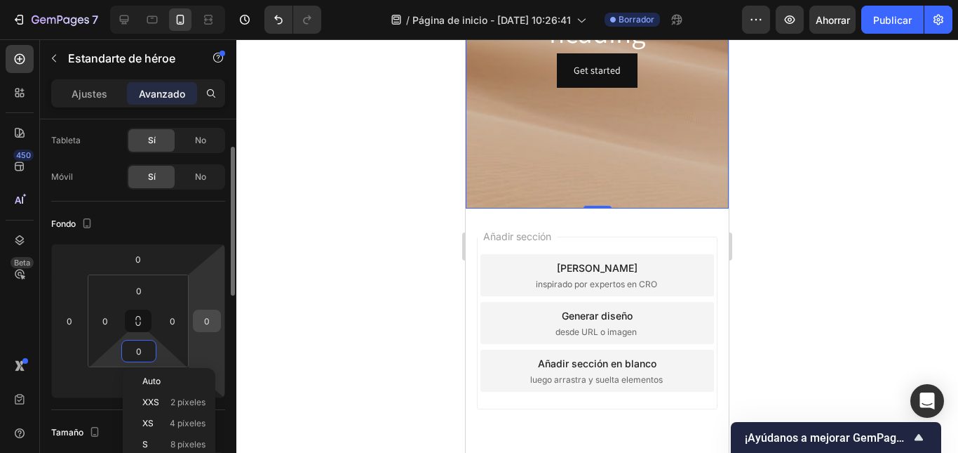
scroll to position [140, 0]
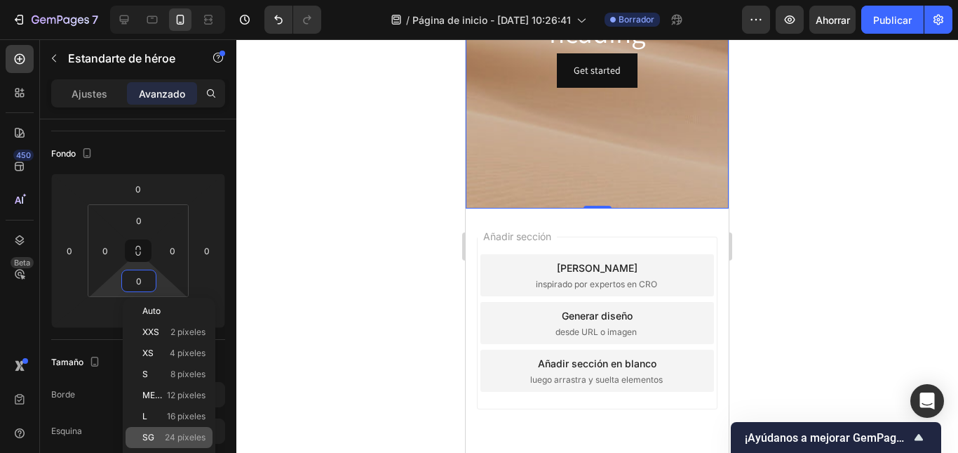
click at [195, 436] on font "24 píxeles" at bounding box center [185, 437] width 41 height 11
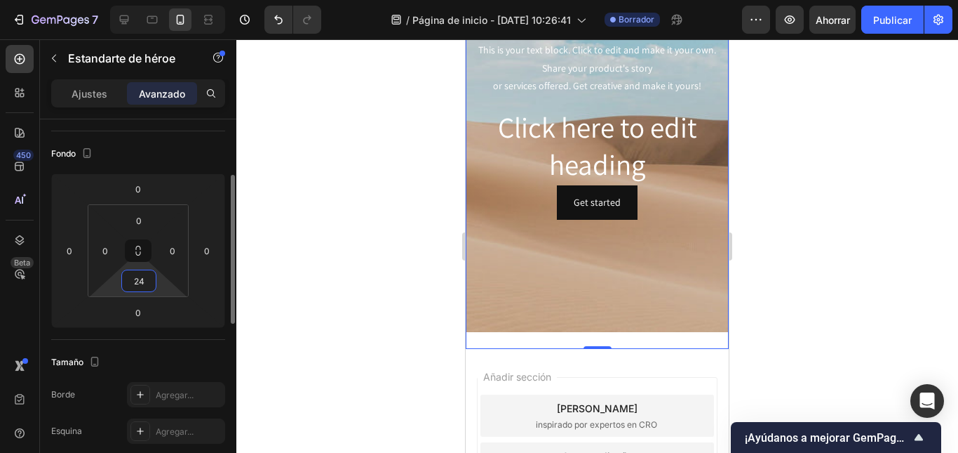
click at [135, 273] on input "24" at bounding box center [139, 280] width 28 height 21
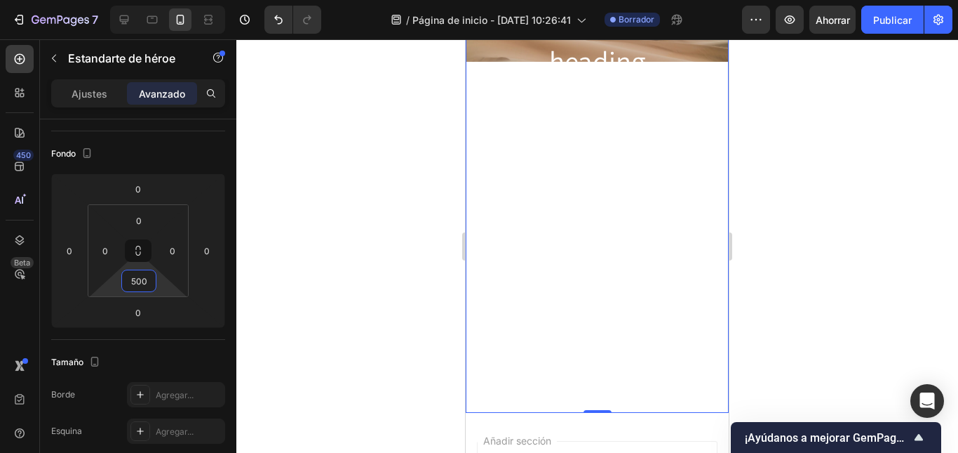
scroll to position [0, 0]
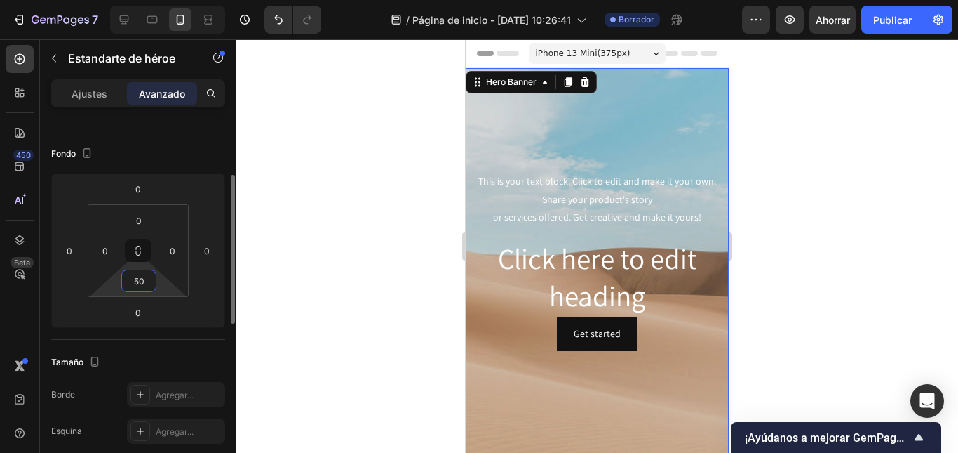
type input "5"
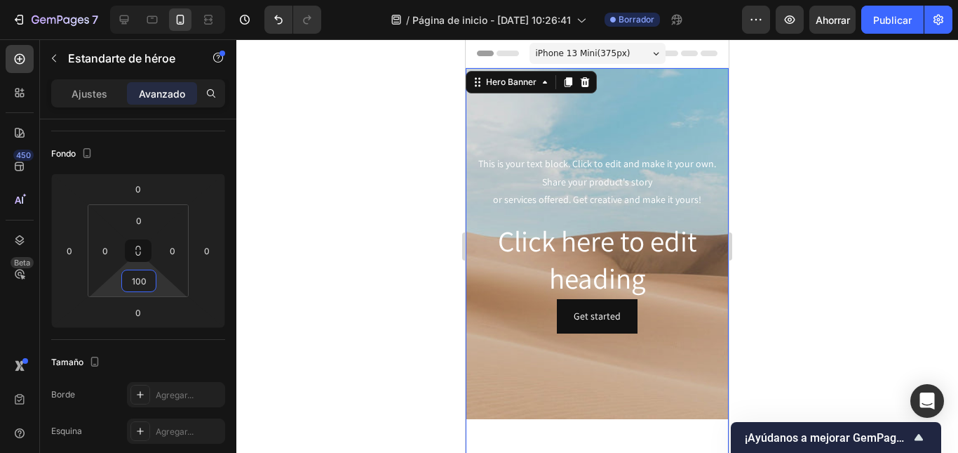
type input "100"
click at [331, 251] on div at bounding box center [597, 245] width 722 height 413
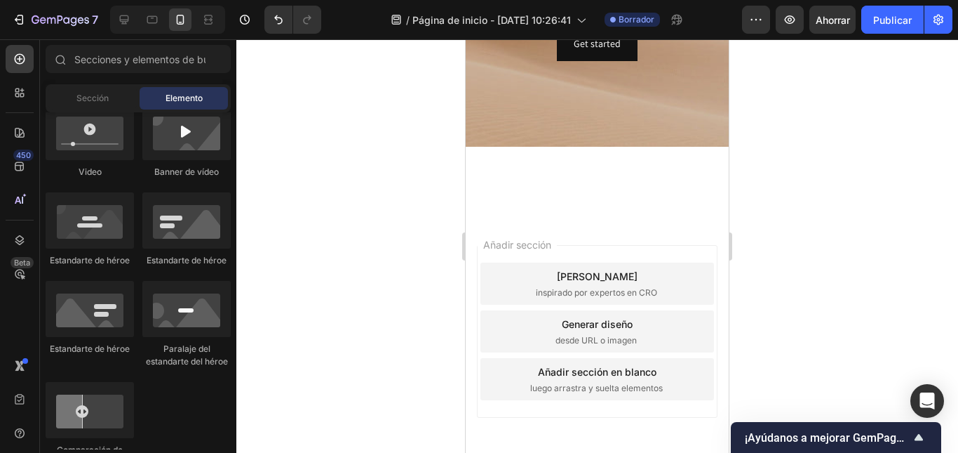
scroll to position [334, 0]
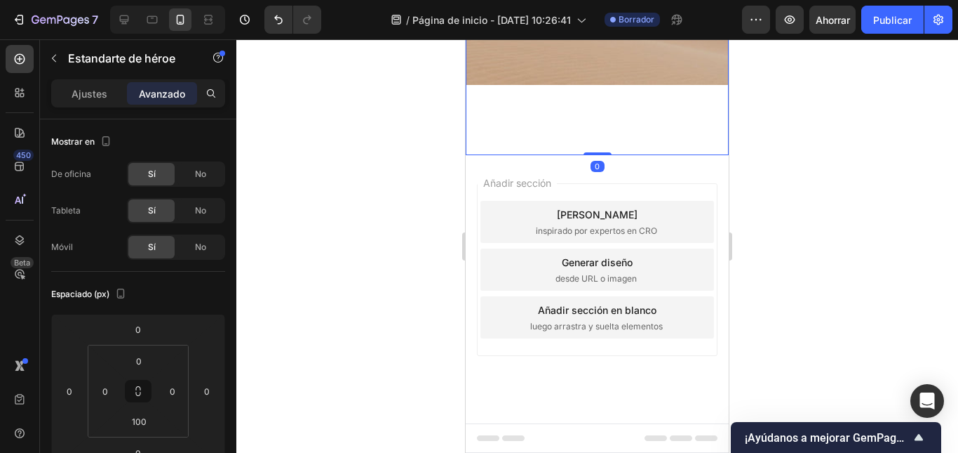
click at [587, 154] on div "iPhone 13 Mini ( 375 px) iPhone 13 Mini iPhone 13 Pro iPhone 11 Pro Max iPhone …" at bounding box center [597, 78] width 263 height 747
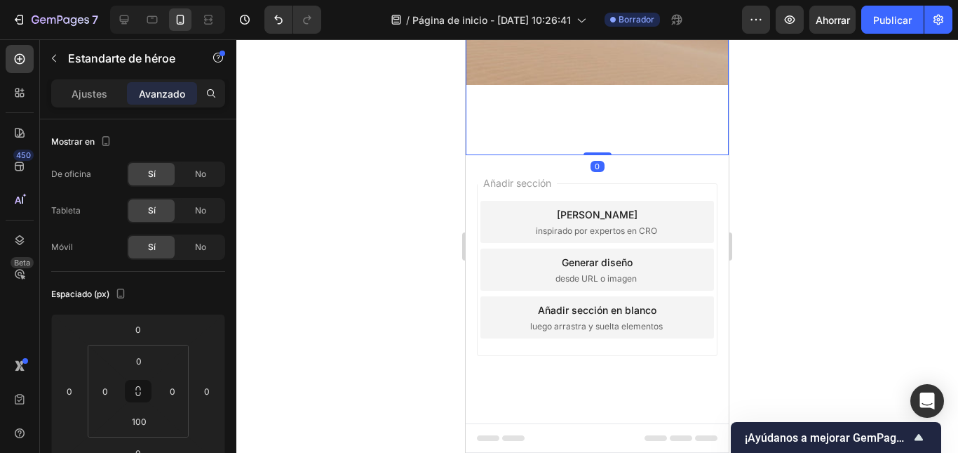
drag, startPoint x: 588, startPoint y: 153, endPoint x: 582, endPoint y: 101, distance: 52.3
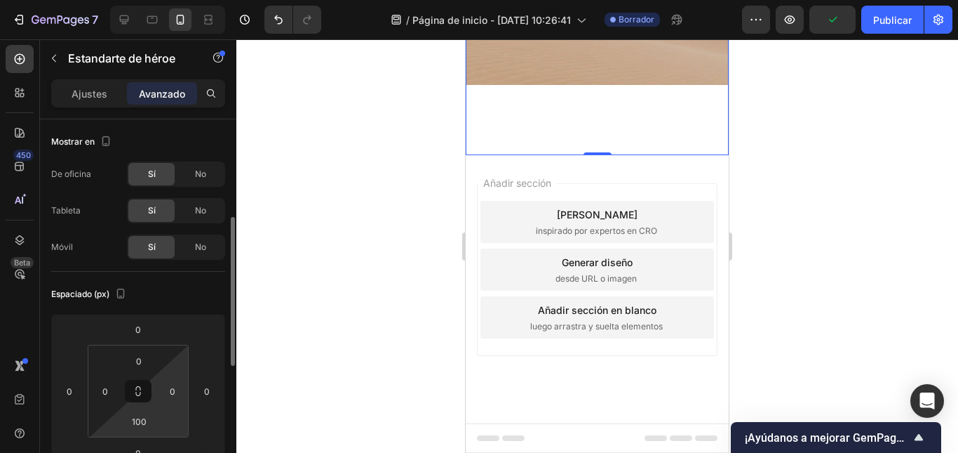
scroll to position [70, 0]
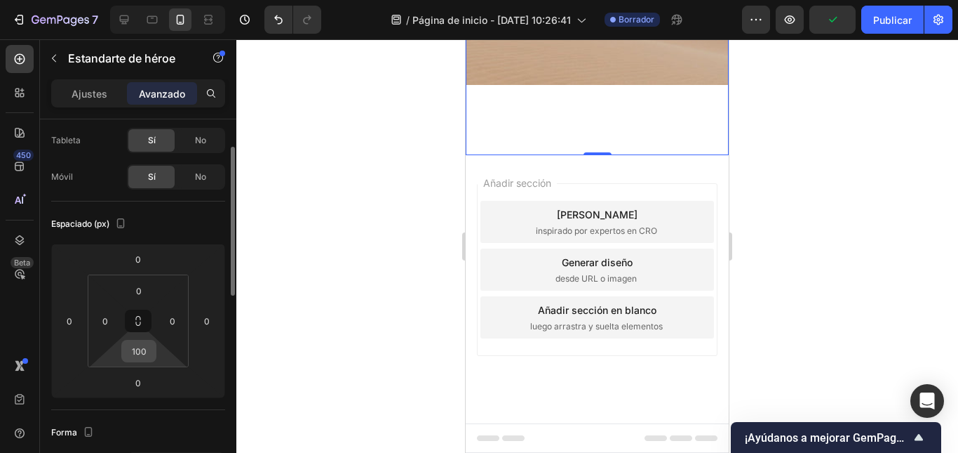
click at [146, 349] on input "100" at bounding box center [139, 350] width 28 height 21
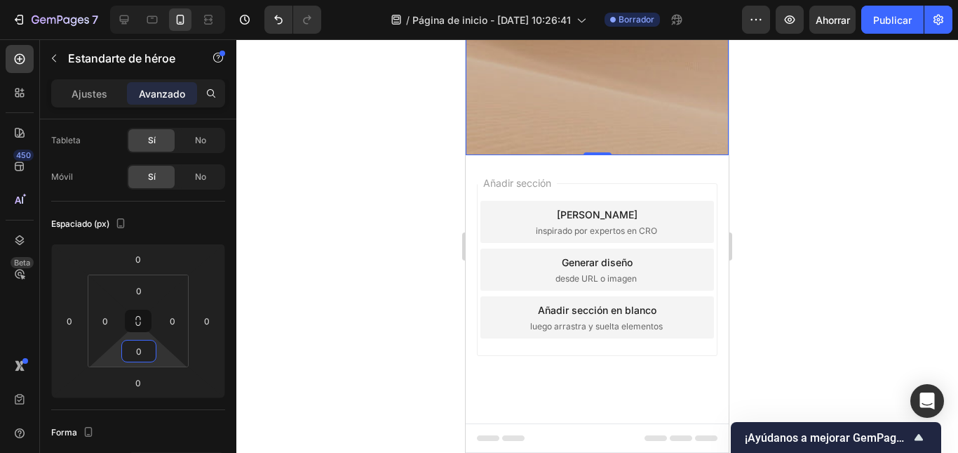
type input "0"
click at [307, 298] on div at bounding box center [597, 245] width 722 height 413
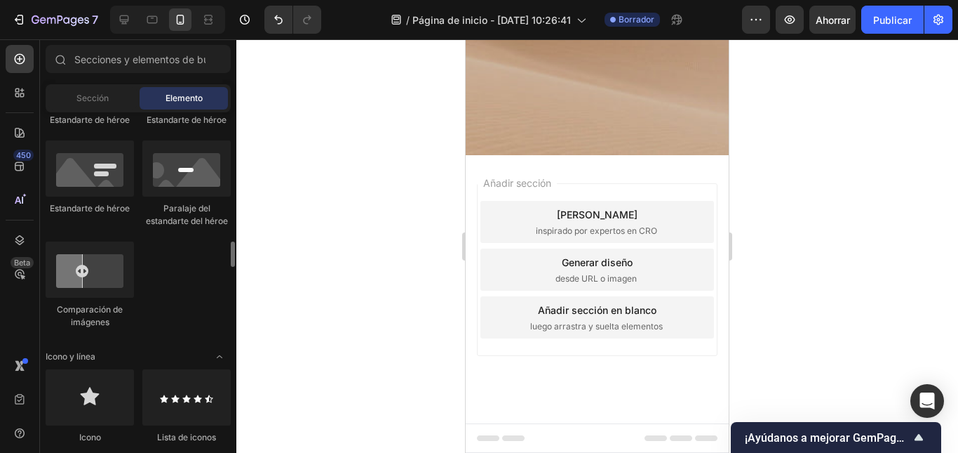
scroll to position [772, 0]
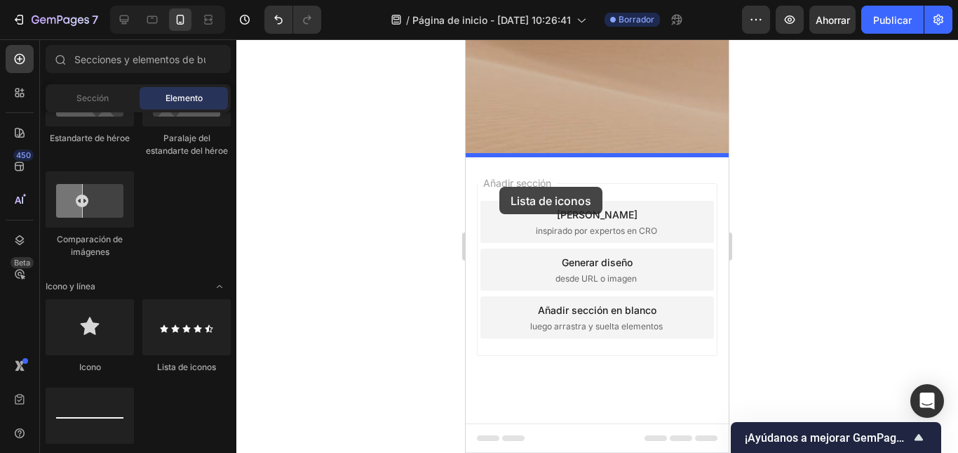
drag, startPoint x: 647, startPoint y: 365, endPoint x: 500, endPoint y: 187, distance: 231.2
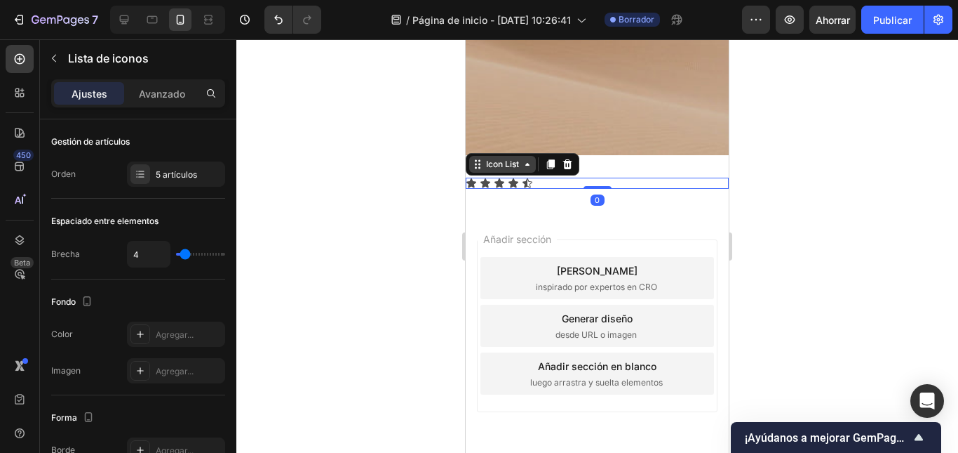
click at [509, 165] on div "Icon List" at bounding box center [502, 164] width 39 height 13
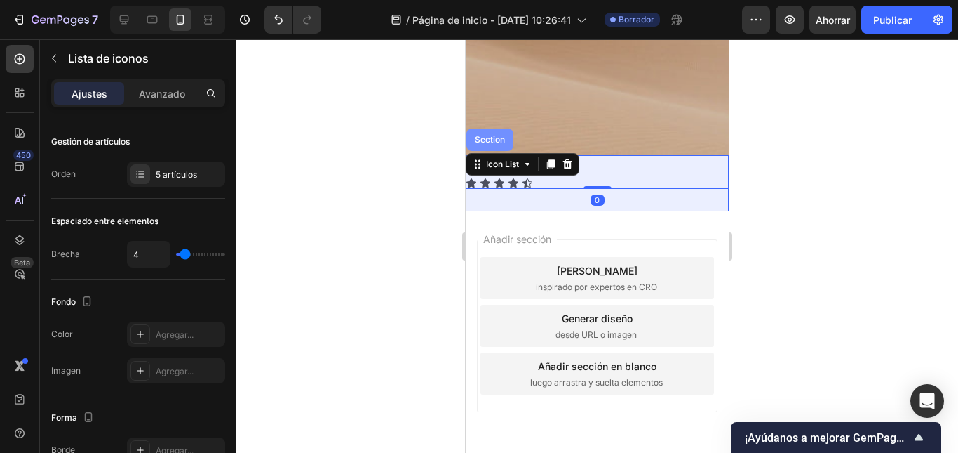
click at [502, 145] on div "Section" at bounding box center [490, 139] width 47 height 22
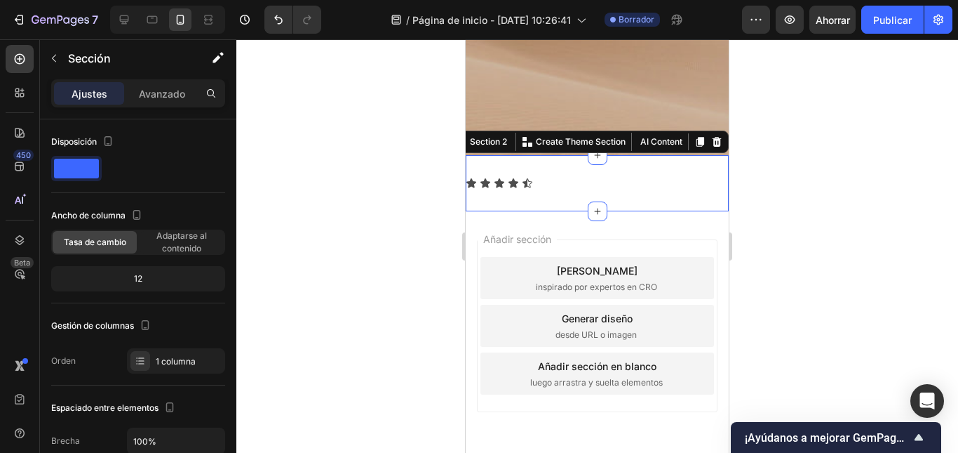
click at [510, 179] on icon at bounding box center [513, 183] width 11 height 11
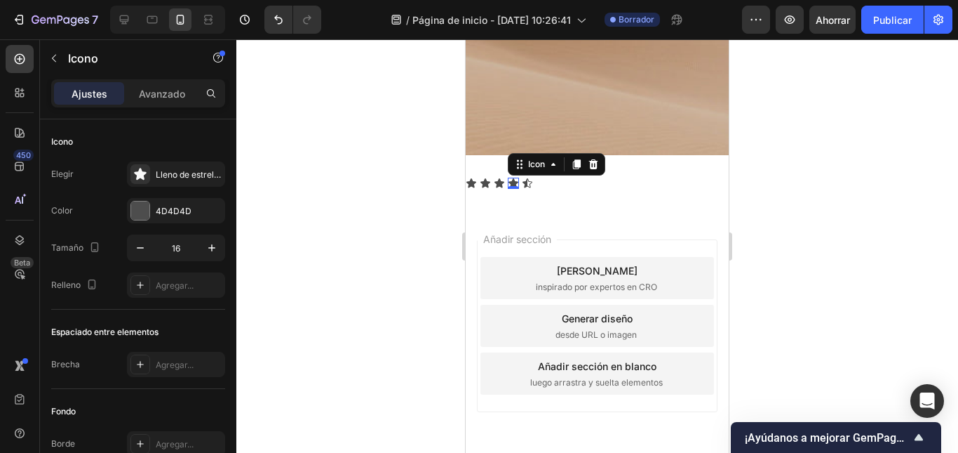
click at [510, 179] on icon at bounding box center [513, 183] width 11 height 11
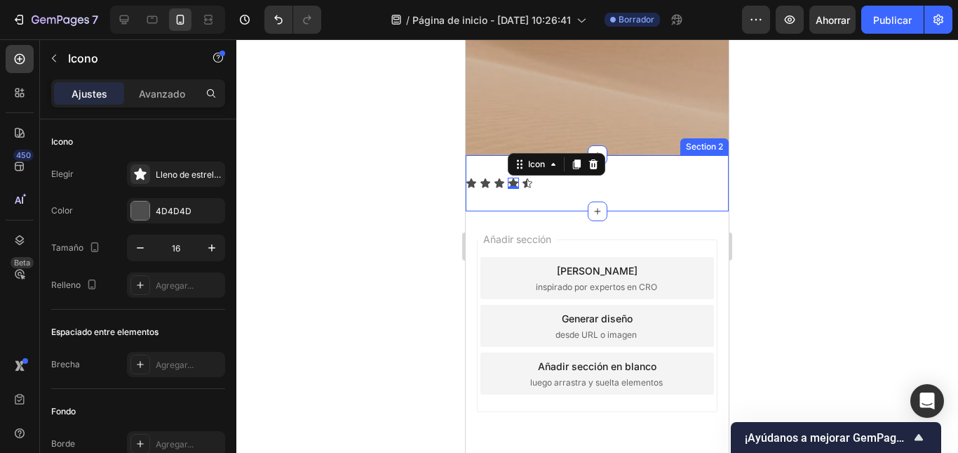
drag, startPoint x: 511, startPoint y: 182, endPoint x: 510, endPoint y: 203, distance: 21.8
click at [510, 203] on div "Icon Icon Icon Icon 0 Icon Icon List Section 2" at bounding box center [597, 183] width 263 height 56
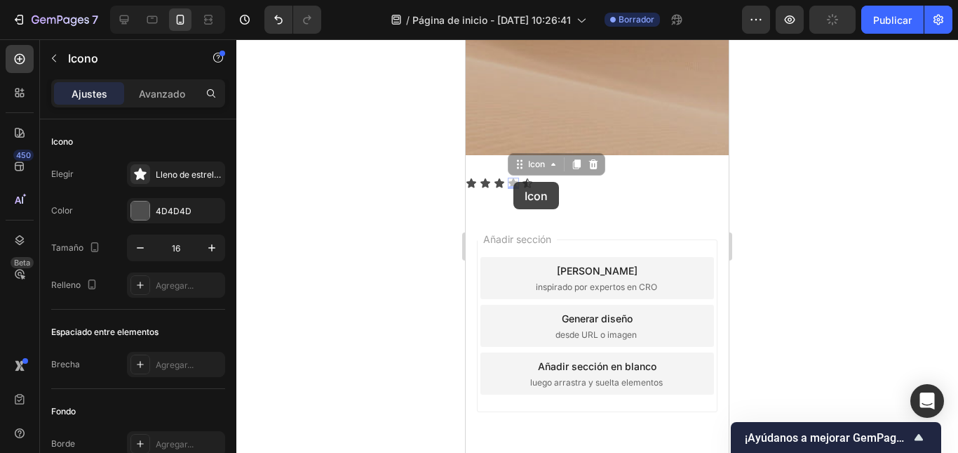
drag, startPoint x: 514, startPoint y: 182, endPoint x: 516, endPoint y: 194, distance: 12.8
click at [516, 194] on div "Icon Icon Icon Icon 0 Icon 0 Icon Icon List Section 2" at bounding box center [597, 183] width 263 height 56
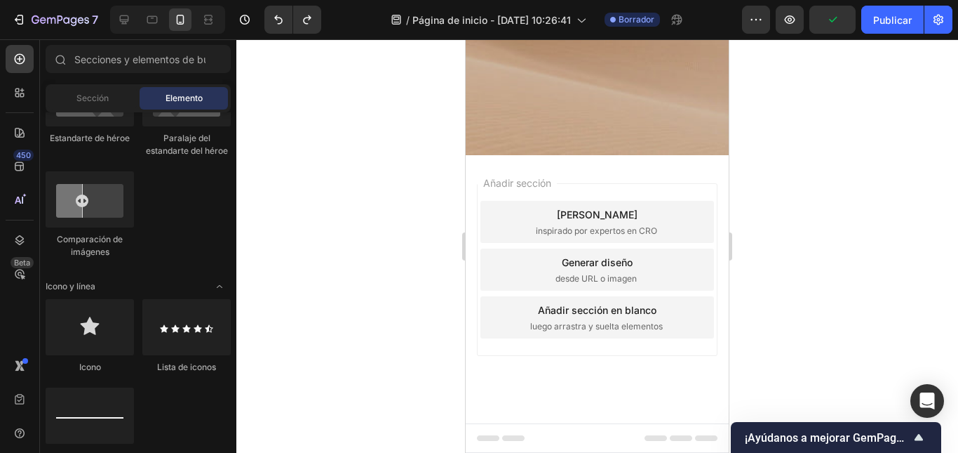
click at [391, 213] on div at bounding box center [597, 245] width 722 height 413
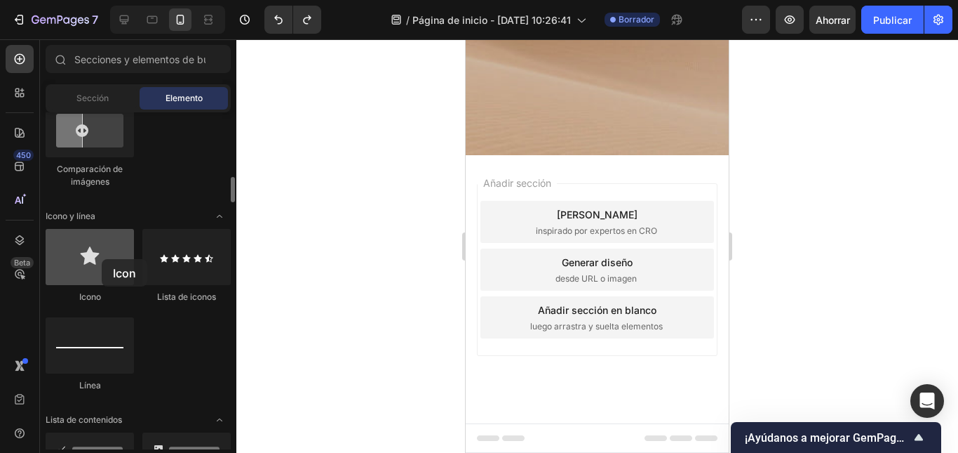
click at [102, 259] on div at bounding box center [90, 257] width 88 height 56
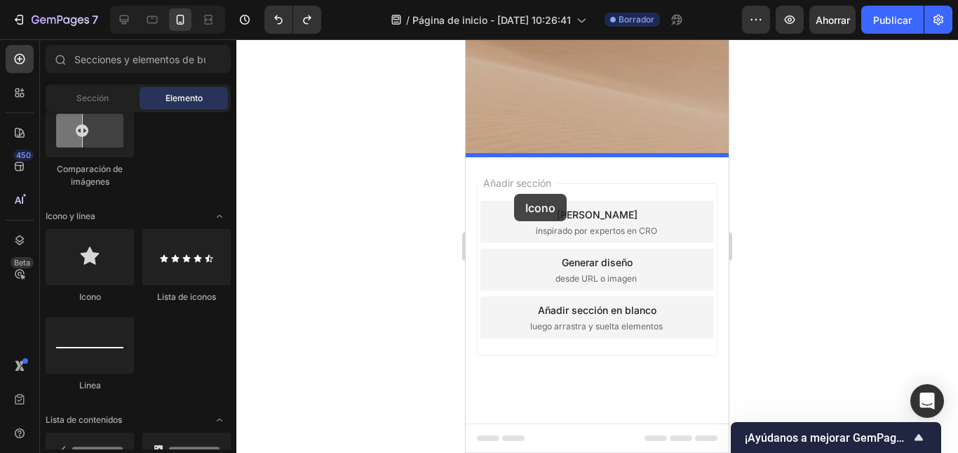
drag, startPoint x: 568, startPoint y: 298, endPoint x: 514, endPoint y: 194, distance: 117.4
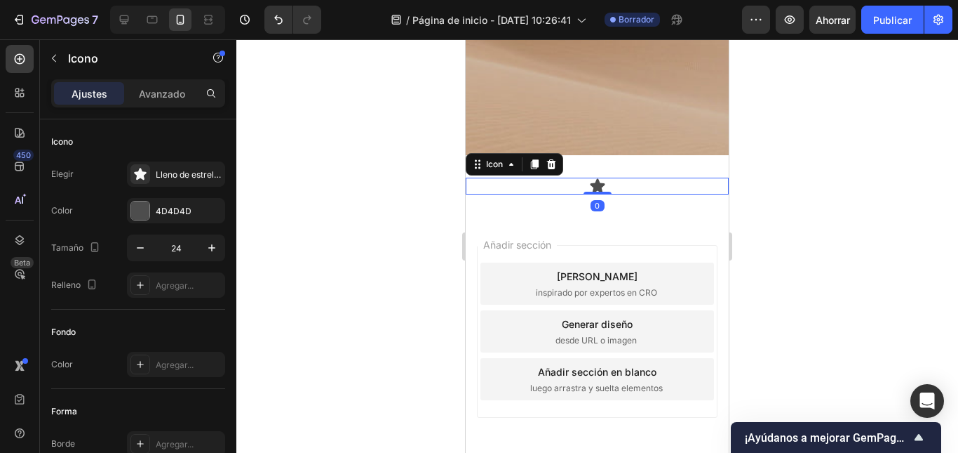
click at [597, 187] on icon at bounding box center [597, 186] width 15 height 14
click at [496, 170] on div "Icon" at bounding box center [494, 164] width 51 height 17
click at [514, 163] on icon at bounding box center [511, 164] width 11 height 11
click at [503, 164] on div "Icon" at bounding box center [494, 164] width 22 height 0
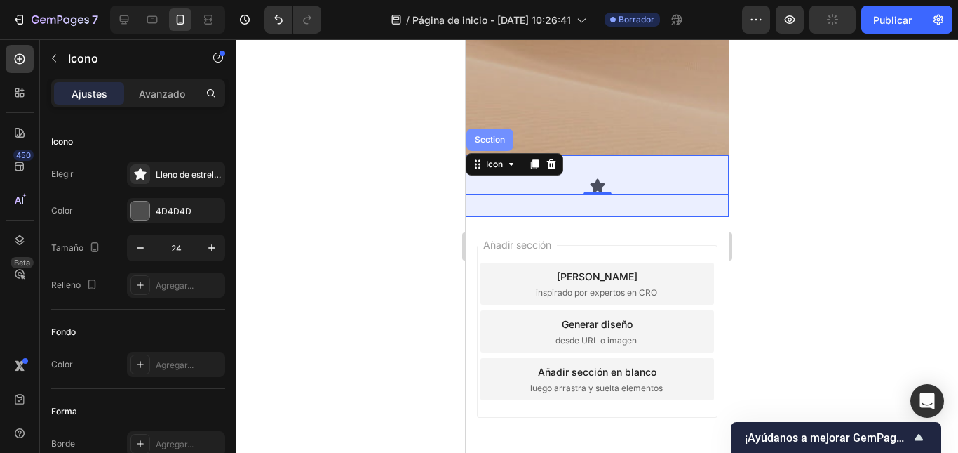
click at [481, 142] on div "Section" at bounding box center [490, 139] width 36 height 8
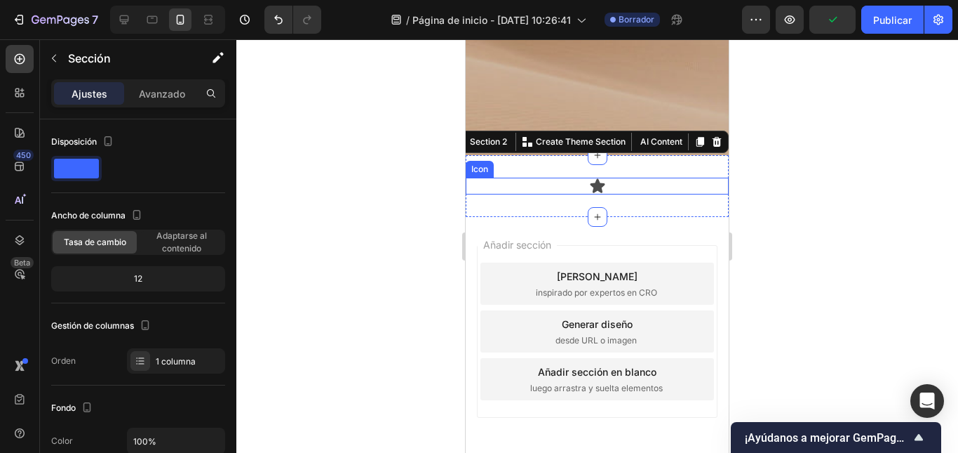
click at [589, 181] on icon at bounding box center [597, 186] width 17 height 17
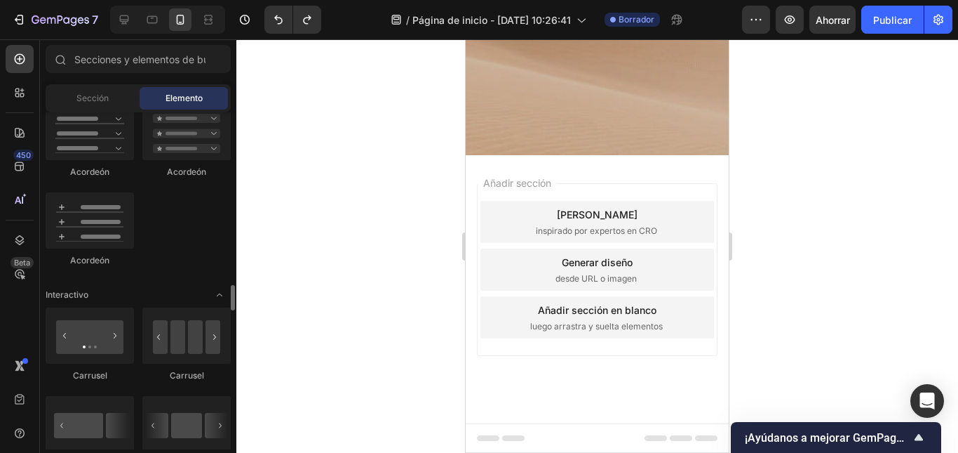
scroll to position [1333, 0]
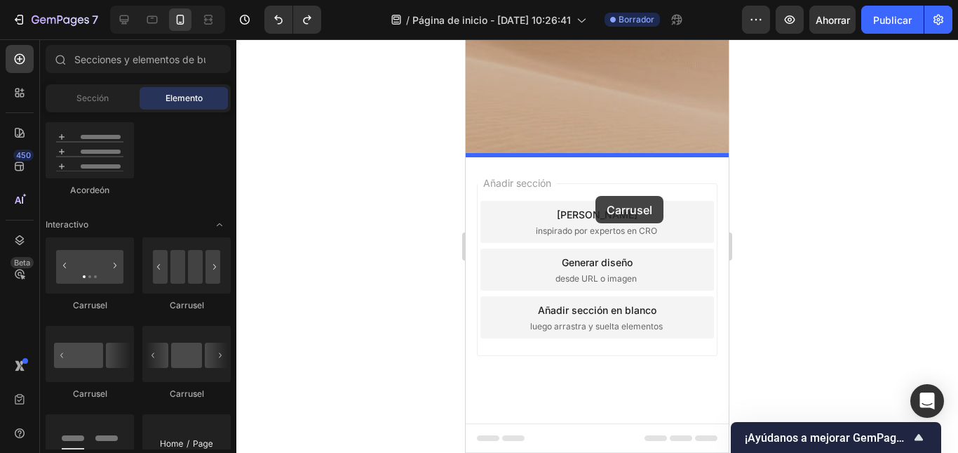
drag, startPoint x: 569, startPoint y: 302, endPoint x: 596, endPoint y: 188, distance: 116.7
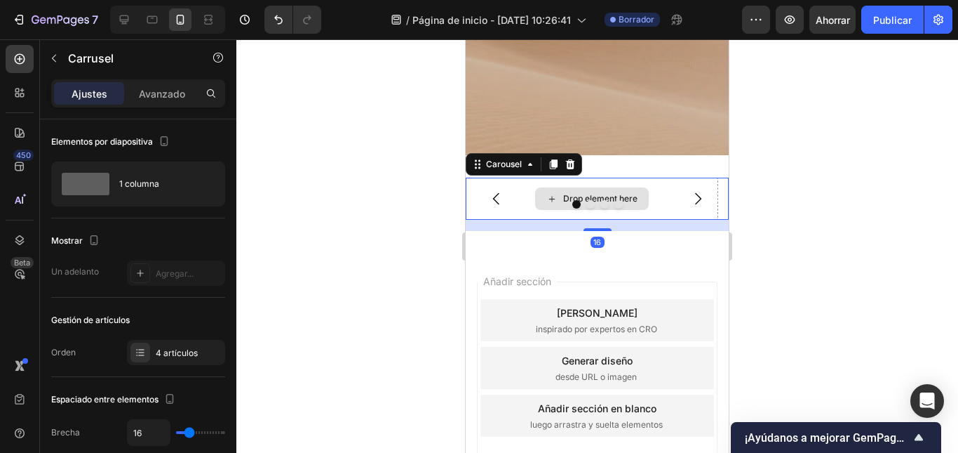
click at [589, 196] on div "Drop element here" at bounding box center [600, 198] width 74 height 11
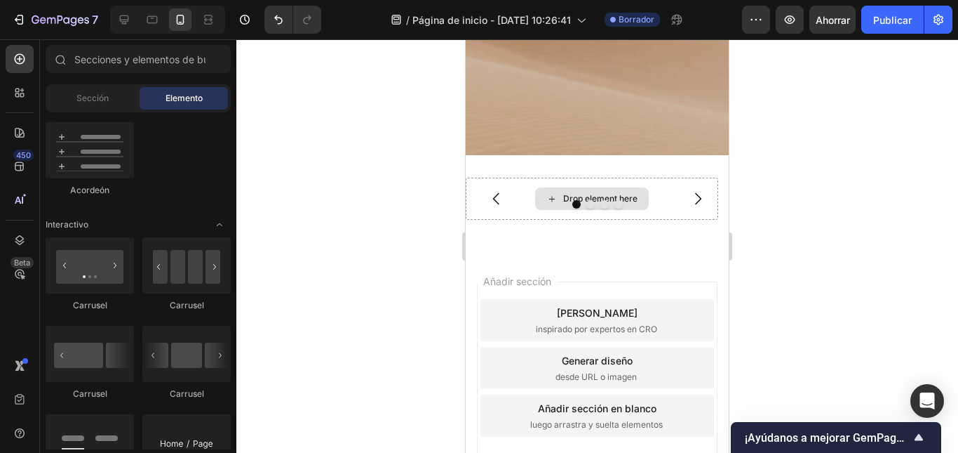
click at [589, 196] on div "Drop element here" at bounding box center [600, 198] width 74 height 11
click at [550, 198] on icon at bounding box center [552, 199] width 11 height 12
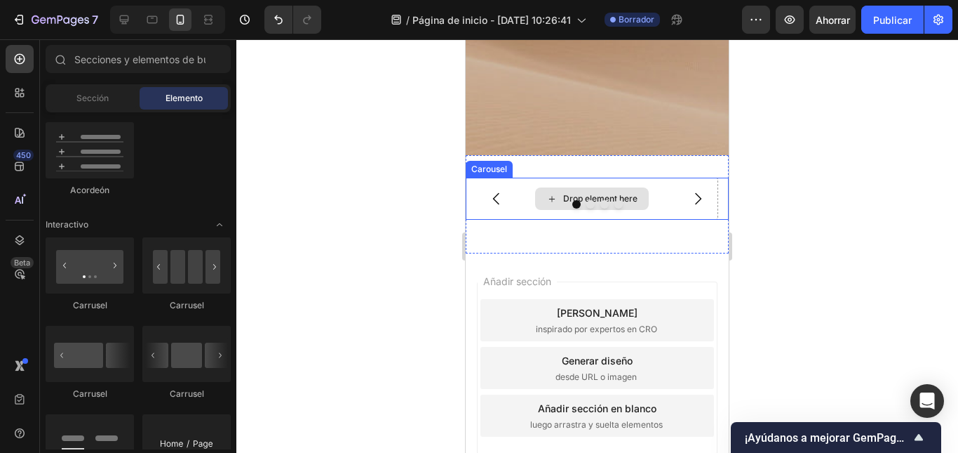
click at [566, 196] on div "Drop element here" at bounding box center [600, 198] width 74 height 11
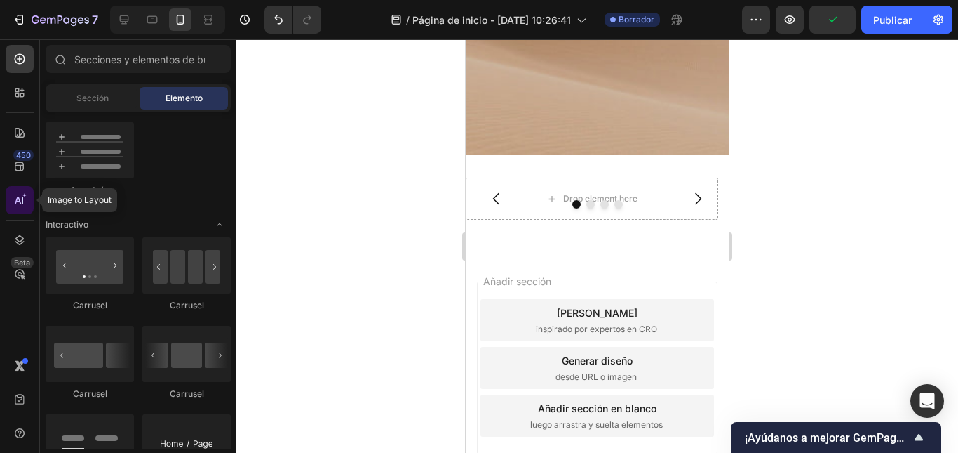
click at [18, 201] on icon at bounding box center [20, 200] width 14 height 14
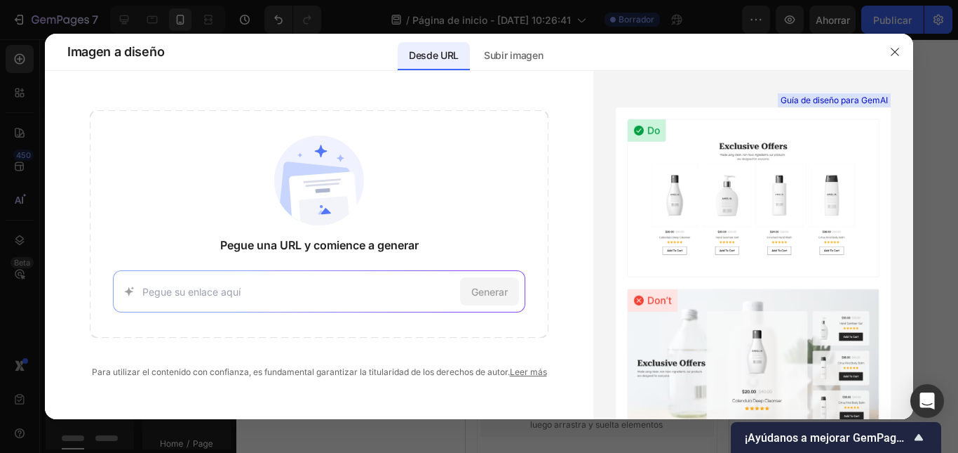
click at [888, 55] on button "button" at bounding box center [895, 52] width 22 height 22
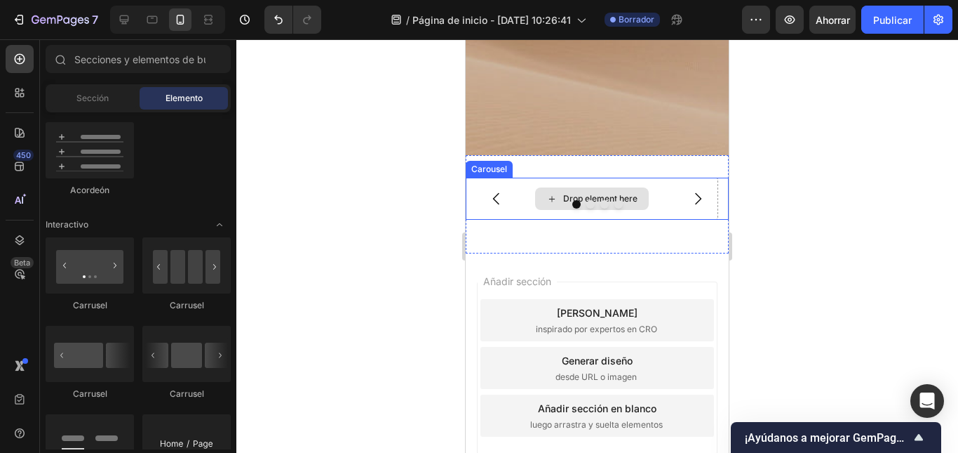
click at [624, 206] on div at bounding box center [597, 204] width 263 height 8
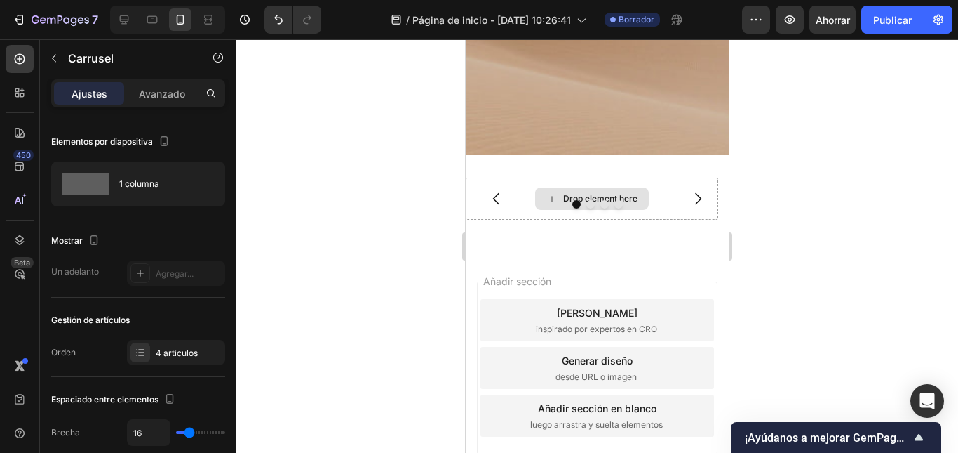
click at [627, 197] on div "Drop element here" at bounding box center [600, 198] width 74 height 11
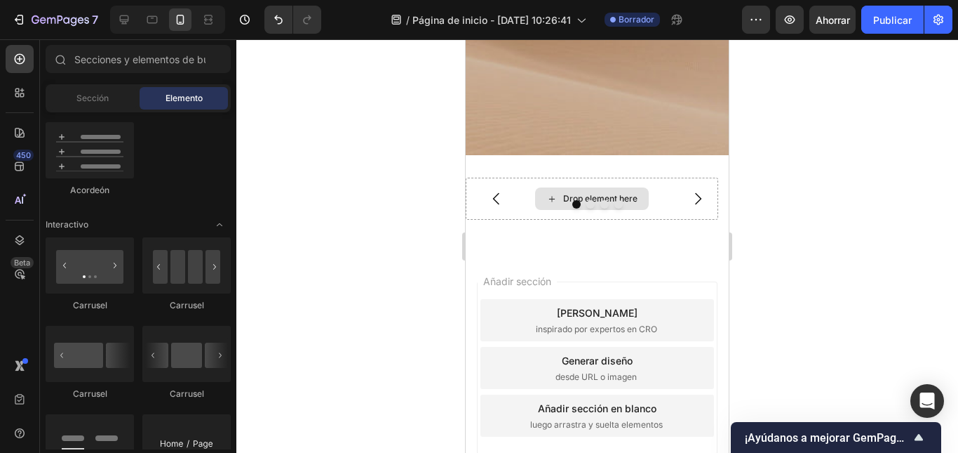
click at [627, 197] on div "Drop element here" at bounding box center [600, 198] width 74 height 11
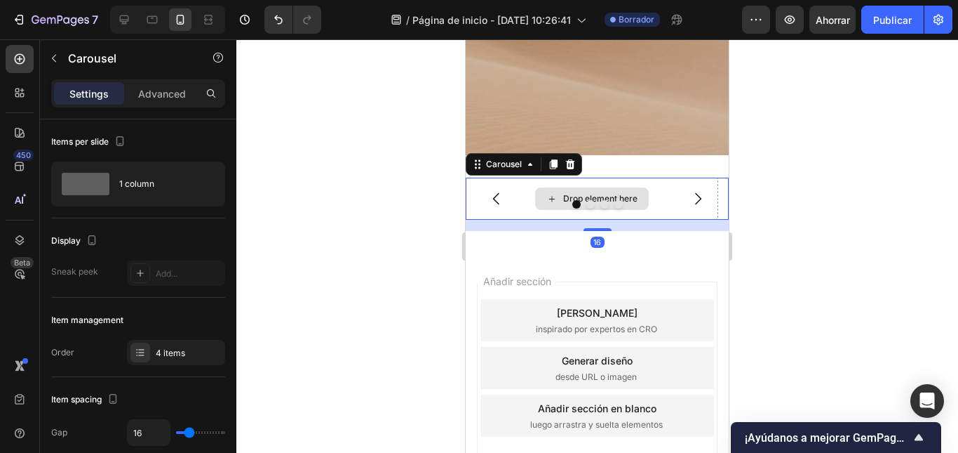
click at [627, 197] on div "Drop element here Drop element here Drop element here Drop element here" at bounding box center [597, 199] width 263 height 42
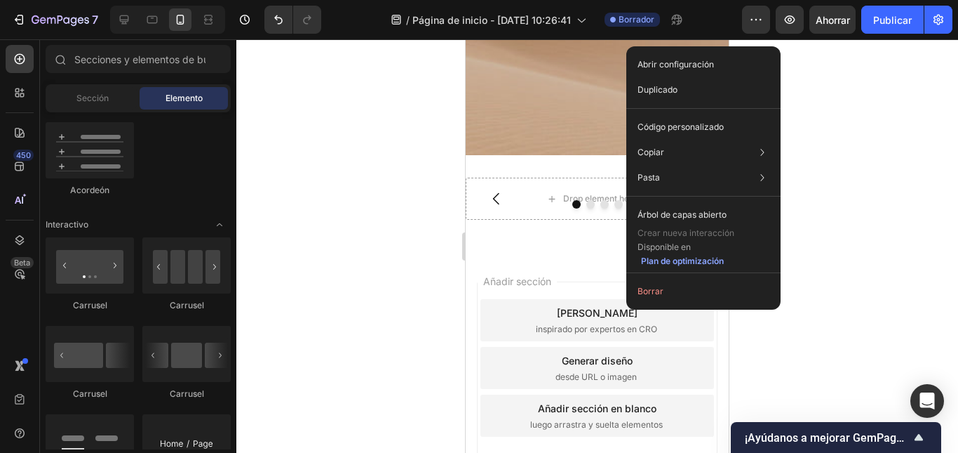
click at [627, 196] on div at bounding box center [704, 196] width 154 height 1
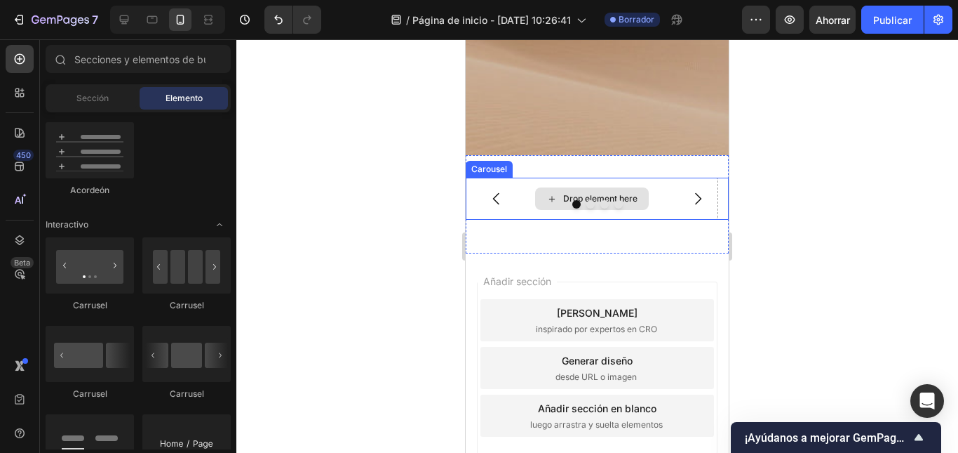
click at [620, 193] on div "Drop element here" at bounding box center [600, 198] width 74 height 11
click at [690, 194] on icon "Carousel Next Arrow" at bounding box center [698, 198] width 17 height 17
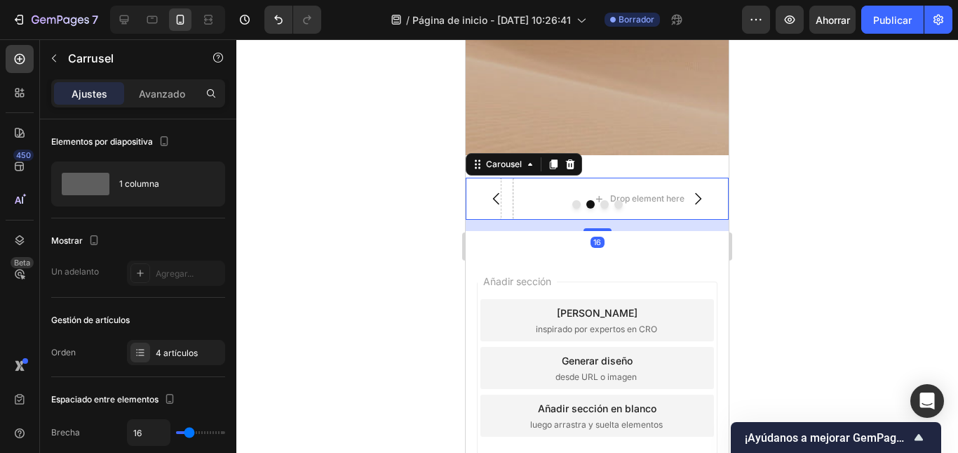
click at [690, 194] on icon "Carousel Next Arrow" at bounding box center [698, 198] width 17 height 17
click at [503, 192] on icon "Carousel Back Arrow" at bounding box center [496, 198] width 17 height 17
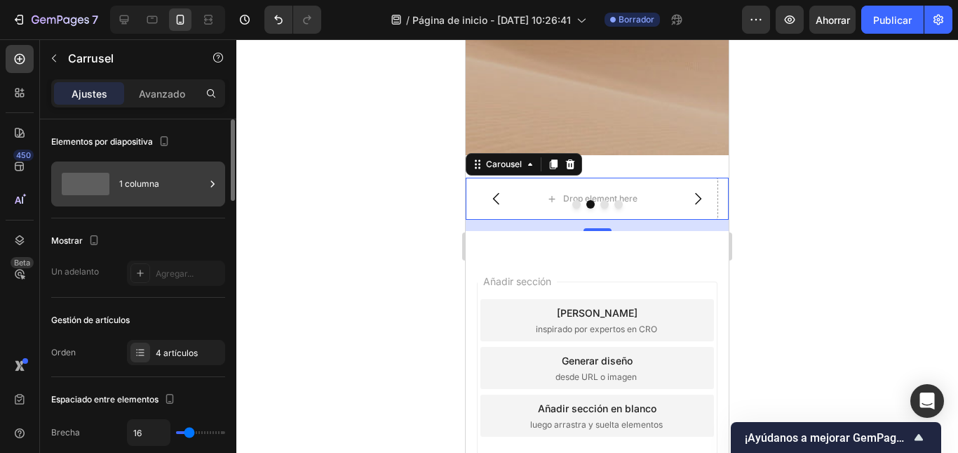
click at [140, 180] on font "1 columna" at bounding box center [139, 183] width 40 height 11
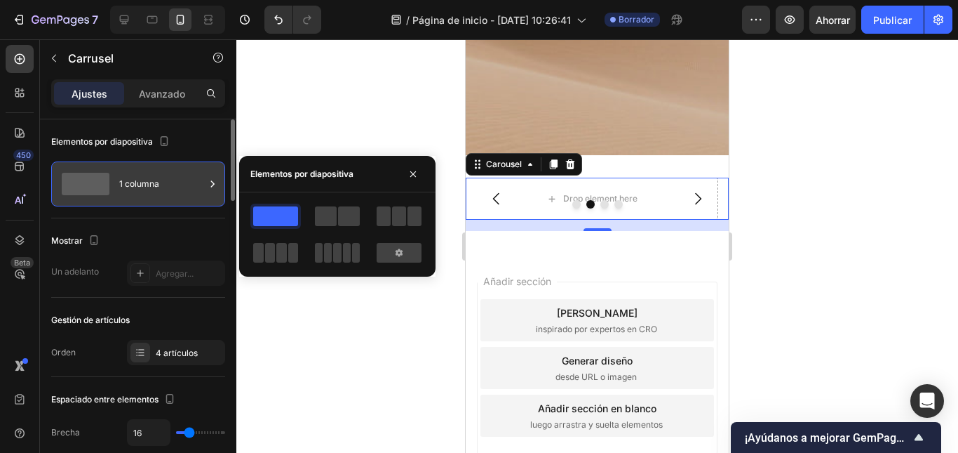
click at [140, 180] on font "1 columna" at bounding box center [139, 183] width 40 height 11
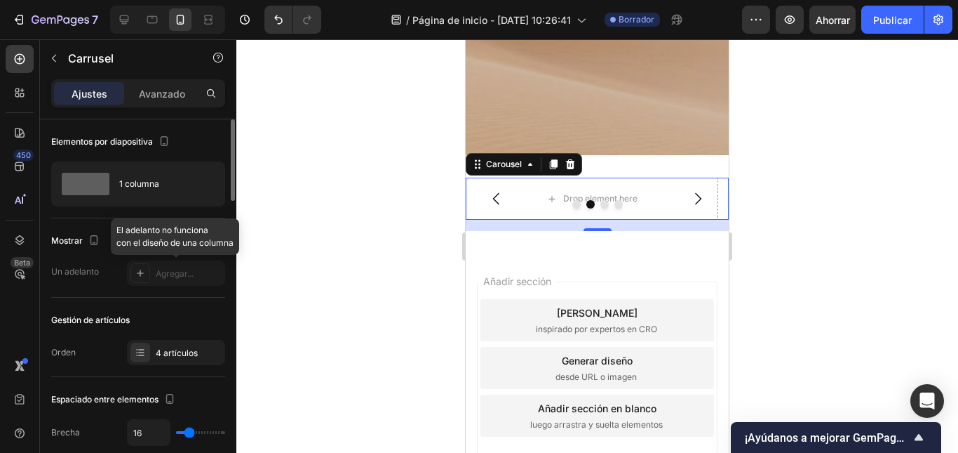
scroll to position [70, 0]
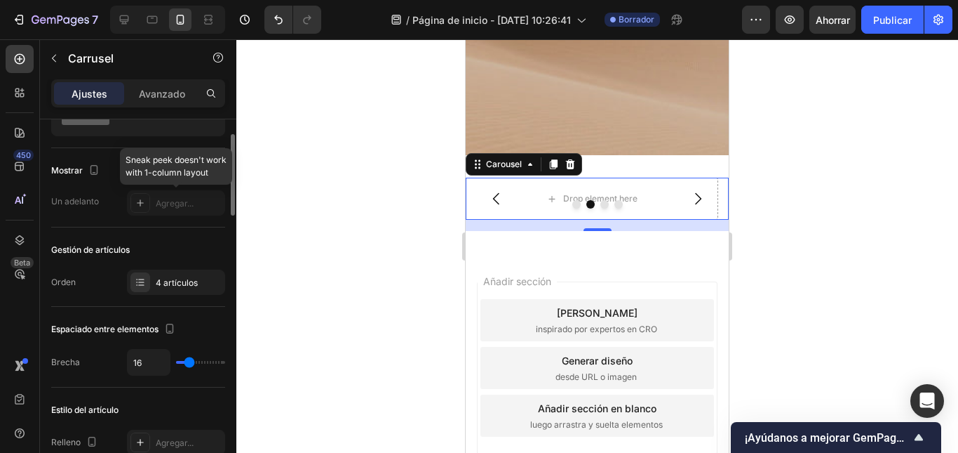
click at [140, 196] on div at bounding box center [176, 202] width 98 height 25
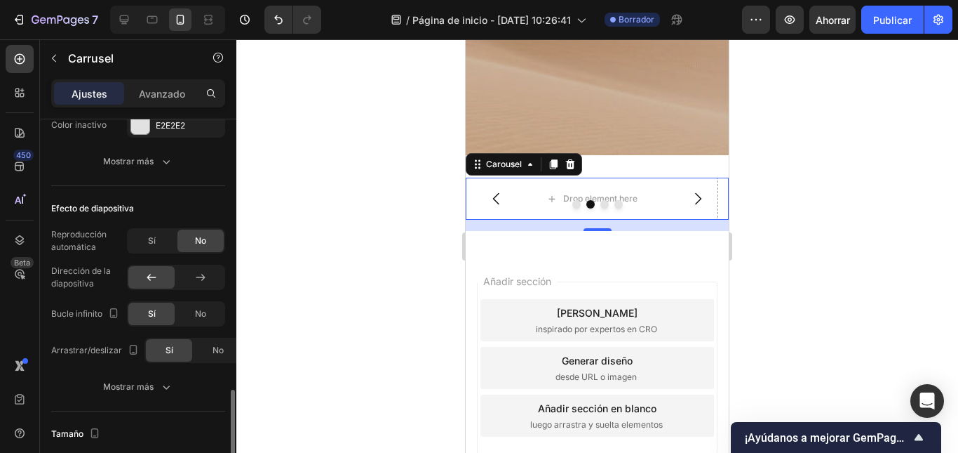
scroll to position [912, 0]
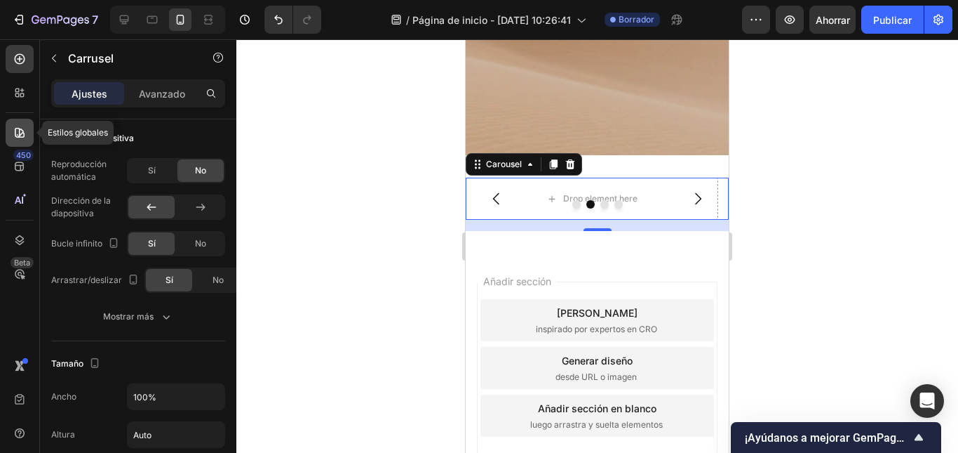
click at [23, 137] on icon at bounding box center [20, 133] width 10 height 10
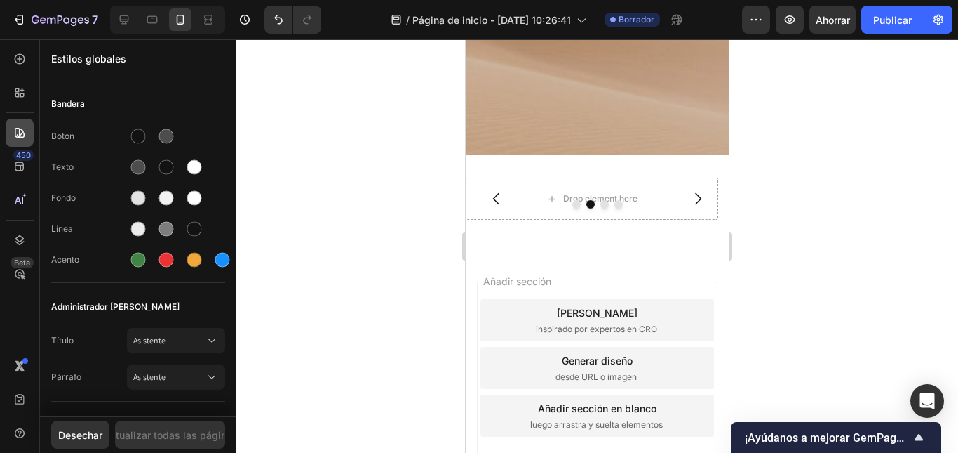
click at [23, 137] on icon at bounding box center [20, 133] width 10 height 10
click at [19, 235] on icon at bounding box center [20, 240] width 14 height 14
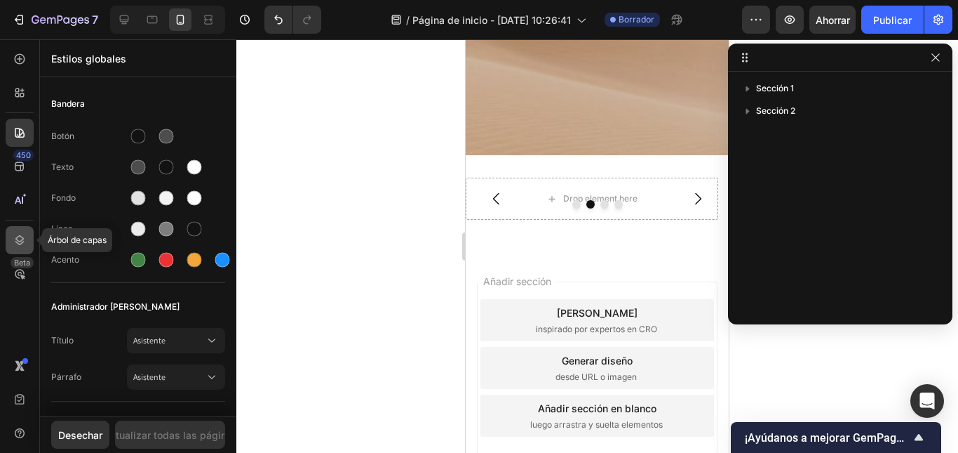
click at [20, 235] on icon at bounding box center [20, 240] width 14 height 14
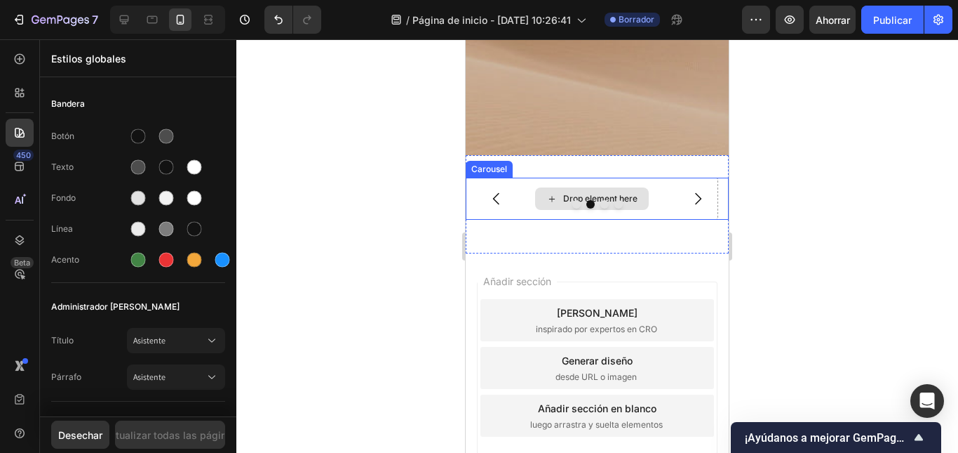
click at [539, 189] on div "Drop element here" at bounding box center [592, 198] width 114 height 22
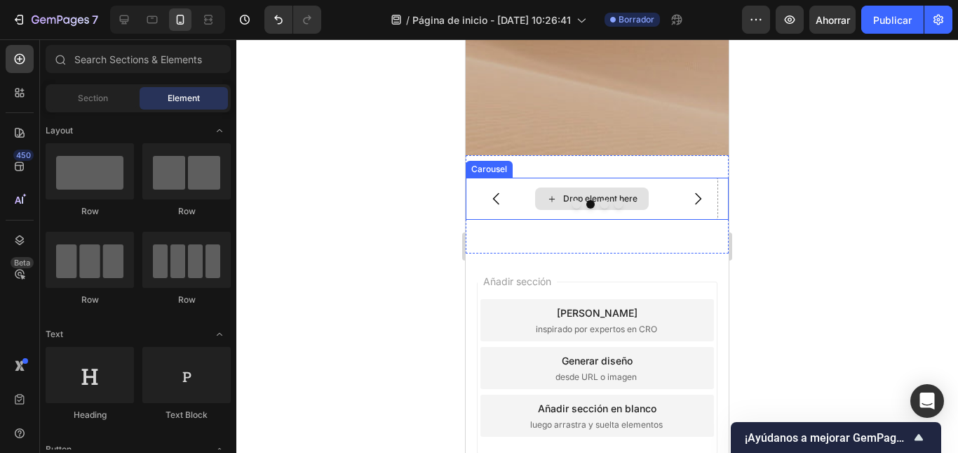
scroll to position [1333, 0]
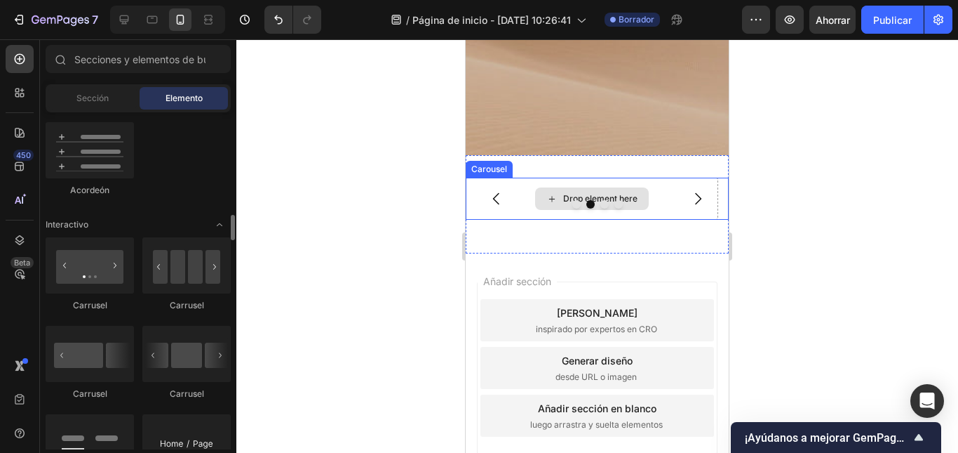
click at [539, 189] on div "Drop element here" at bounding box center [592, 198] width 114 height 22
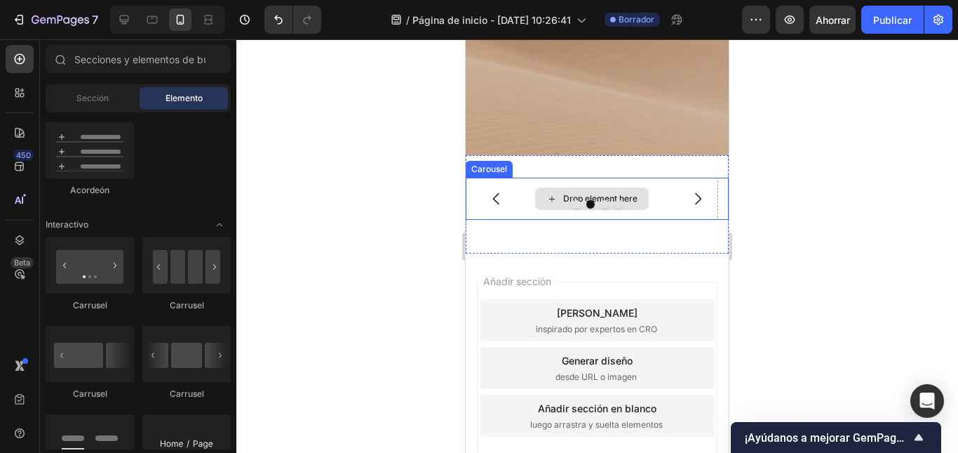
click at [539, 189] on div "Drop element here" at bounding box center [592, 198] width 114 height 22
click at [606, 179] on div "Drop element here" at bounding box center [592, 199] width 253 height 42
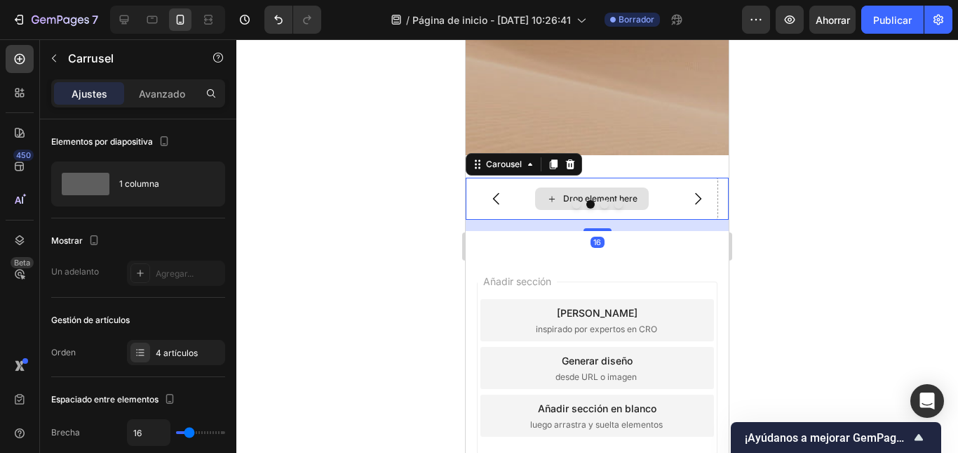
click at [603, 192] on div "Drop element here" at bounding box center [592, 198] width 114 height 22
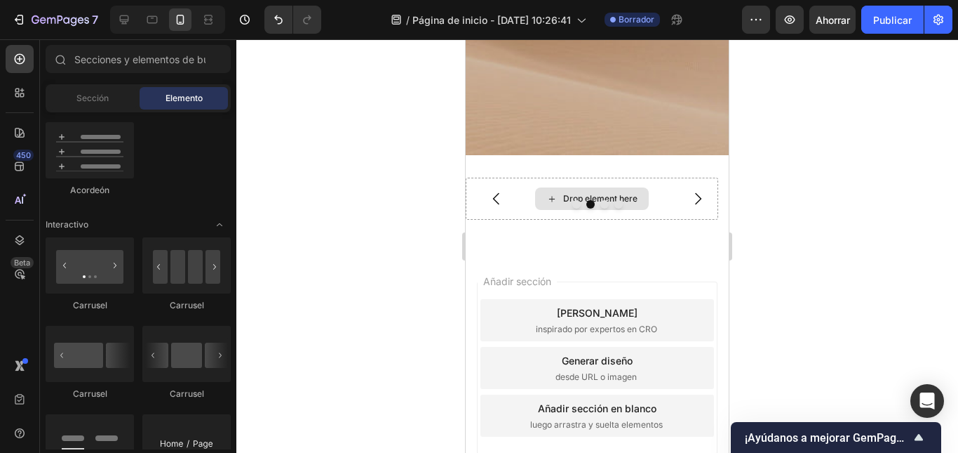
click at [603, 192] on div "Drop element here" at bounding box center [592, 198] width 114 height 22
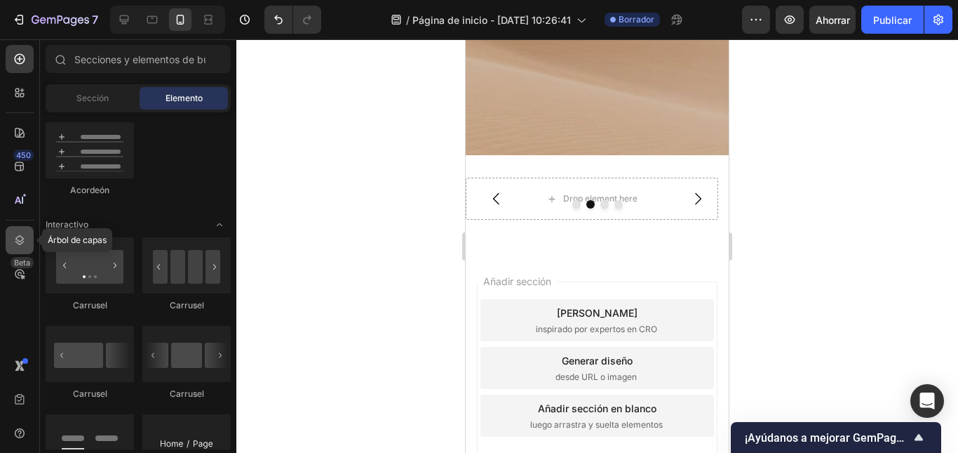
click at [14, 234] on icon at bounding box center [20, 240] width 14 height 14
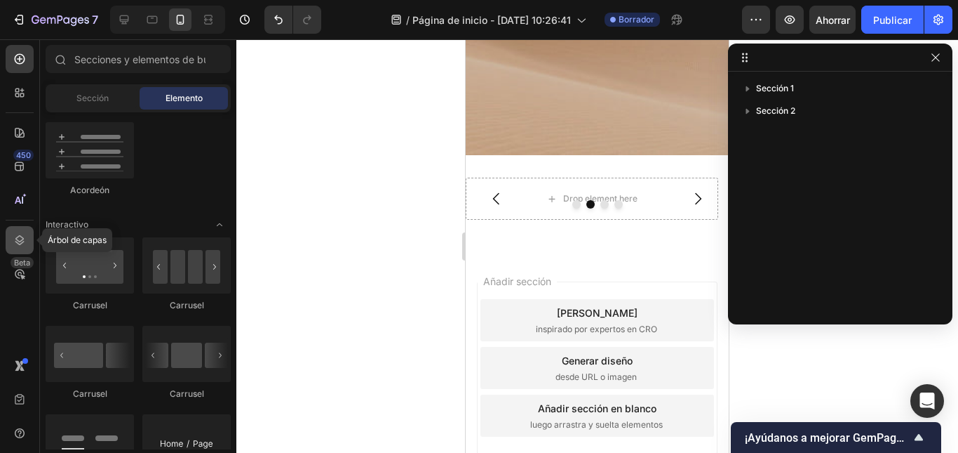
click at [14, 234] on icon at bounding box center [20, 240] width 14 height 14
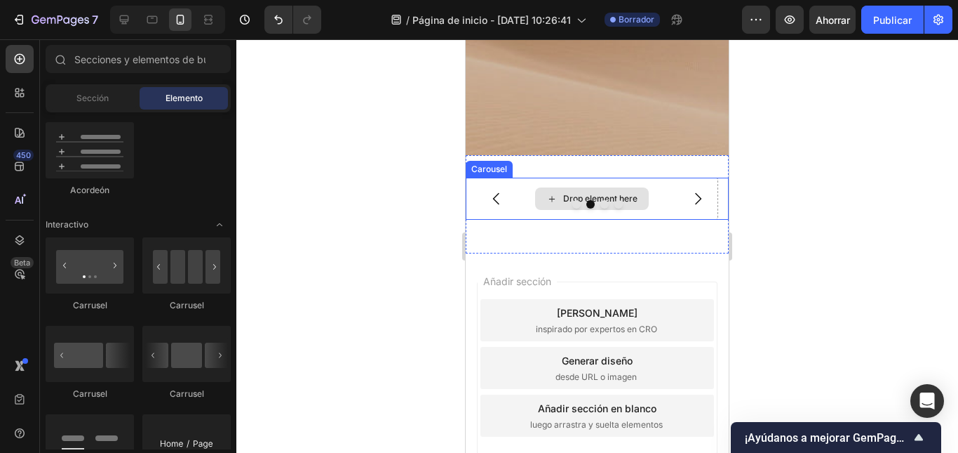
click at [555, 192] on div "Drop element here" at bounding box center [592, 198] width 114 height 22
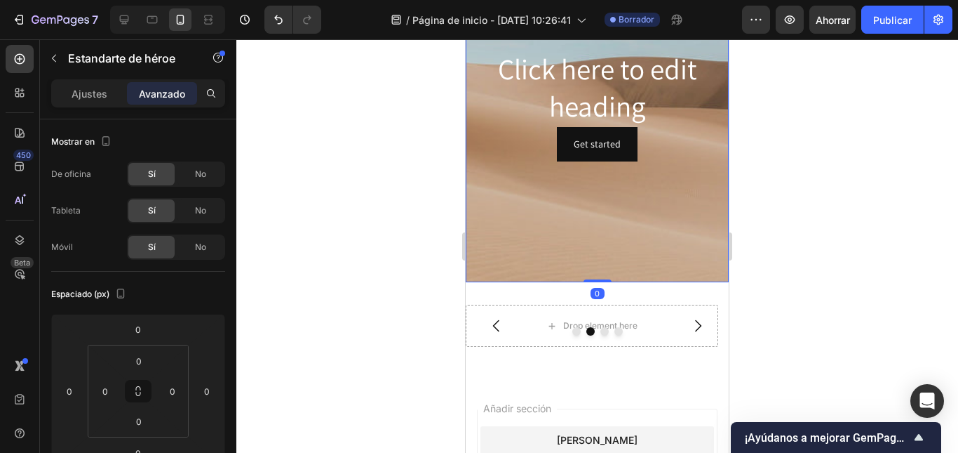
scroll to position [194, 0]
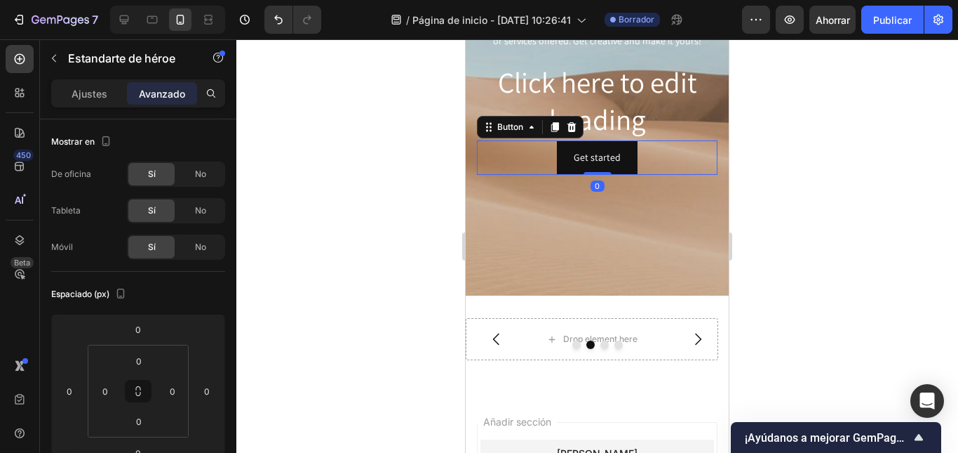
click at [514, 168] on div "Get started Button 0" at bounding box center [597, 157] width 241 height 34
click at [509, 213] on div "Background Image" at bounding box center [597, 84] width 263 height 421
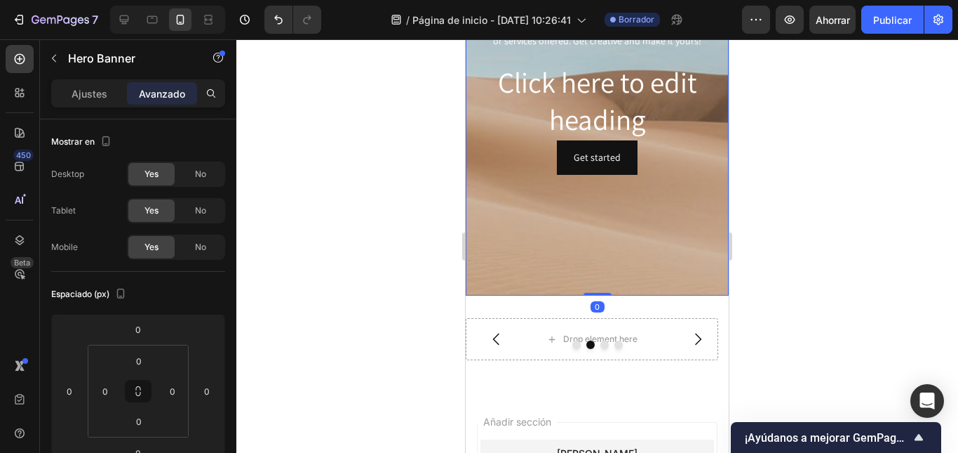
click at [509, 213] on div "Background Image" at bounding box center [597, 84] width 263 height 421
click at [94, 103] on div "Ajustes" at bounding box center [89, 93] width 70 height 22
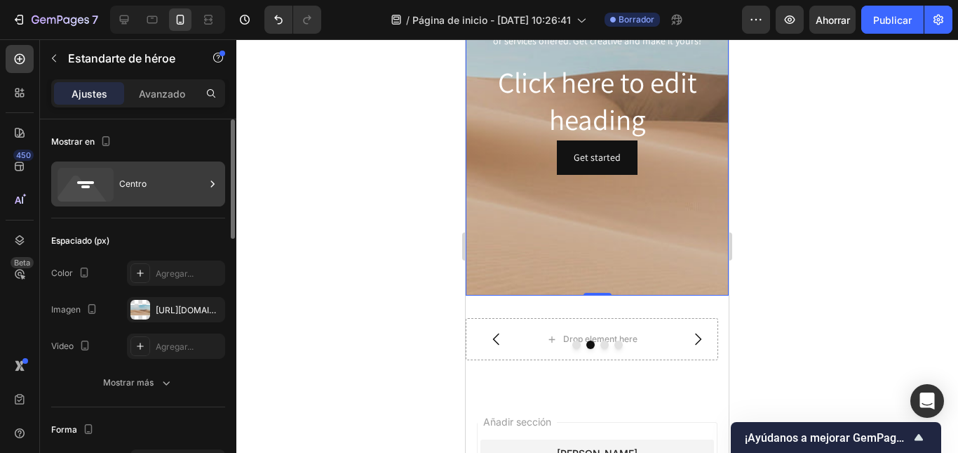
scroll to position [70, 0]
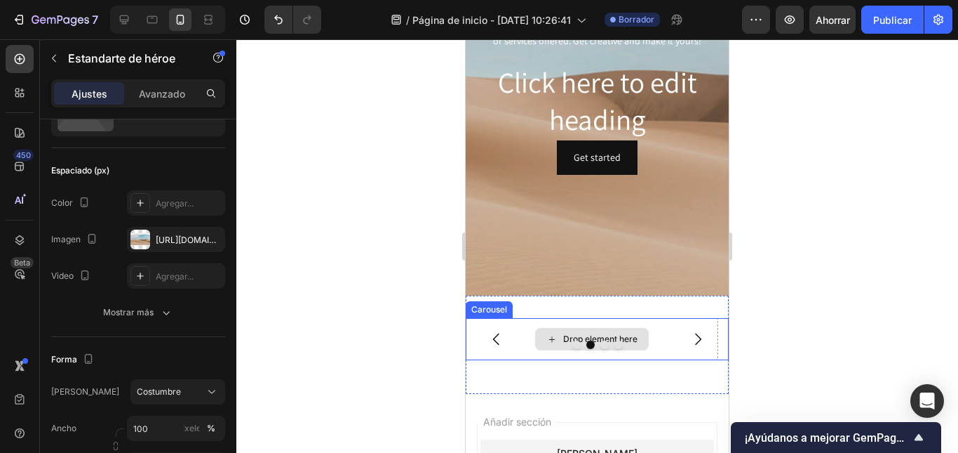
click at [541, 337] on div "Drop element here" at bounding box center [592, 339] width 114 height 22
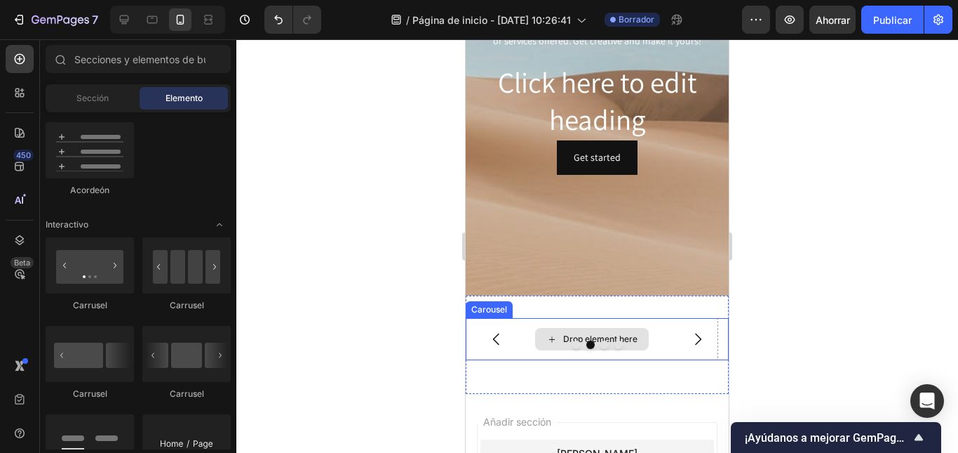
click at [541, 337] on div "Drop element here" at bounding box center [592, 339] width 114 height 22
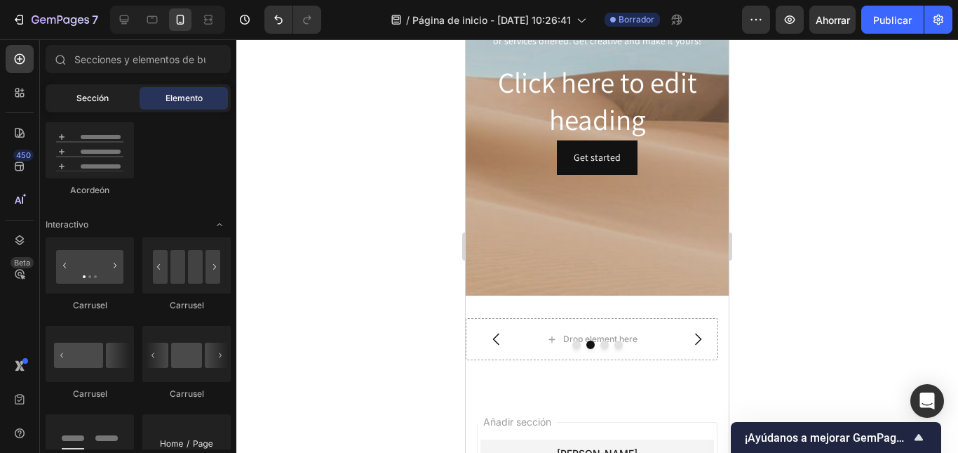
click at [78, 94] on font "Sección" at bounding box center [92, 98] width 32 height 11
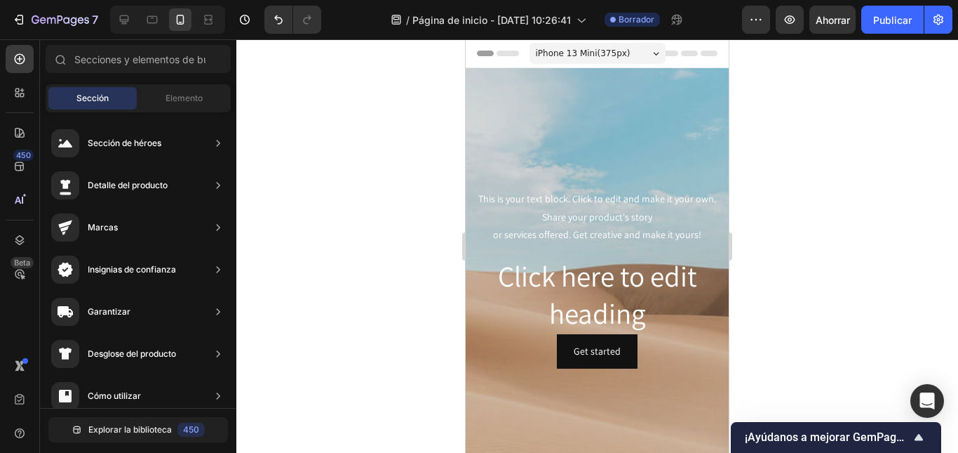
scroll to position [194, 0]
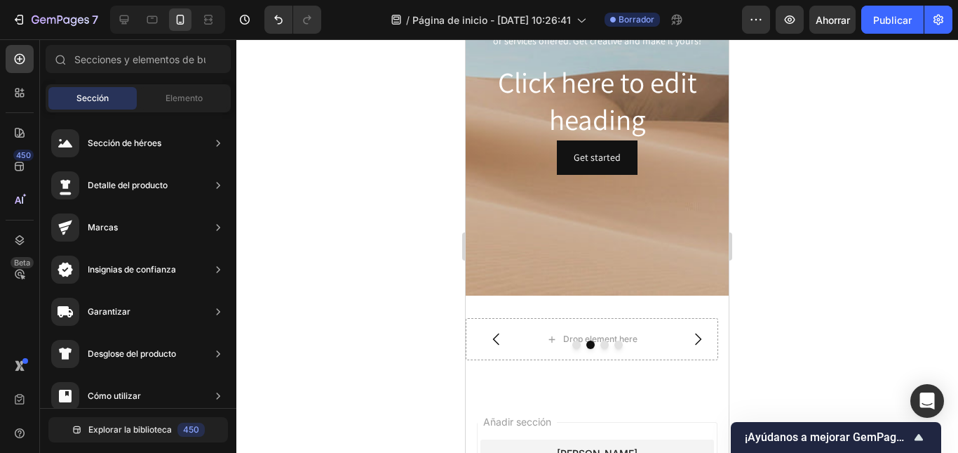
click at [166, 102] on font "Elemento" at bounding box center [184, 98] width 37 height 11
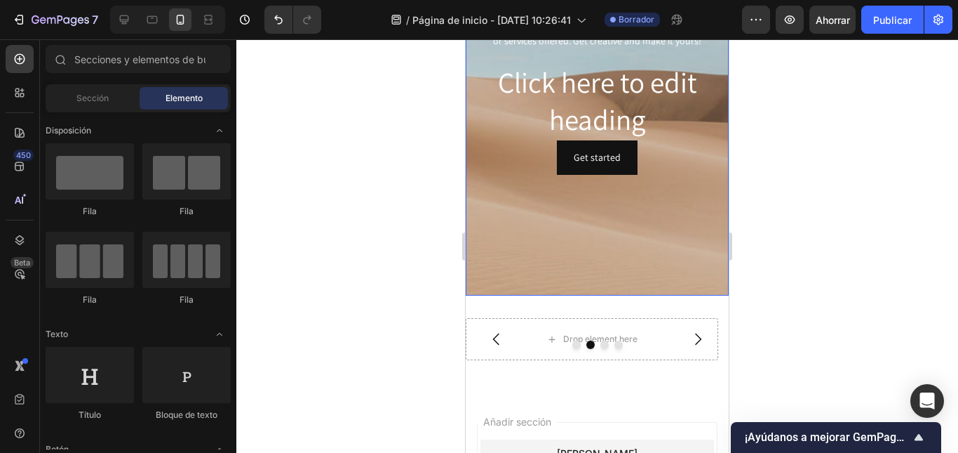
click at [526, 224] on div "Background Image" at bounding box center [597, 84] width 263 height 421
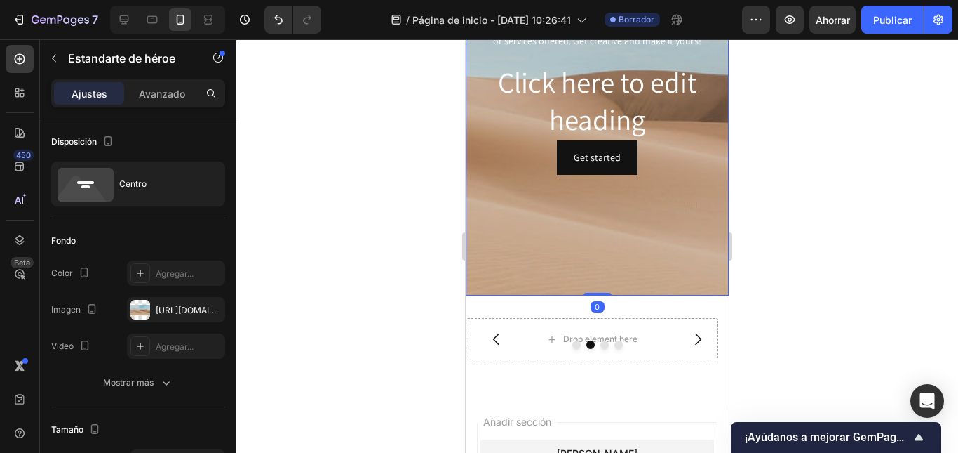
click at [526, 224] on div "Background Image" at bounding box center [597, 84] width 263 height 421
click at [514, 209] on div "Background Image" at bounding box center [597, 84] width 263 height 421
click at [489, 159] on div "Get started Button" at bounding box center [597, 157] width 241 height 34
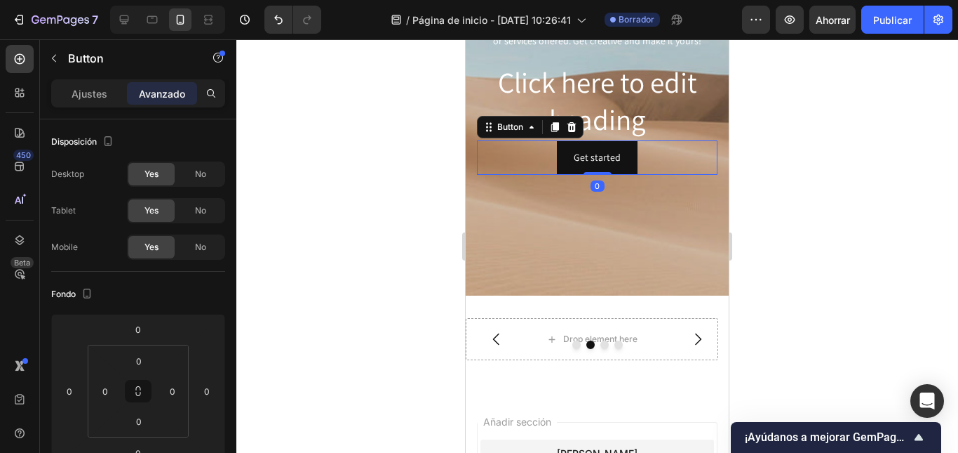
click at [489, 159] on div "Get started Button 0" at bounding box center [597, 157] width 241 height 34
click at [526, 246] on div "Background Image" at bounding box center [597, 84] width 263 height 421
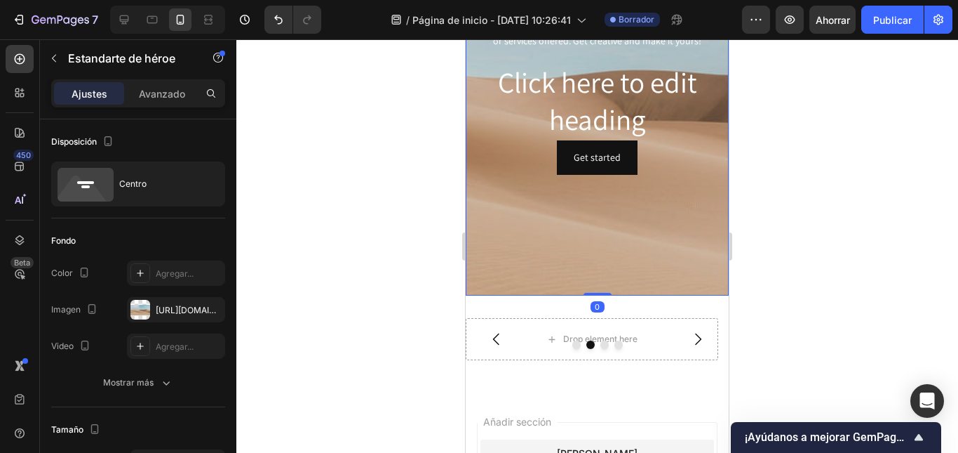
click at [526, 246] on div "Background Image" at bounding box center [597, 84] width 263 height 421
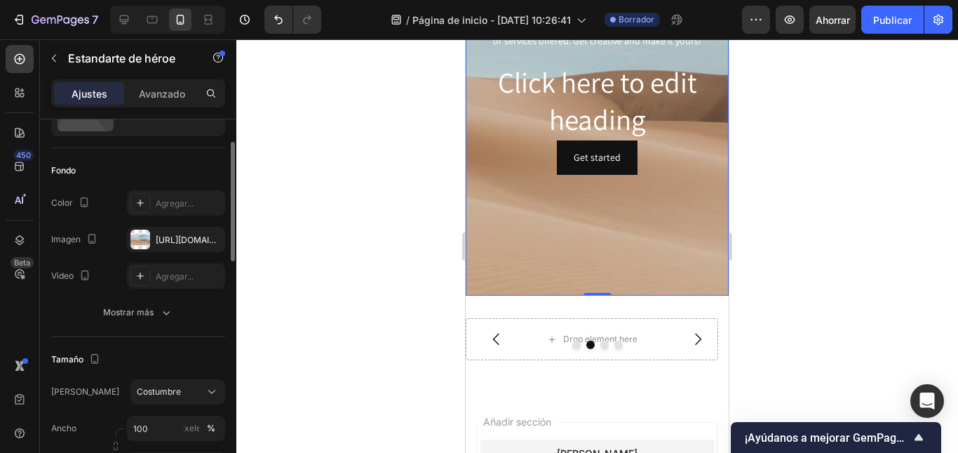
scroll to position [140, 0]
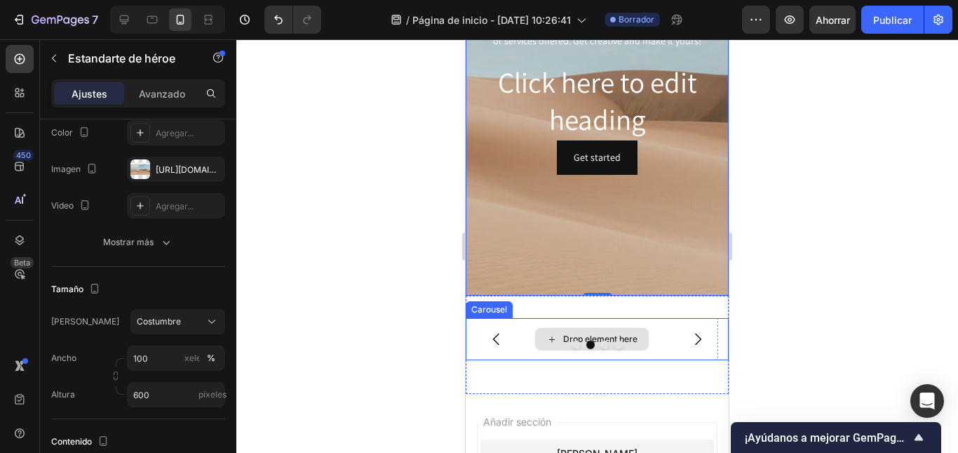
click at [545, 332] on div "Drop element here" at bounding box center [592, 339] width 114 height 22
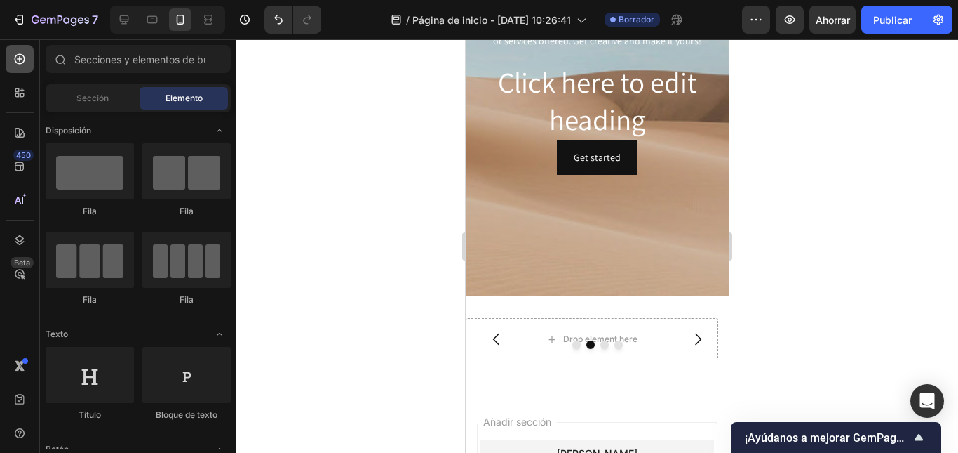
click at [25, 61] on icon at bounding box center [20, 59] width 14 height 14
click at [22, 60] on icon at bounding box center [20, 59] width 14 height 14
click at [86, 92] on span "Sección" at bounding box center [92, 98] width 32 height 13
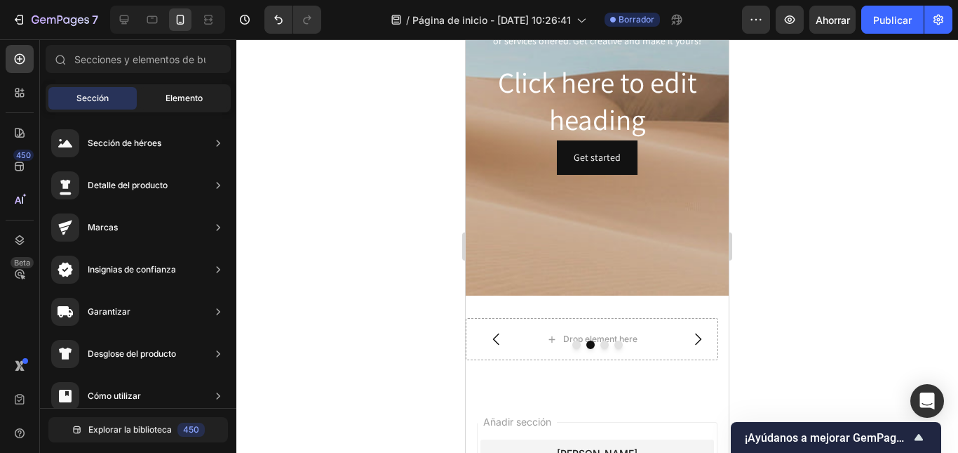
click at [167, 94] on font "Elemento" at bounding box center [184, 98] width 37 height 11
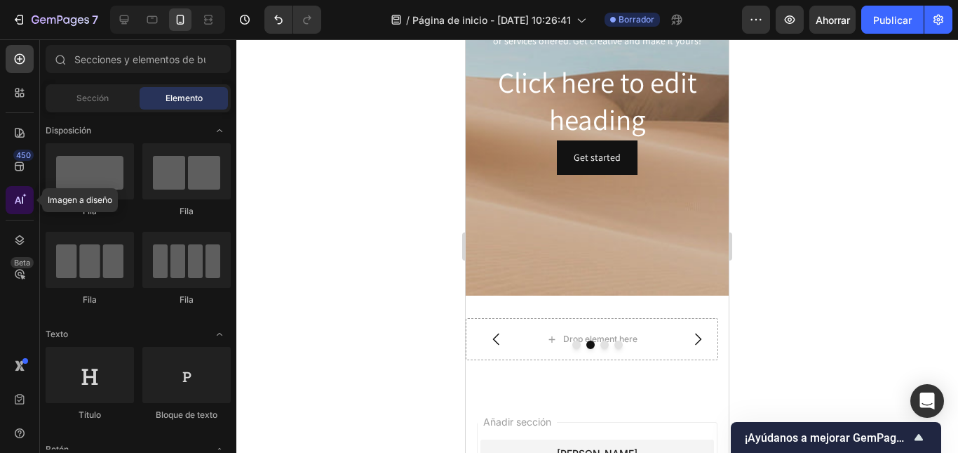
click at [12, 203] on div at bounding box center [20, 200] width 28 height 28
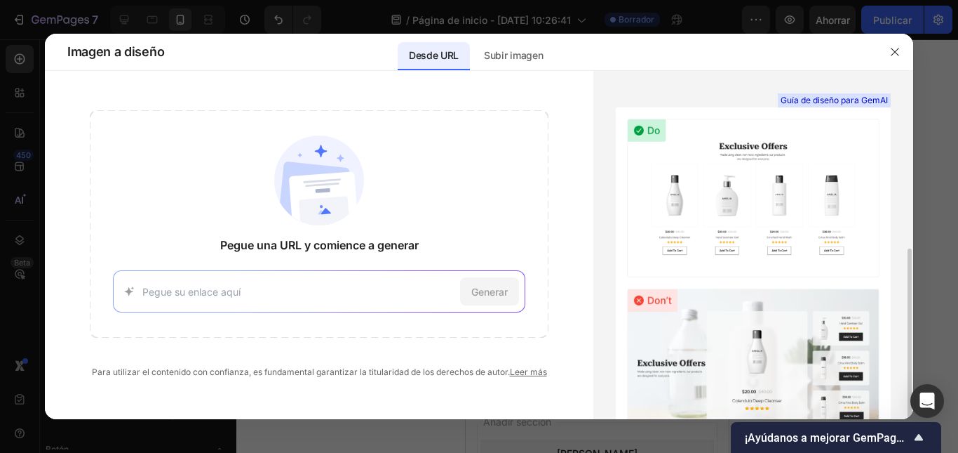
scroll to position [100, 0]
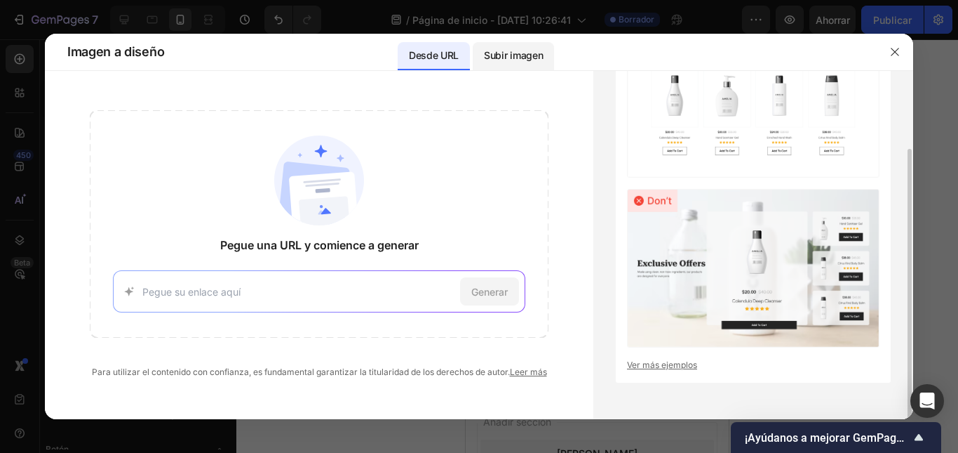
click at [512, 66] on div "Subir imagen" at bounding box center [513, 56] width 81 height 28
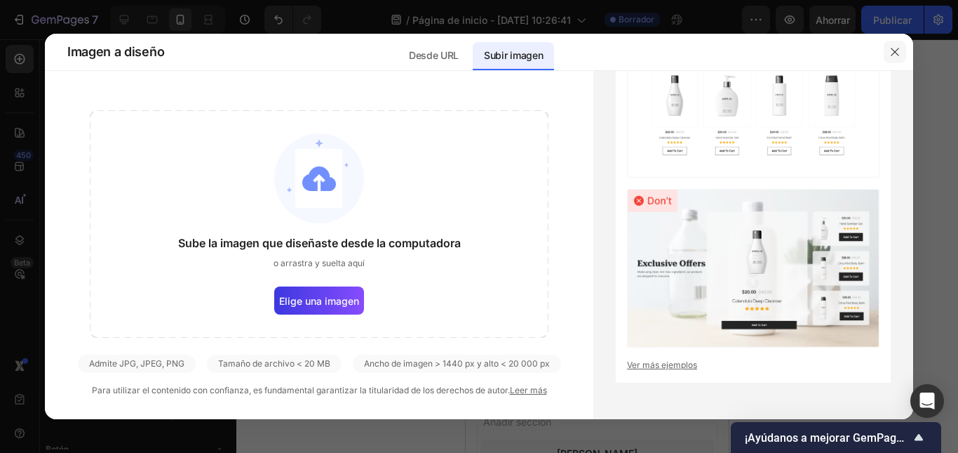
click at [895, 53] on icon "button" at bounding box center [895, 52] width 8 height 8
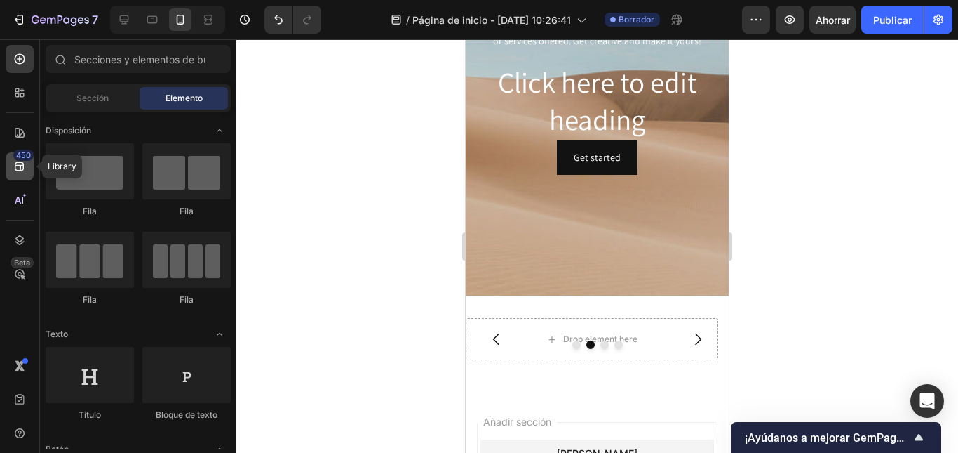
click at [15, 161] on icon at bounding box center [20, 166] width 14 height 14
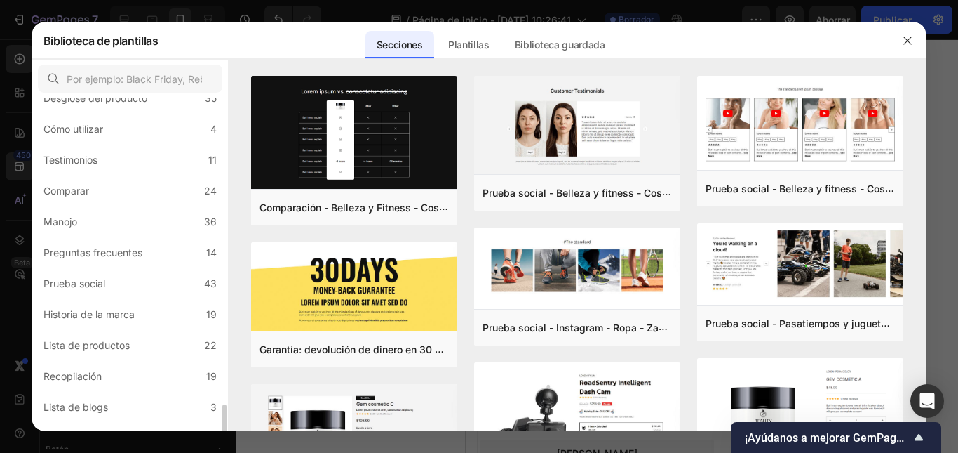
scroll to position [373, 0]
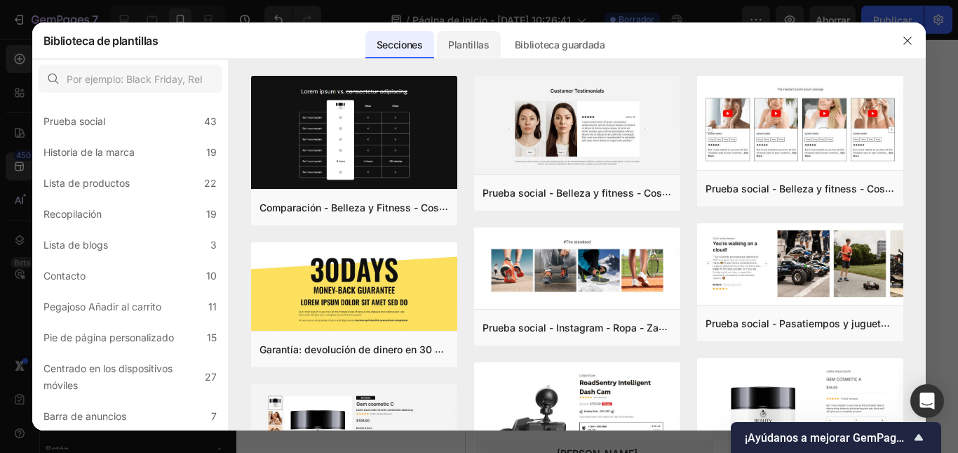
click at [482, 40] on font "Plantillas" at bounding box center [468, 45] width 41 height 12
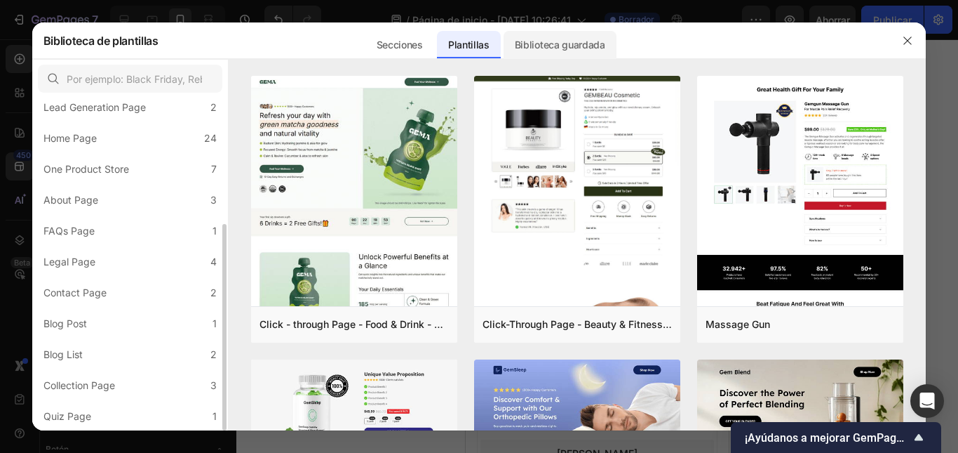
scroll to position [201, 0]
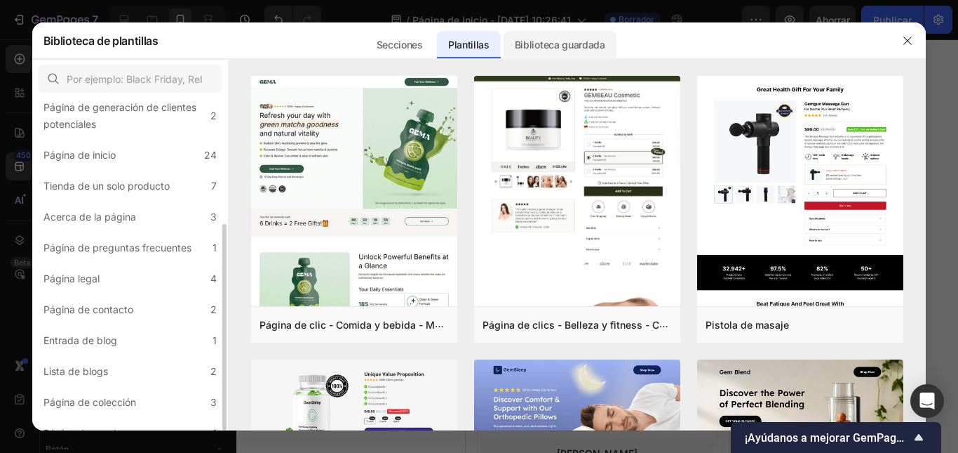
click at [559, 48] on font "Biblioteca guardada" at bounding box center [560, 45] width 91 height 12
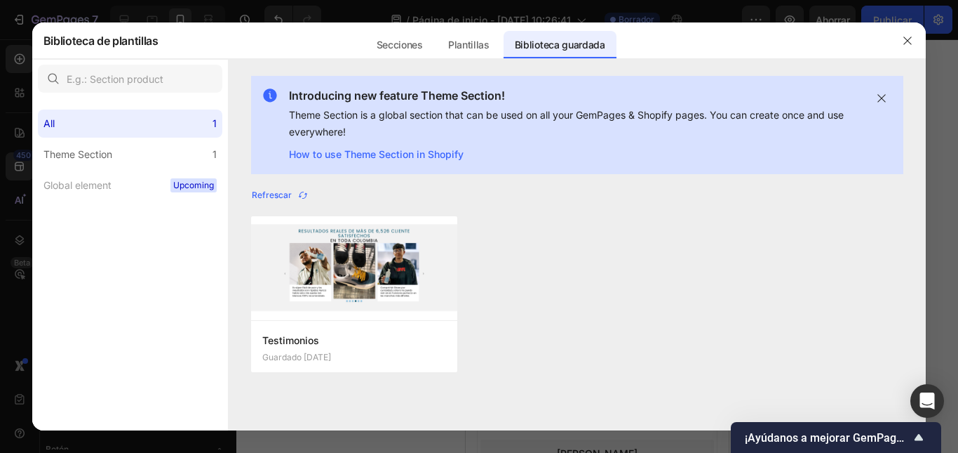
scroll to position [0, 0]
click at [631, 221] on div "Testimonios Guardado hace 2 días Añadir a la página Editar Testimonios Guardado…" at bounding box center [577, 302] width 653 height 173
click at [909, 39] on icon "button" at bounding box center [907, 40] width 11 height 11
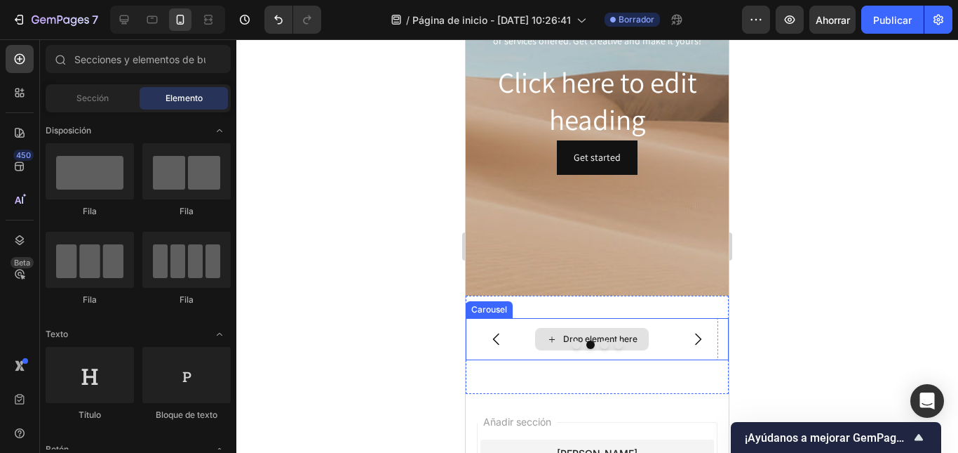
click at [549, 334] on icon at bounding box center [552, 339] width 11 height 12
click at [483, 311] on div "Carousel" at bounding box center [489, 309] width 41 height 13
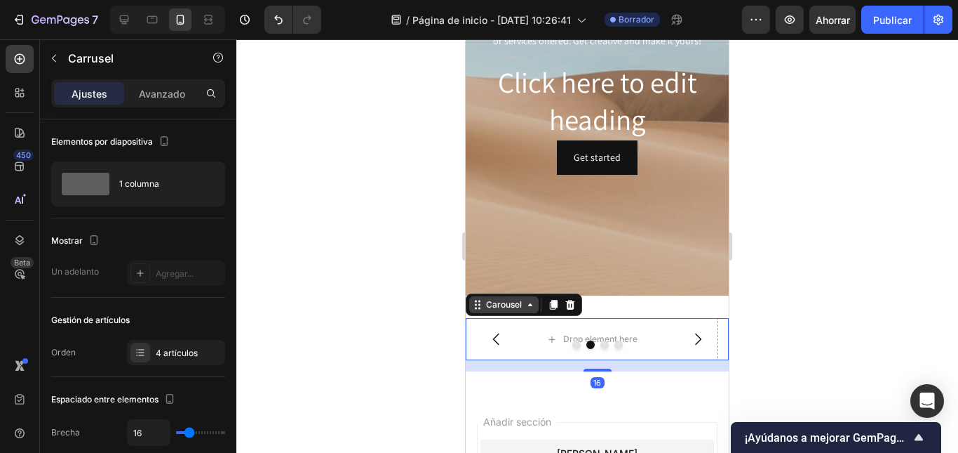
click at [483, 311] on div "Carousel" at bounding box center [503, 304] width 69 height 17
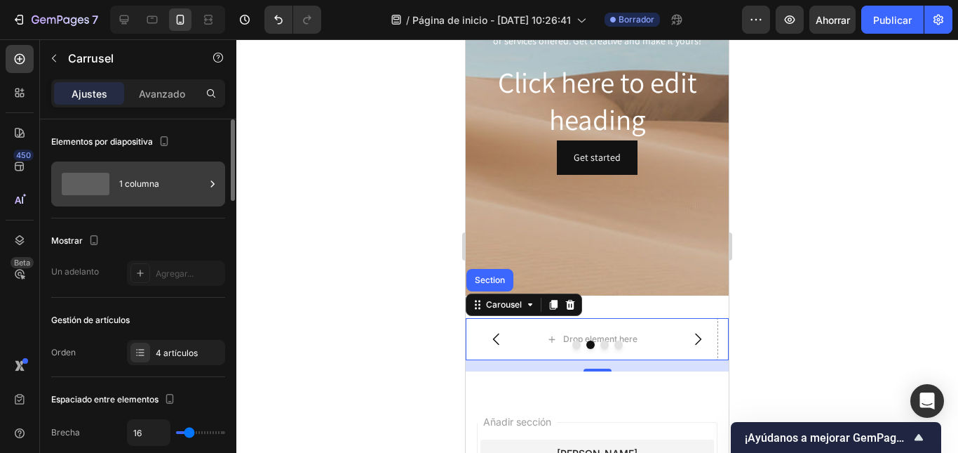
click at [108, 192] on span at bounding box center [86, 184] width 48 height 22
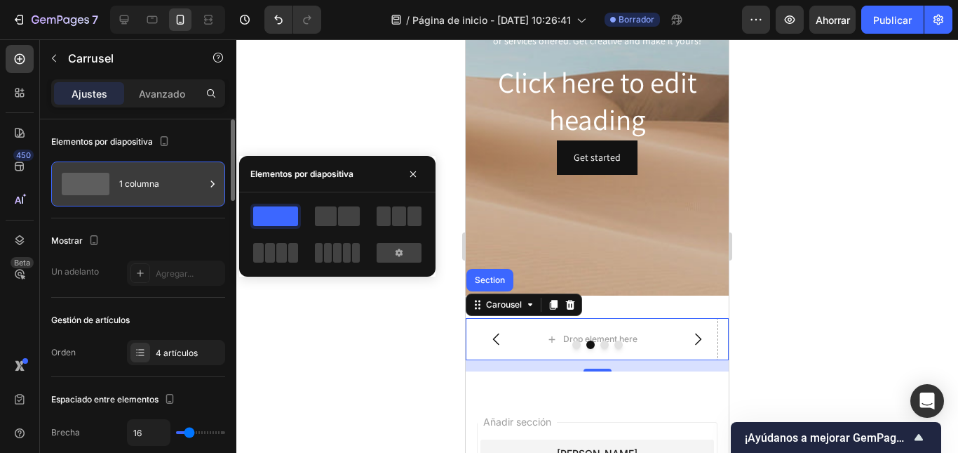
click at [108, 192] on span at bounding box center [86, 184] width 48 height 22
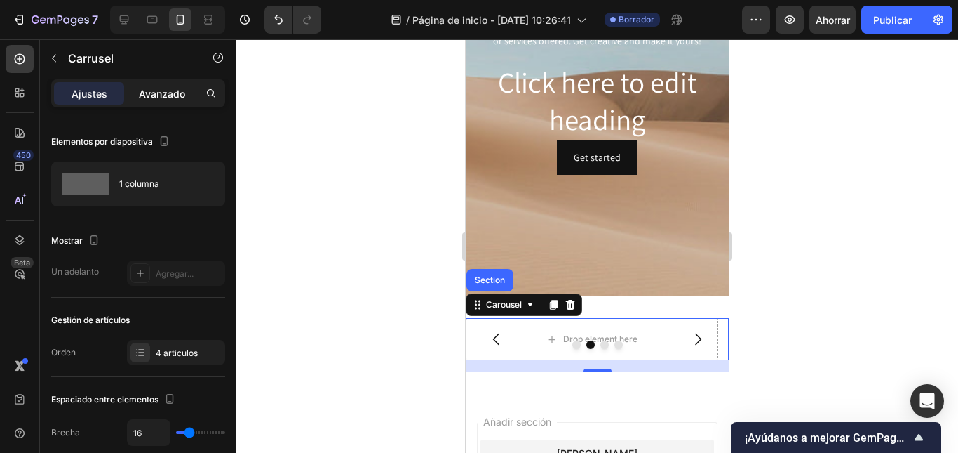
click at [142, 93] on font "Avanzado" at bounding box center [162, 94] width 46 height 12
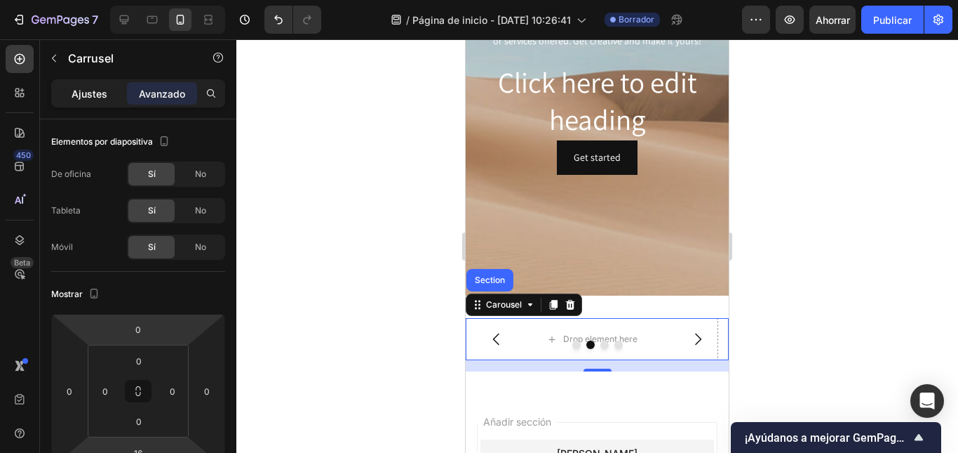
click at [96, 97] on font "Ajustes" at bounding box center [90, 94] width 36 height 12
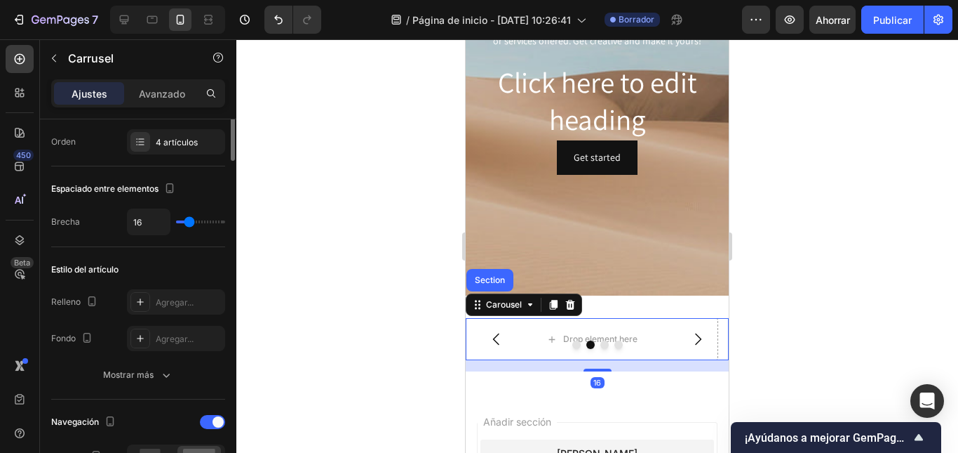
scroll to position [140, 0]
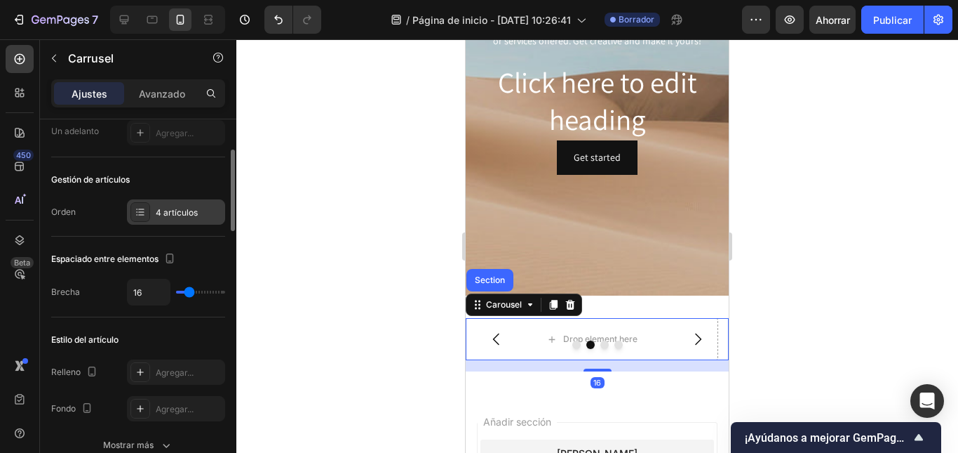
click at [146, 217] on div at bounding box center [141, 212] width 20 height 20
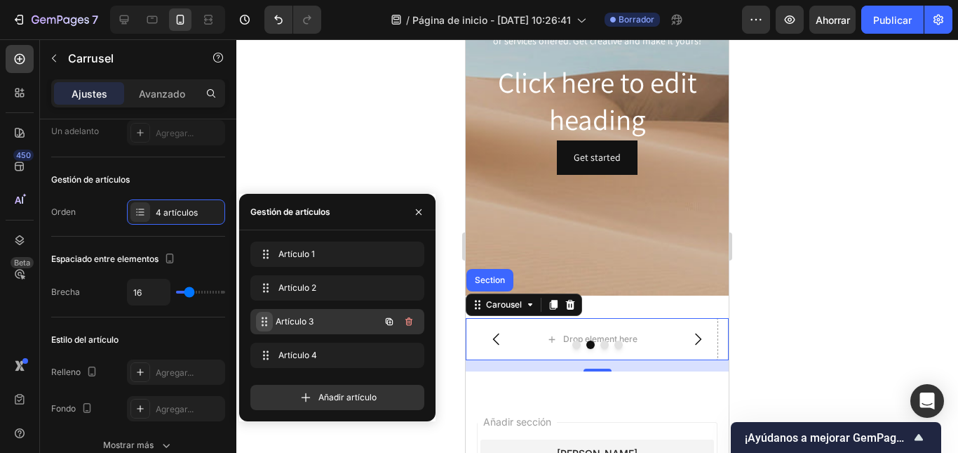
click at [272, 314] on span at bounding box center [264, 322] width 17 height 20
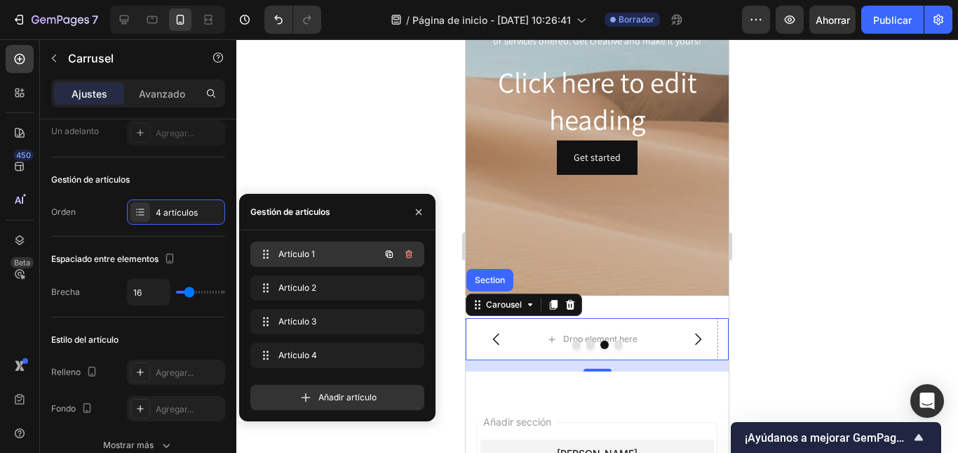
click at [280, 250] on font "Artículo 1" at bounding box center [297, 253] width 36 height 11
click at [280, 250] on font "Artículo 1" at bounding box center [294, 253] width 36 height 11
click at [393, 249] on icon "button" at bounding box center [389, 253] width 11 height 11
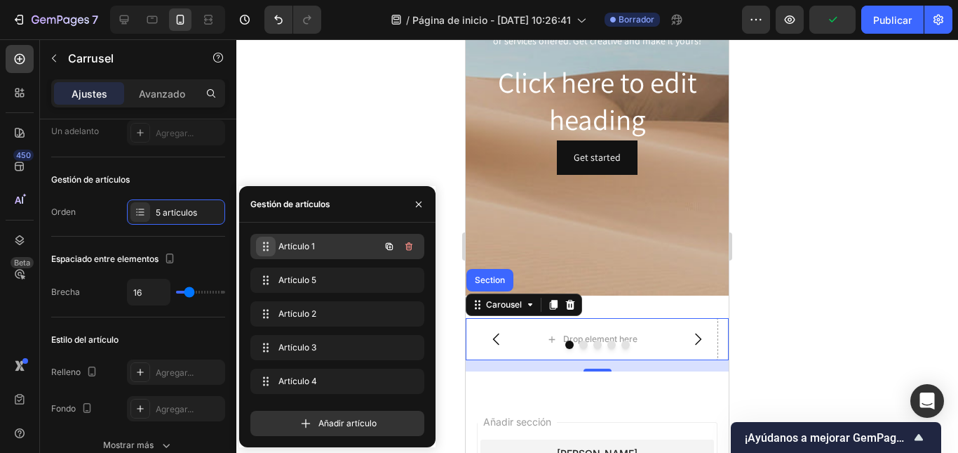
click at [266, 244] on icon at bounding box center [265, 246] width 11 height 11
click at [407, 244] on icon "button" at bounding box center [409, 246] width 7 height 8
click at [407, 244] on font "Borrar" at bounding box center [400, 246] width 26 height 11
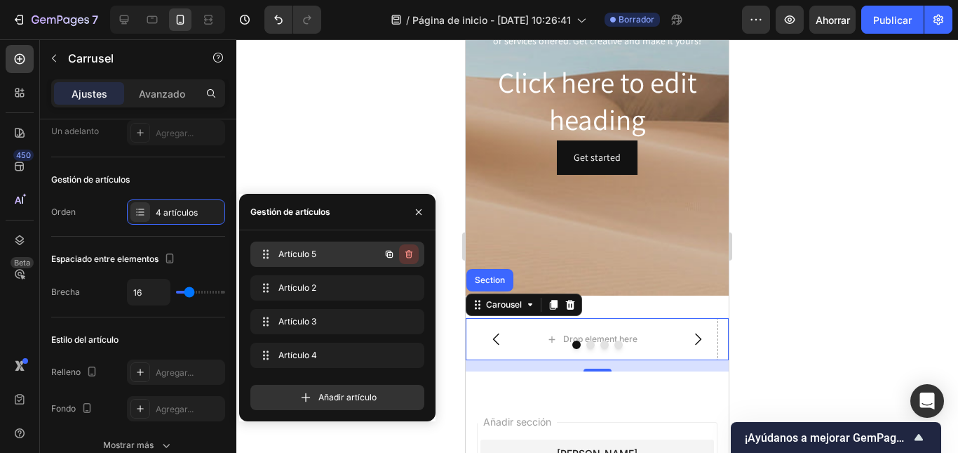
click at [406, 253] on icon "button" at bounding box center [408, 253] width 11 height 11
click at [406, 253] on font "Borrar" at bounding box center [400, 253] width 26 height 11
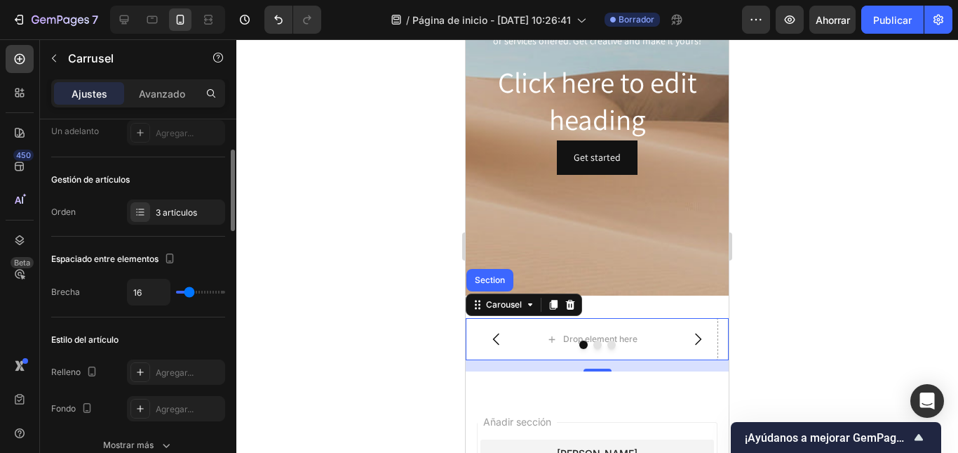
click at [105, 201] on div "Orden 3 artículos" at bounding box center [138, 211] width 174 height 25
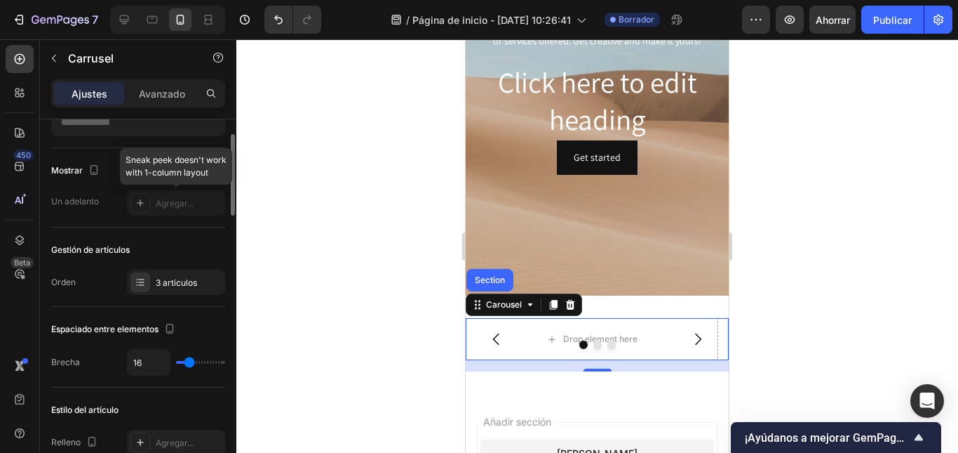
click at [142, 197] on div at bounding box center [176, 202] width 98 height 25
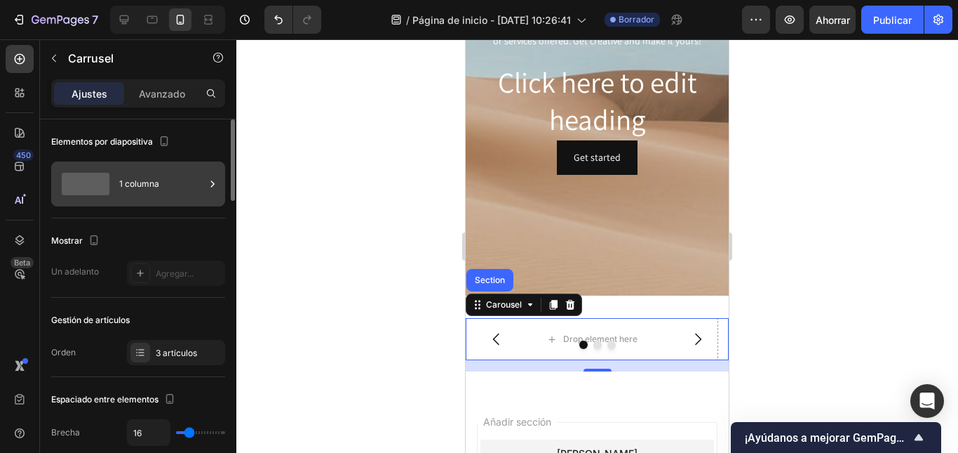
click at [97, 193] on span at bounding box center [86, 184] width 48 height 22
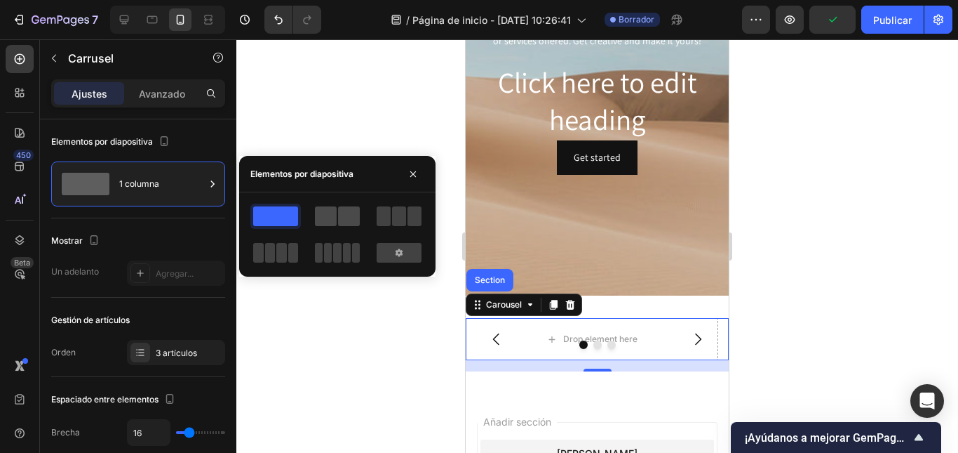
click at [333, 224] on span at bounding box center [326, 216] width 22 height 20
click at [250, 212] on div at bounding box center [337, 234] width 196 height 62
click at [274, 212] on span at bounding box center [275, 216] width 45 height 20
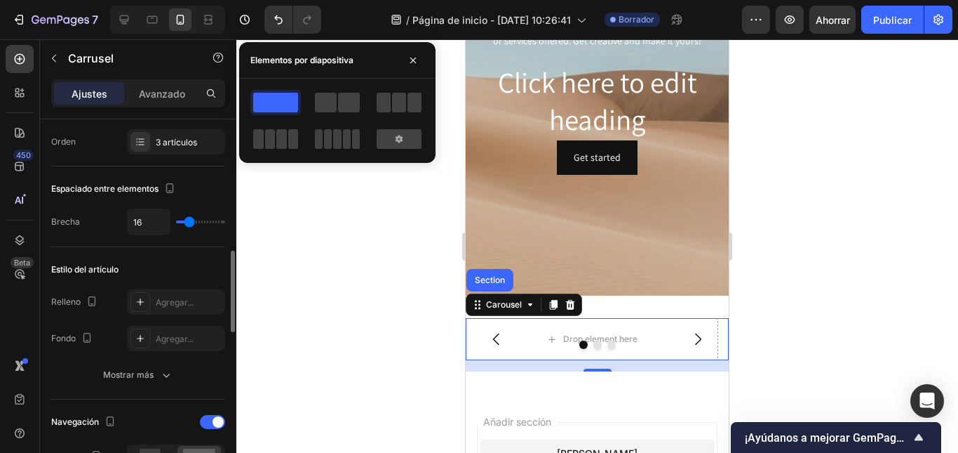
scroll to position [281, 0]
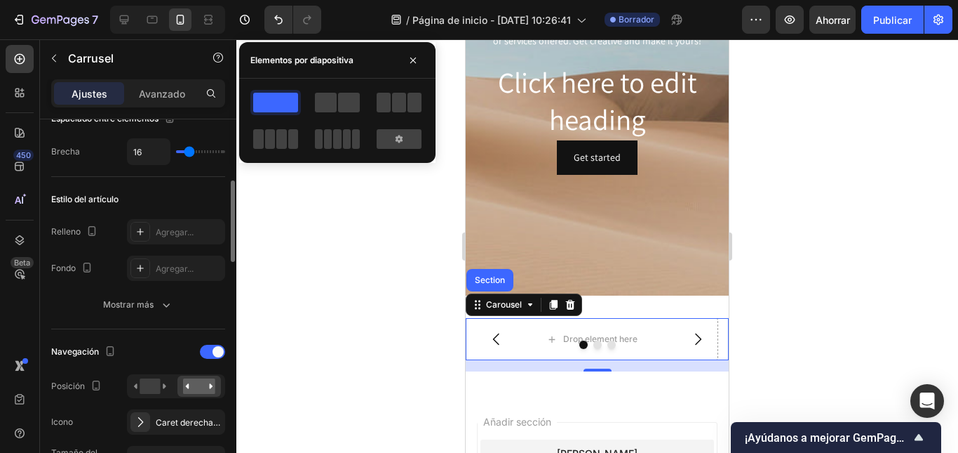
click at [116, 192] on div "Estilo del artículo" at bounding box center [138, 199] width 174 height 22
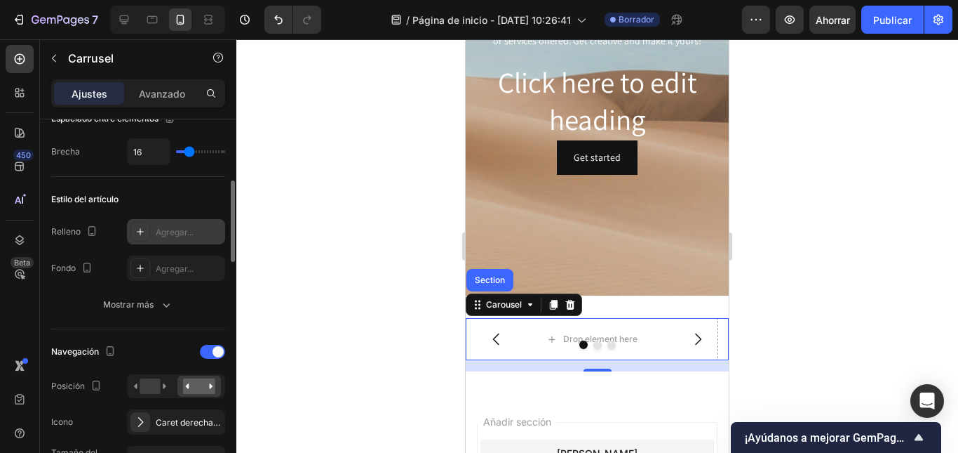
click at [145, 235] on icon at bounding box center [140, 231] width 11 height 11
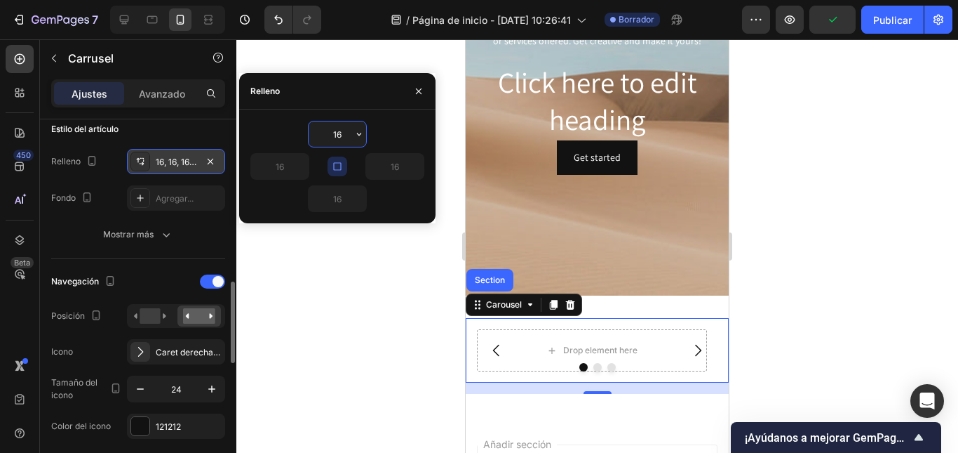
scroll to position [421, 0]
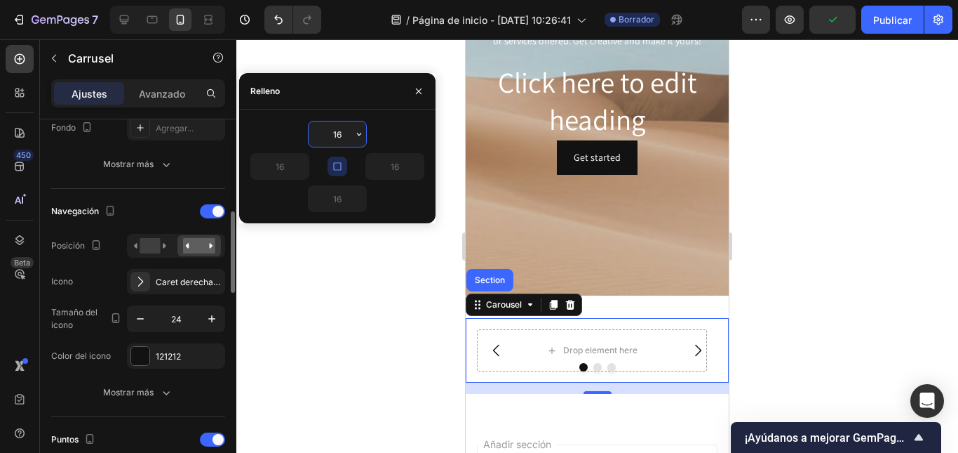
click at [121, 208] on div "Navegación" at bounding box center [138, 211] width 174 height 22
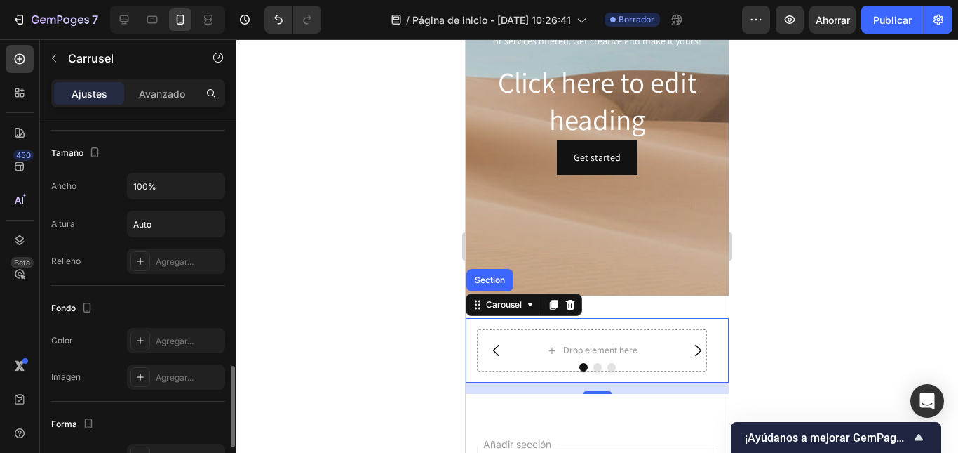
scroll to position [1193, 0]
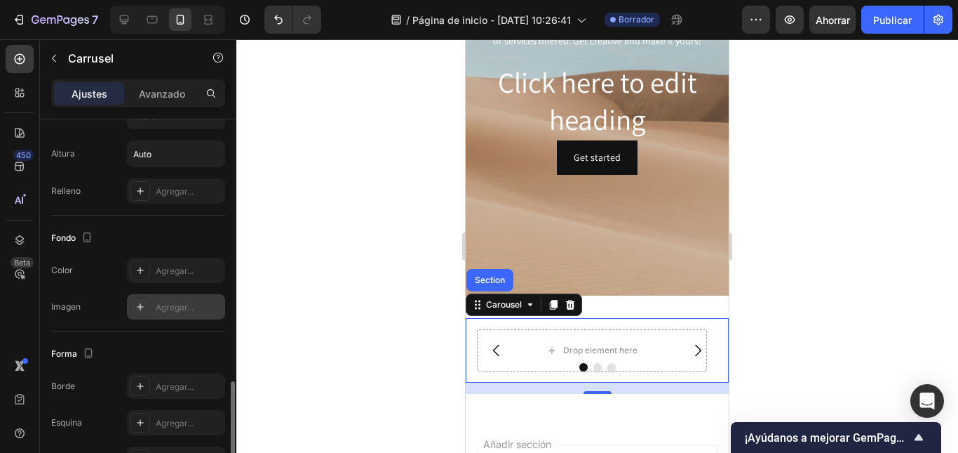
click at [142, 311] on icon at bounding box center [140, 306] width 11 height 11
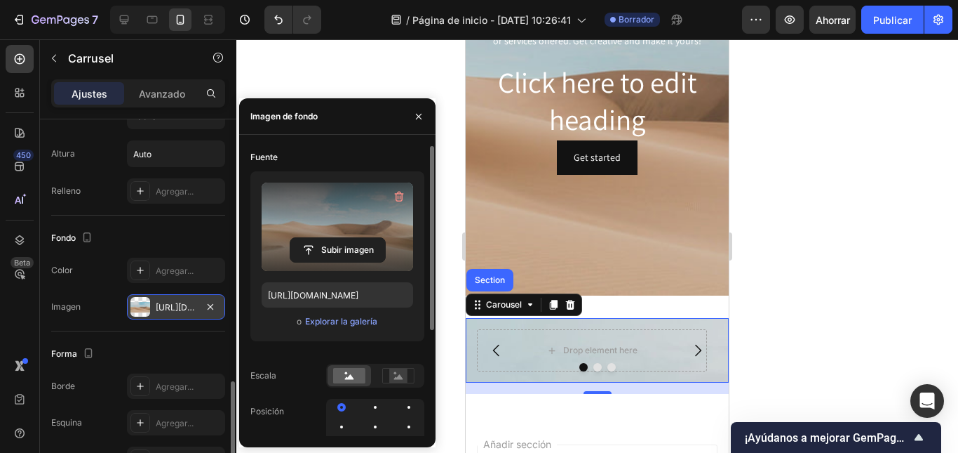
click at [288, 243] on div "Subir imagen" at bounding box center [338, 249] width 152 height 25
click at [323, 246] on input "file" at bounding box center [337, 250] width 95 height 24
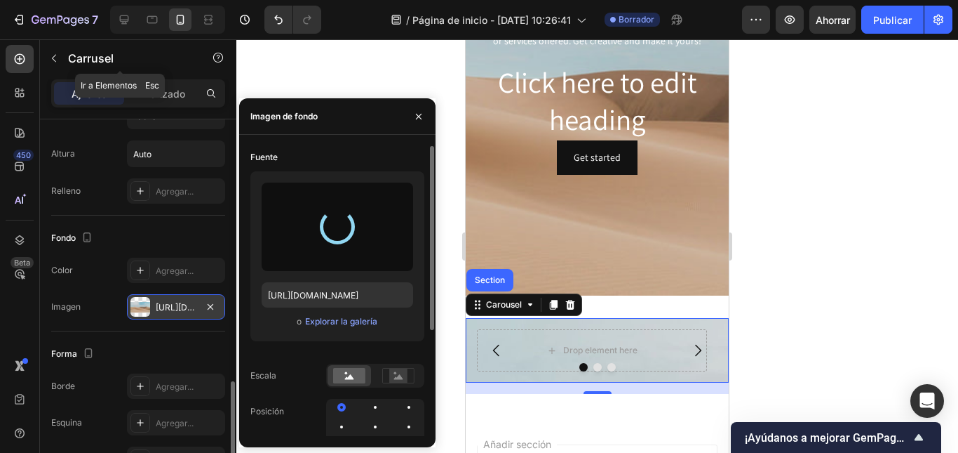
type input "[URL][DOMAIN_NAME]"
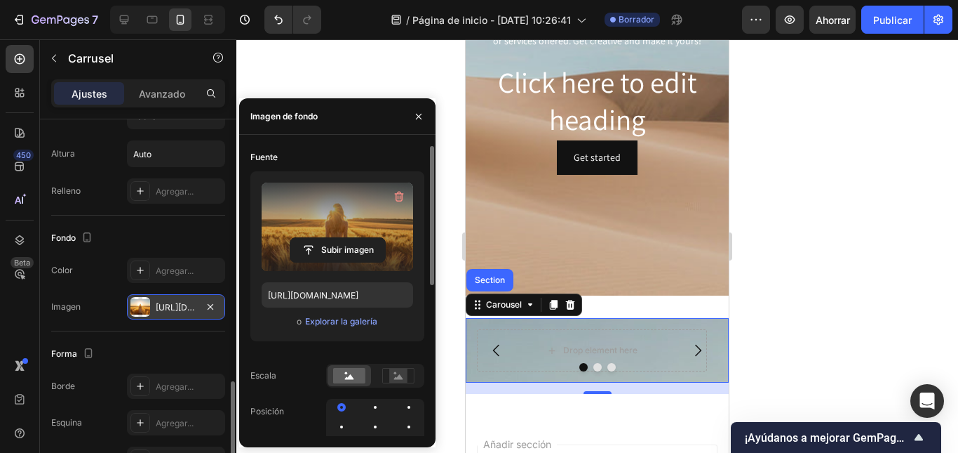
click at [297, 340] on div "Subir imagen https://cdn.shopify.com/s/files/1/0353/6922/2189/files/gempages_50…" at bounding box center [337, 256] width 174 height 170
click at [295, 353] on div "Fuente Subir imagen https://cdn.shopify.com/s/files/1/0353/6922/2189/files/gemp…" at bounding box center [337, 344] width 174 height 396
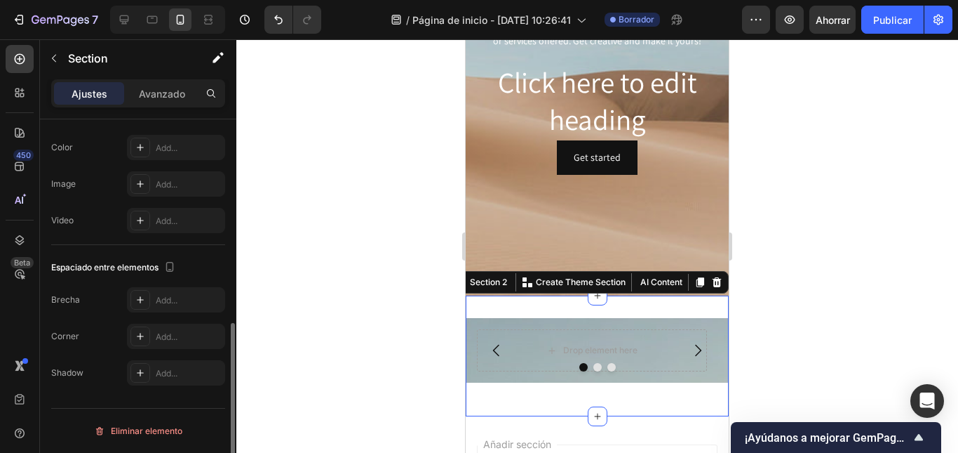
click at [540, 398] on div "Drop element here Drop element here Drop element here Carousel Section 2 Create…" at bounding box center [597, 355] width 263 height 121
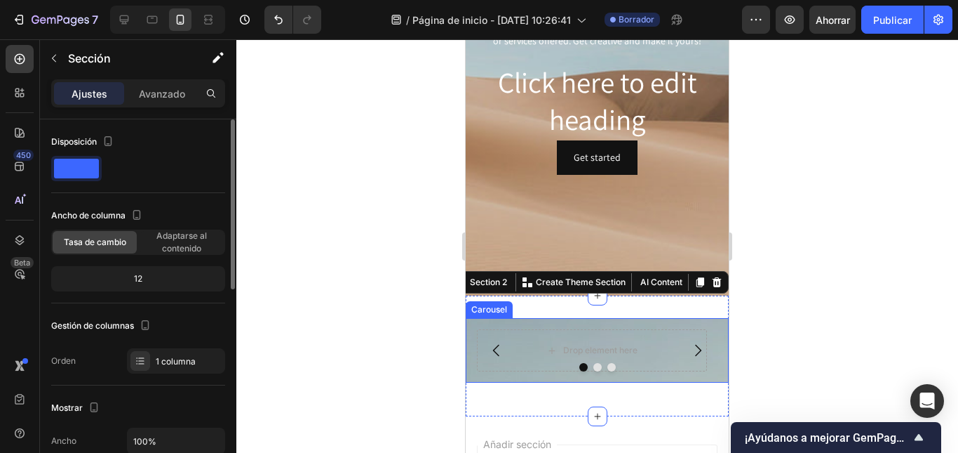
click at [530, 355] on div "Drop element here" at bounding box center [592, 350] width 230 height 42
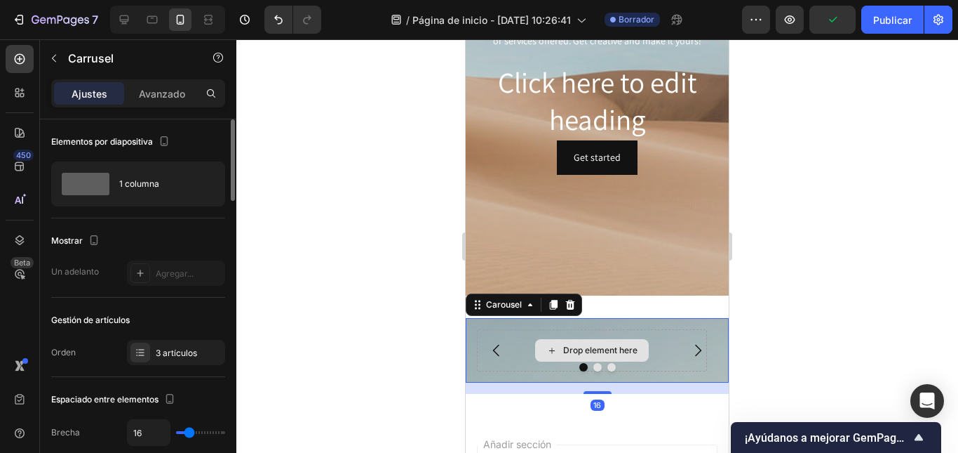
click at [543, 344] on div "Drop element here" at bounding box center [592, 350] width 114 height 22
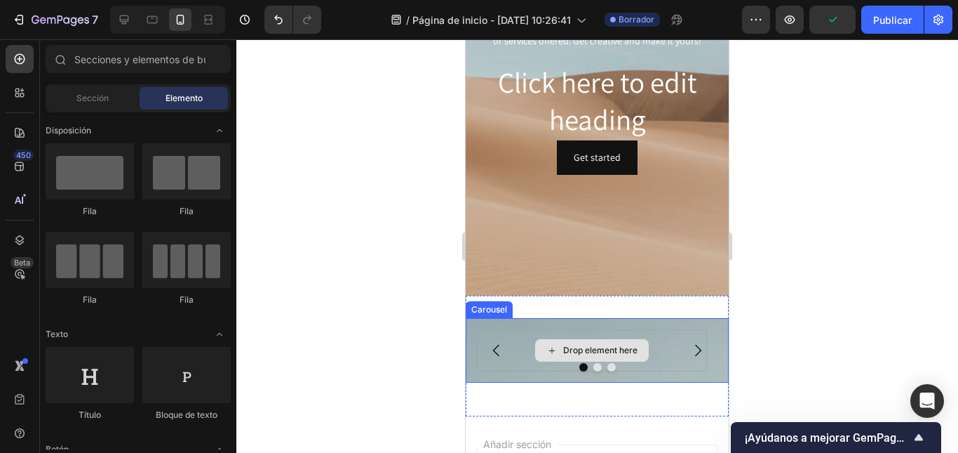
click at [561, 344] on div "Drop element here" at bounding box center [592, 350] width 114 height 22
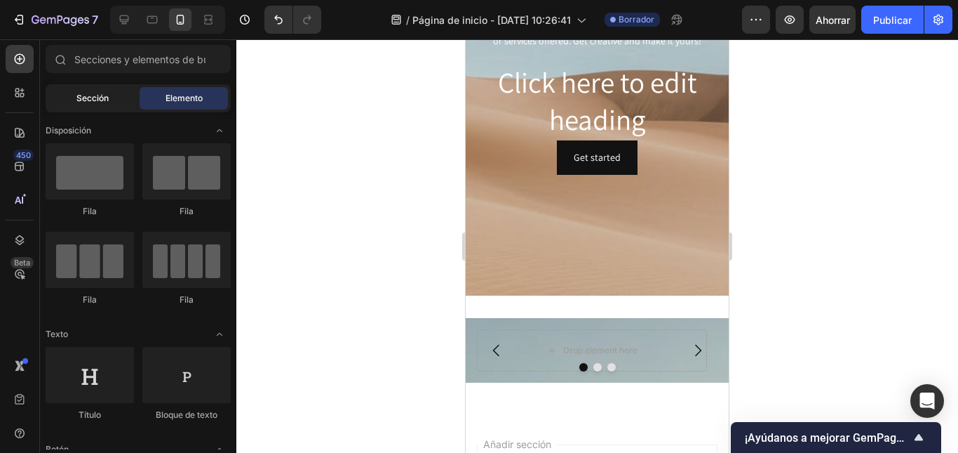
click at [70, 102] on div "Sección" at bounding box center [92, 98] width 88 height 22
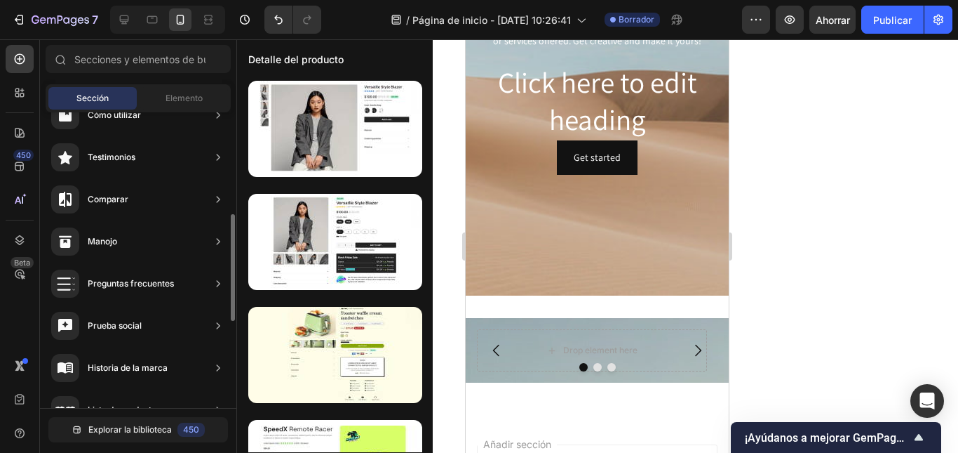
scroll to position [491, 0]
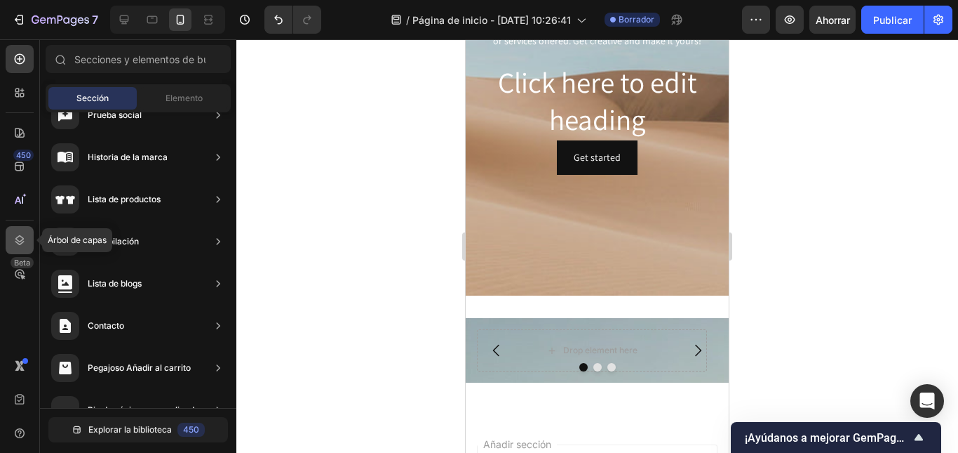
click at [16, 239] on icon at bounding box center [19, 240] width 9 height 10
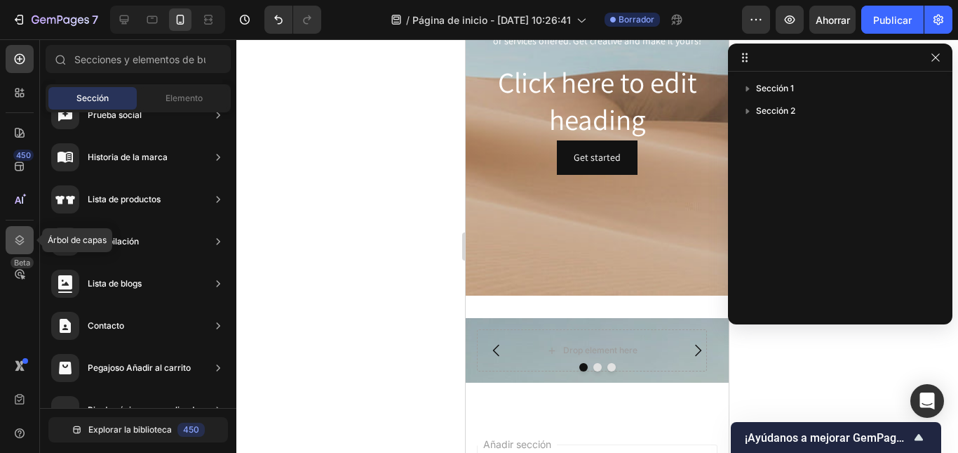
click at [16, 239] on icon at bounding box center [19, 240] width 9 height 10
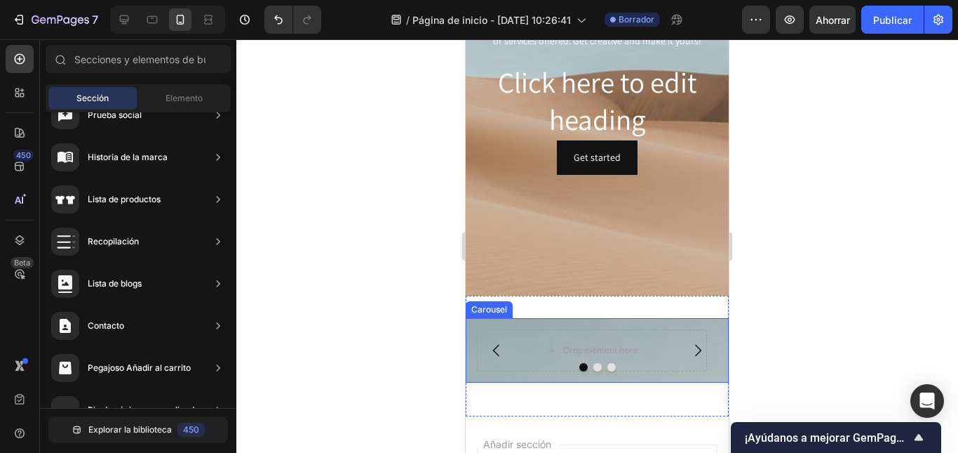
click at [511, 356] on button "Carousel Back Arrow" at bounding box center [496, 349] width 39 height 39
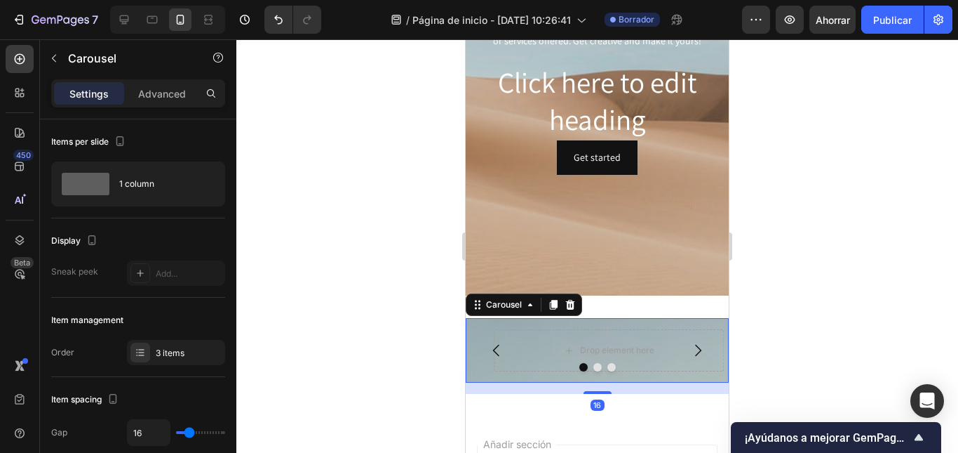
click at [511, 356] on button "Carousel Back Arrow" at bounding box center [496, 349] width 39 height 39
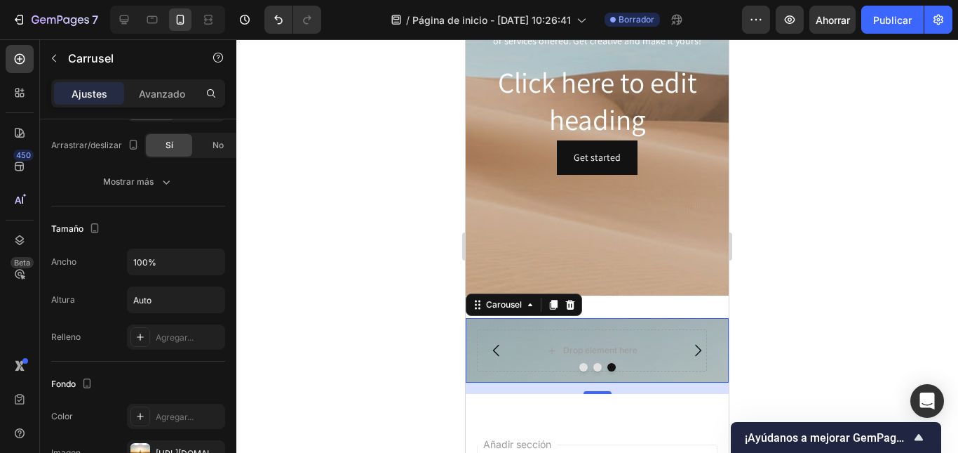
scroll to position [1187, 0]
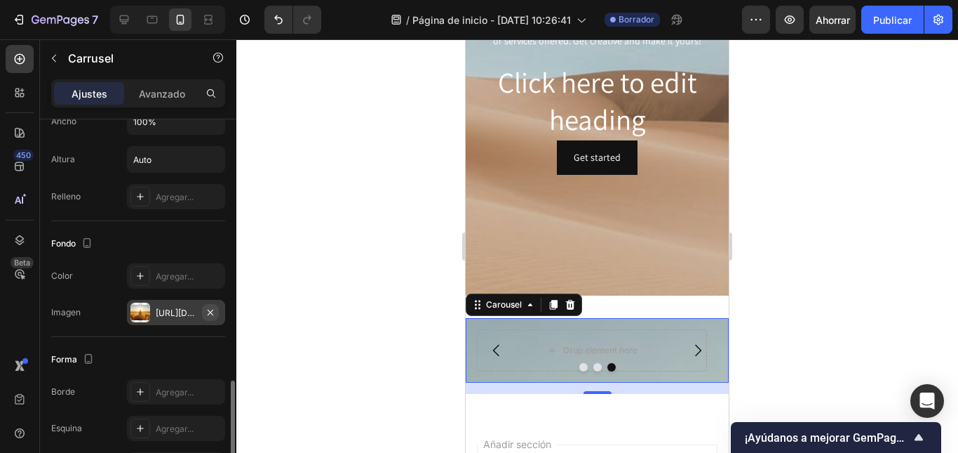
click at [208, 310] on icon "button" at bounding box center [211, 312] width 6 height 6
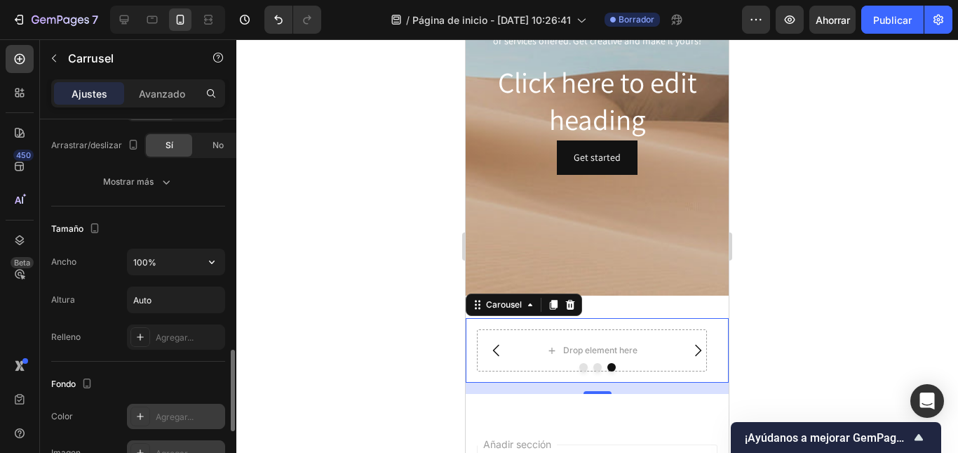
scroll to position [977, 0]
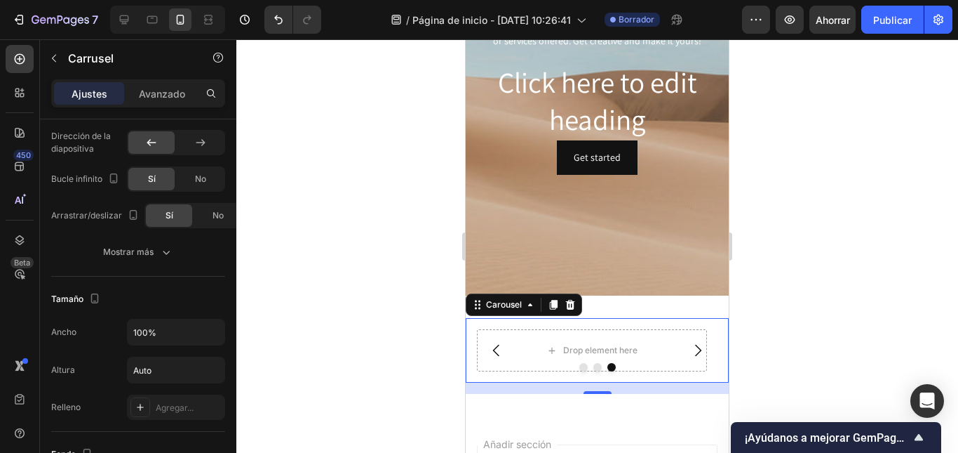
click at [580, 365] on button "Dot" at bounding box center [584, 367] width 8 height 8
click at [568, 347] on div "Drop element here" at bounding box center [600, 350] width 74 height 11
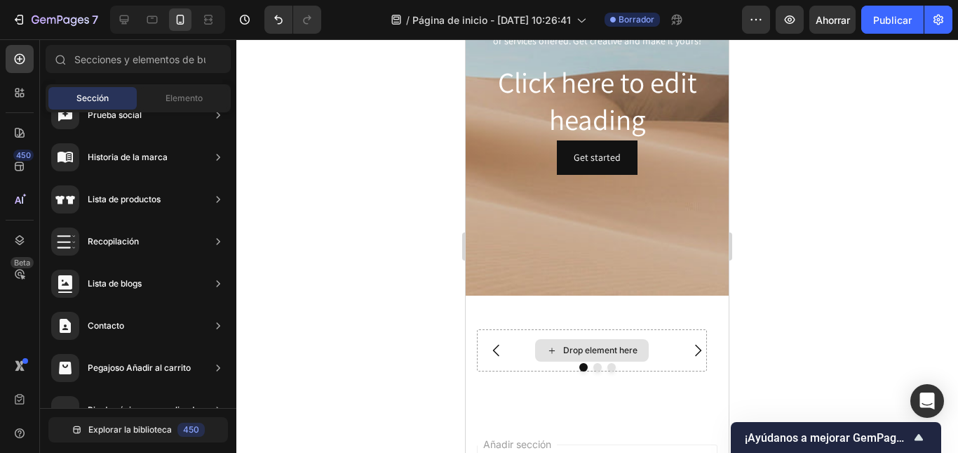
click at [568, 347] on div "Drop element here" at bounding box center [600, 350] width 74 height 11
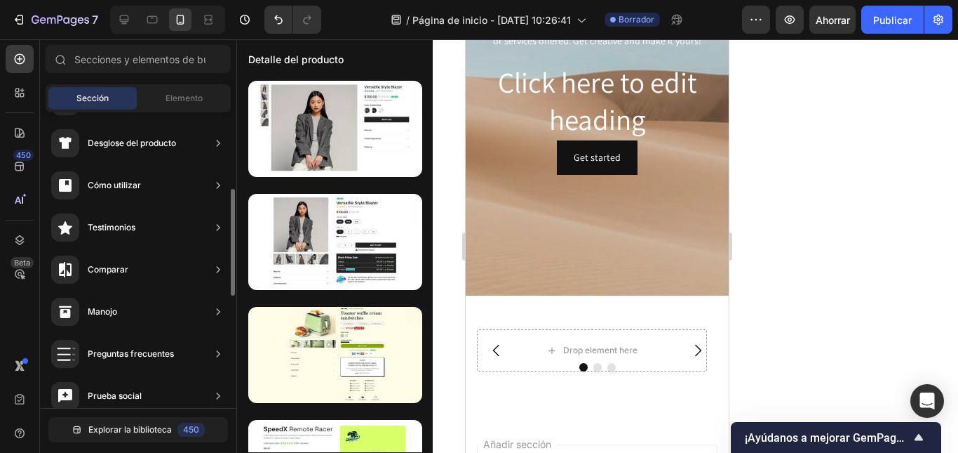
scroll to position [281, 0]
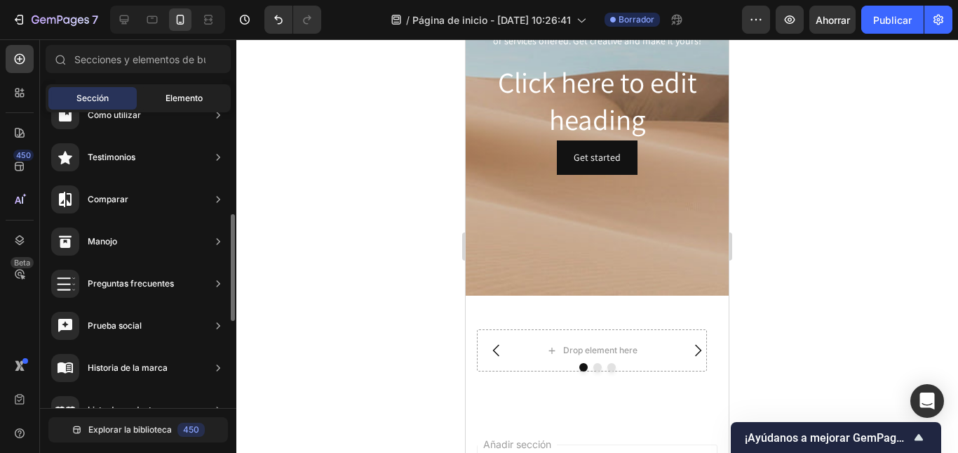
click at [166, 100] on font "Elemento" at bounding box center [184, 98] width 37 height 11
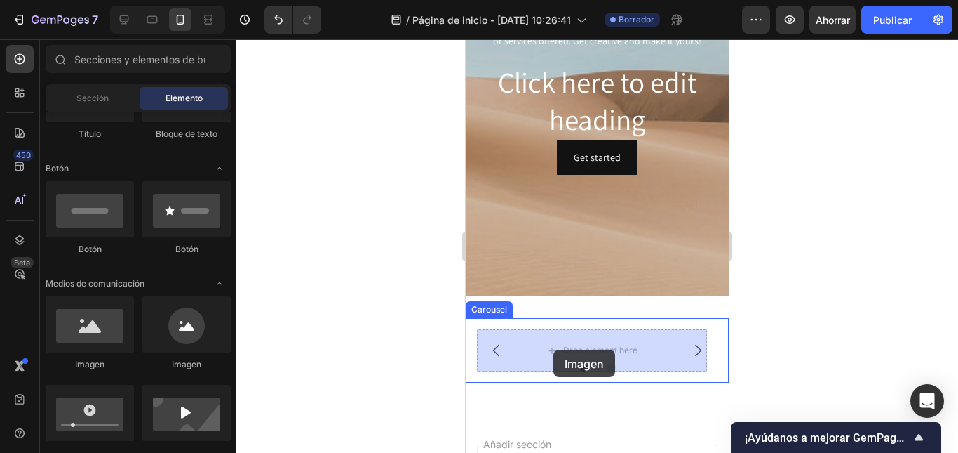
drag, startPoint x: 567, startPoint y: 364, endPoint x: 554, endPoint y: 349, distance: 19.9
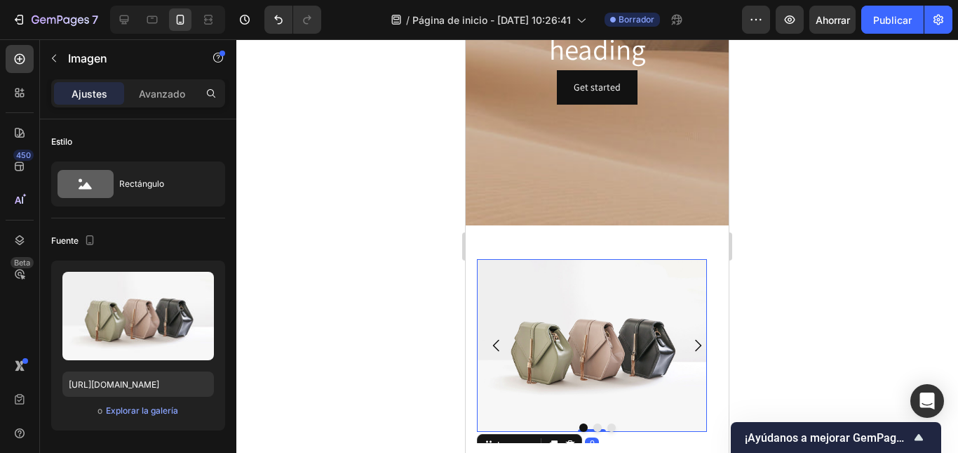
scroll to position [334, 0]
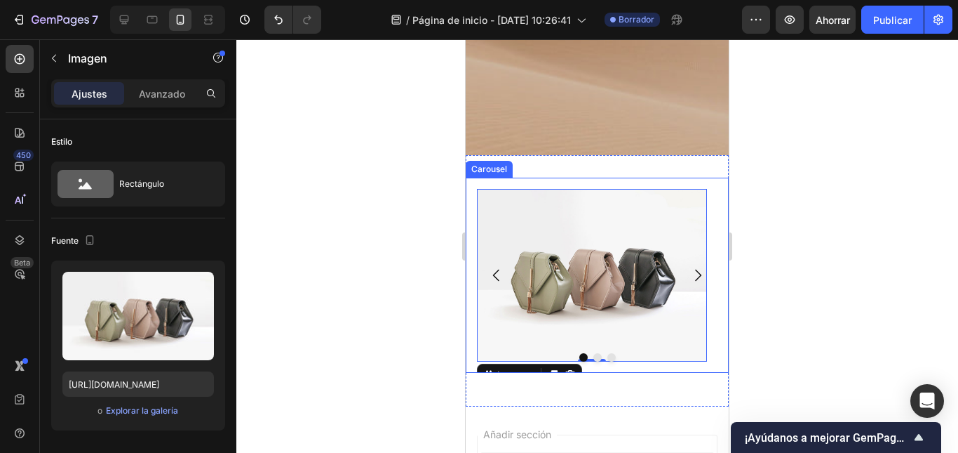
click at [690, 276] on icon "Carousel Next Arrow" at bounding box center [698, 275] width 17 height 17
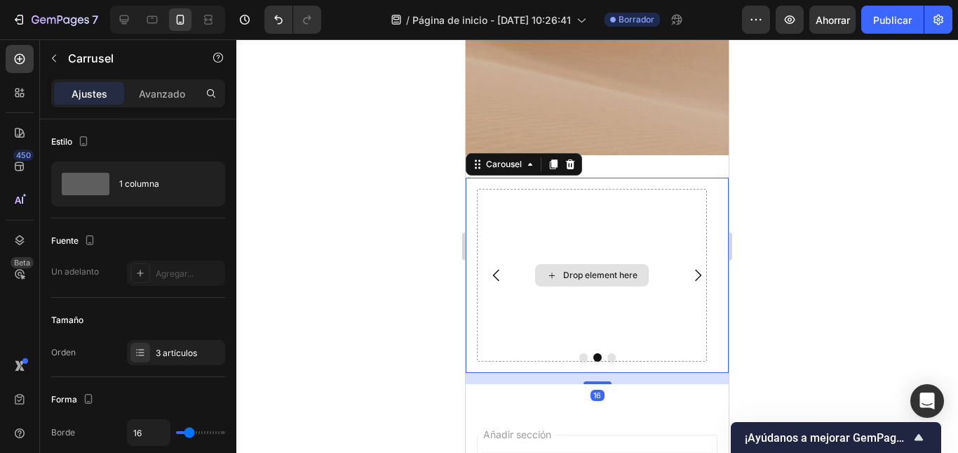
click at [590, 289] on div "Drop element here" at bounding box center [592, 275] width 230 height 173
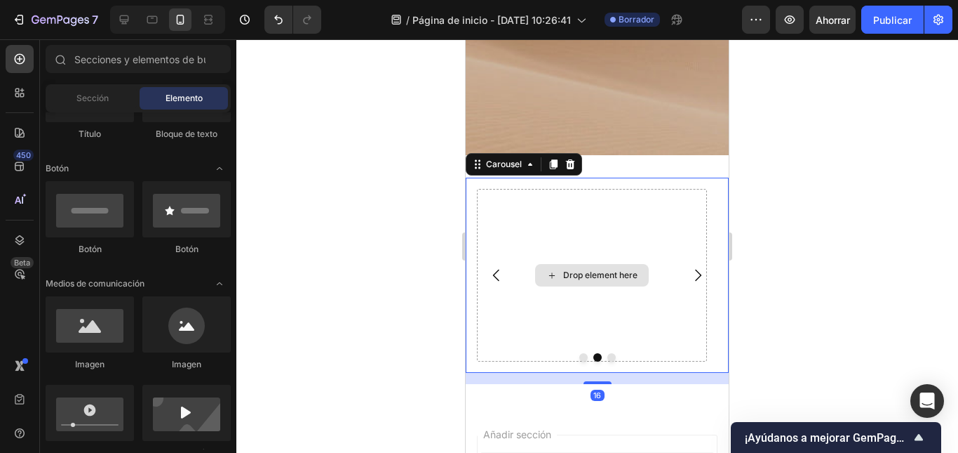
click at [587, 277] on div "Drop element here" at bounding box center [600, 274] width 74 height 11
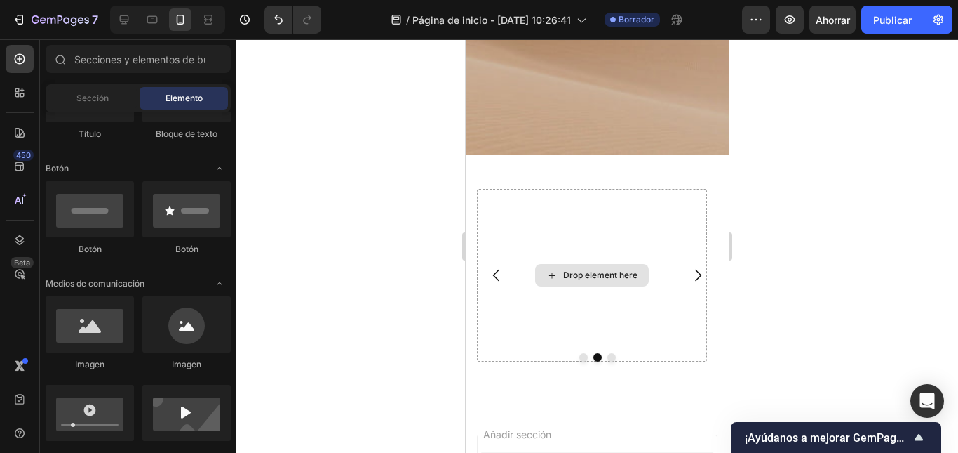
click at [587, 277] on div "Drop element here" at bounding box center [600, 274] width 74 height 11
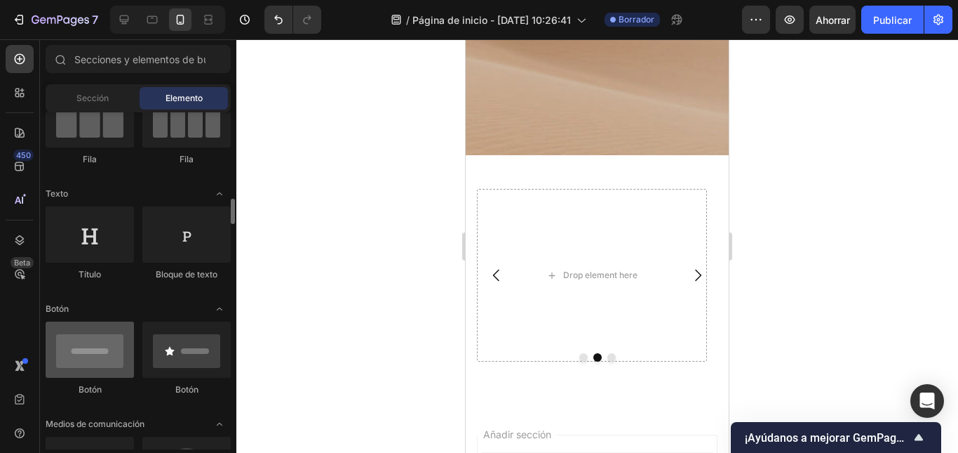
scroll to position [281, 0]
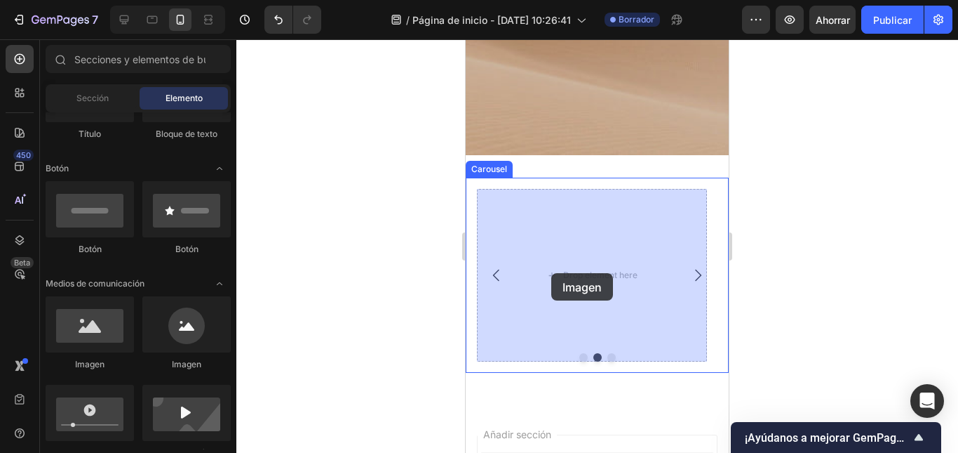
drag, startPoint x: 568, startPoint y: 347, endPoint x: 551, endPoint y: 273, distance: 76.1
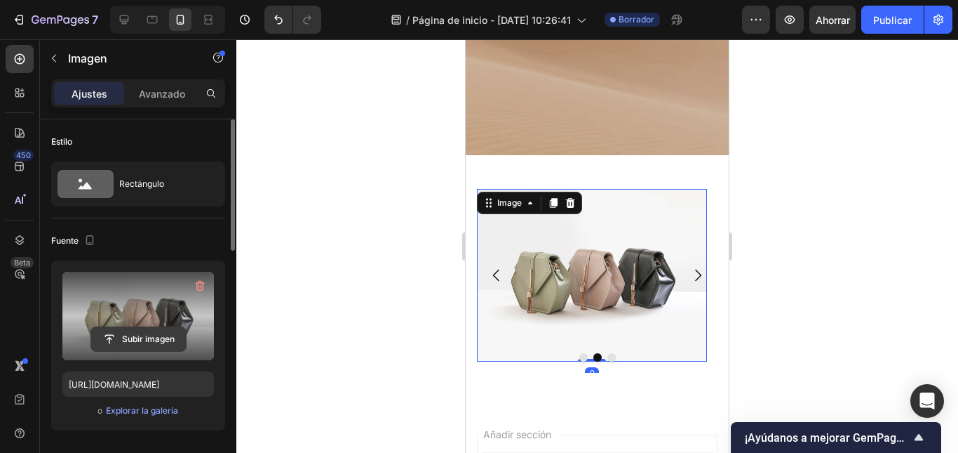
click at [123, 340] on input "file" at bounding box center [138, 339] width 95 height 24
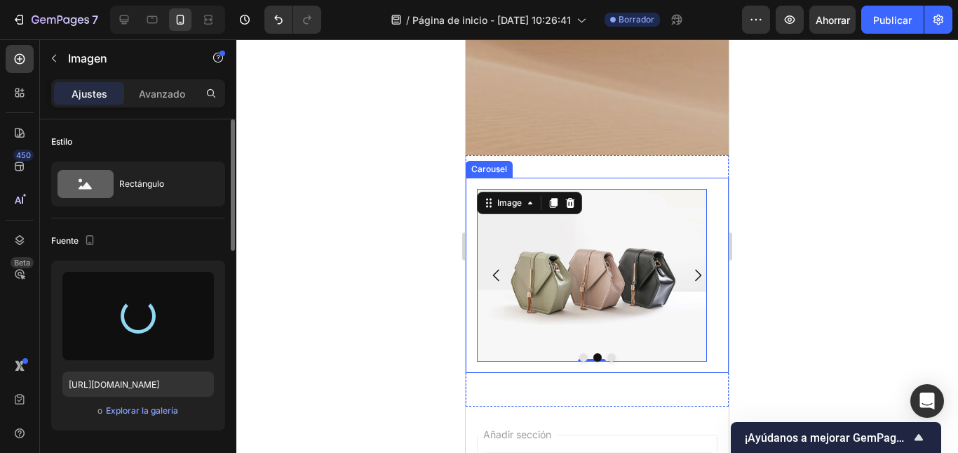
type input "https://cdn.shopify.com/s/files/1/0353/6922/2189/files/gempages_501379694227096…"
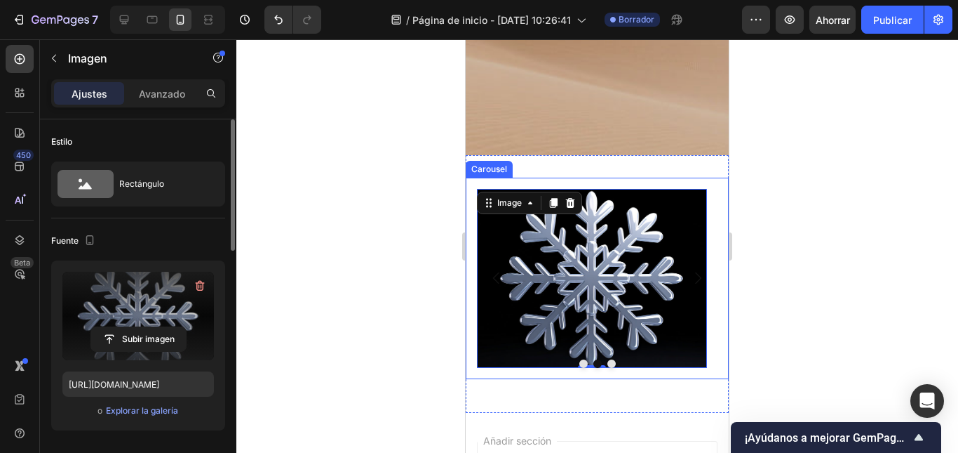
click at [495, 272] on icon "Carousel Back Arrow" at bounding box center [496, 277] width 17 height 17
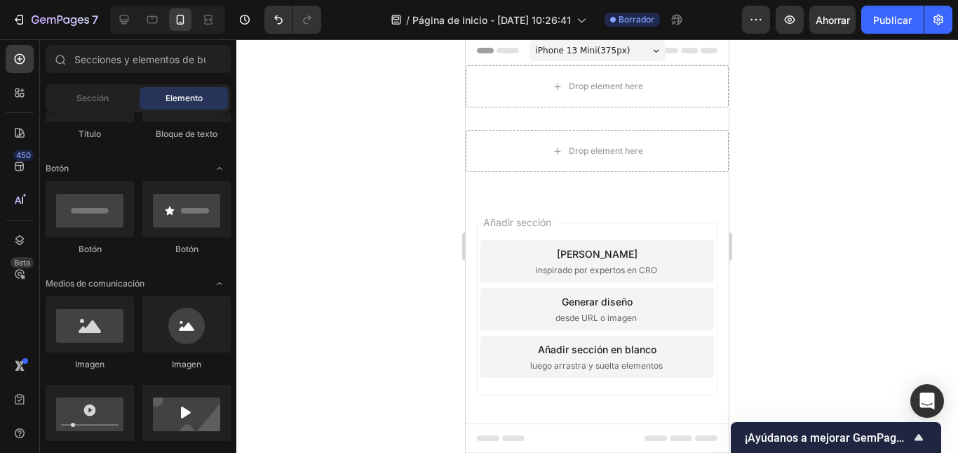
scroll to position [0, 0]
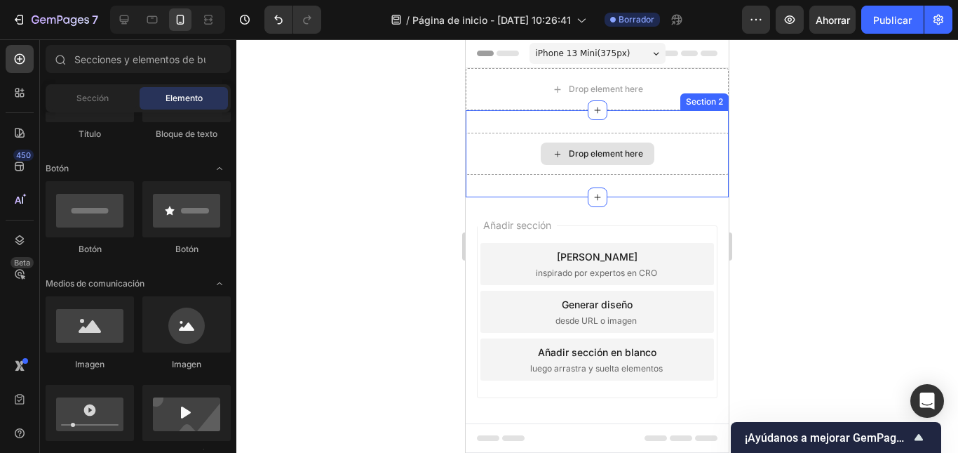
click at [514, 169] on div "Drop element here" at bounding box center [597, 154] width 263 height 42
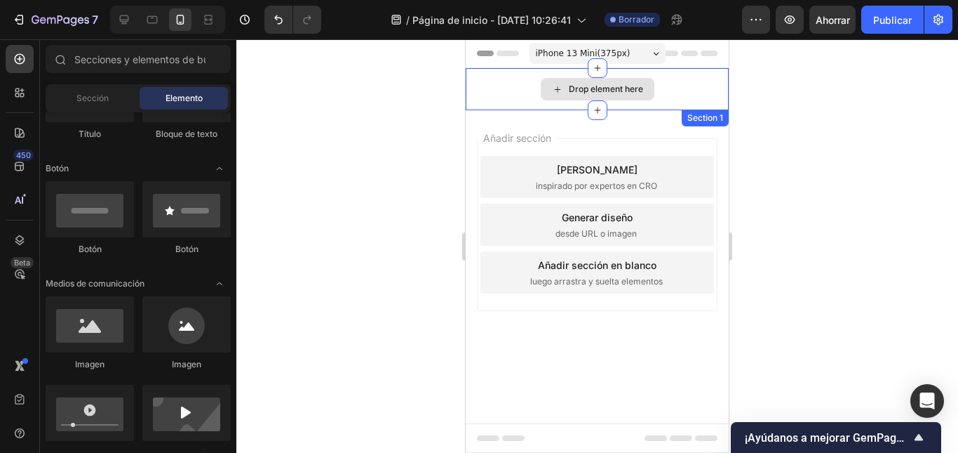
click at [540, 107] on div "Drop element here" at bounding box center [597, 89] width 263 height 42
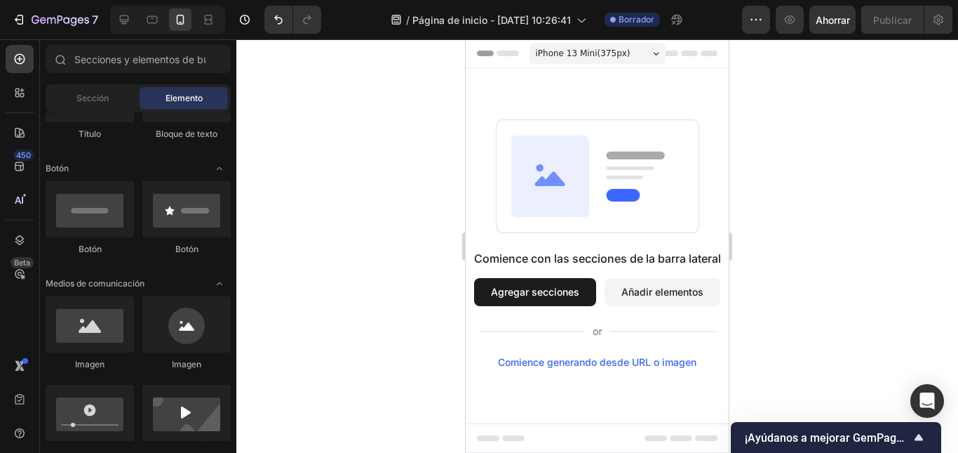
click at [446, 138] on div at bounding box center [597, 245] width 722 height 413
click at [551, 167] on icon at bounding box center [550, 175] width 78 height 81
click at [21, 274] on icon at bounding box center [20, 274] width 4 height 4
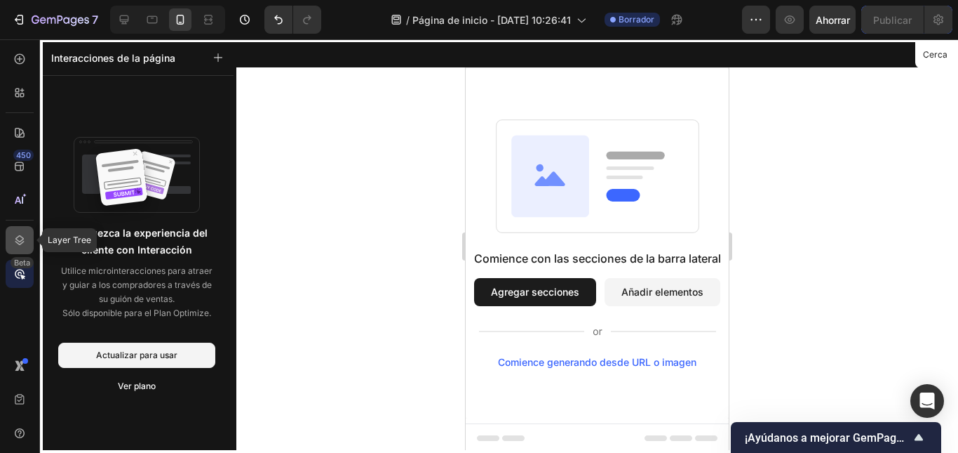
click at [20, 241] on icon at bounding box center [19, 240] width 9 height 10
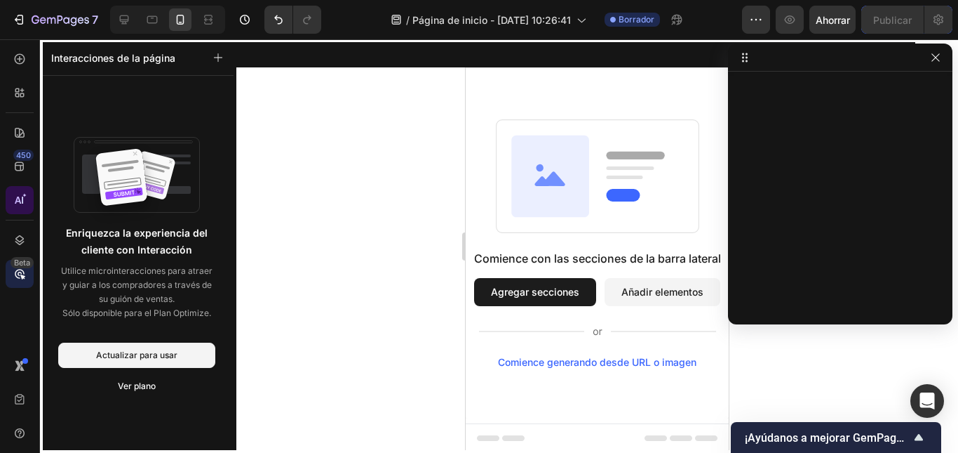
click at [17, 205] on icon at bounding box center [20, 200] width 14 height 14
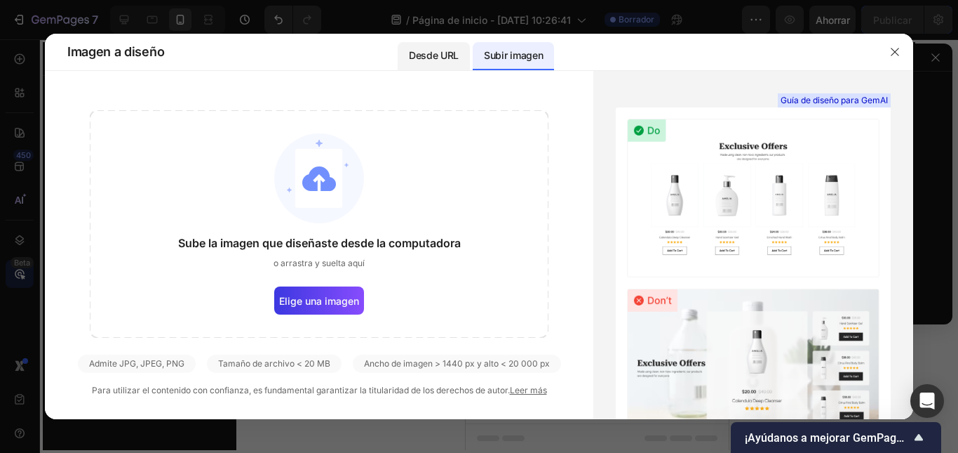
click at [460, 67] on div "Desde URL" at bounding box center [434, 56] width 72 height 28
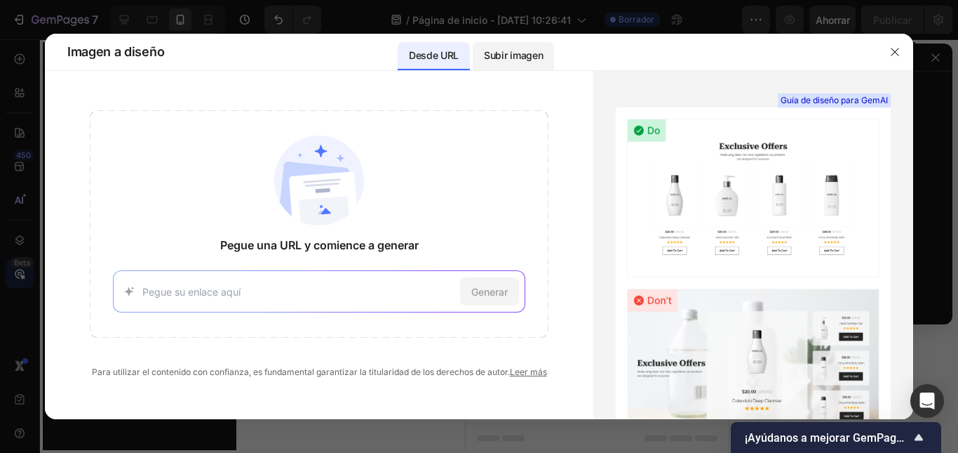
click at [488, 60] on font "Subir imagen" at bounding box center [513, 55] width 59 height 12
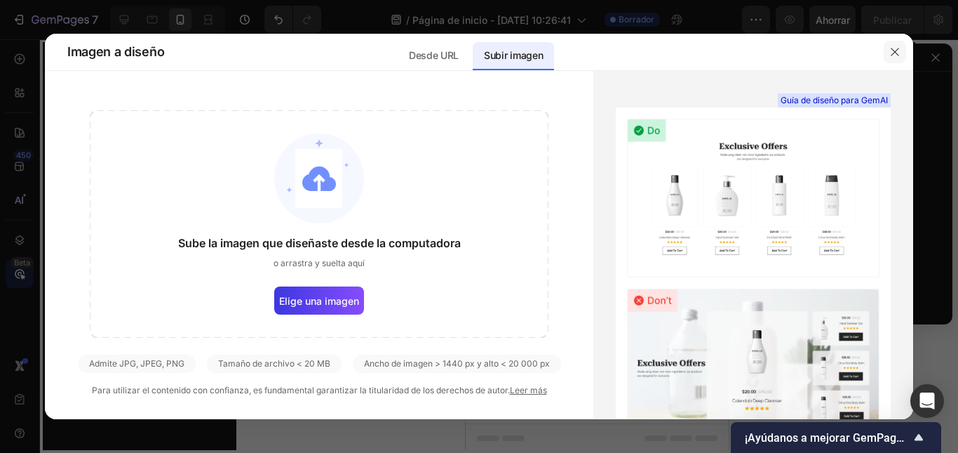
click at [897, 48] on icon "button" at bounding box center [895, 51] width 11 height 11
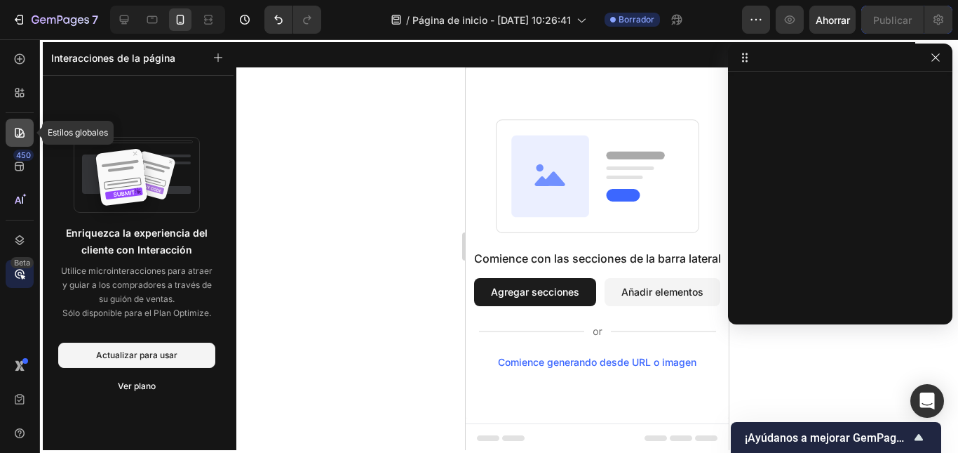
click at [8, 128] on div at bounding box center [20, 133] width 28 height 28
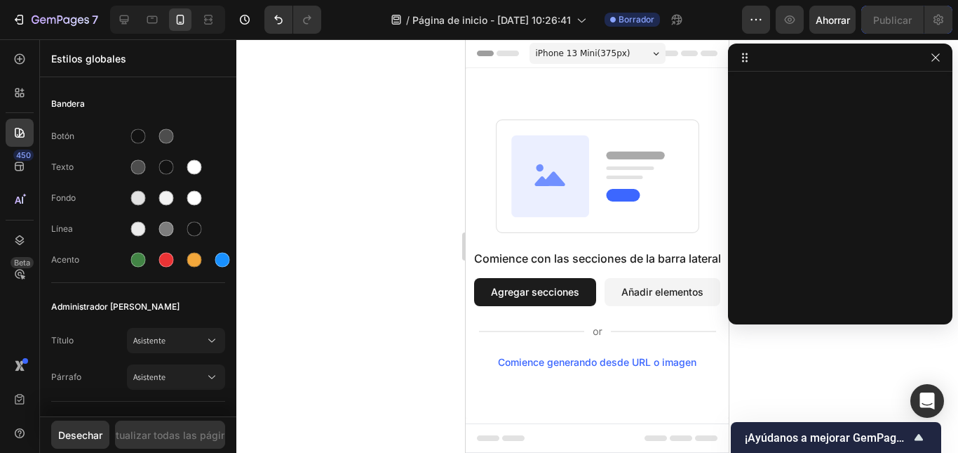
click at [688, 96] on div "Comience con las secciones de la barra lateral Agregar secciones Añadir element…" at bounding box center [597, 243] width 263 height 350
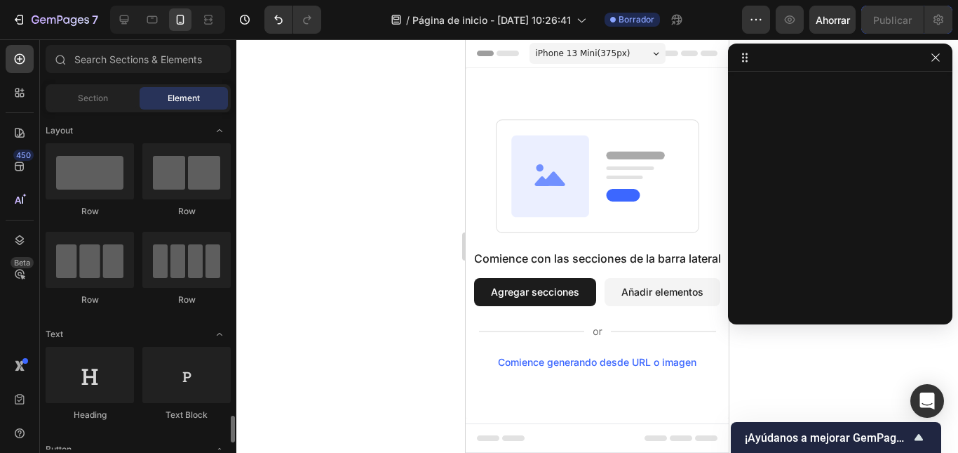
scroll to position [281, 0]
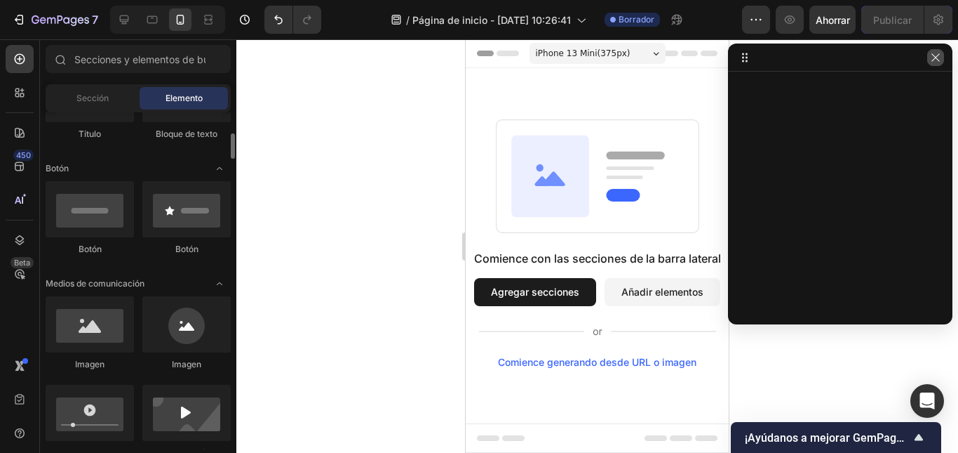
click at [943, 55] on button "button" at bounding box center [936, 57] width 17 height 17
